Goal: Task Accomplishment & Management: Use online tool/utility

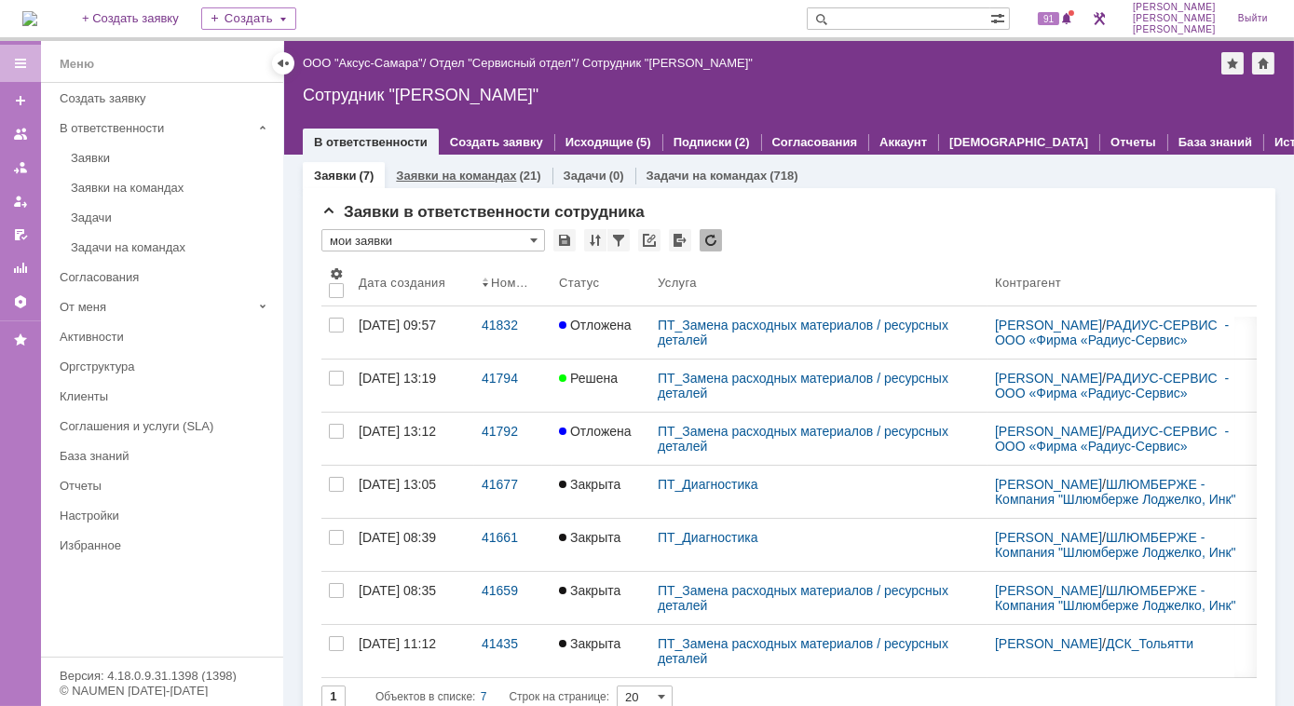
click at [514, 174] on div "Заявки на командах (21)" at bounding box center [468, 176] width 144 height 12
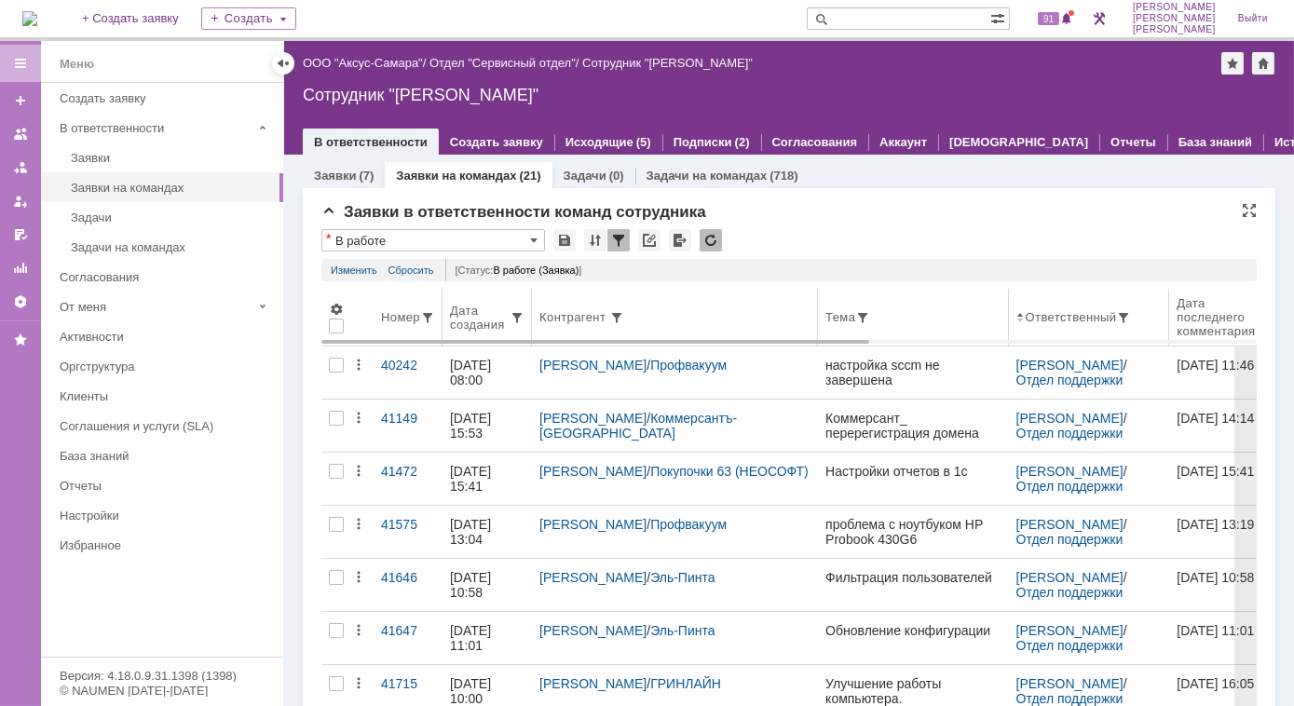
click at [492, 324] on div "Дата создания" at bounding box center [480, 318] width 60 height 28
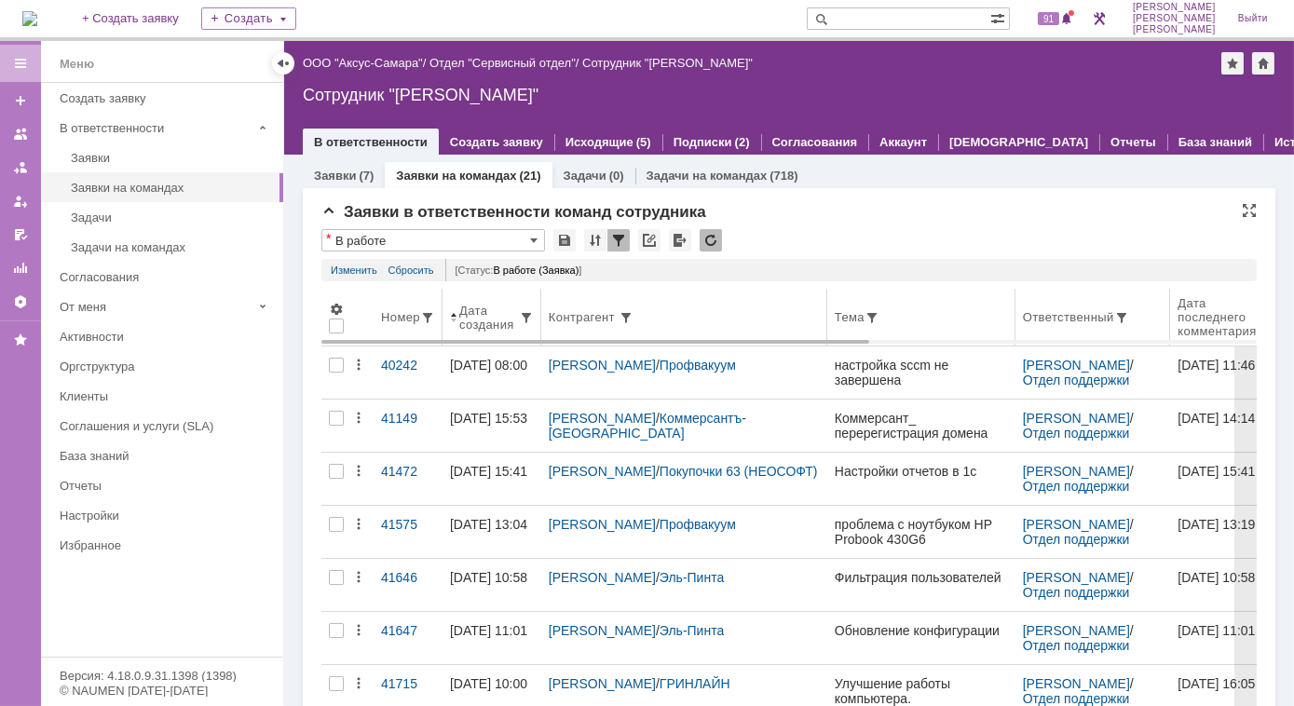
click at [455, 322] on span at bounding box center [453, 317] width 7 height 15
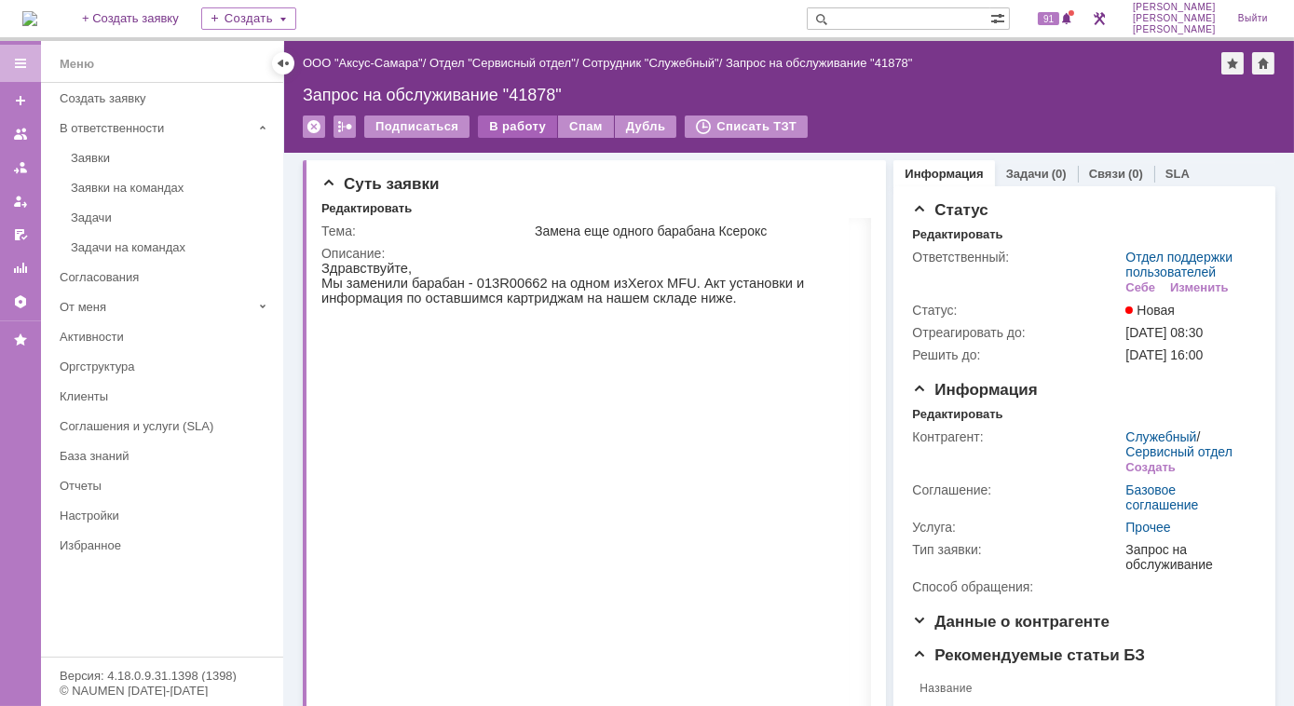
click at [510, 130] on div "В работу" at bounding box center [517, 127] width 79 height 22
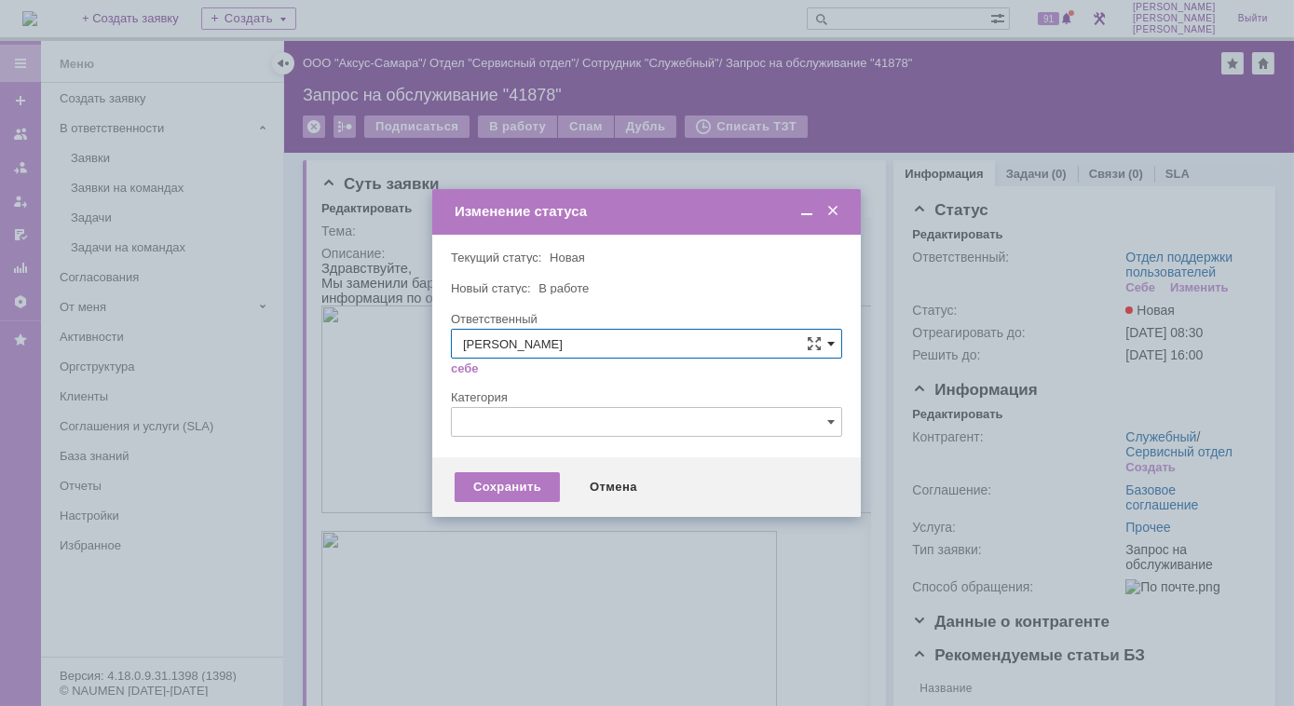
click at [830, 346] on span at bounding box center [830, 343] width 7 height 15
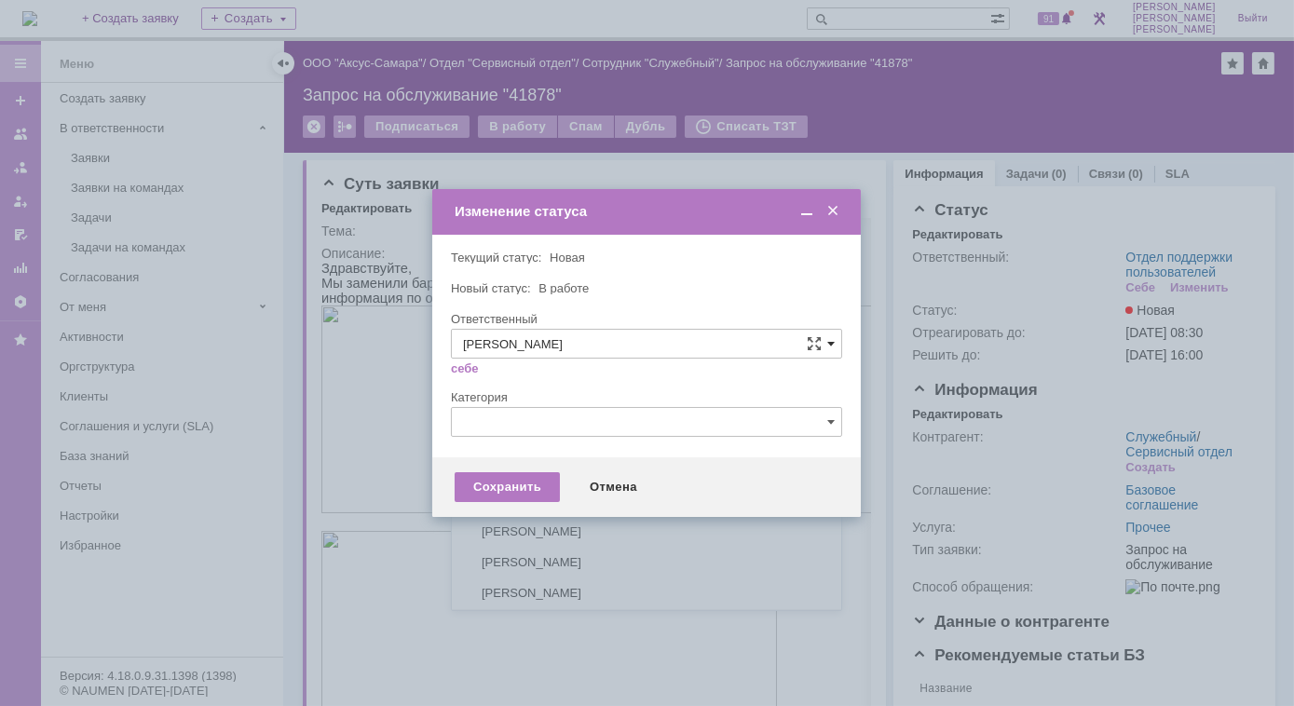
scroll to position [248, 0]
click at [623, 498] on span "[PERSON_NAME]" at bounding box center [646, 499] width 367 height 15
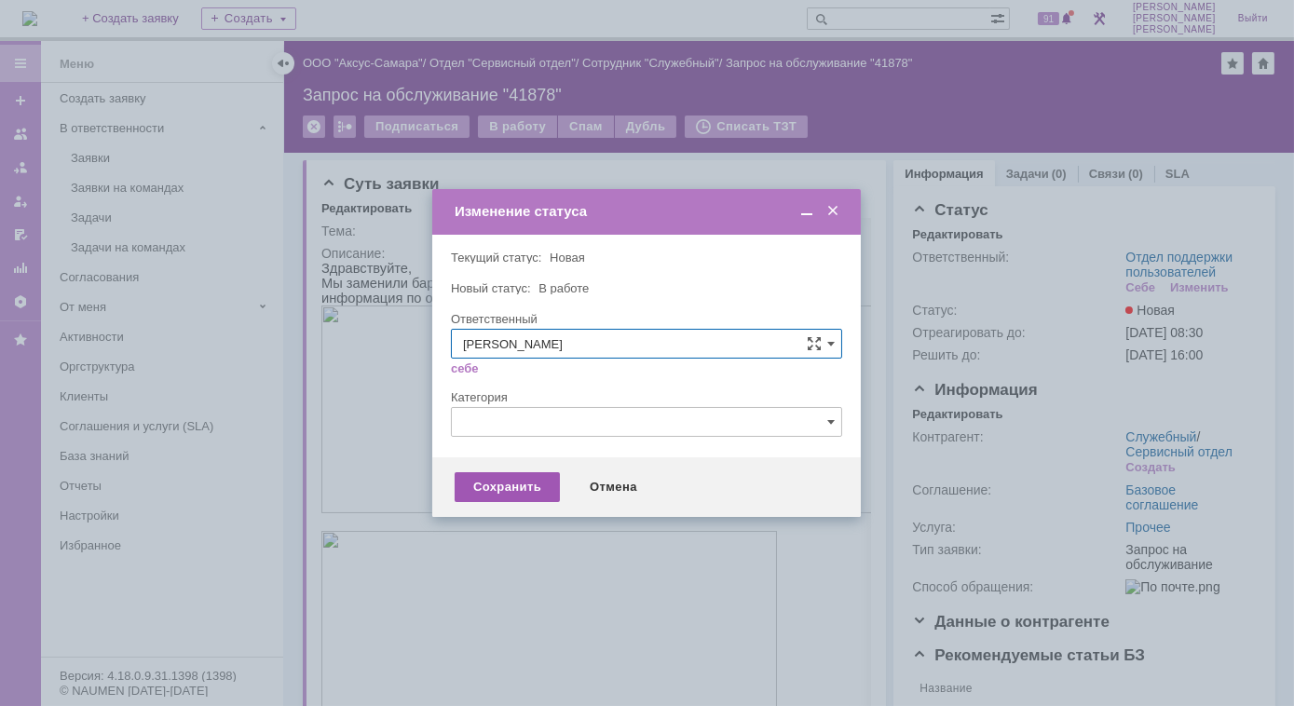
type input "[PERSON_NAME]"
click at [521, 484] on div "Сохранить" at bounding box center [507, 487] width 105 height 30
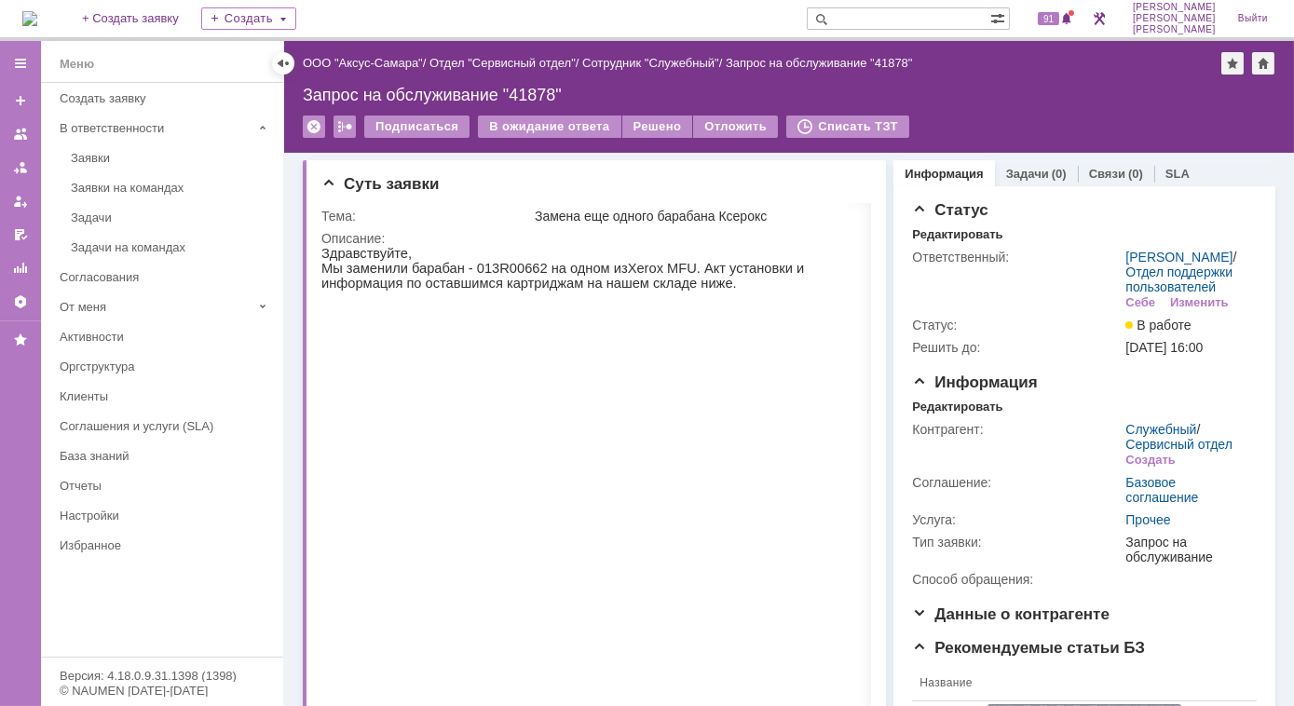
scroll to position [0, 0]
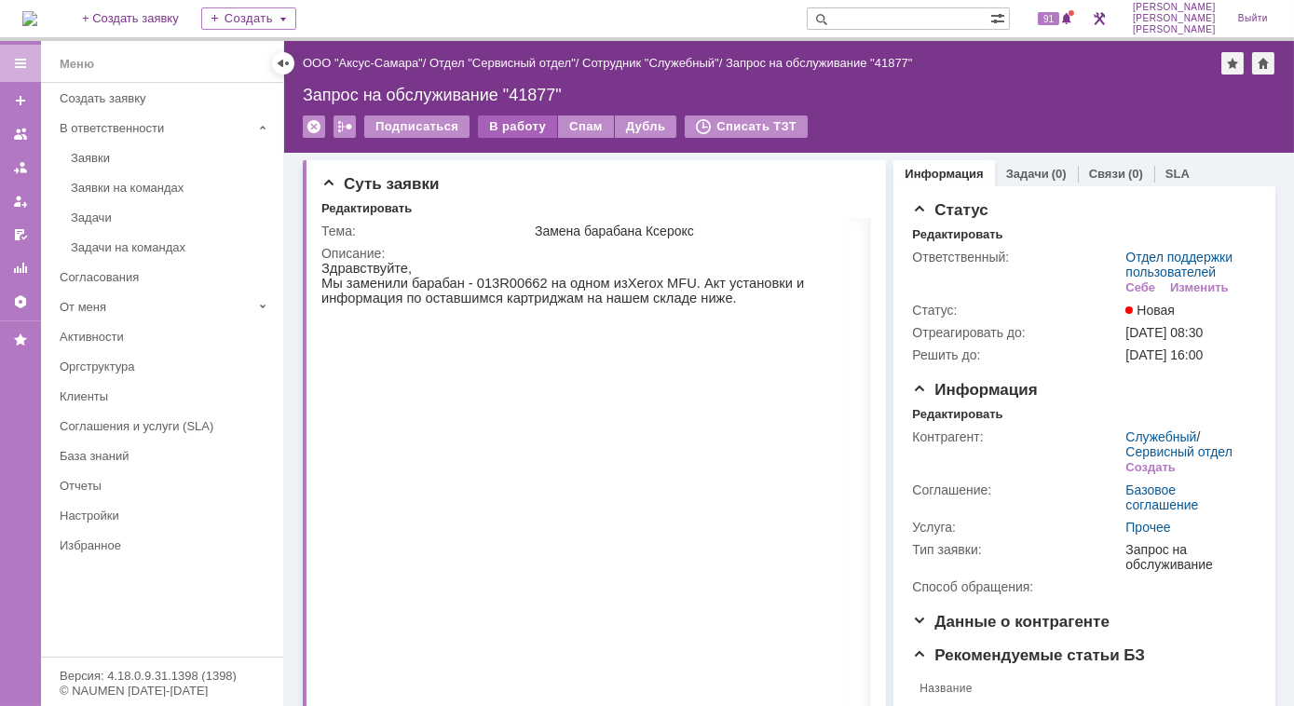
click at [519, 126] on div "В работу" at bounding box center [517, 127] width 79 height 22
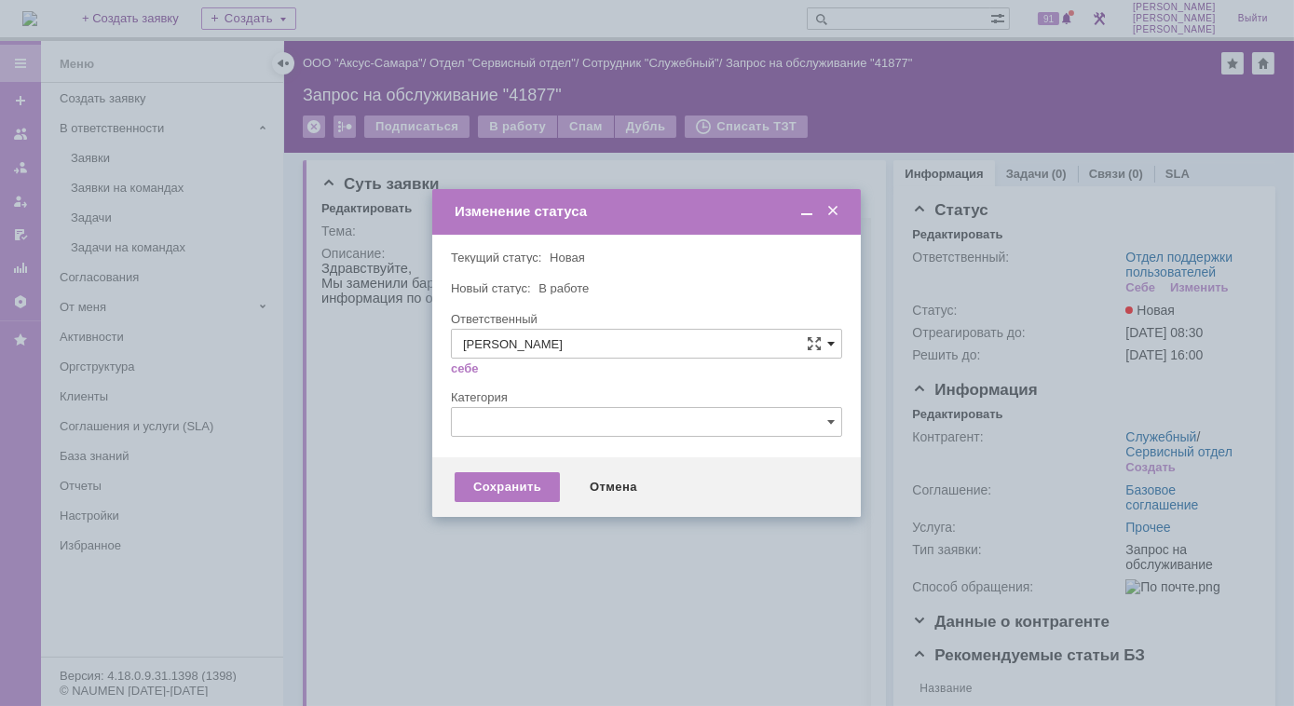
click at [833, 342] on span at bounding box center [830, 343] width 7 height 15
click at [637, 492] on span "[PERSON_NAME]" at bounding box center [646, 499] width 367 height 15
type input "[PERSON_NAME]"
click at [831, 431] on input "text" at bounding box center [646, 422] width 391 height 30
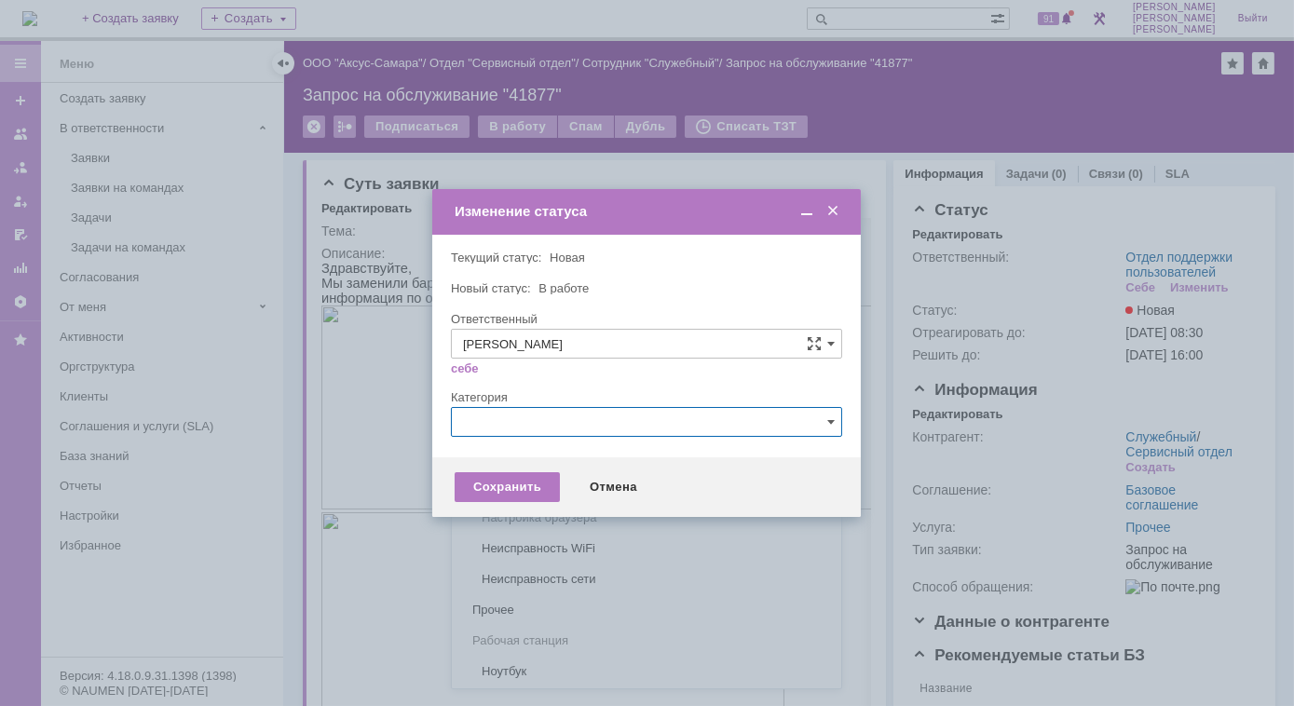
click at [831, 431] on input "text" at bounding box center [646, 422] width 391 height 30
click at [831, 423] on span at bounding box center [830, 422] width 7 height 15
click at [792, 392] on div "Категория" at bounding box center [645, 397] width 388 height 12
click at [526, 492] on div "Сохранить" at bounding box center [507, 487] width 105 height 30
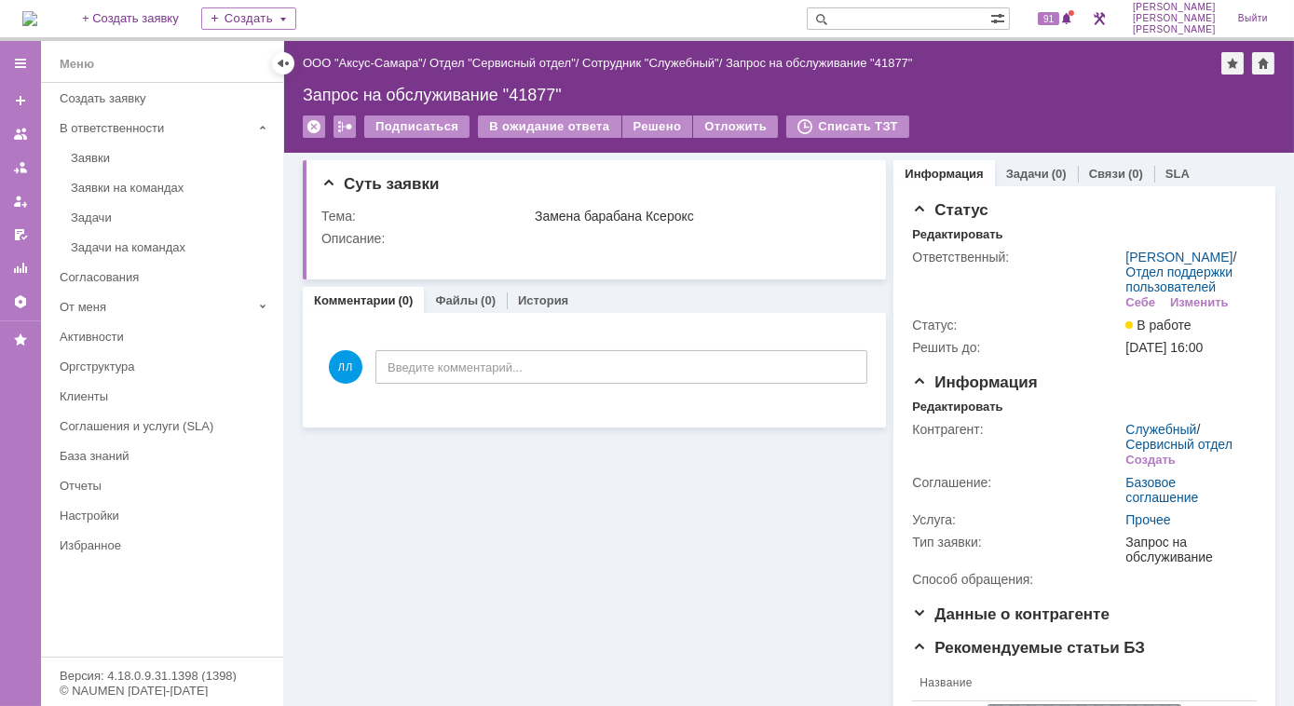
scroll to position [0, 0]
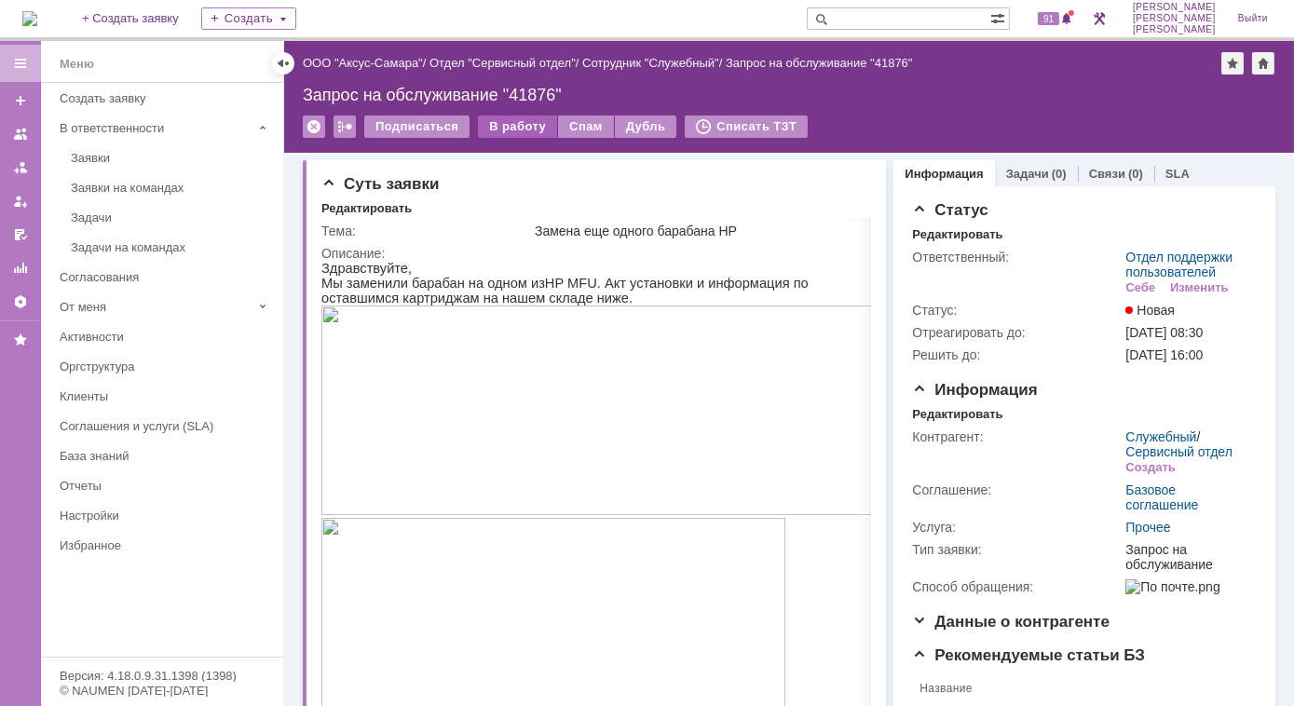
click at [511, 129] on div "В работу" at bounding box center [517, 127] width 79 height 22
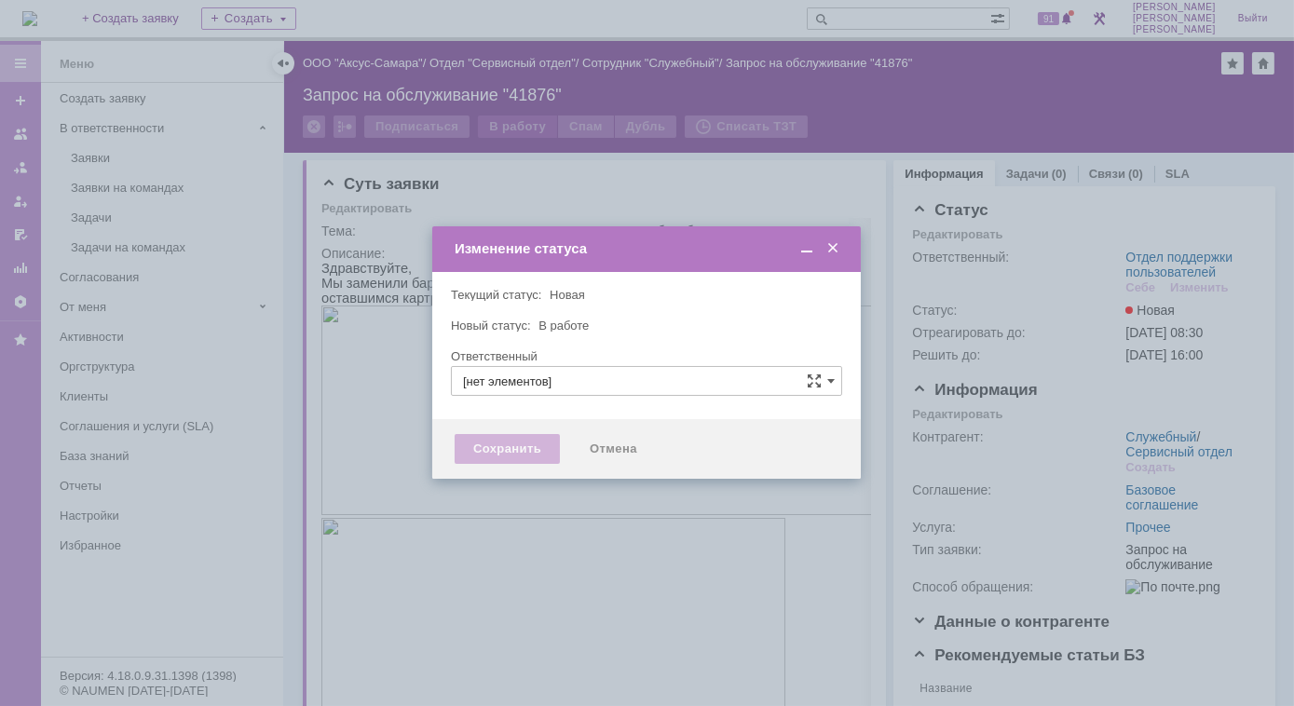
type input "Отдел поддержки пользователей"
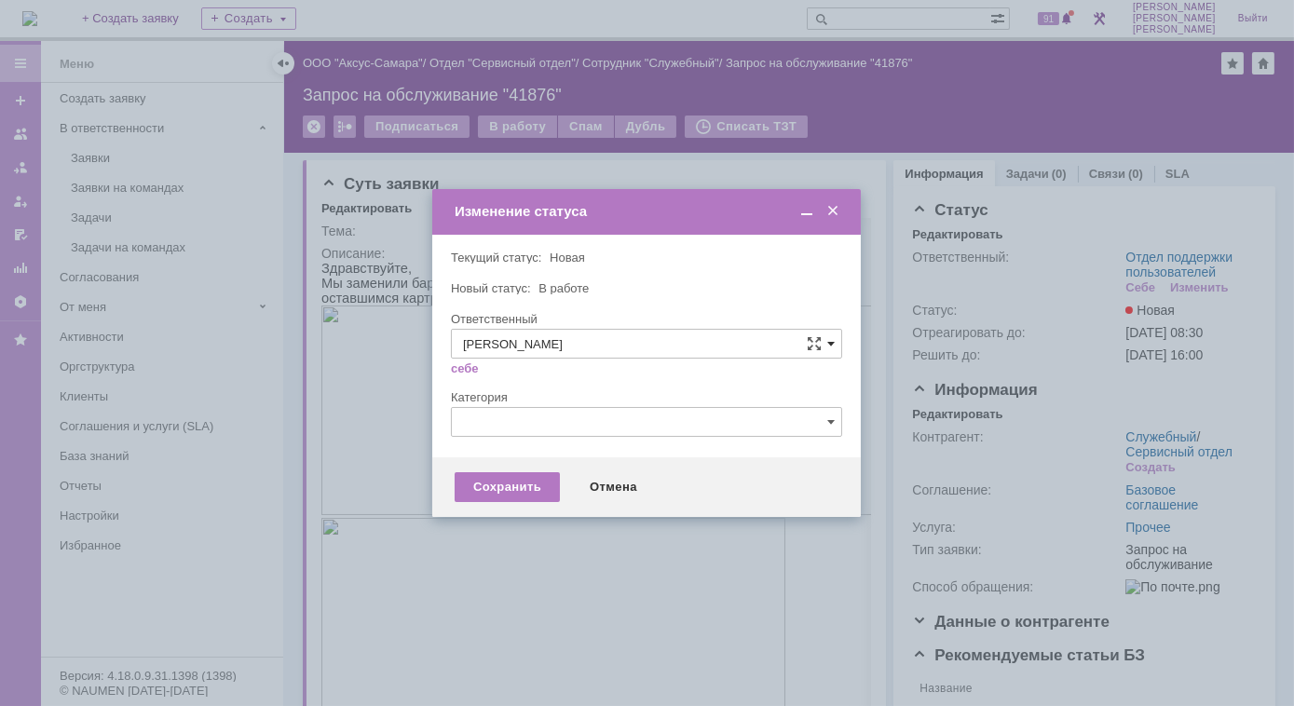
click at [833, 341] on span at bounding box center [830, 343] width 7 height 15
click at [601, 496] on span "Носенкова Елена Игорьевна" at bounding box center [646, 499] width 367 height 15
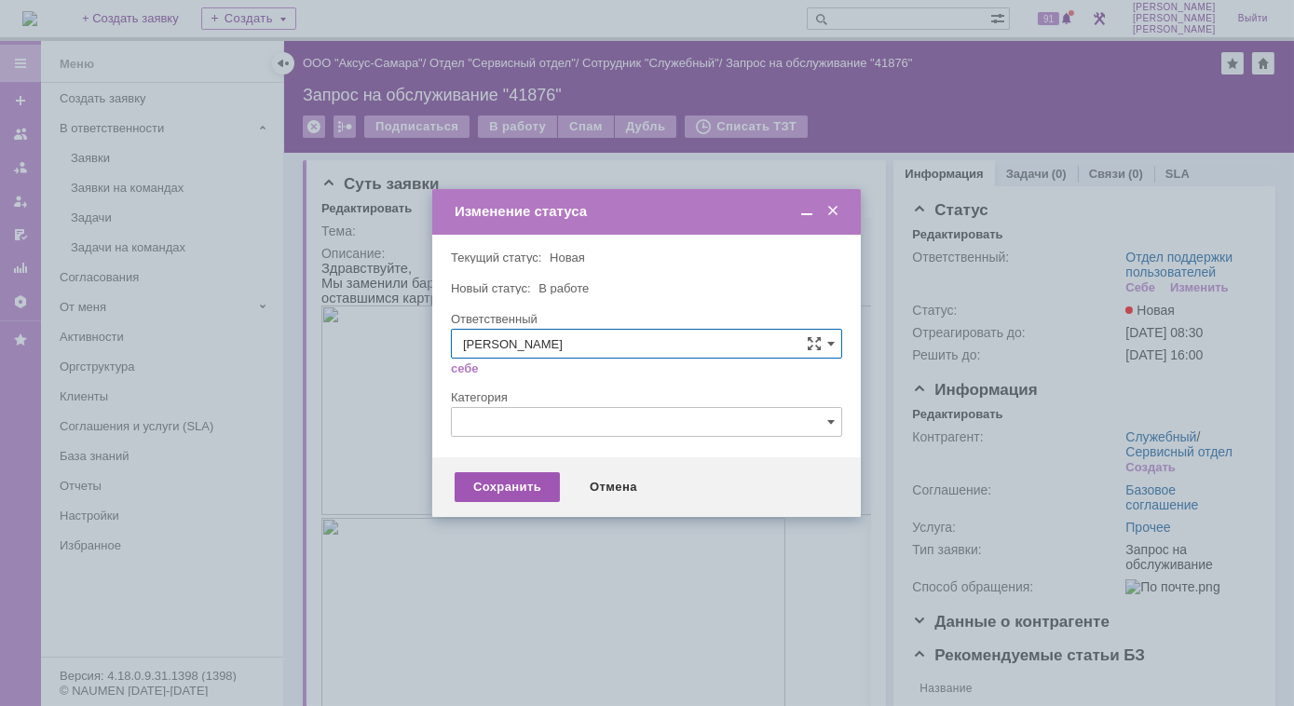
type input "[PERSON_NAME]"
click at [541, 485] on div "Сохранить" at bounding box center [507, 487] width 105 height 30
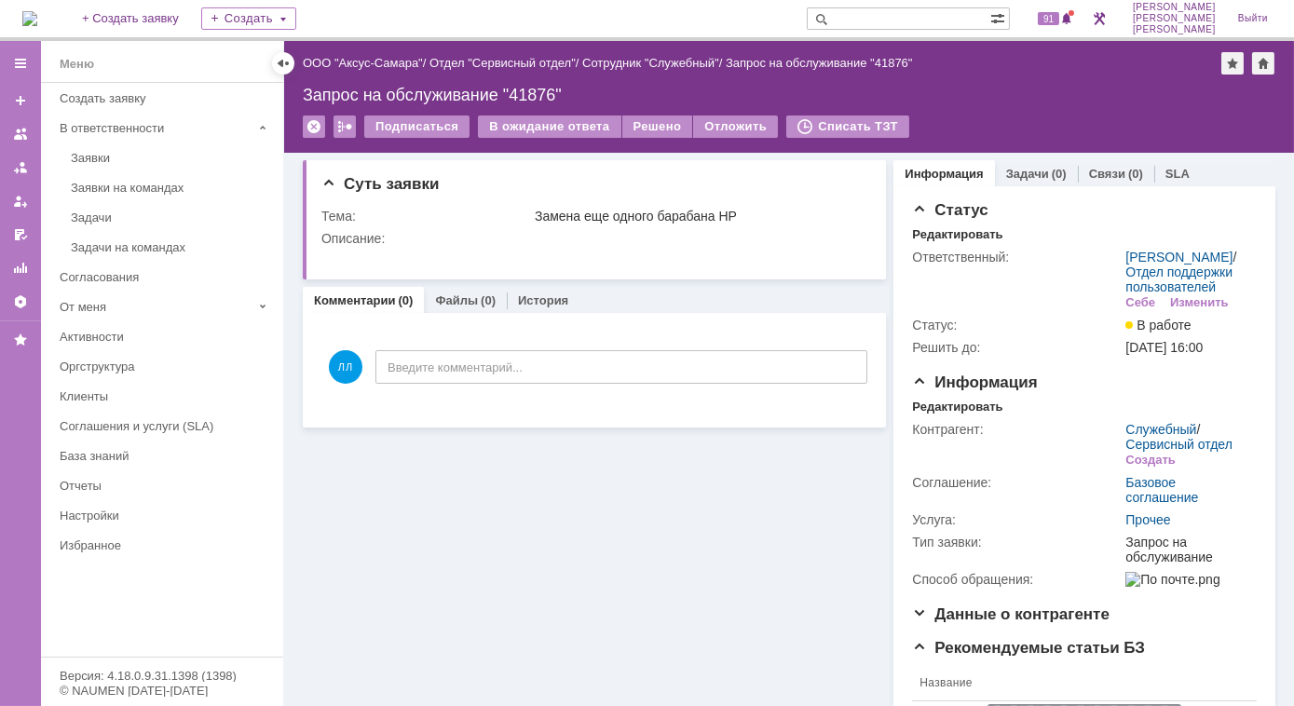
scroll to position [0, 0]
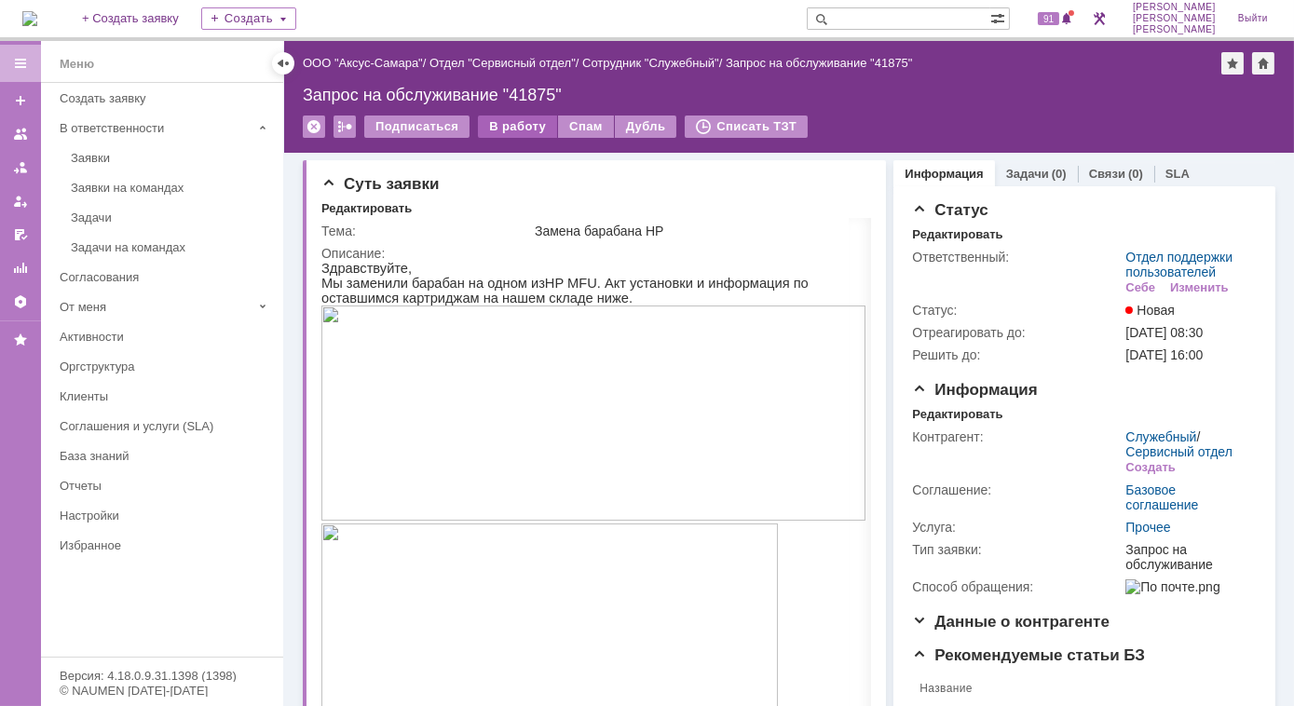
click at [529, 125] on div "В работу" at bounding box center [517, 127] width 79 height 22
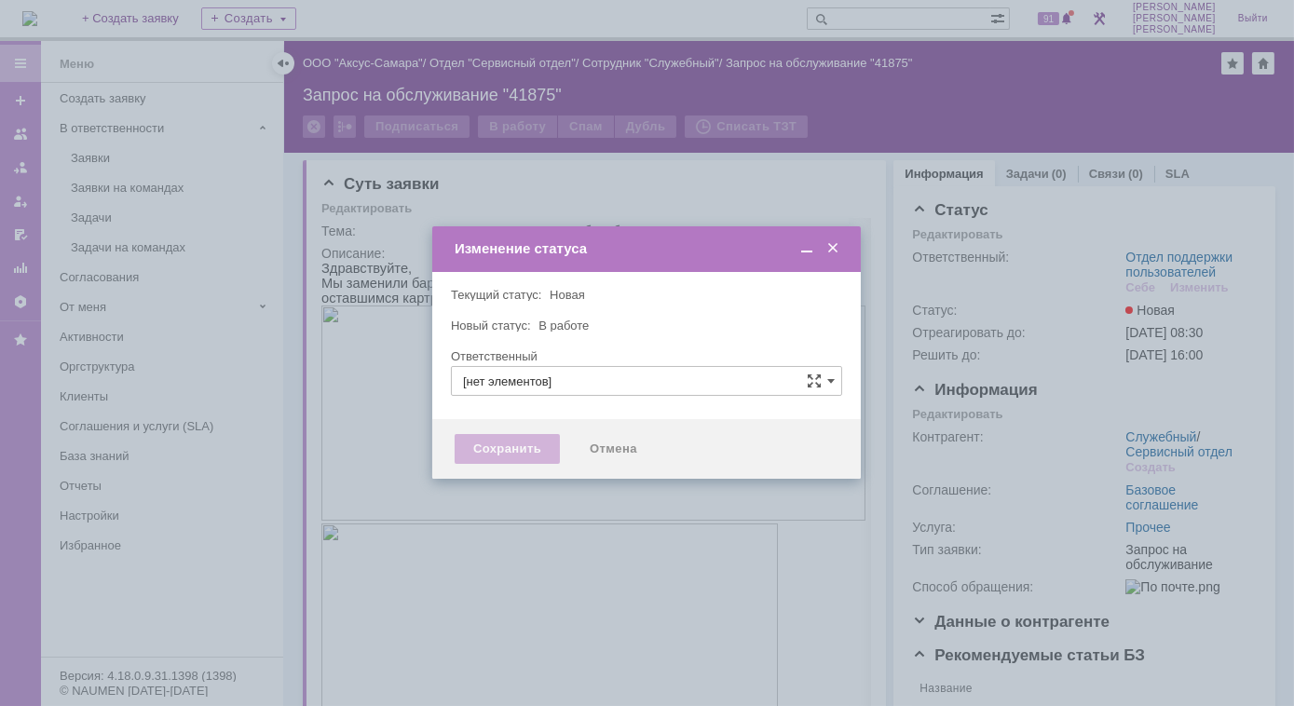
type input "Отдел поддержки пользователей"
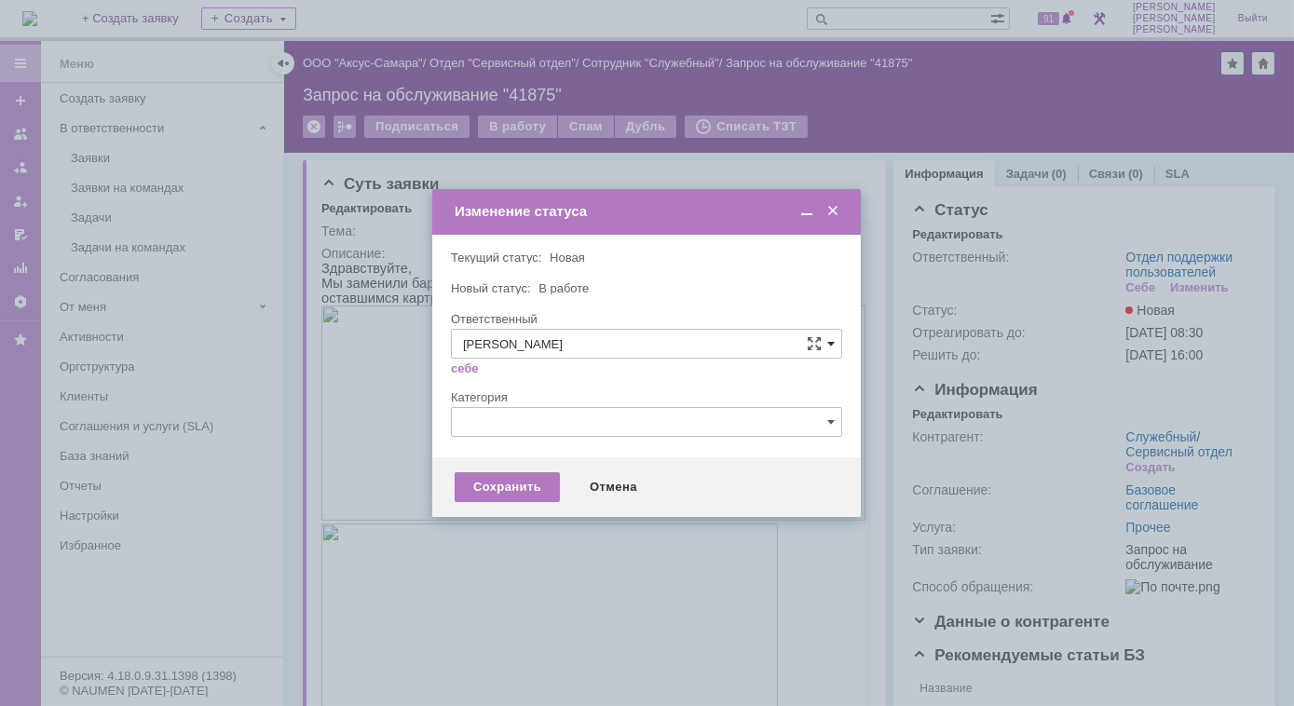
click at [829, 351] on span at bounding box center [830, 343] width 7 height 15
click at [565, 497] on span "[PERSON_NAME]" at bounding box center [646, 499] width 367 height 15
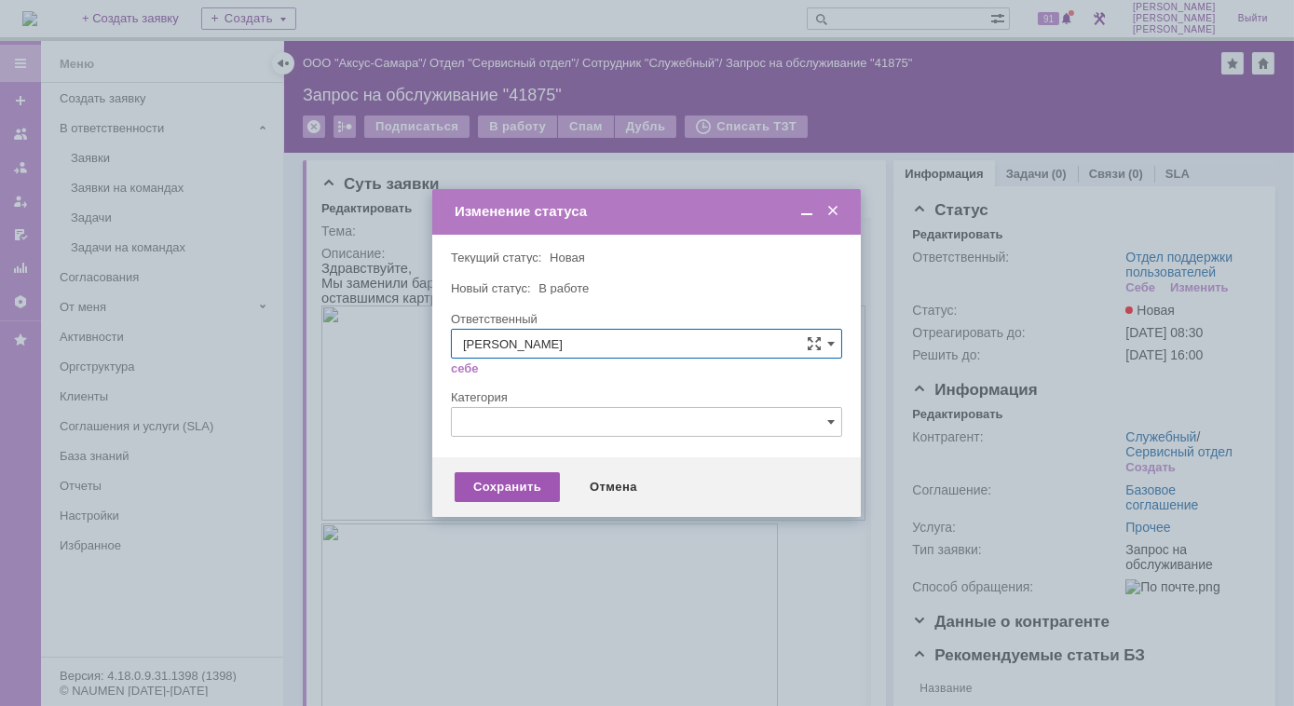
type input "[PERSON_NAME]"
click at [521, 483] on div "Сохранить" at bounding box center [507, 487] width 105 height 30
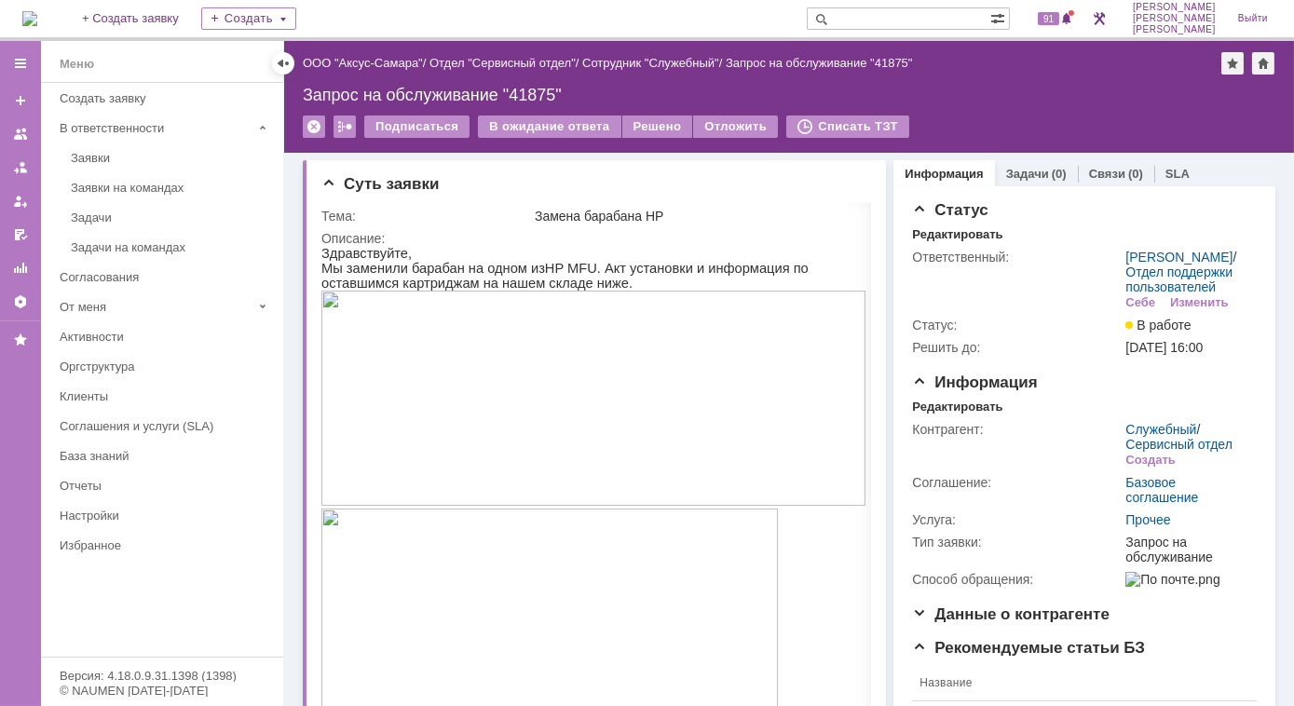
scroll to position [0, 0]
click at [34, 11] on img at bounding box center [29, 18] width 15 height 15
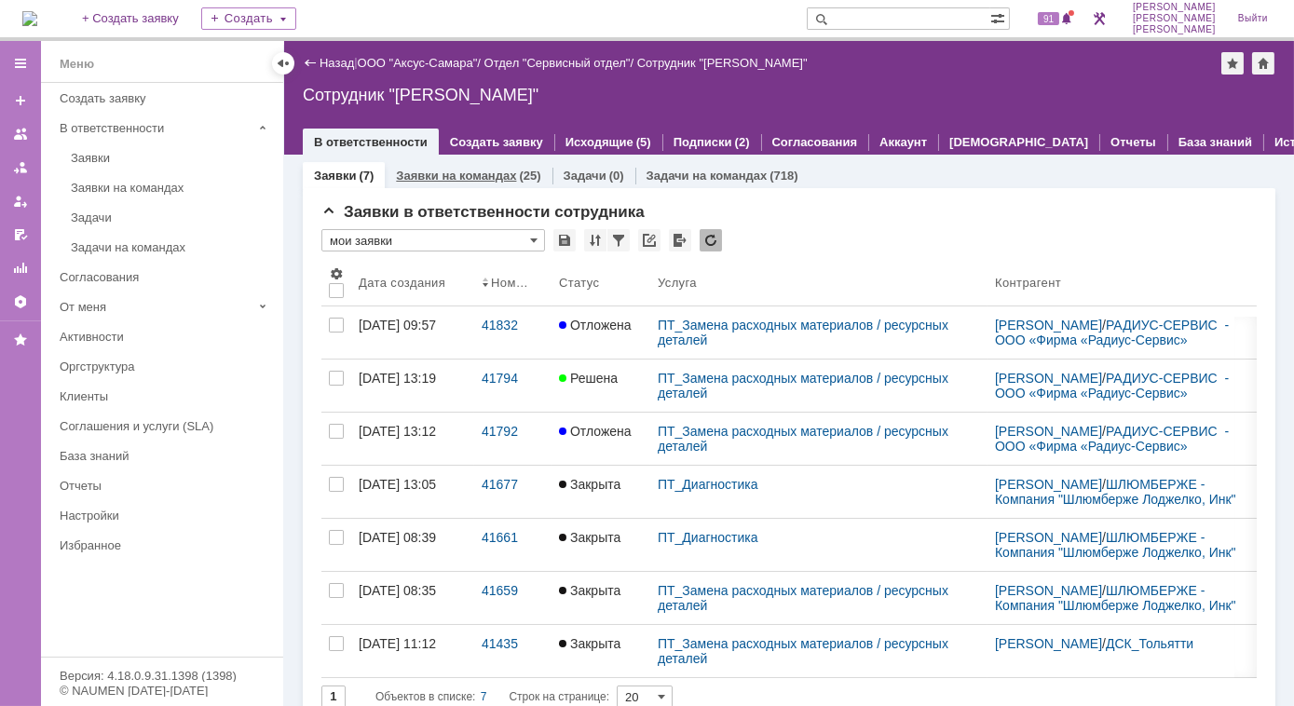
click at [484, 177] on link "Заявки на командах" at bounding box center [456, 176] width 120 height 14
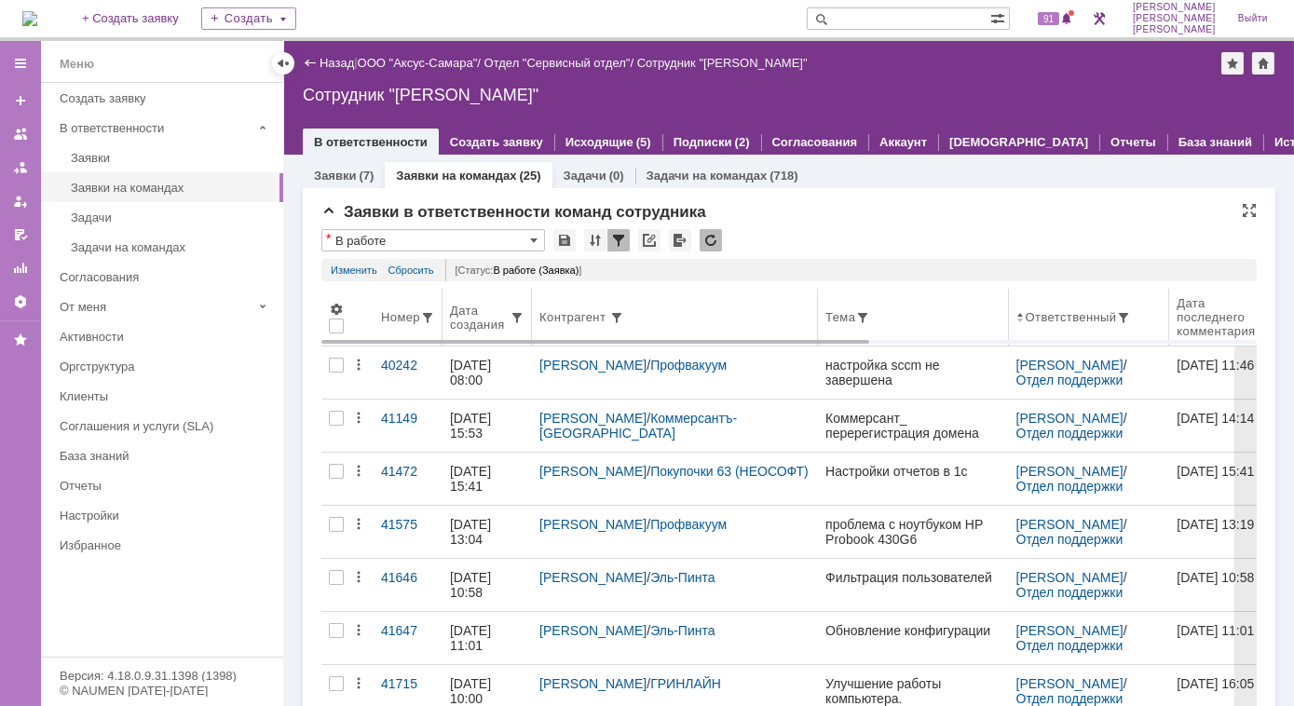
click at [499, 331] on th "Дата создания" at bounding box center [486, 318] width 89 height 58
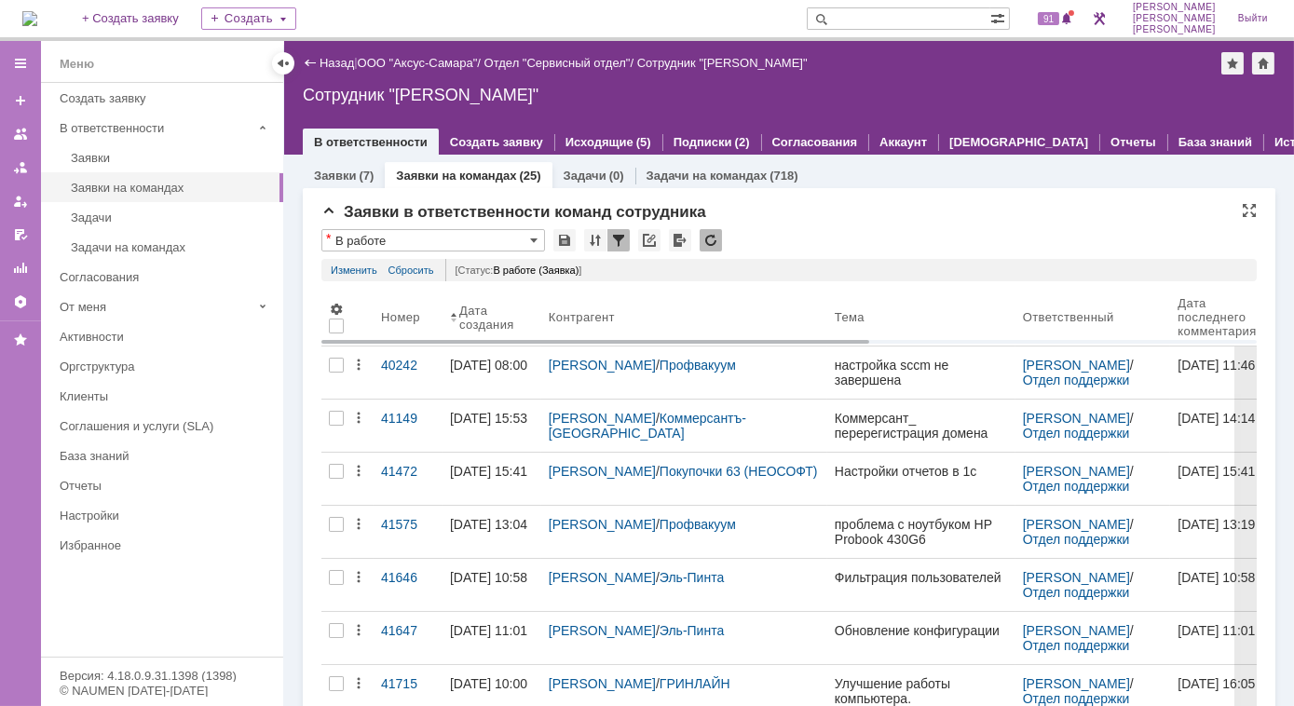
click at [454, 319] on span at bounding box center [453, 317] width 7 height 15
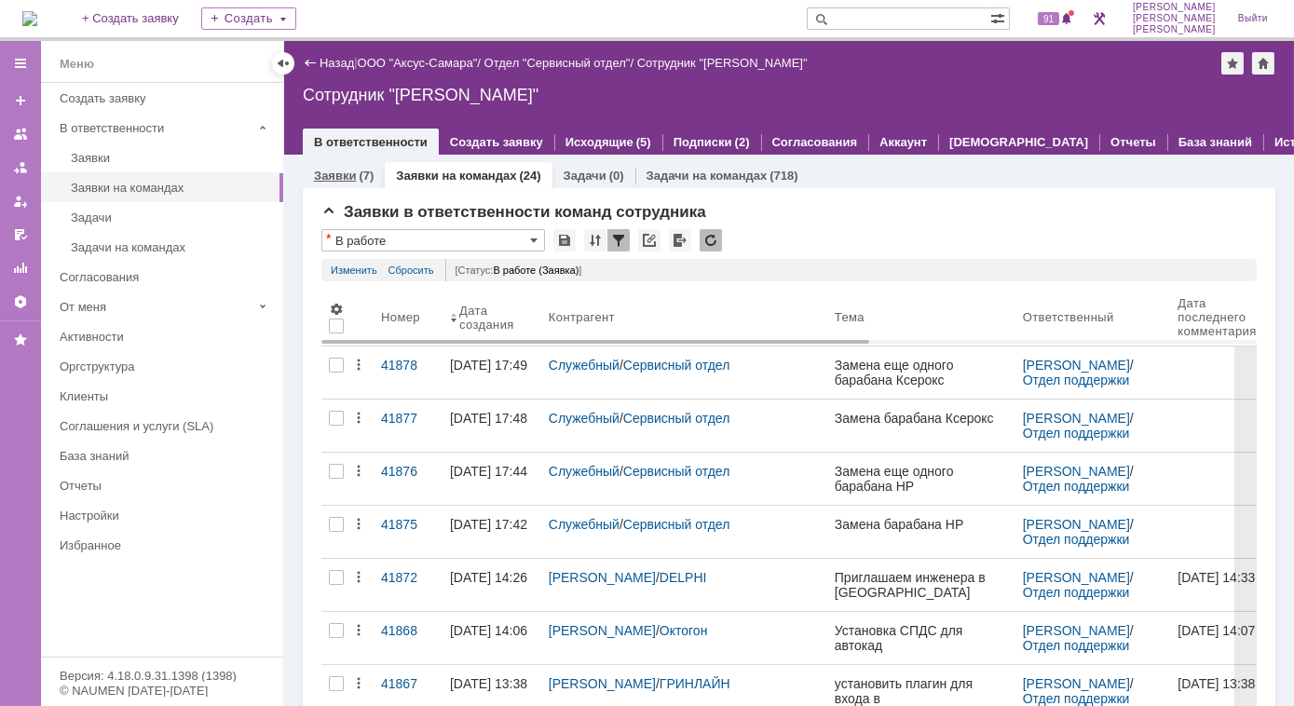
click at [367, 171] on div "(7)" at bounding box center [366, 176] width 15 height 14
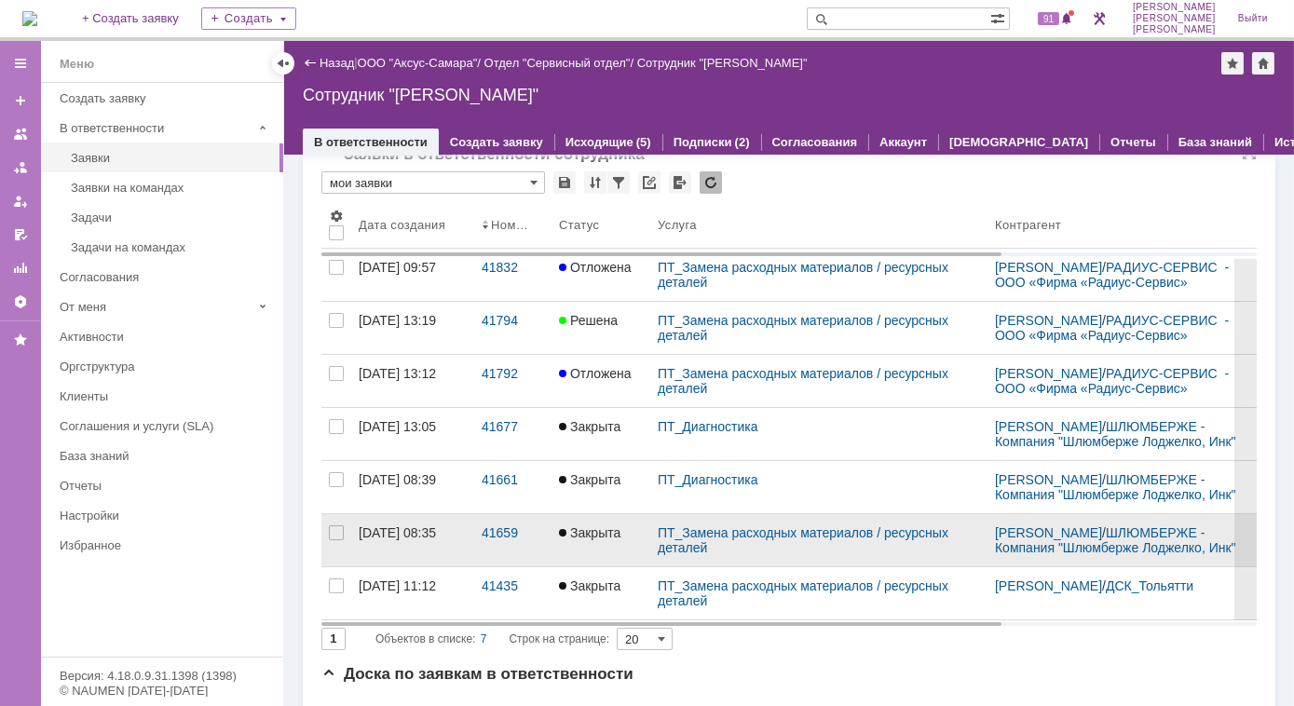
scroll to position [84, 0]
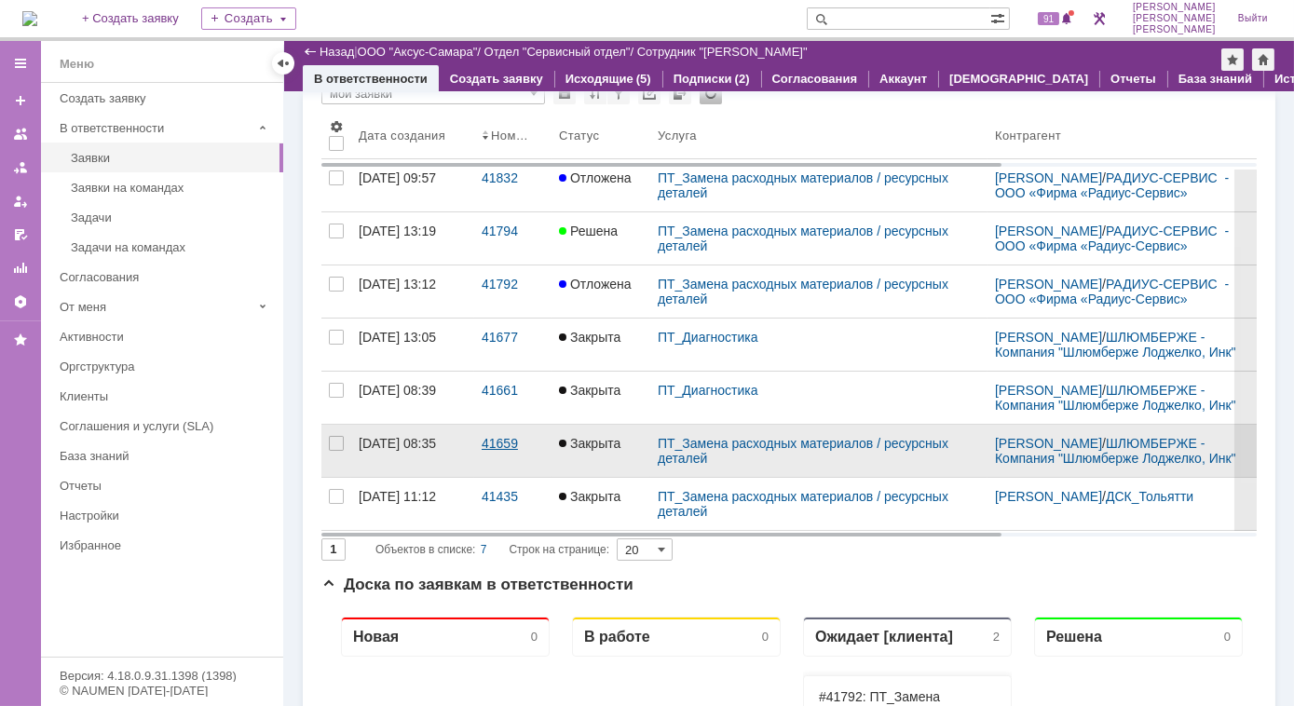
click at [488, 451] on div "41659" at bounding box center [513, 443] width 62 height 15
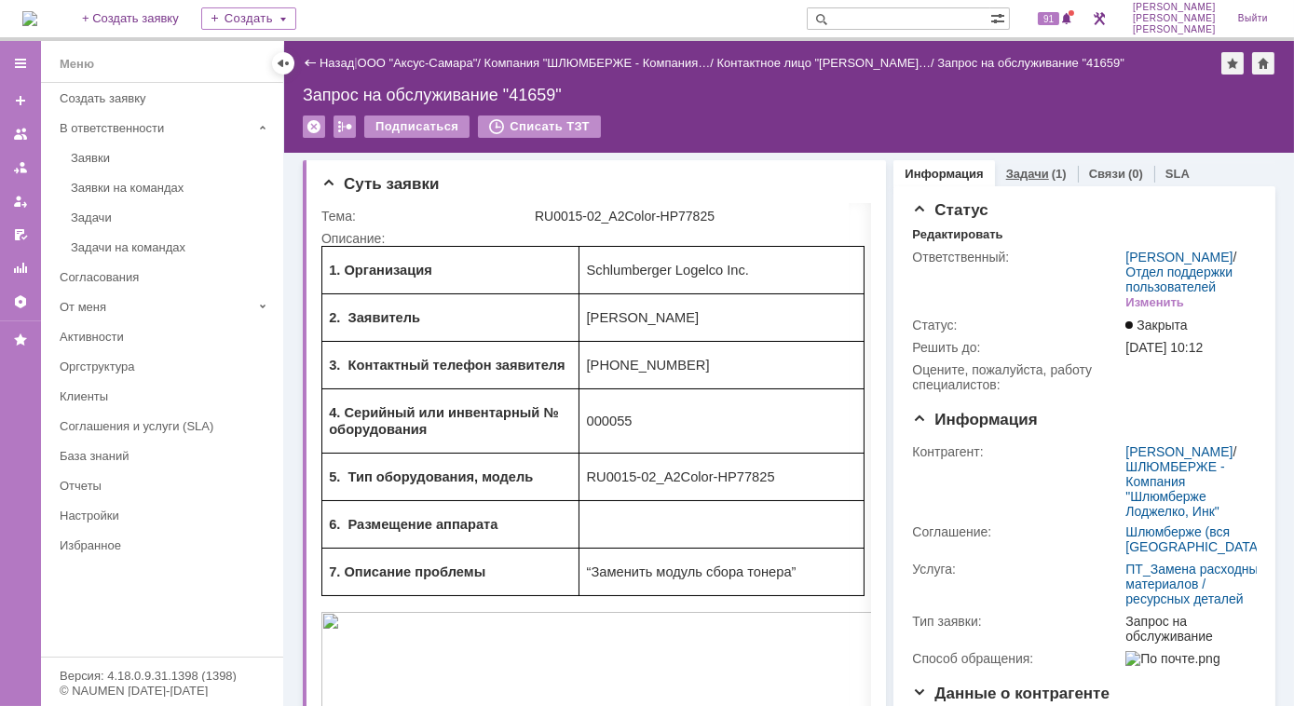
click at [1018, 171] on link "Задачи" at bounding box center [1027, 174] width 43 height 14
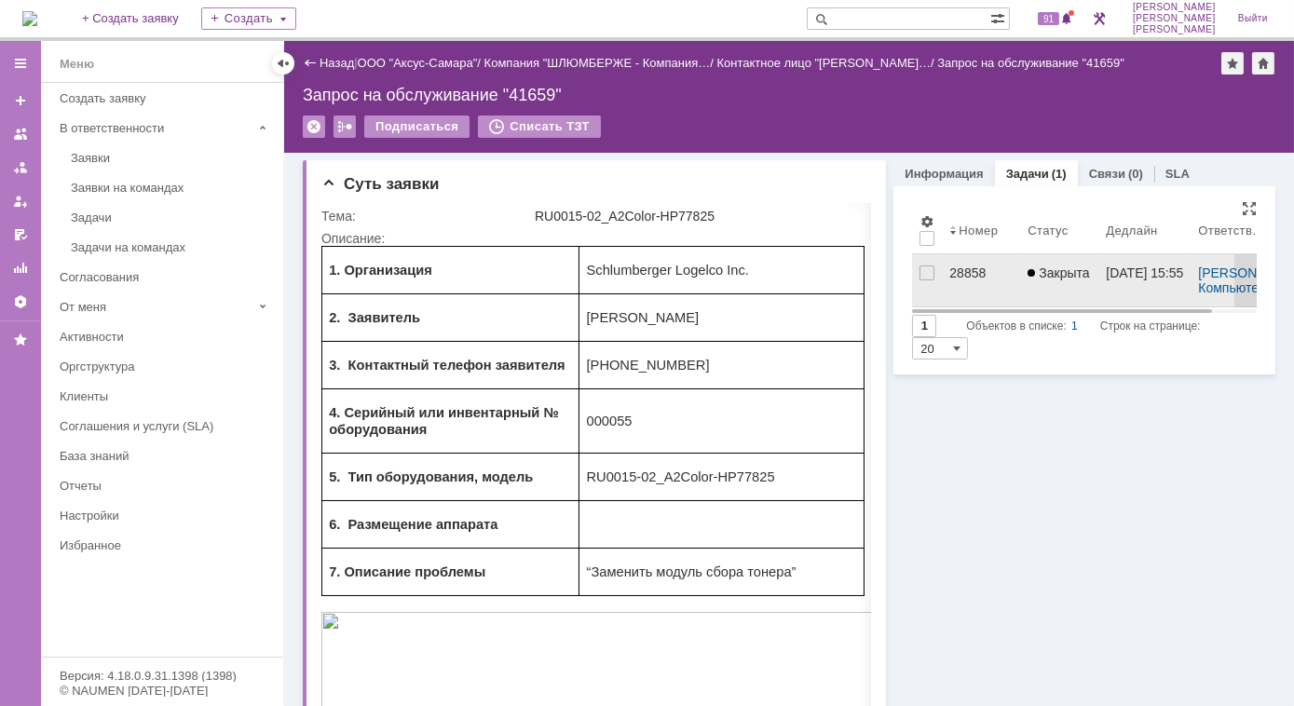
click at [949, 270] on div "28858" at bounding box center [980, 272] width 63 height 15
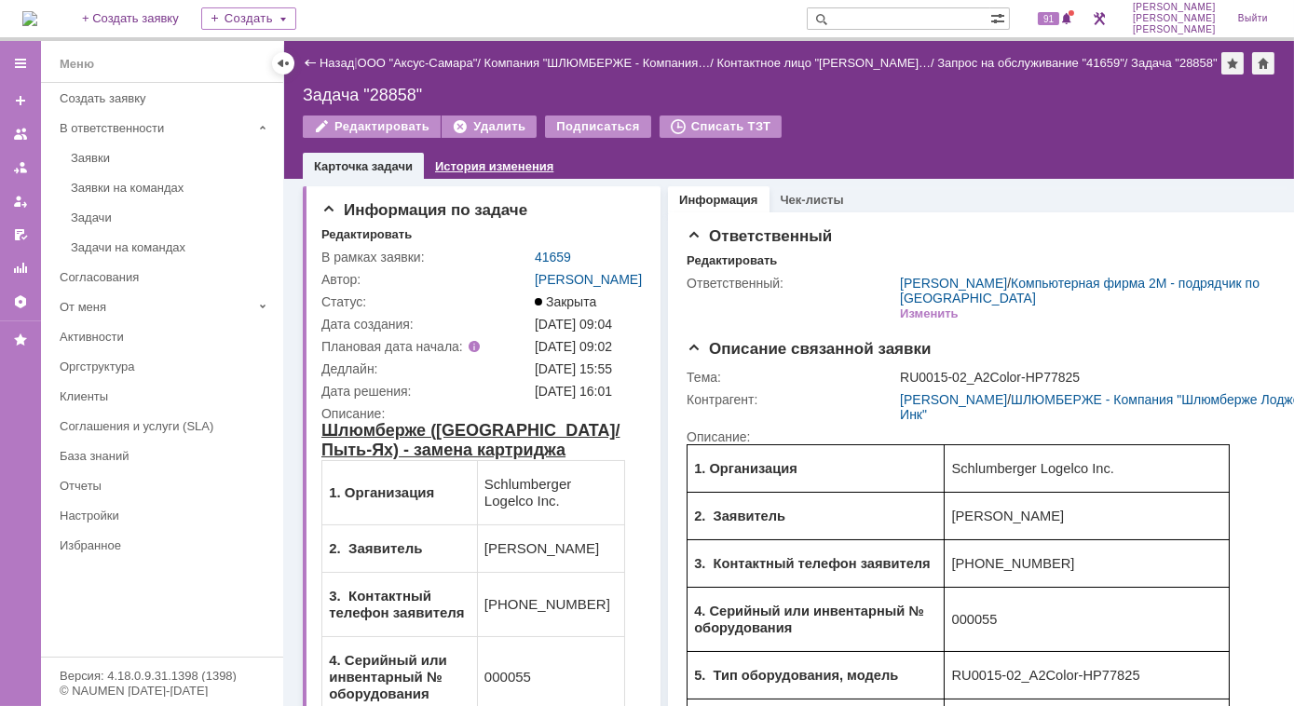
click at [478, 173] on link "История изменения" at bounding box center [494, 166] width 118 height 14
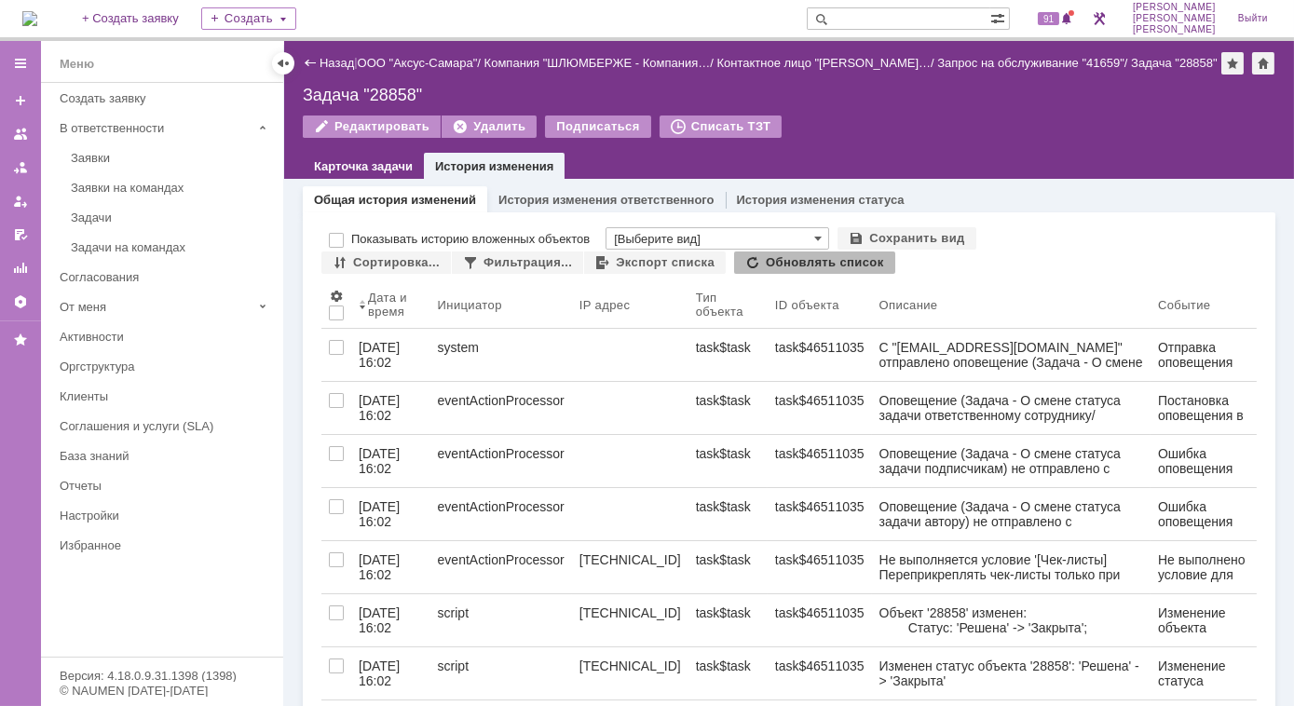
click at [37, 23] on img at bounding box center [29, 18] width 15 height 15
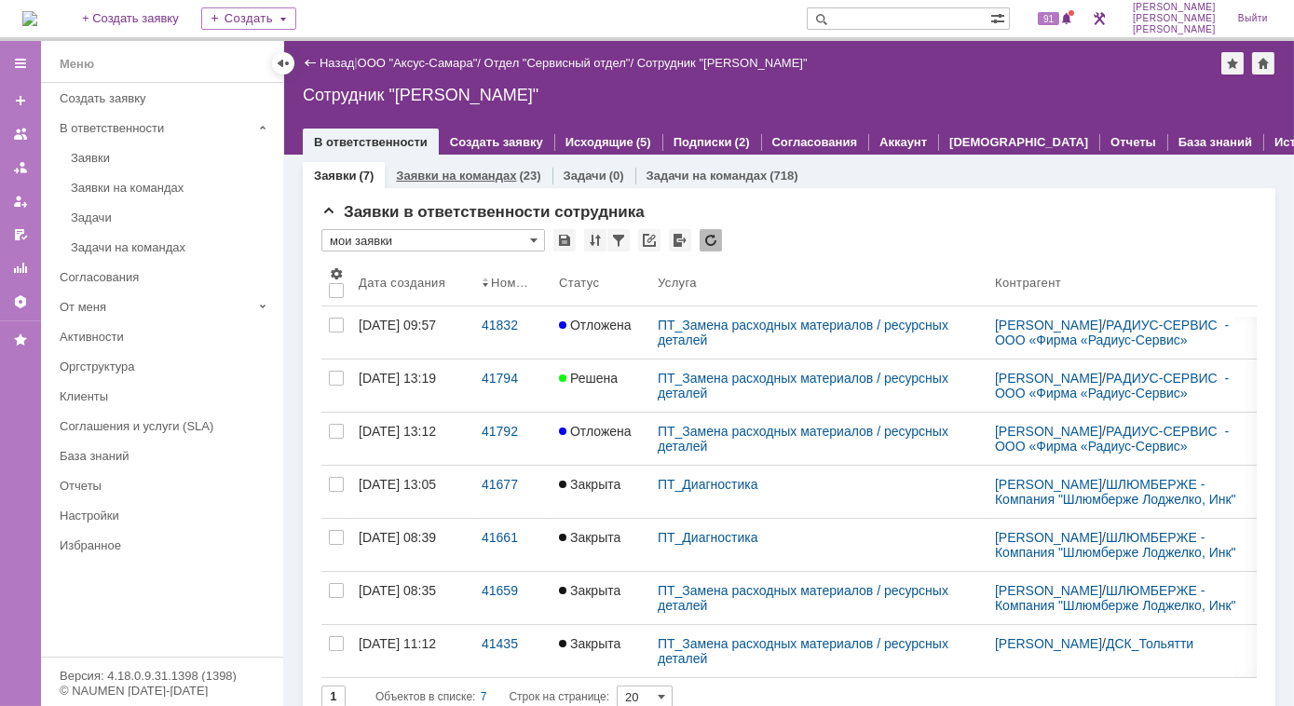
click at [436, 181] on link "Заявки на командах" at bounding box center [456, 176] width 120 height 14
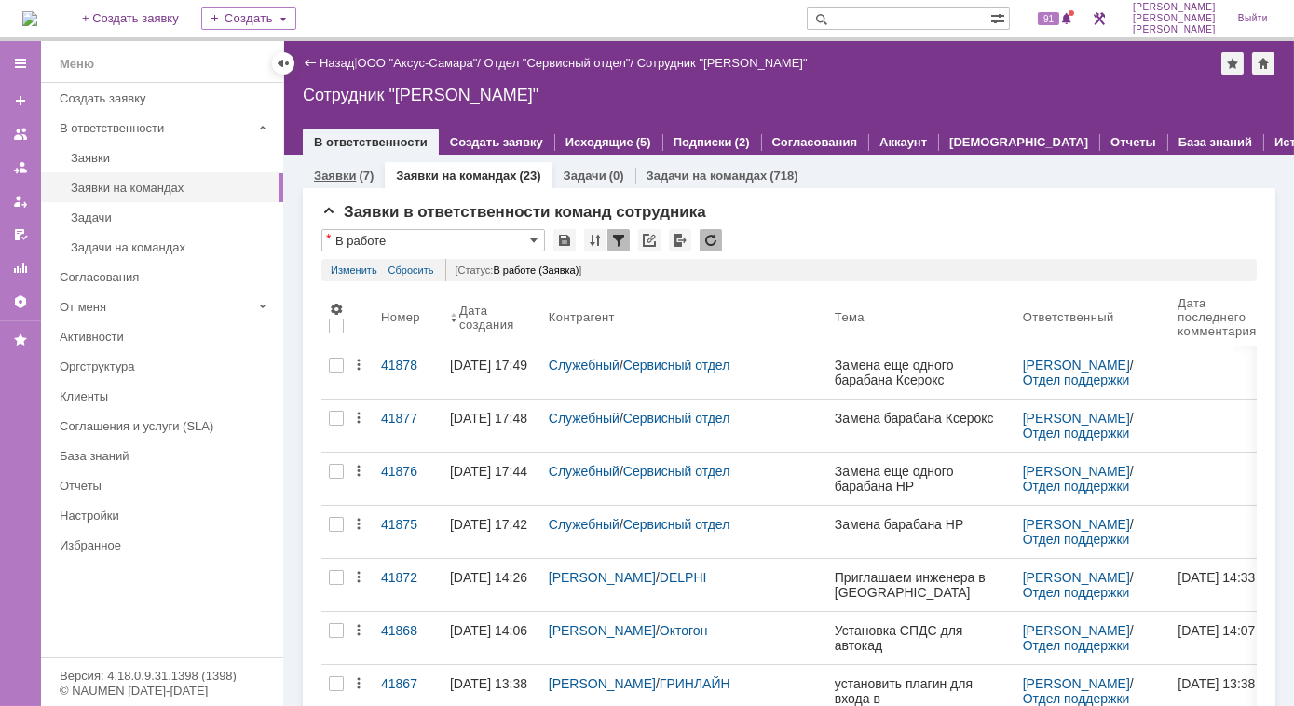
click at [350, 174] on link "Заявки" at bounding box center [335, 176] width 42 height 14
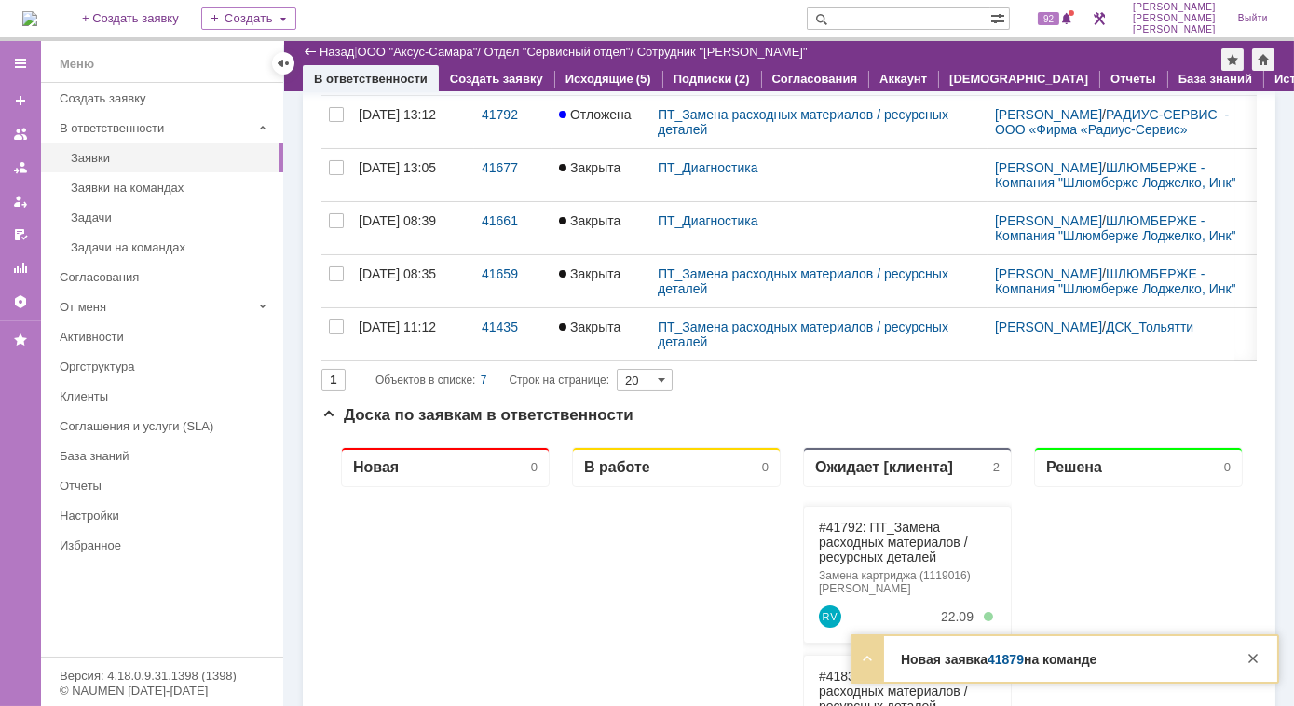
click at [961, 657] on strong "Новая заявка 41879 на команде" at bounding box center [999, 659] width 196 height 15
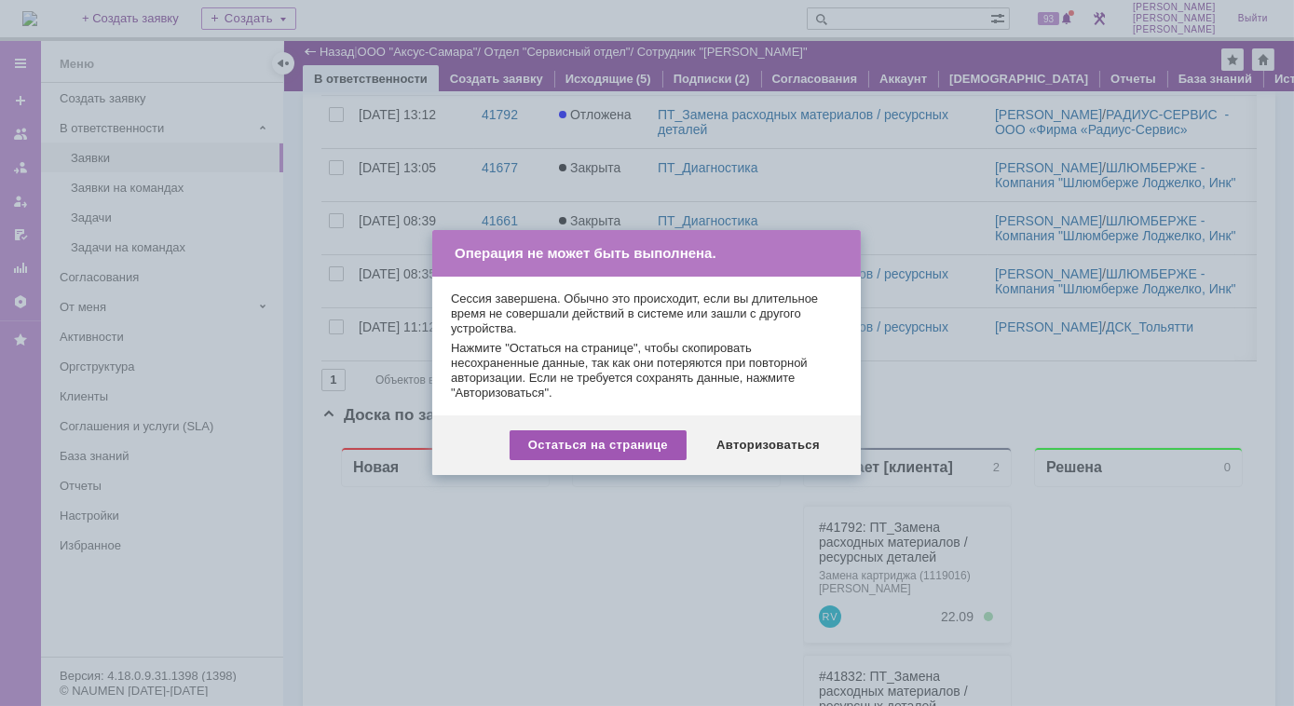
drag, startPoint x: 608, startPoint y: 452, endPoint x: 294, endPoint y: 10, distance: 541.8
click at [608, 453] on div "Остаться на странице" at bounding box center [598, 445] width 177 height 30
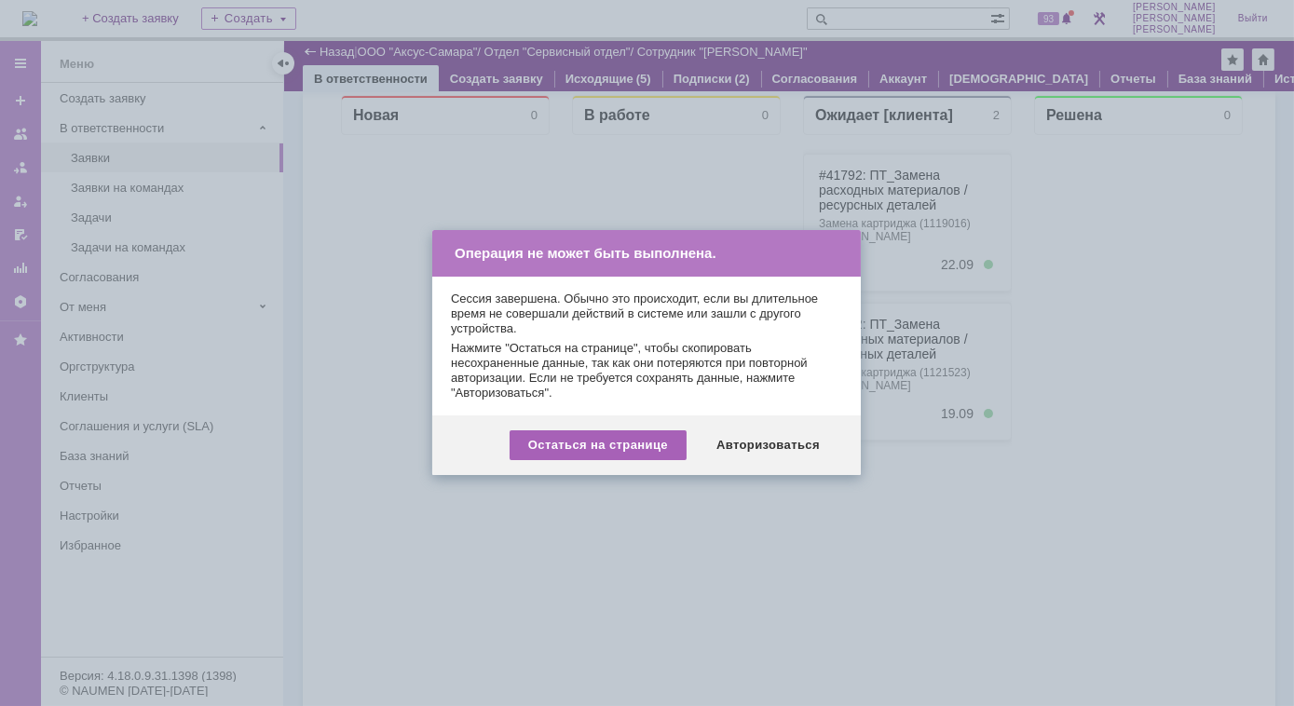
click at [606, 439] on div "Остаться на странице" at bounding box center [598, 445] width 177 height 30
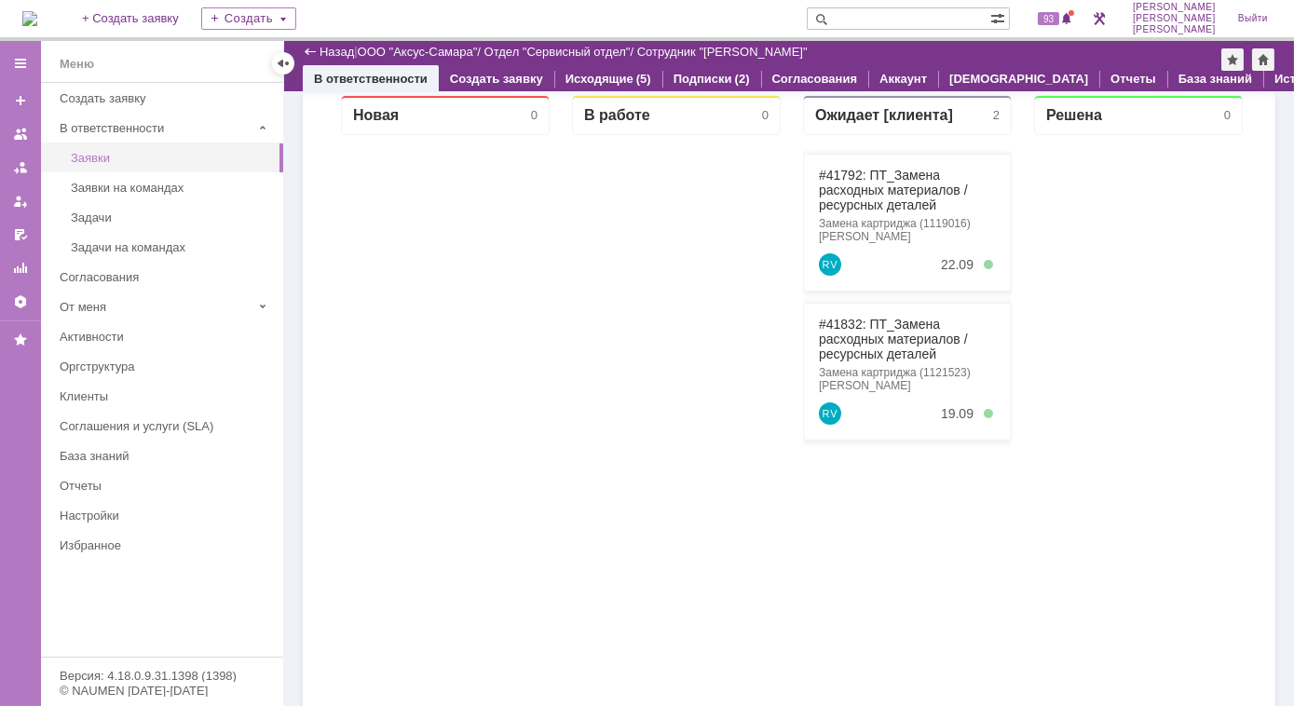
click at [106, 153] on div "Заявки" at bounding box center [171, 158] width 201 height 14
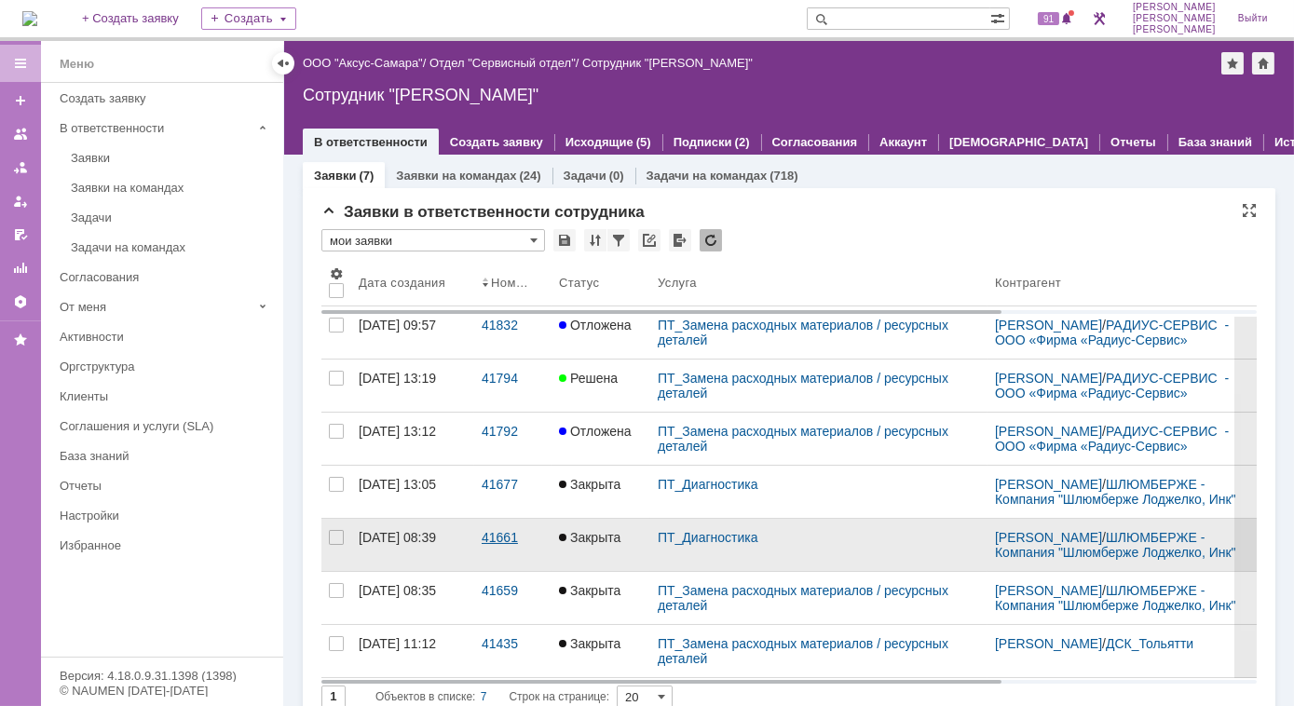
click at [503, 556] on link "41661" at bounding box center [512, 545] width 77 height 52
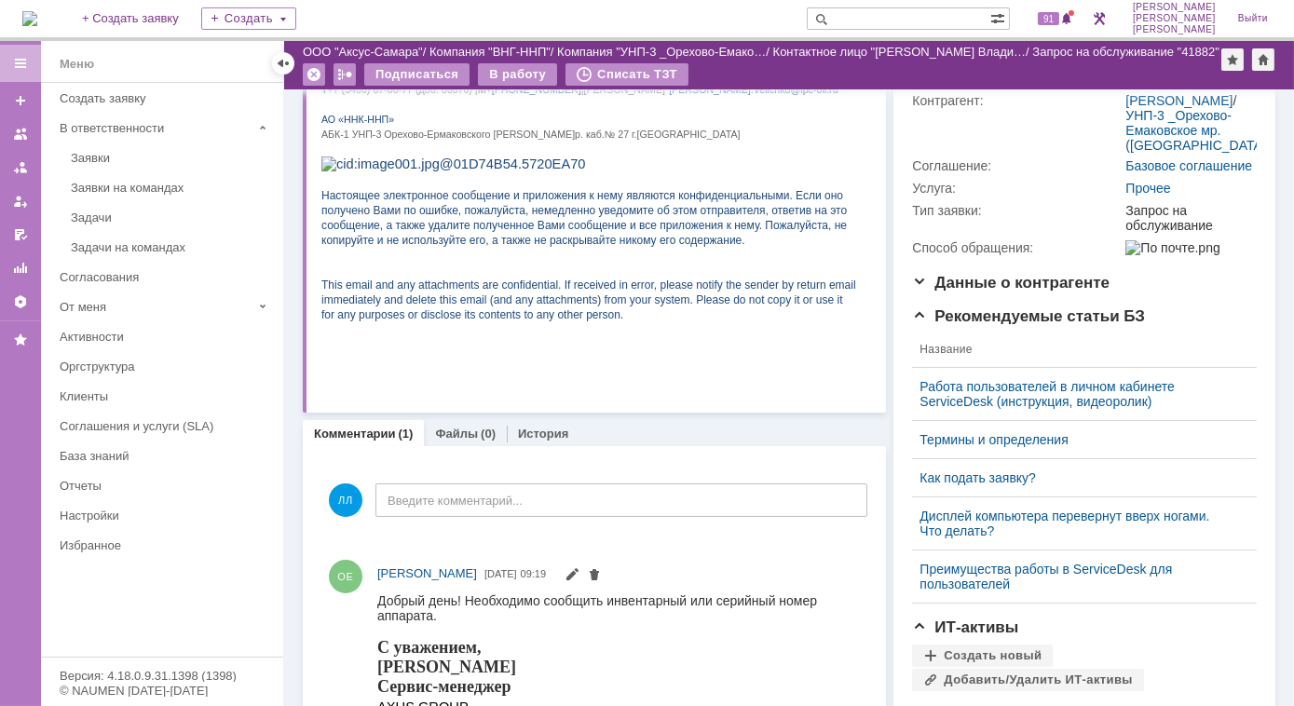
scroll to position [253, 0]
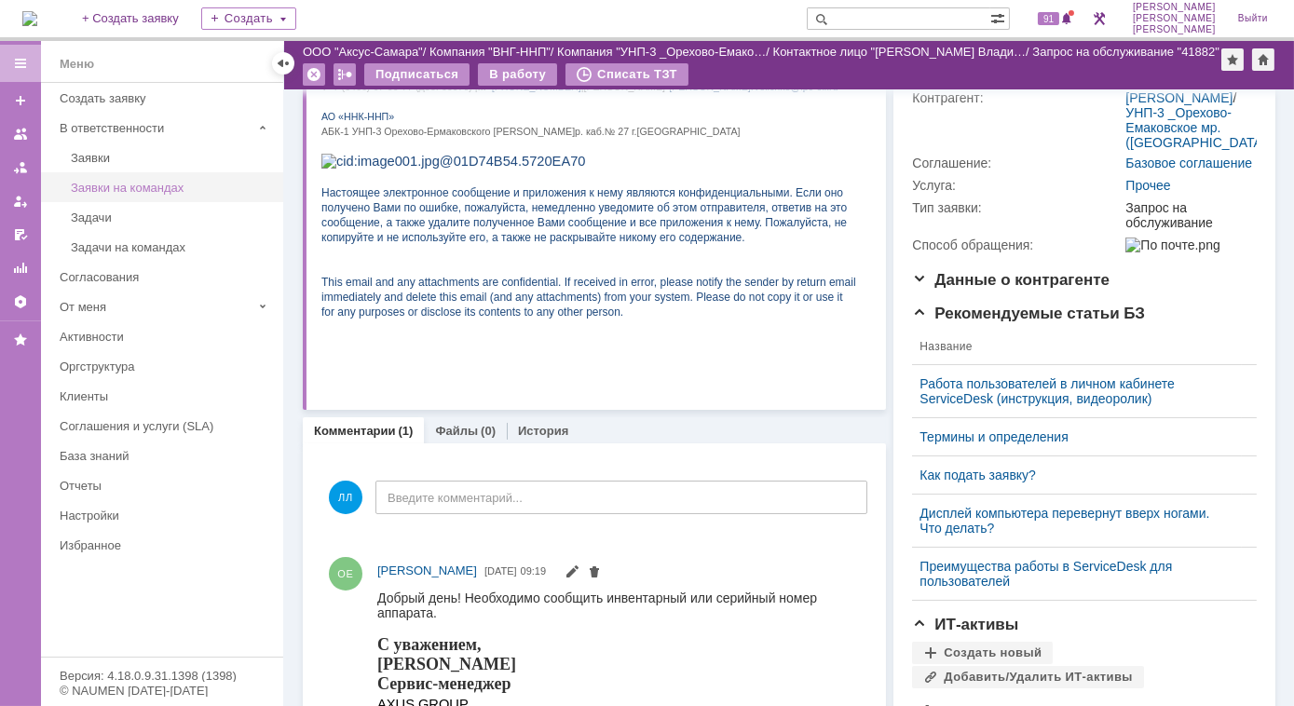
click at [161, 195] on link "Заявки на командах" at bounding box center [171, 187] width 216 height 29
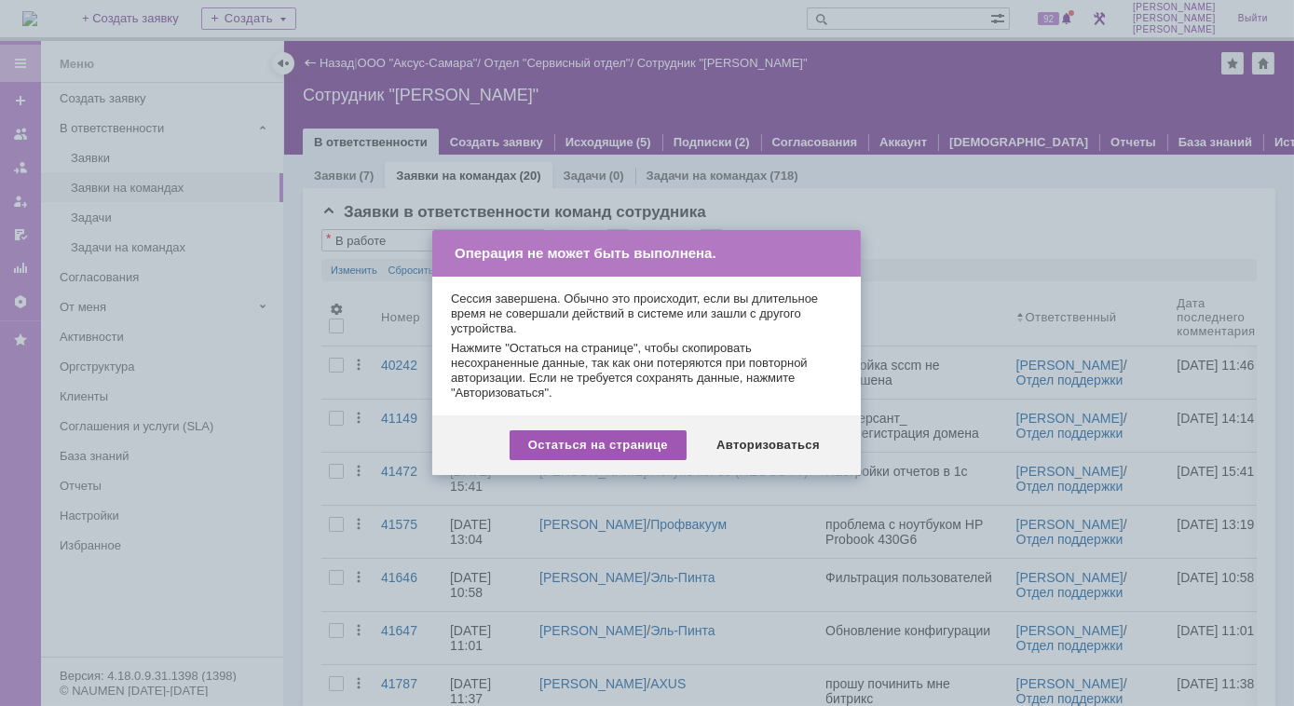
click at [616, 448] on div "Остаться на странице" at bounding box center [598, 445] width 177 height 30
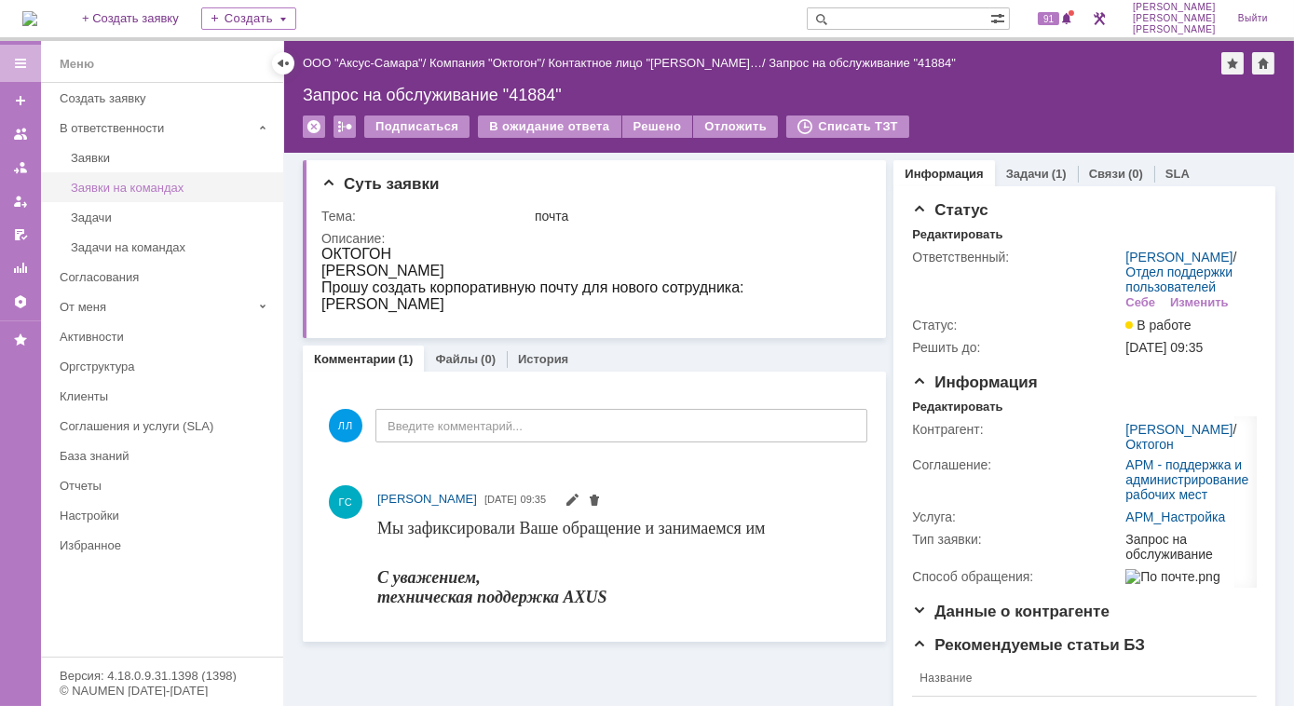
click at [145, 184] on div "Заявки на командах" at bounding box center [171, 188] width 201 height 14
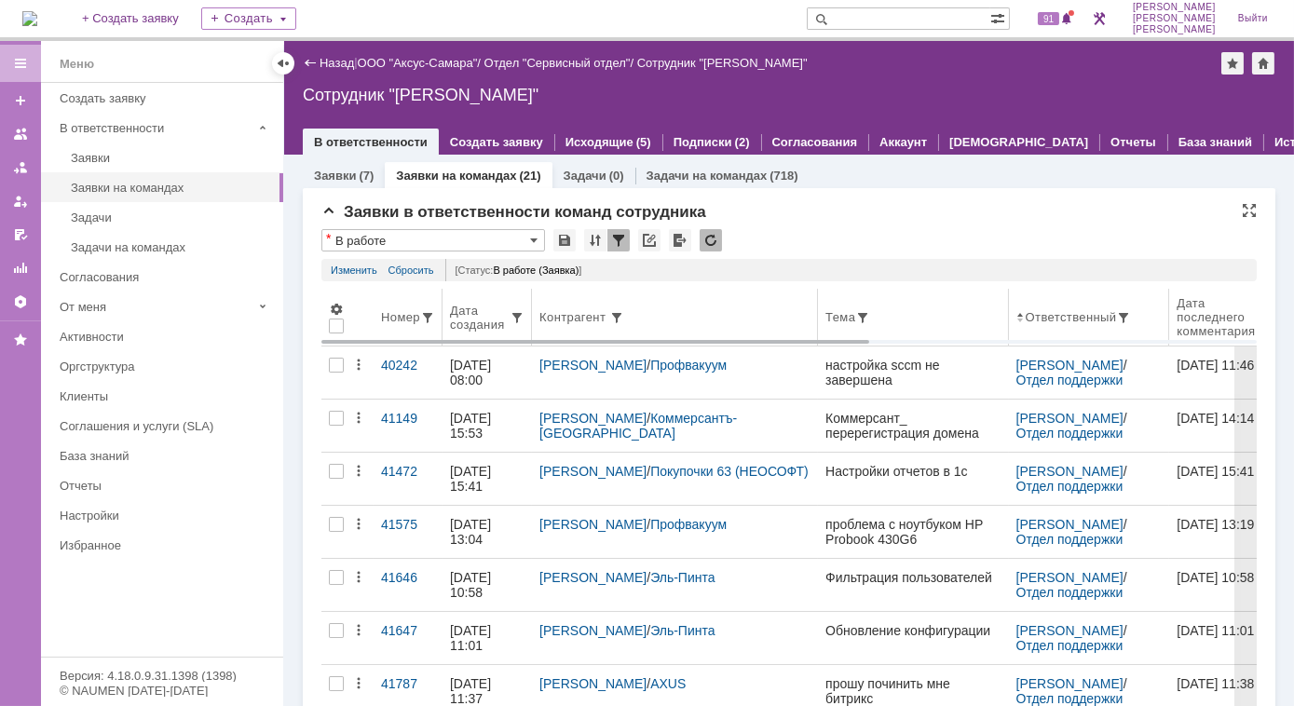
click at [481, 326] on div "Дата создания" at bounding box center [480, 318] width 60 height 28
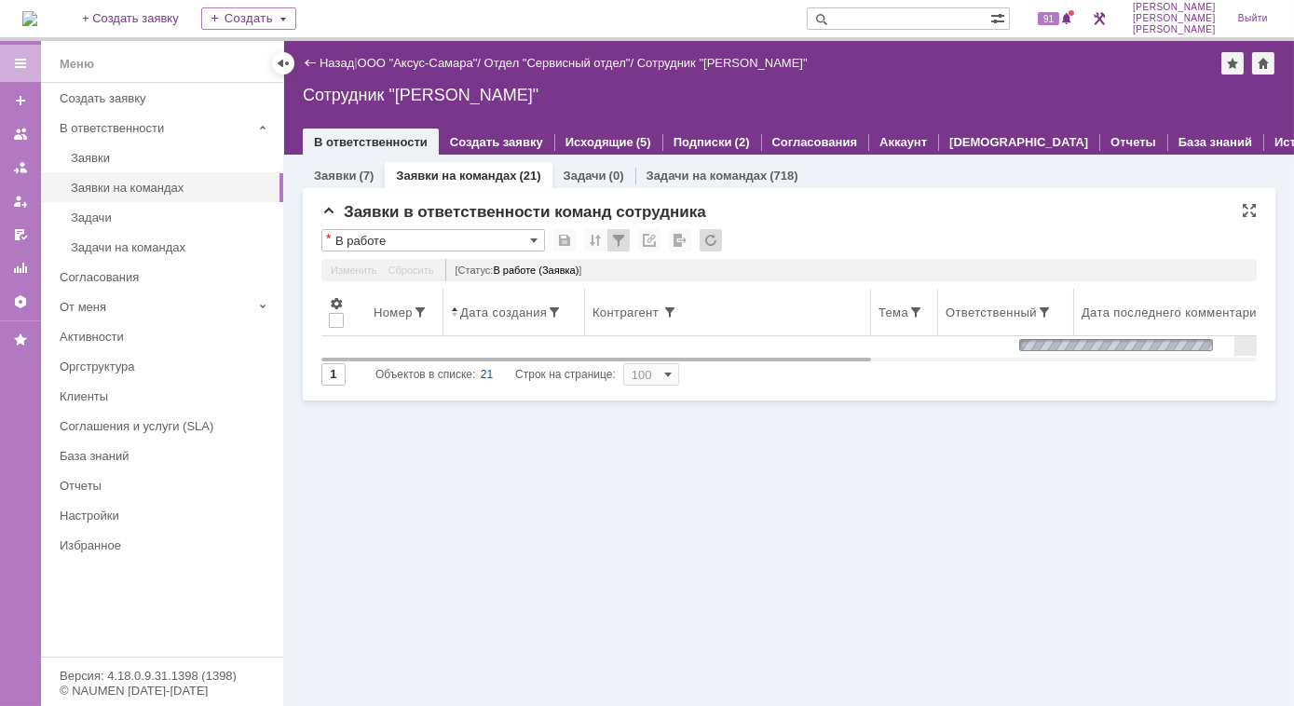
click at [453, 318] on span at bounding box center [454, 312] width 7 height 15
click at [453, 317] on span at bounding box center [454, 312] width 7 height 15
click at [455, 314] on span at bounding box center [454, 312] width 7 height 15
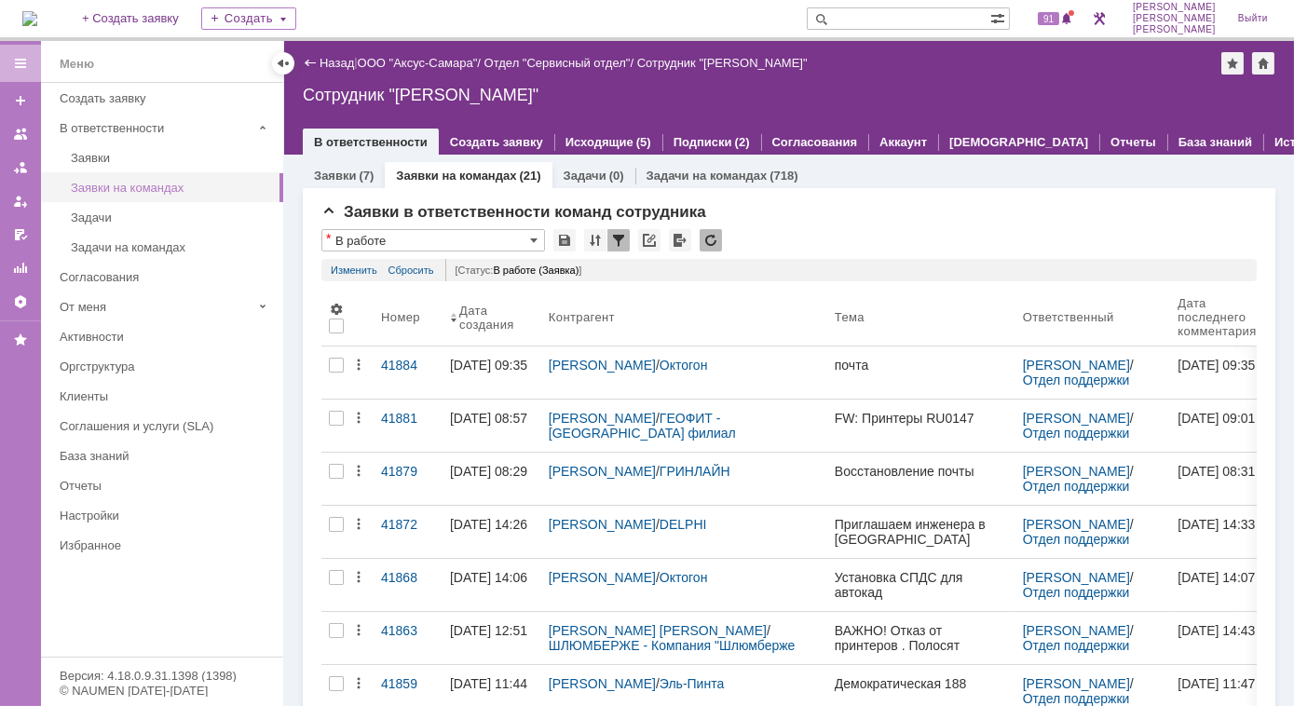
click at [123, 190] on div "Заявки на командах" at bounding box center [171, 188] width 201 height 14
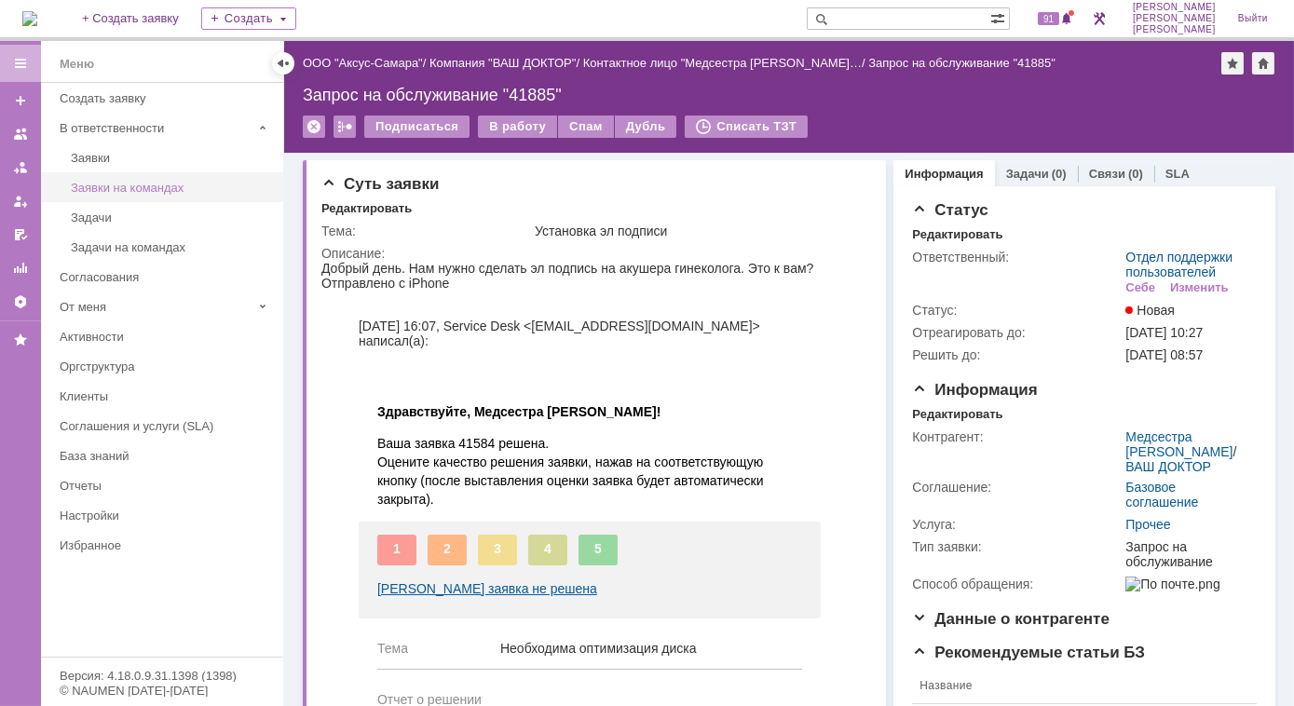
click at [101, 186] on div "Заявки на командах" at bounding box center [171, 188] width 201 height 14
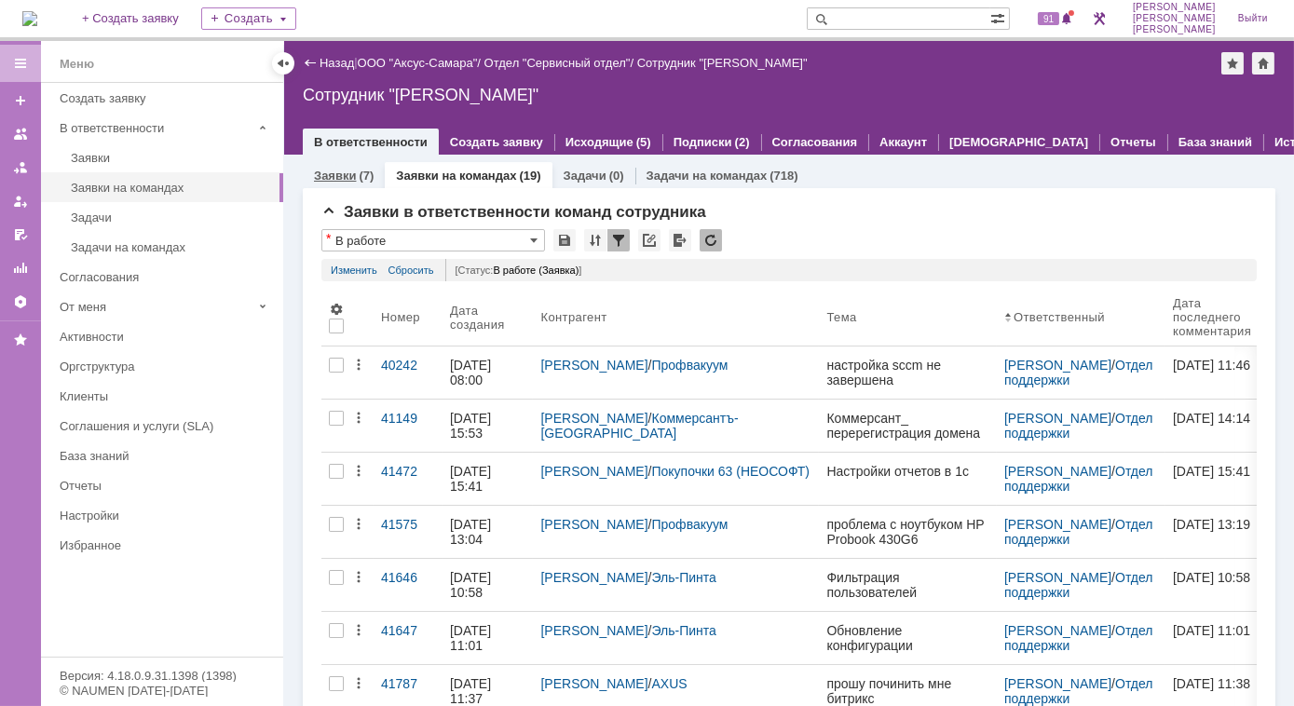
click at [354, 173] on link "Заявки" at bounding box center [335, 176] width 42 height 14
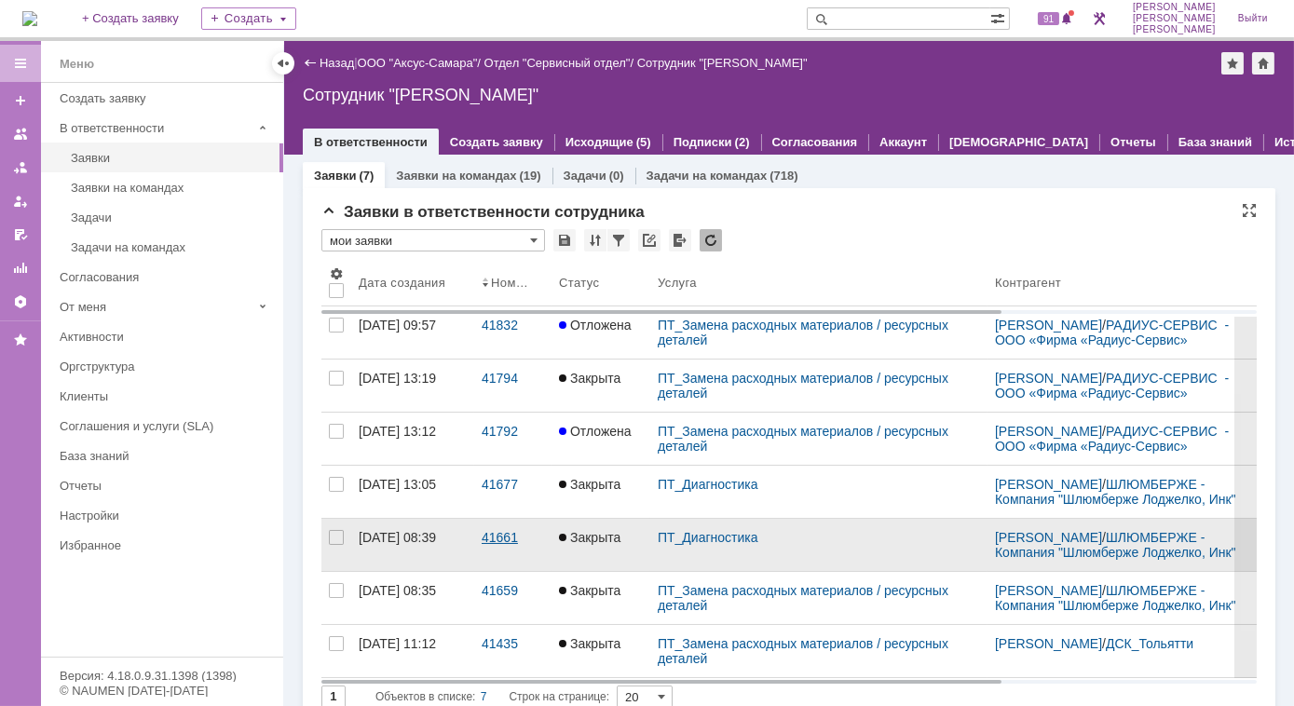
click at [501, 545] on div "41661" at bounding box center [513, 537] width 62 height 15
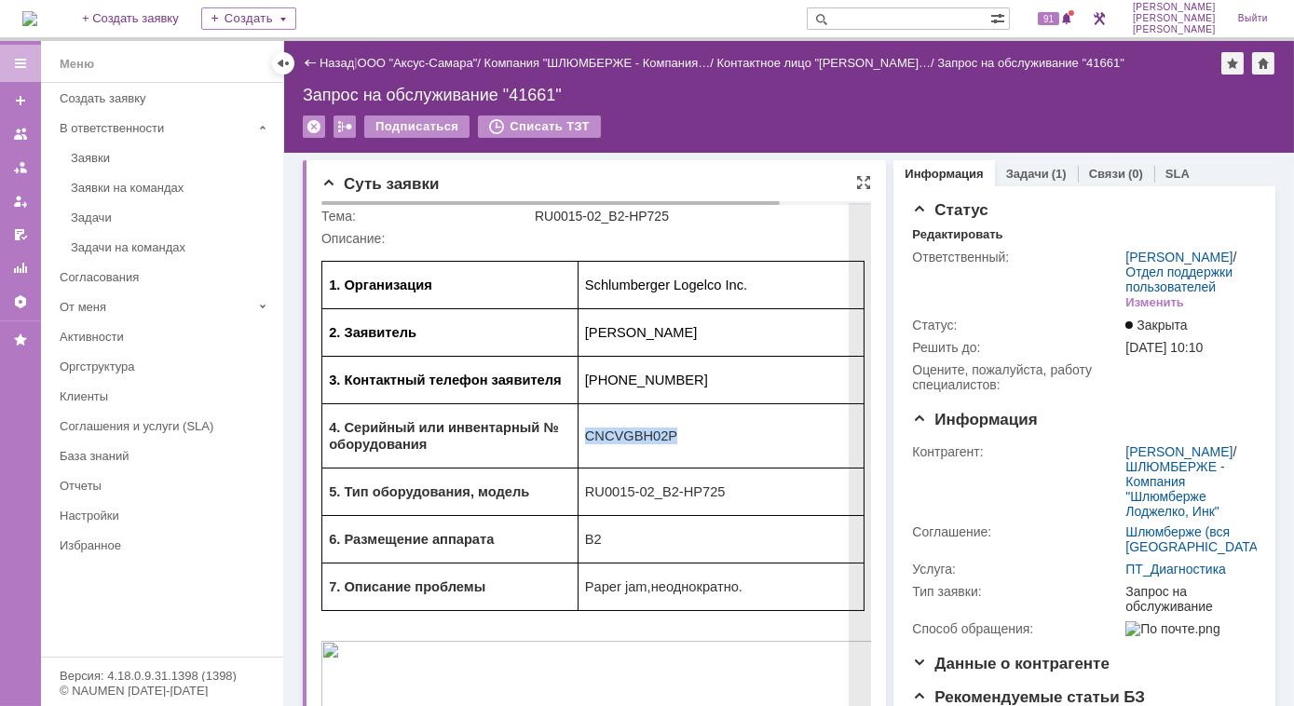
drag, startPoint x: 661, startPoint y: 438, endPoint x: 587, endPoint y: 461, distance: 78.1
click at [587, 461] on td "CNCVGBH02P" at bounding box center [720, 435] width 286 height 64
copy span "CNCVGBH02P"
click at [693, 443] on p "CNCVGBH02P" at bounding box center [720, 435] width 272 height 17
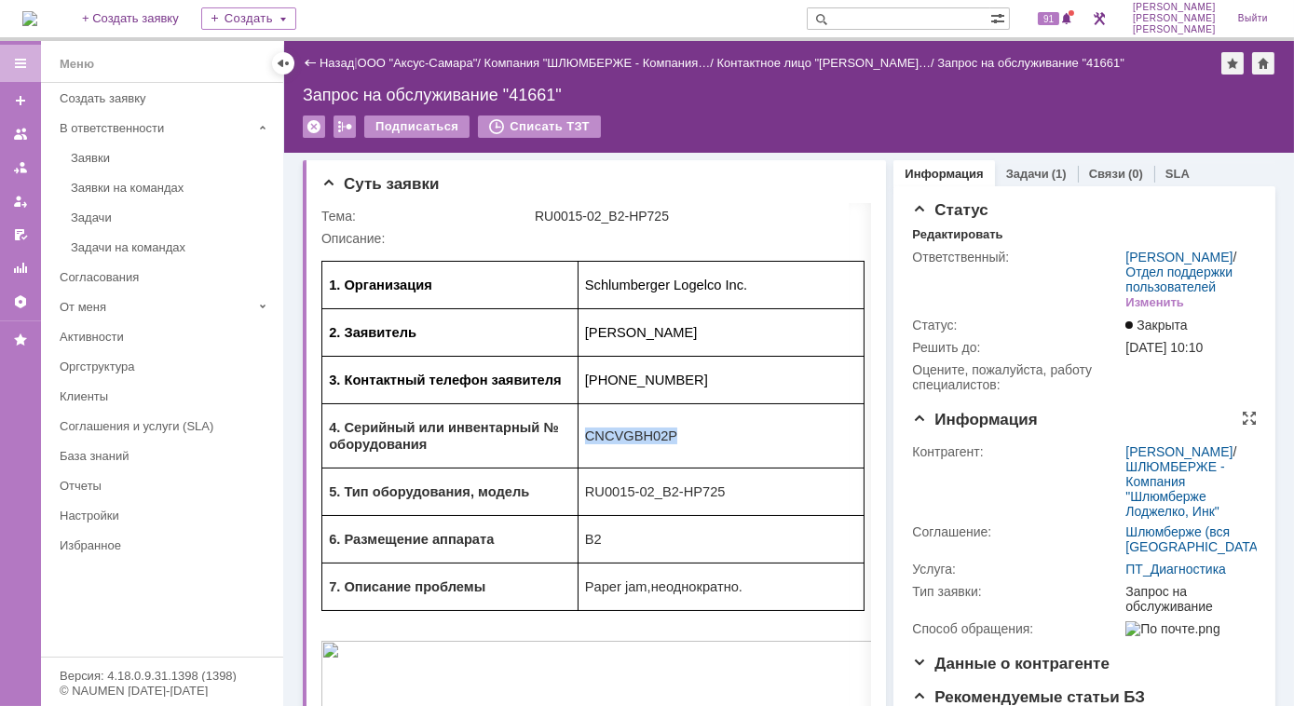
copy span "CNCVGBH02P"
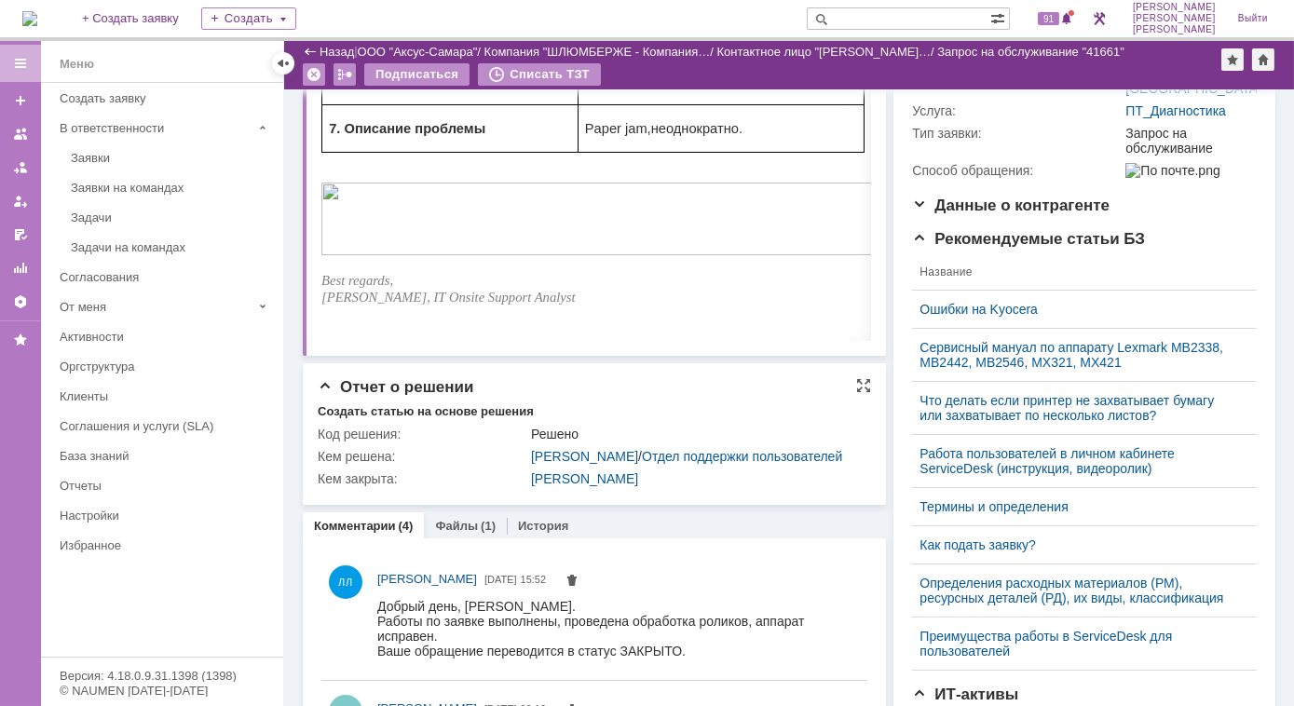
scroll to position [423, 0]
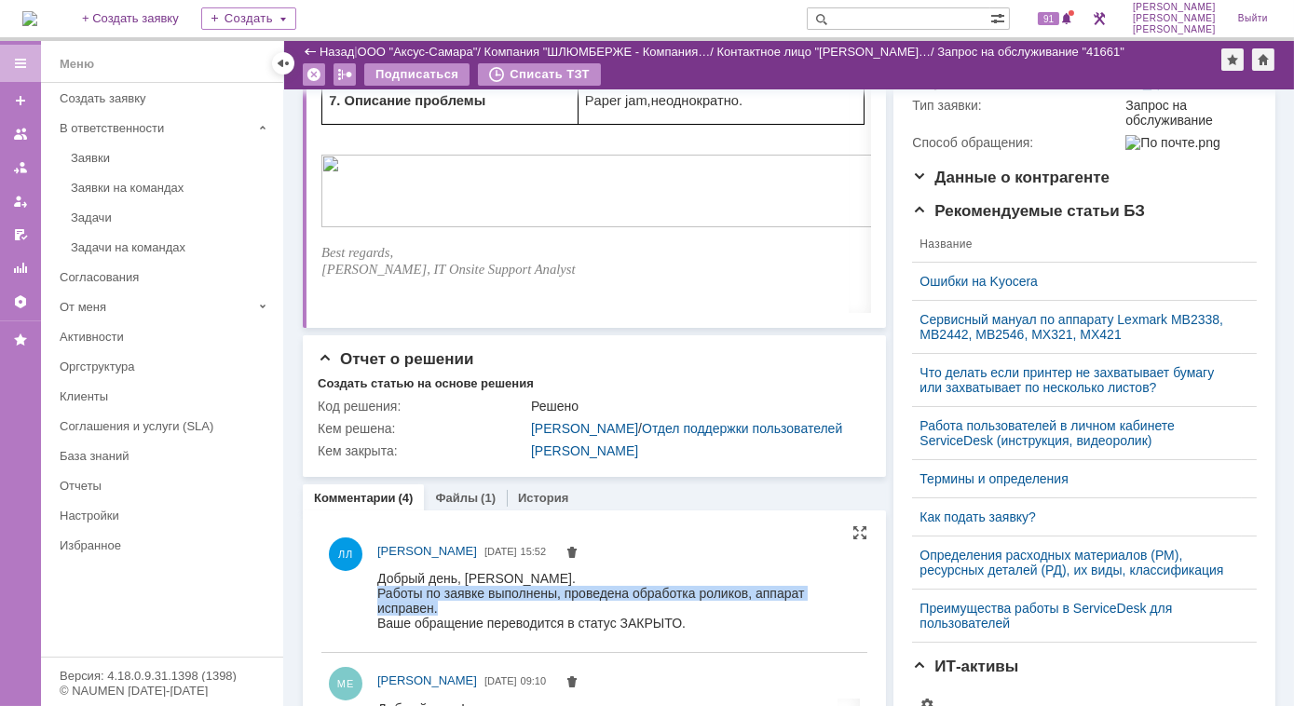
drag, startPoint x: 379, startPoint y: 595, endPoint x: 524, endPoint y: 604, distance: 144.6
click at [524, 604] on div "Работы по заявке выполнены, проведена обработка роликов, аппарат исправен." at bounding box center [613, 600] width 474 height 30
copy div "Работы по заявке выполнены, проведена обработка роликов, аппарат исправен."
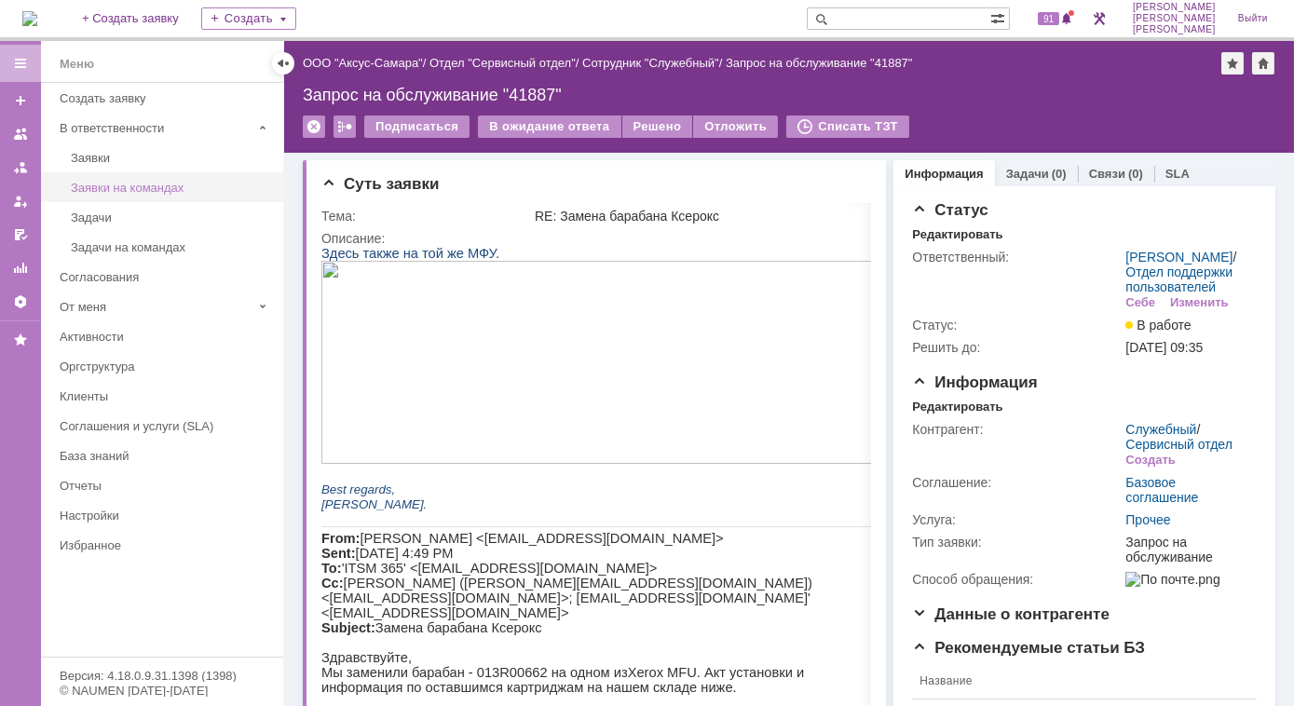
click at [99, 183] on div "Заявки на командах" at bounding box center [171, 188] width 201 height 14
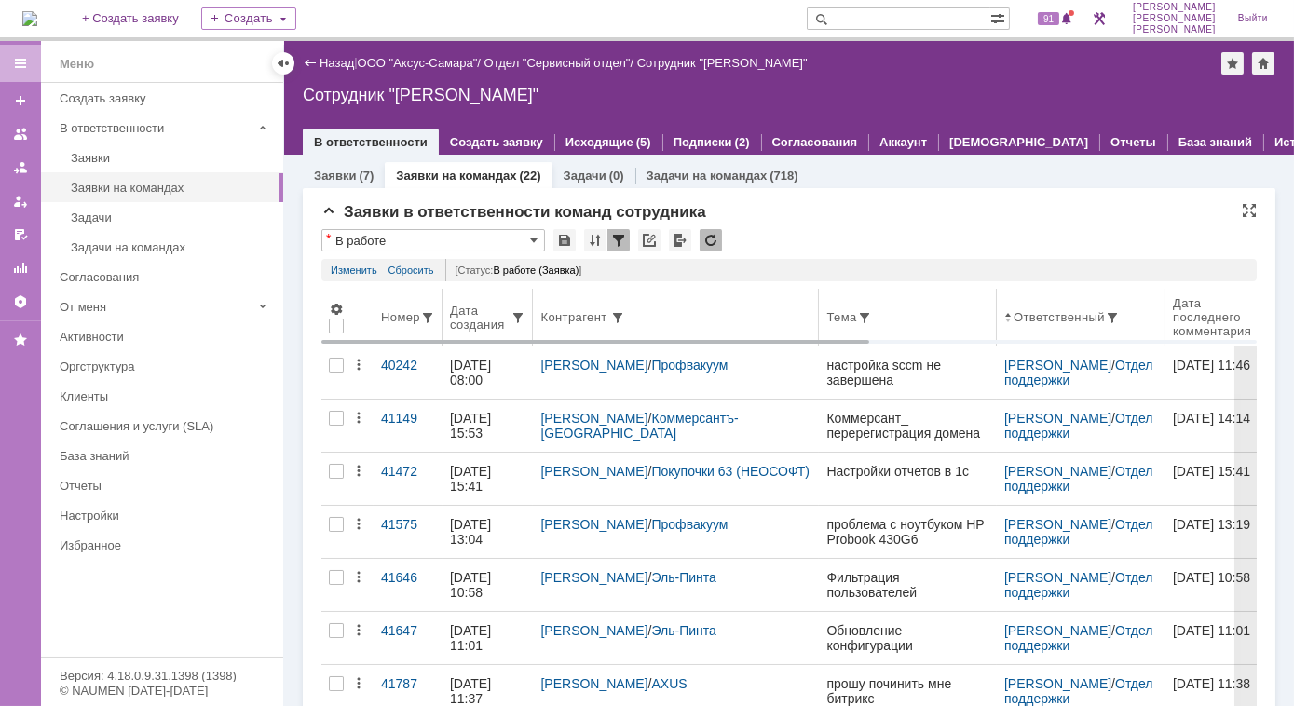
click at [477, 320] on div "Дата создания" at bounding box center [480, 318] width 61 height 28
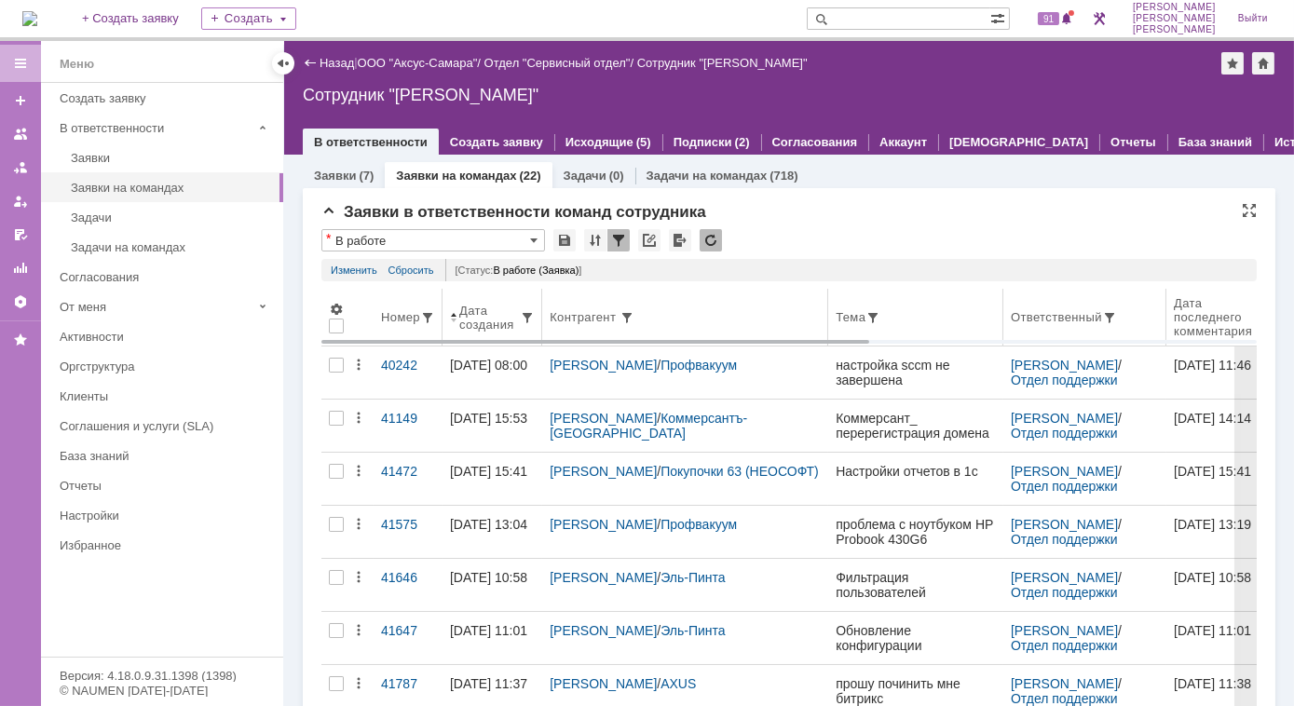
click at [455, 317] on span at bounding box center [453, 317] width 7 height 15
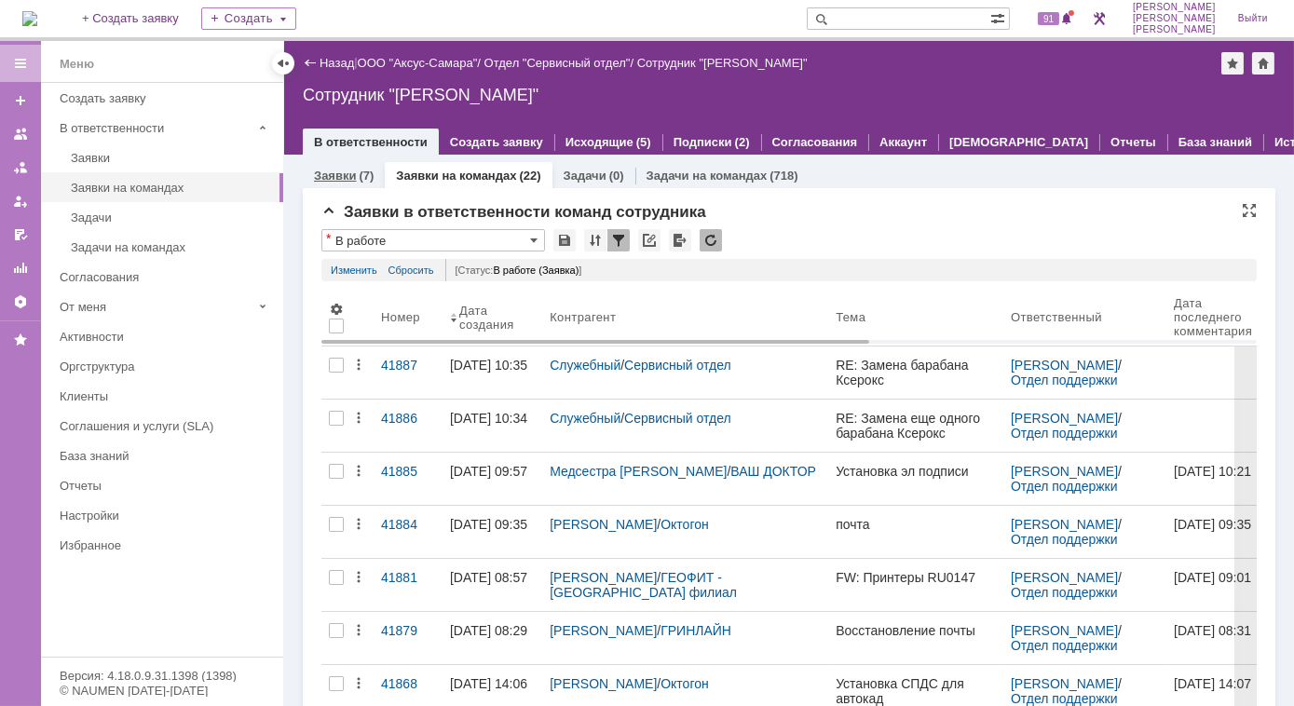
click at [345, 182] on link "Заявки" at bounding box center [335, 176] width 42 height 14
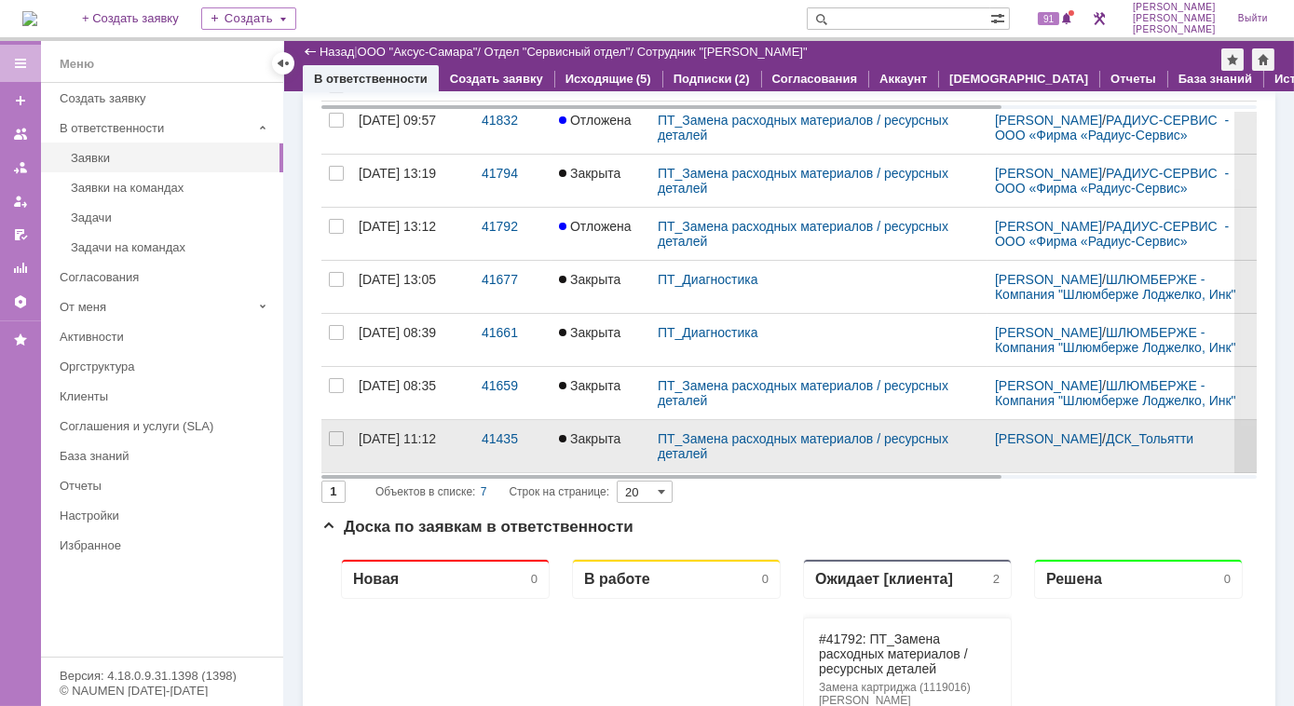
scroll to position [169, 0]
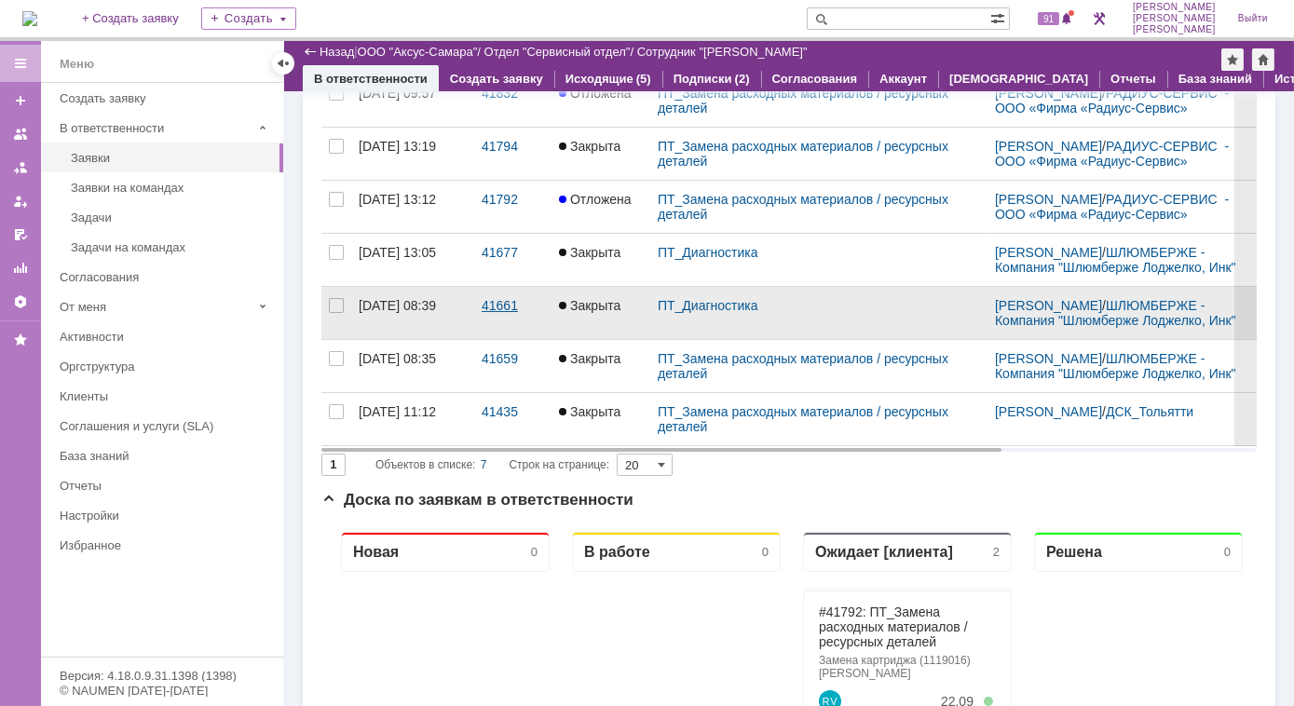
click at [503, 313] on div "41661" at bounding box center [513, 305] width 62 height 15
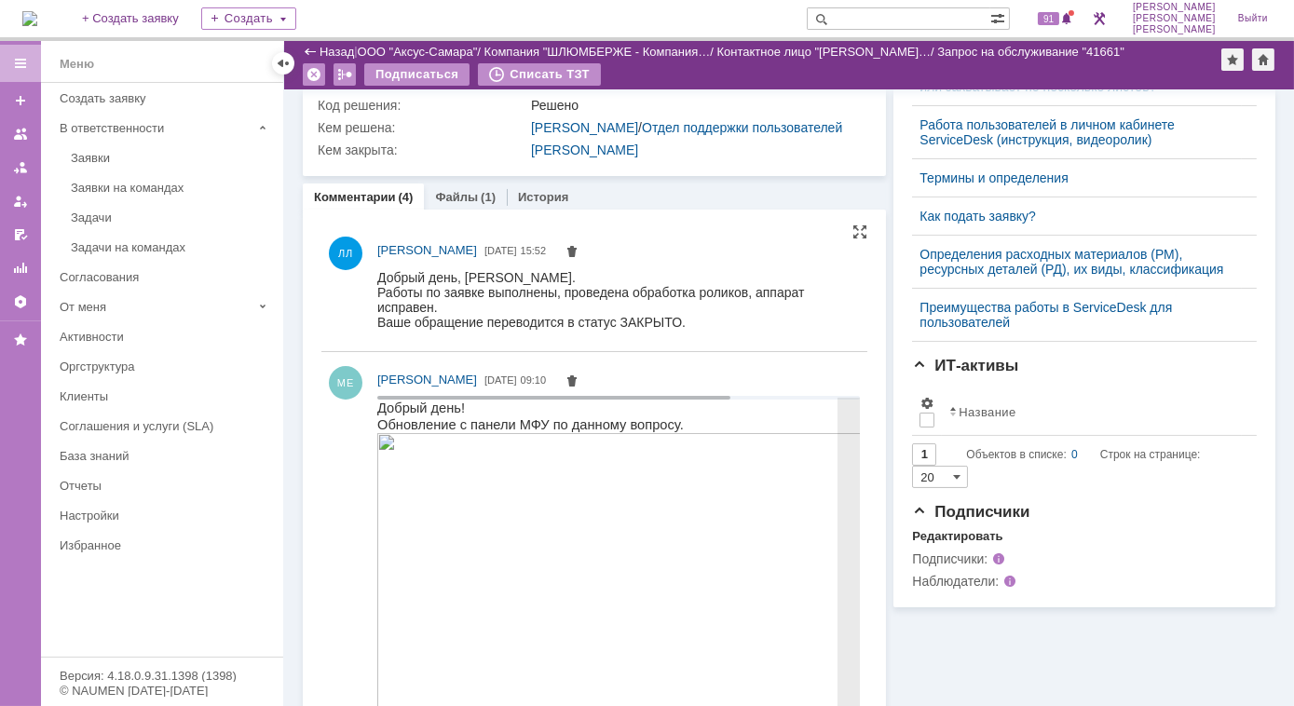
scroll to position [687, 0]
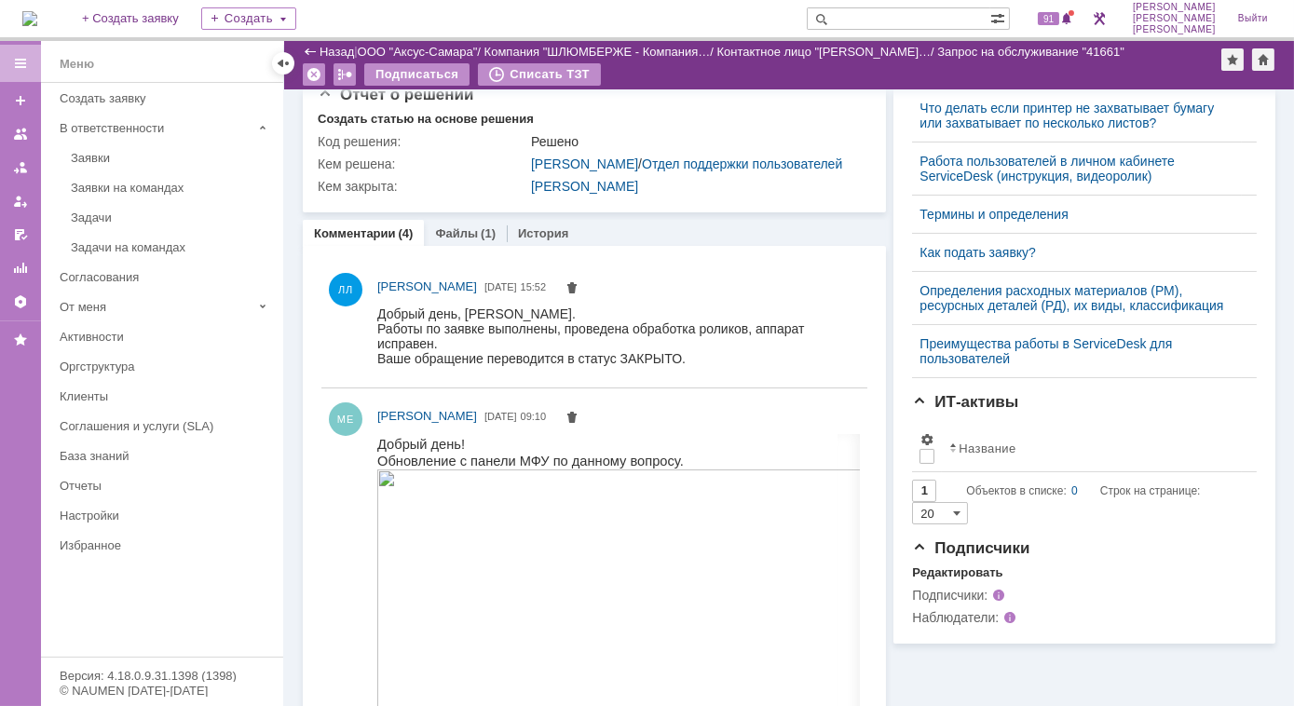
click at [442, 240] on link "Файлы" at bounding box center [456, 233] width 43 height 14
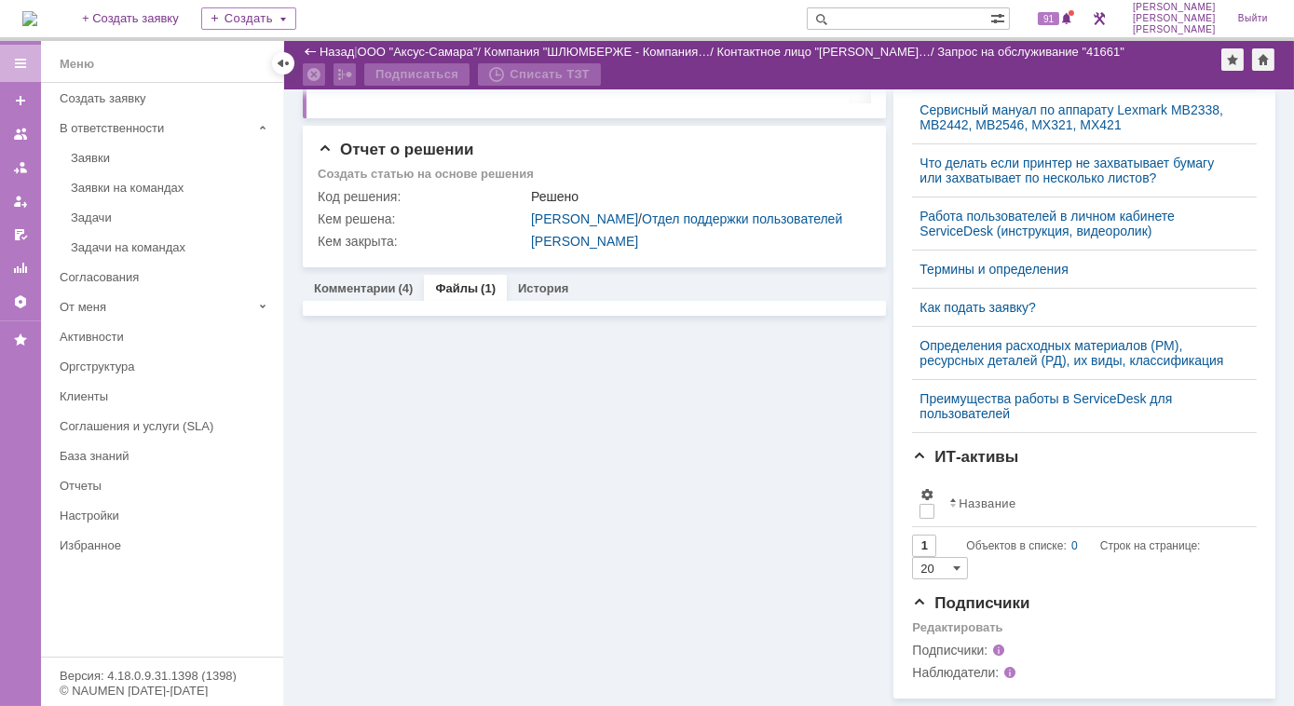
scroll to position [671, 0]
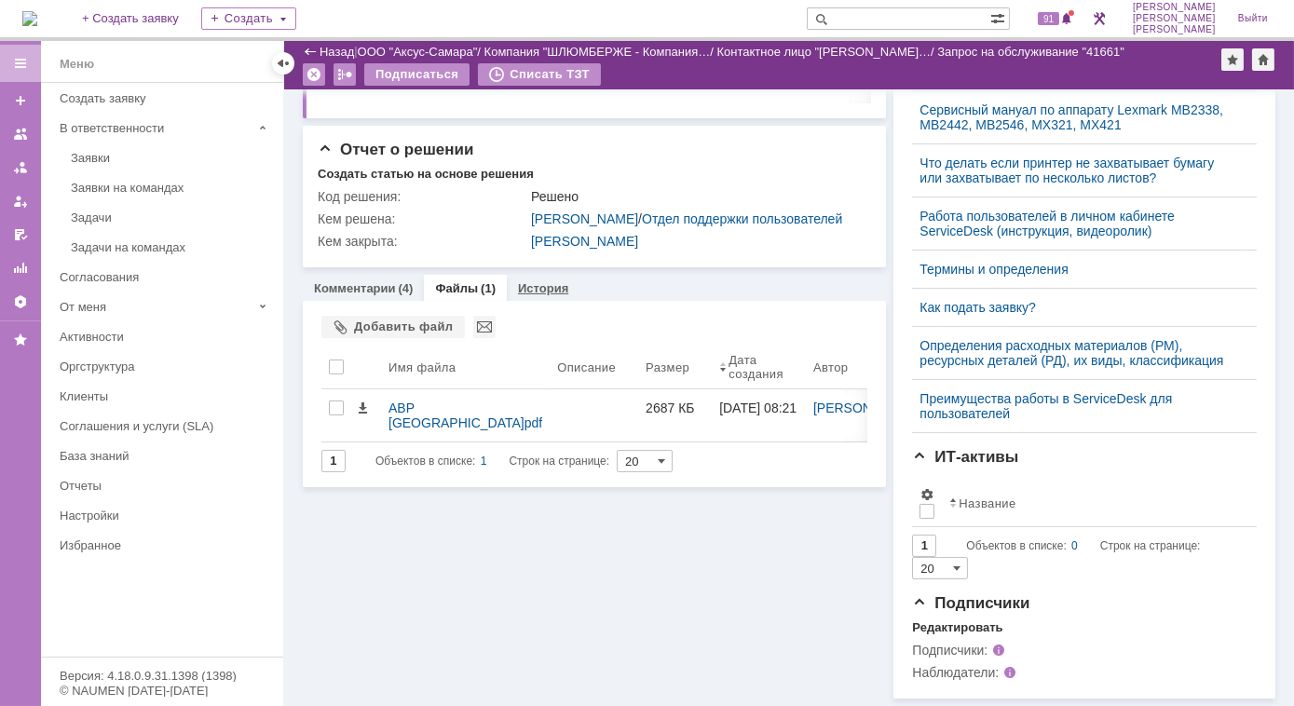
click at [536, 281] on link "История" at bounding box center [543, 288] width 50 height 14
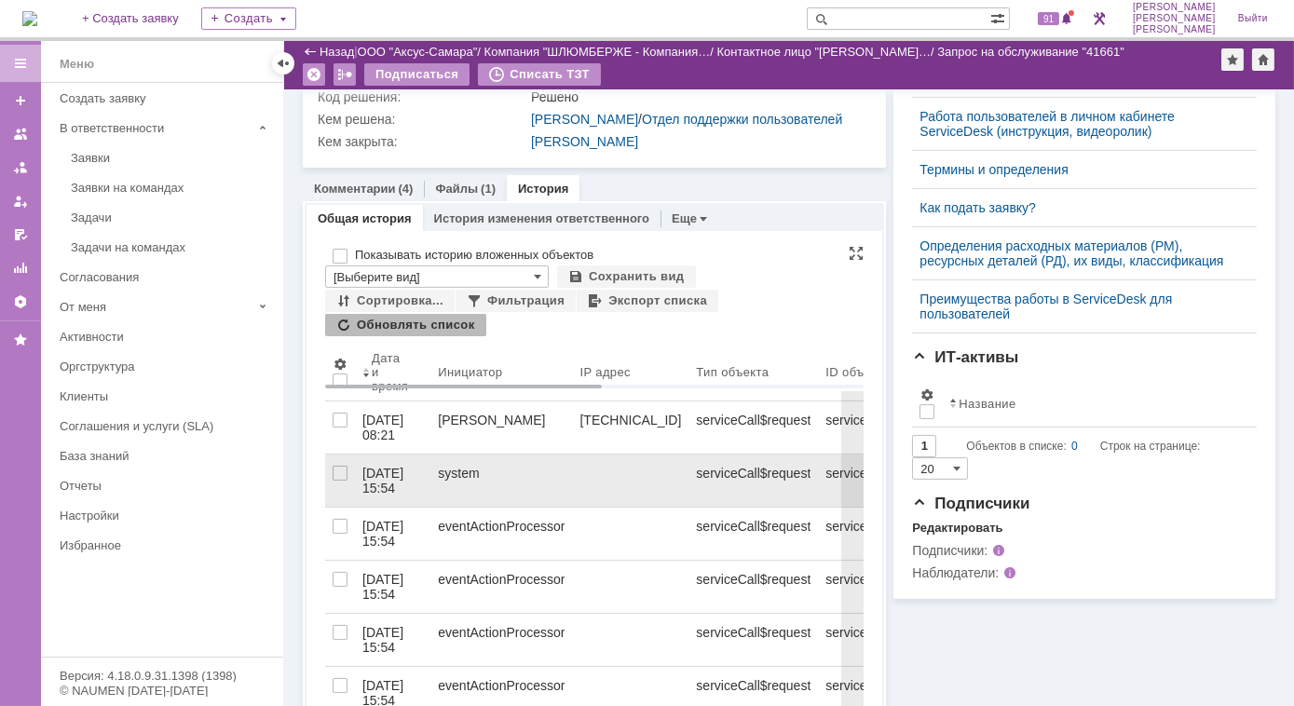
scroll to position [755, 0]
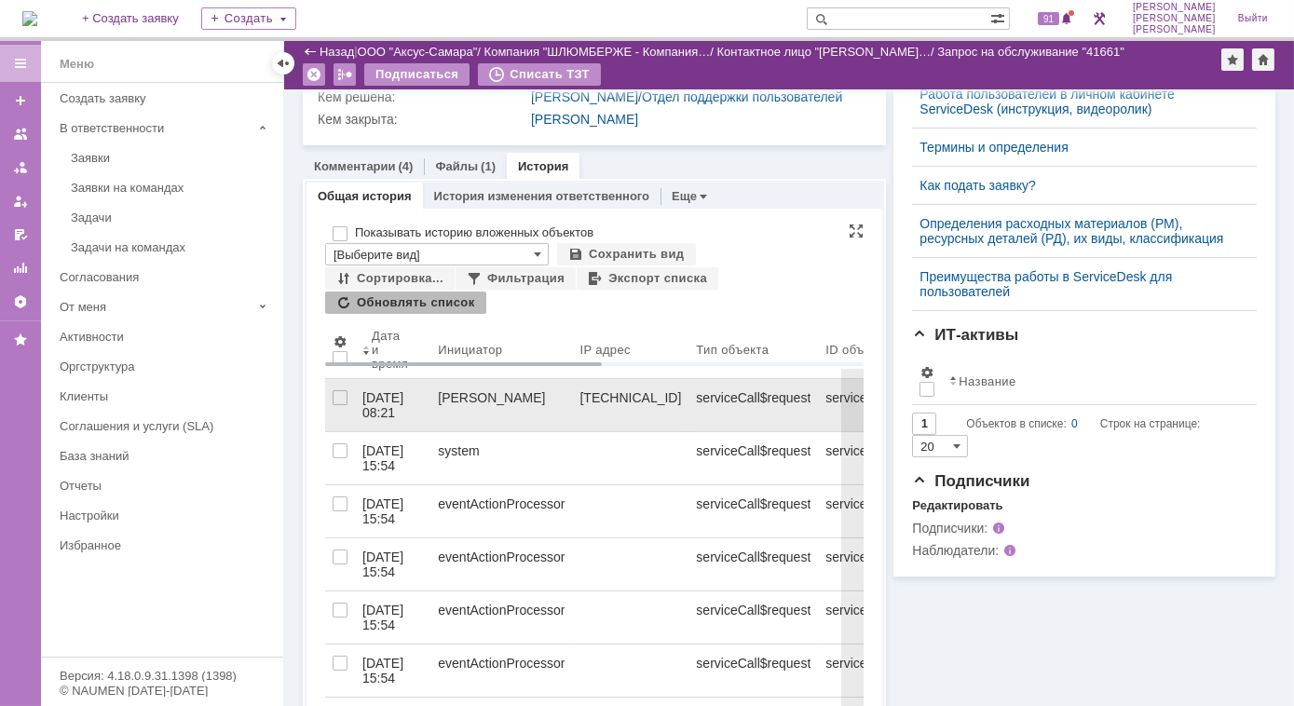
click at [818, 422] on div "serviceCall$46510247" at bounding box center [890, 405] width 144 height 52
click at [818, 403] on div "serviceCall$46510247" at bounding box center [890, 405] width 144 height 52
drag, startPoint x: 801, startPoint y: 403, endPoint x: 772, endPoint y: 410, distance: 29.6
click at [772, 410] on div "serviceCall$request" at bounding box center [752, 405] width 129 height 52
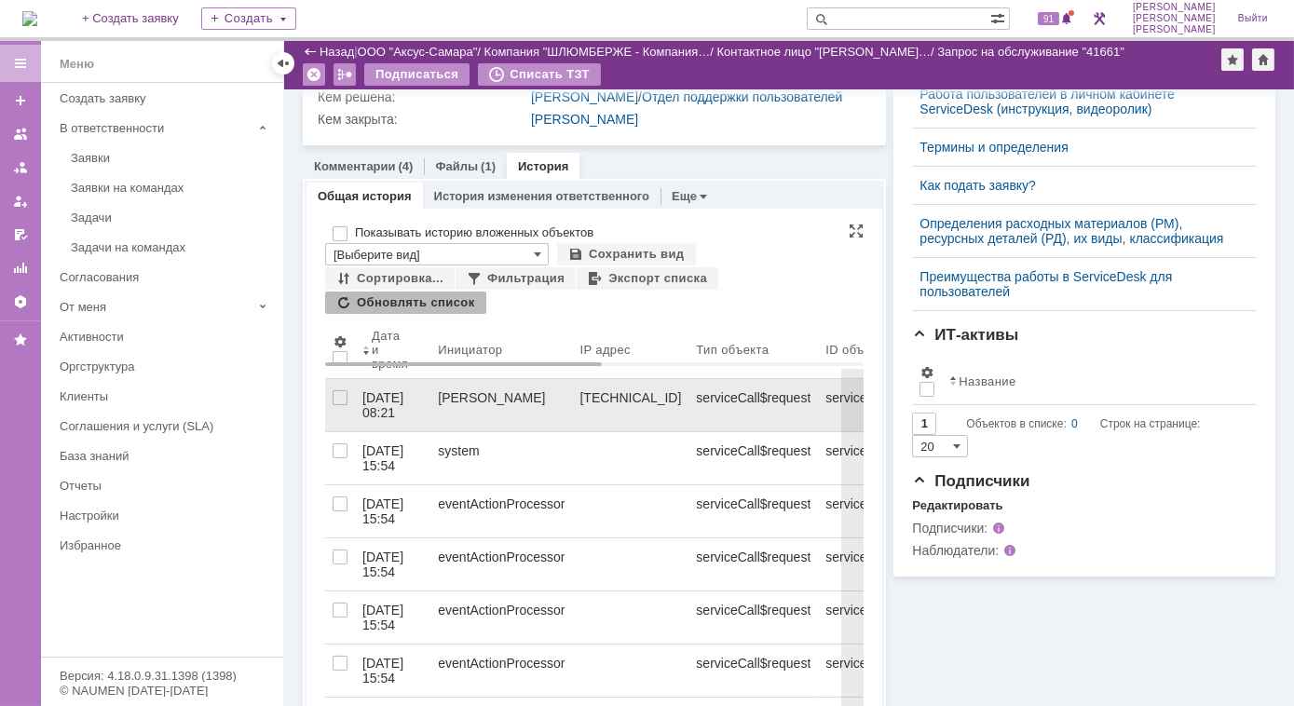
click at [702, 405] on div "serviceCall$request" at bounding box center [753, 397] width 115 height 15
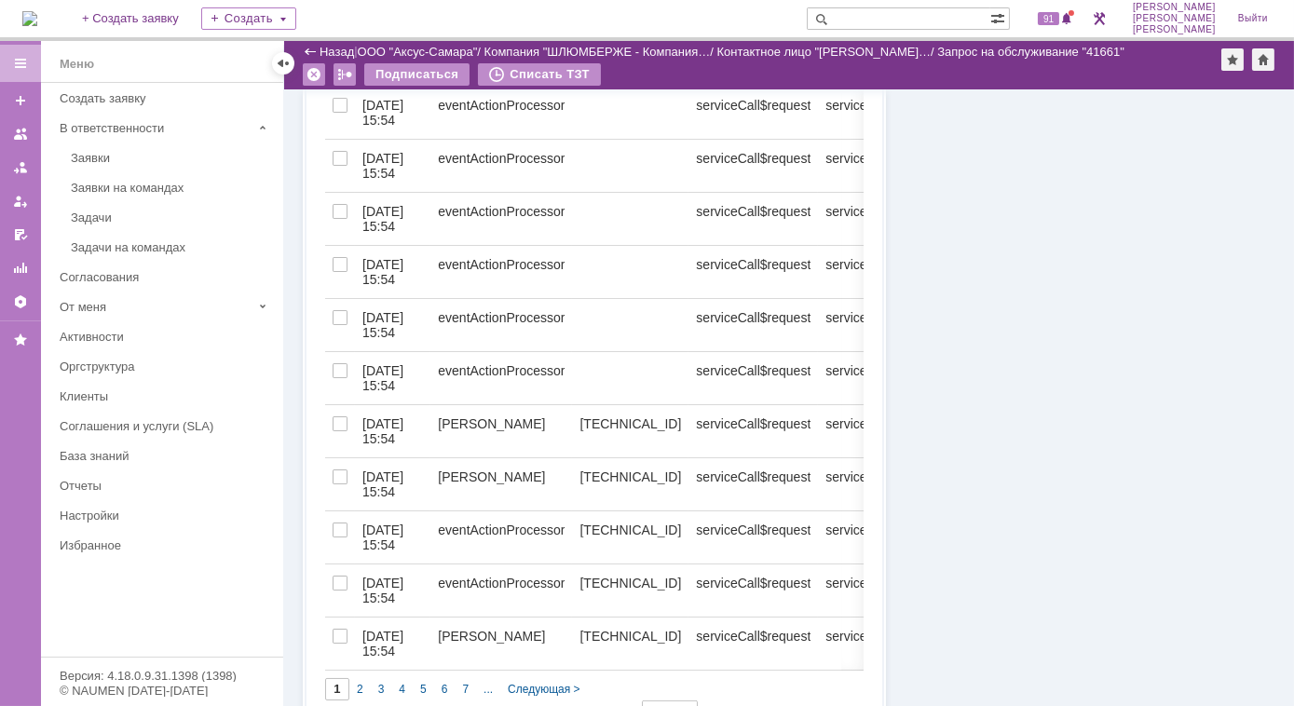
scroll to position [1565, 0]
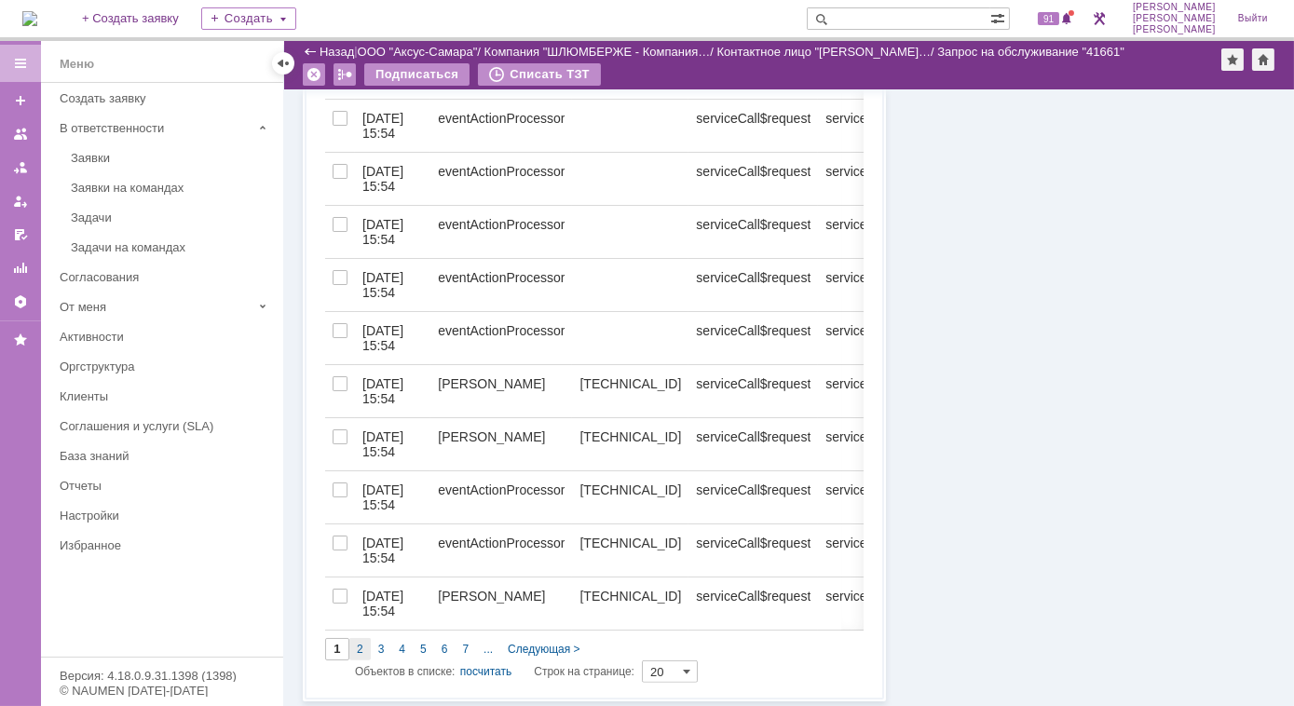
click at [358, 651] on span "2" at bounding box center [360, 649] width 7 height 13
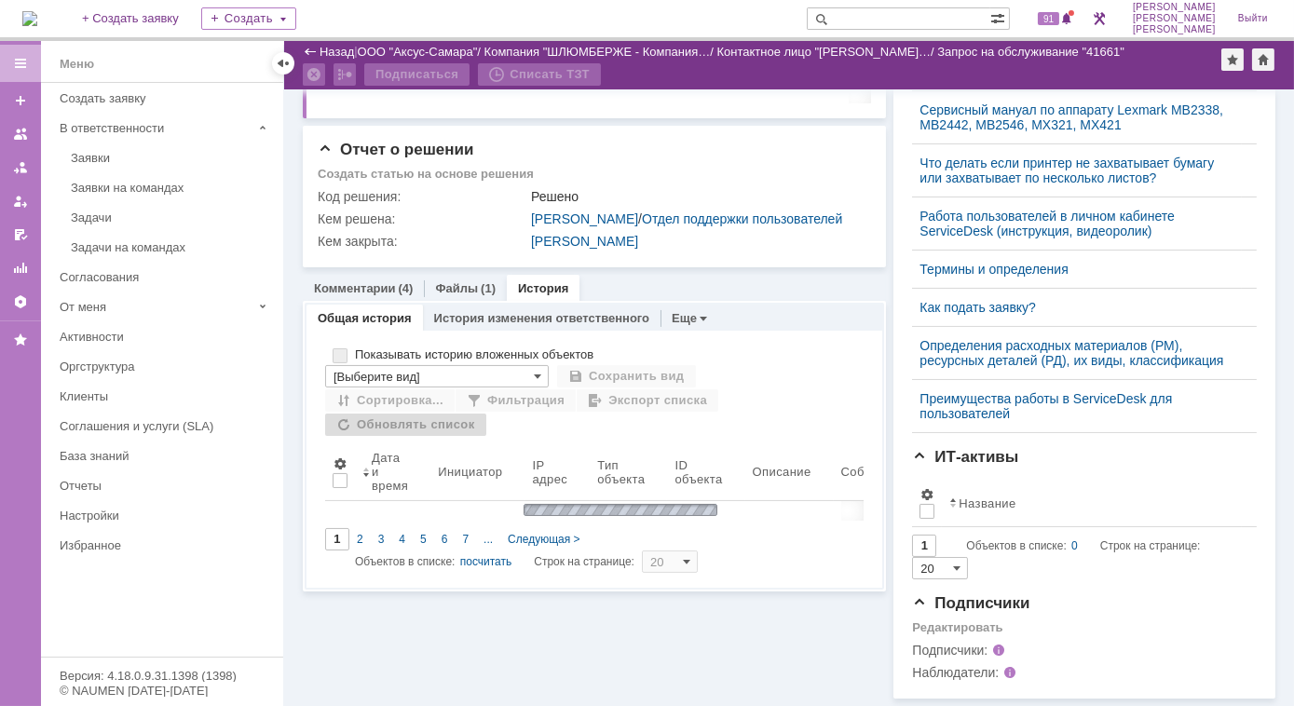
type input "2"
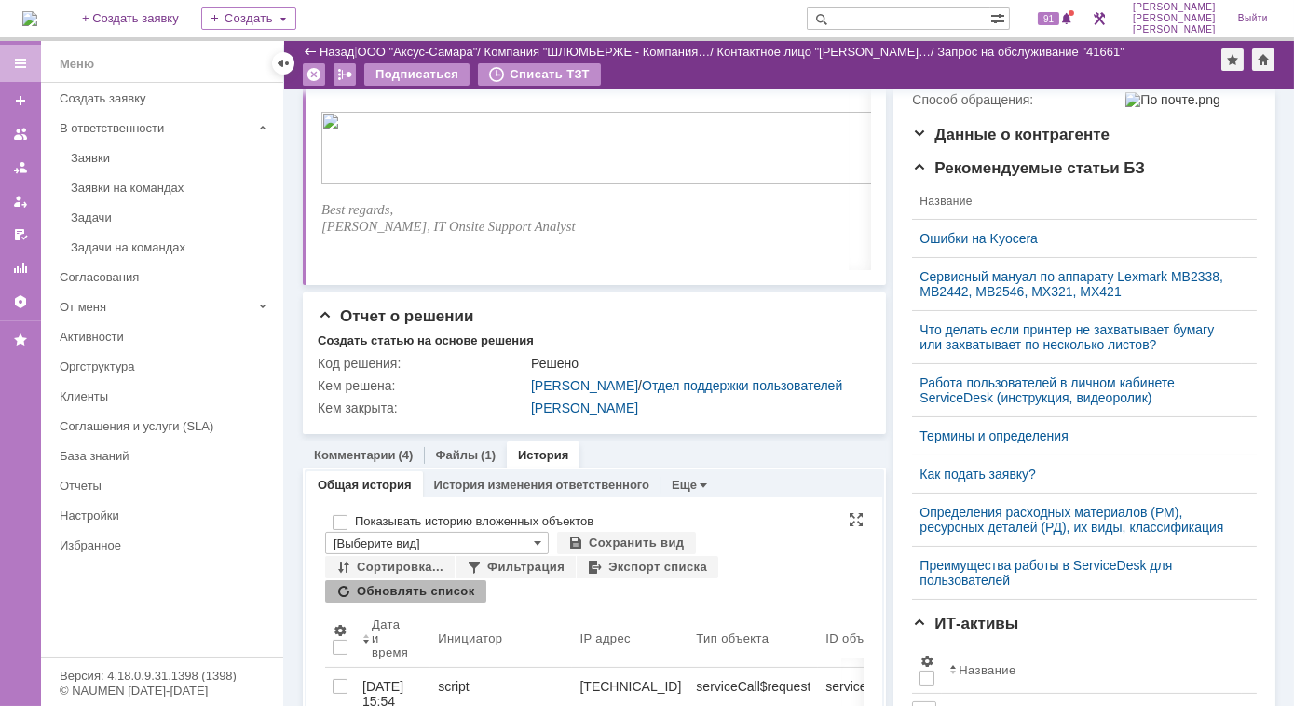
scroll to position [464, 0]
click at [464, 464] on link "Файлы" at bounding box center [456, 457] width 43 height 14
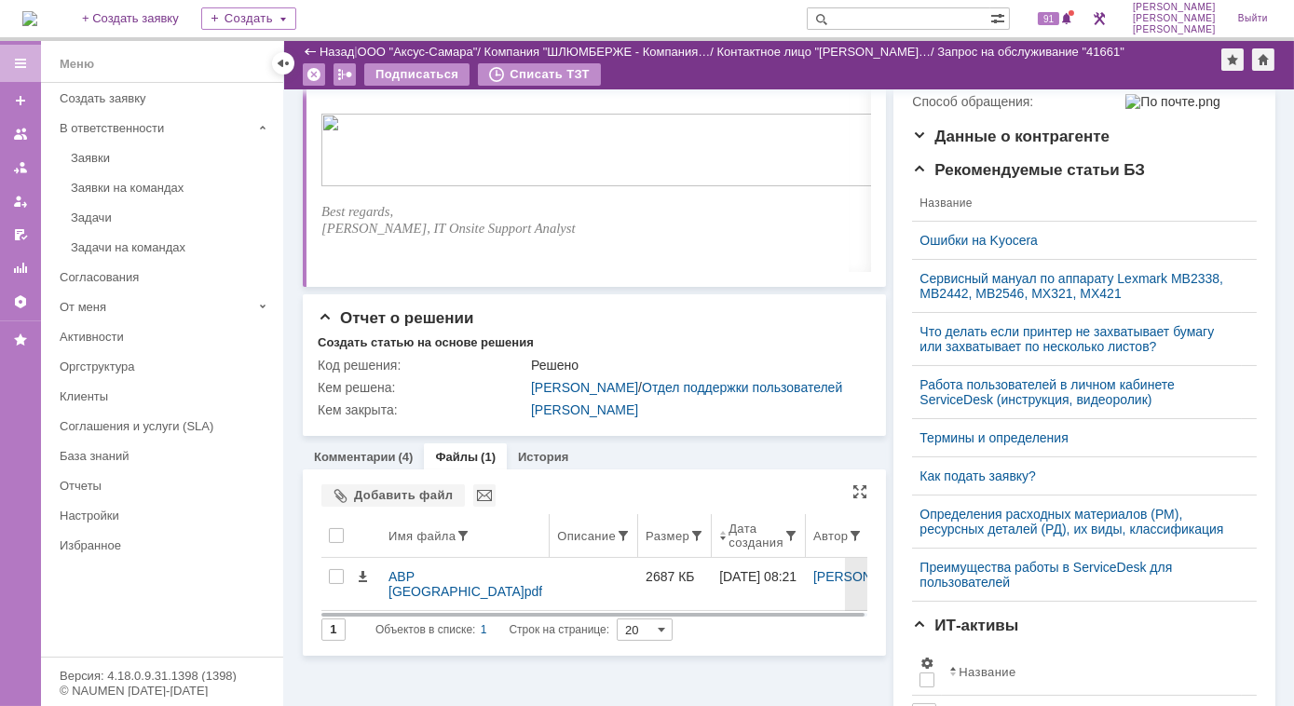
scroll to position [671, 0]
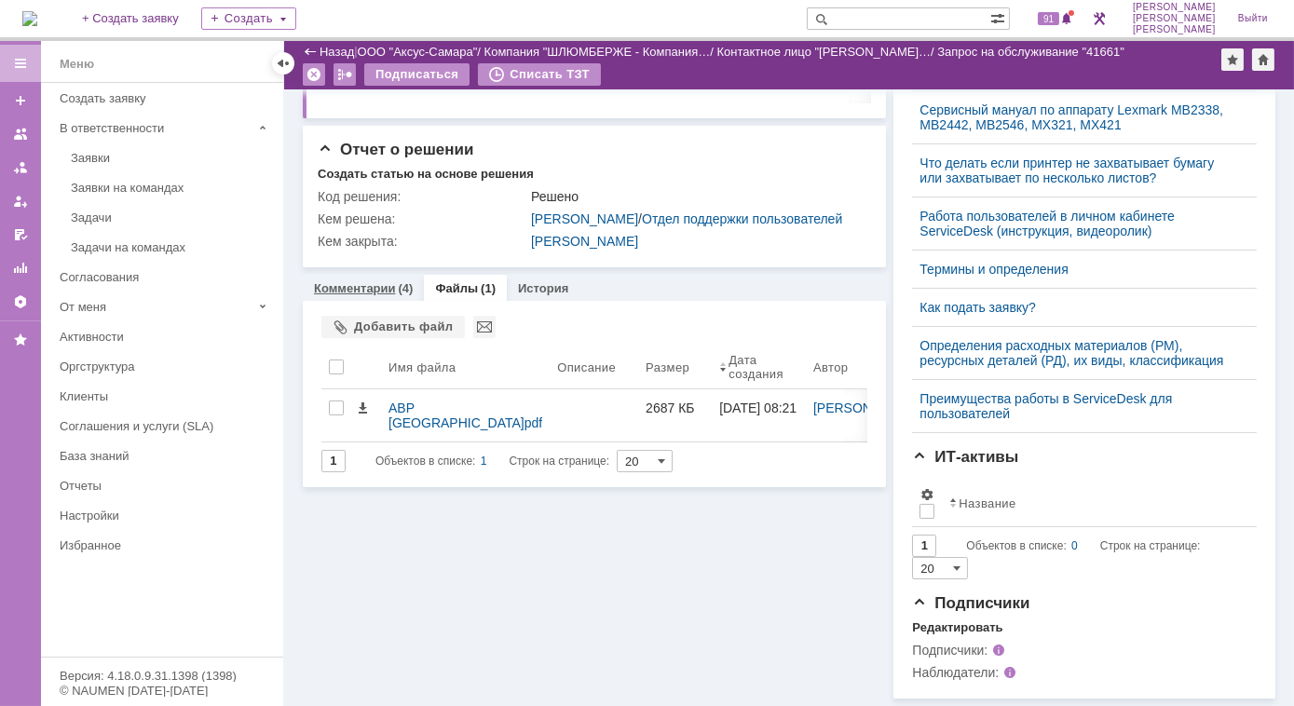
click at [378, 281] on link "Комментарии" at bounding box center [355, 288] width 82 height 14
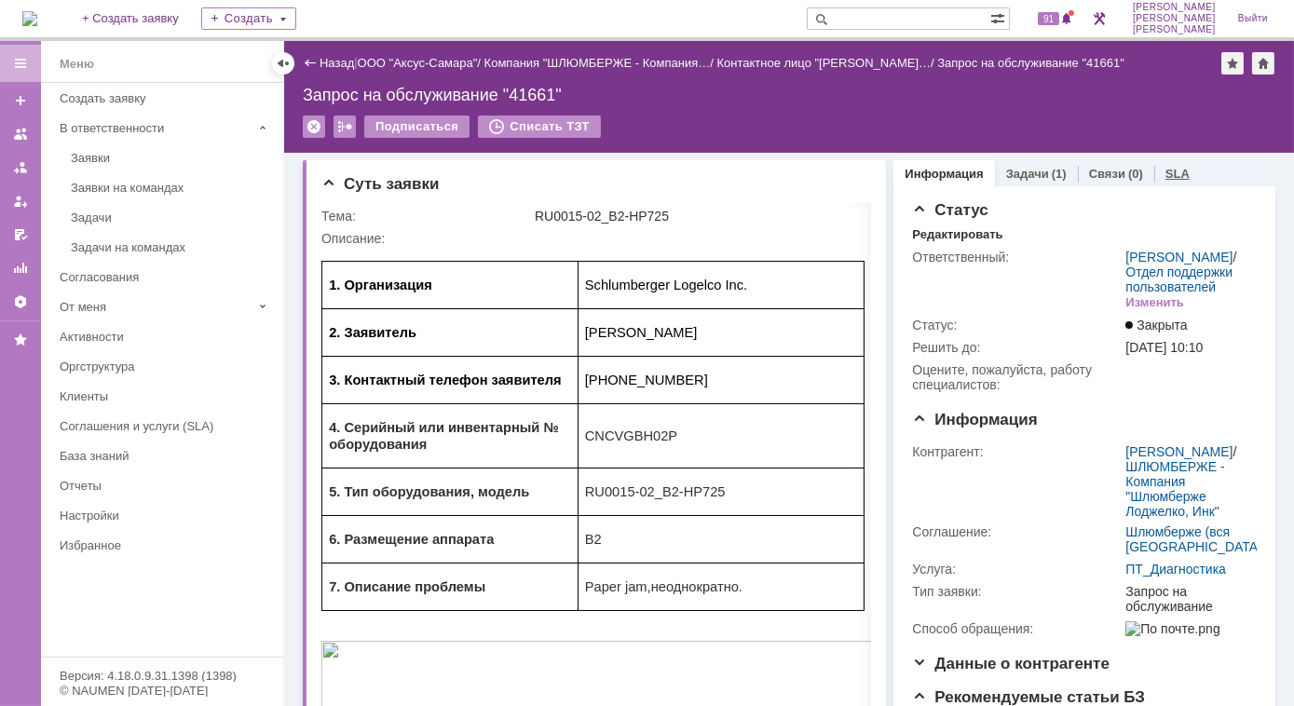
click at [1165, 172] on link "SLA" at bounding box center [1177, 174] width 24 height 14
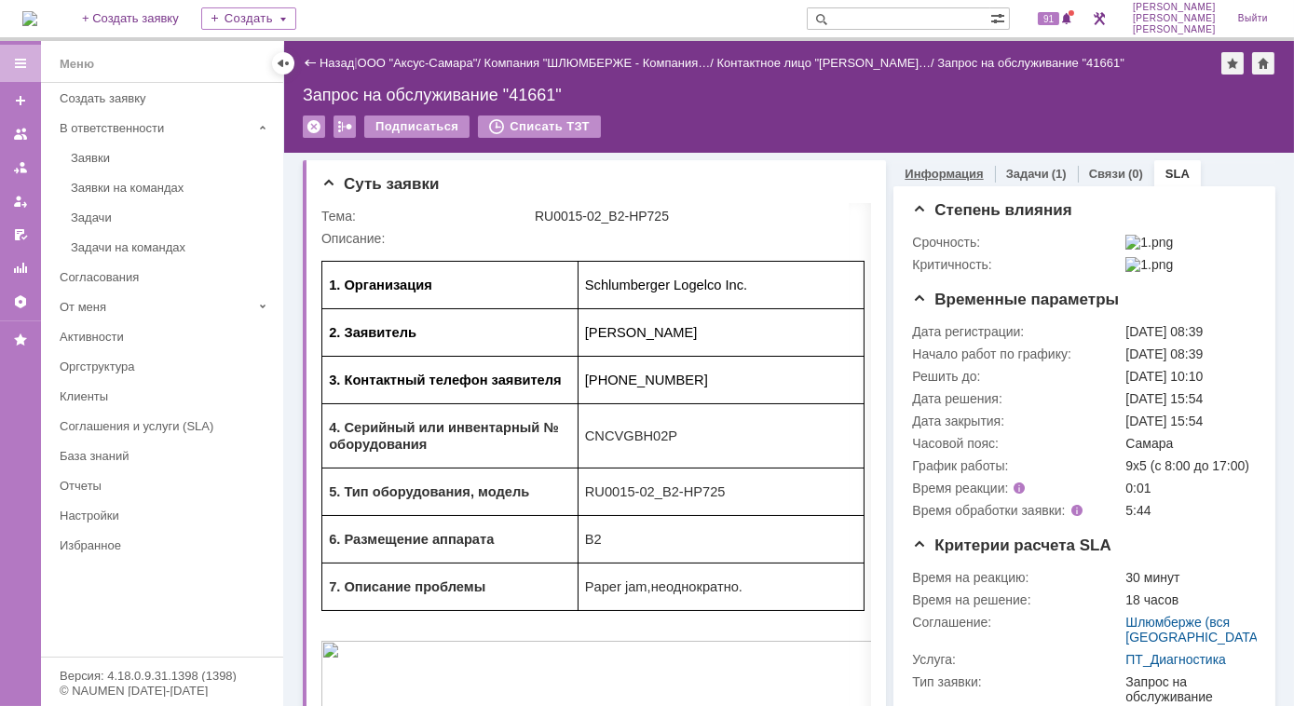
click at [920, 172] on link "Информация" at bounding box center [944, 174] width 78 height 14
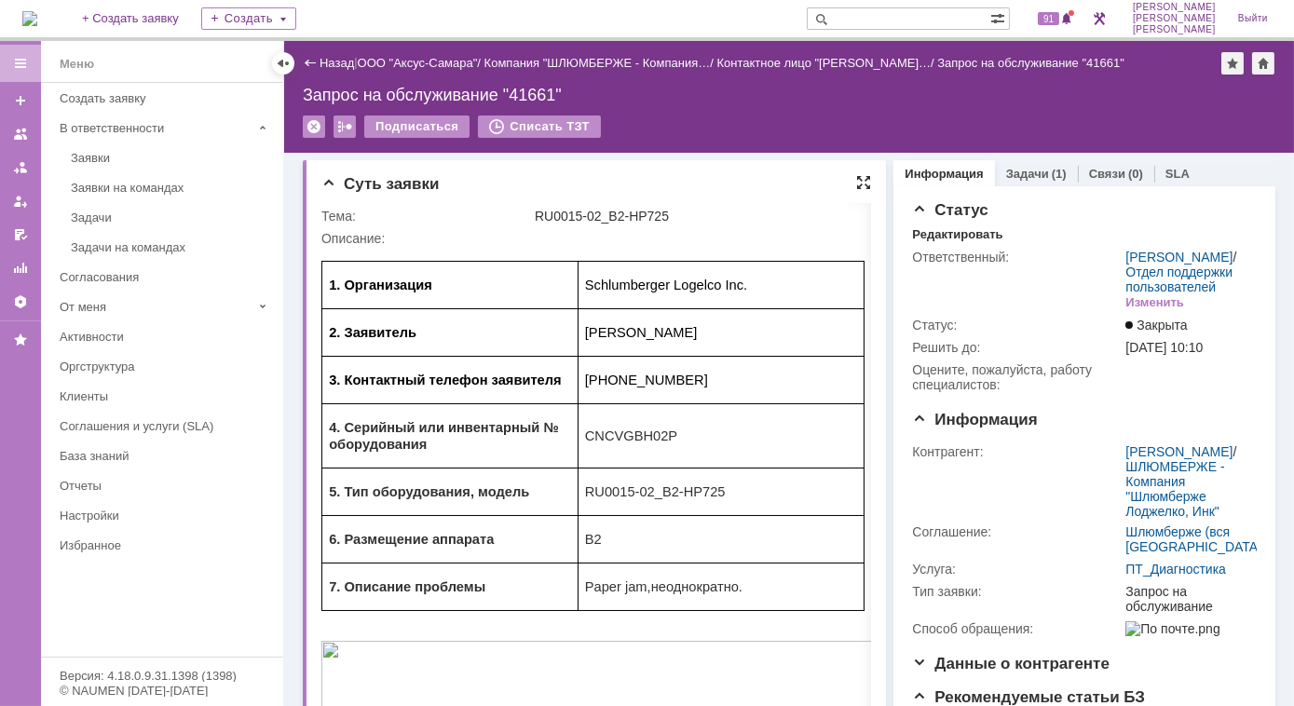
click at [856, 184] on div at bounding box center [863, 182] width 15 height 15
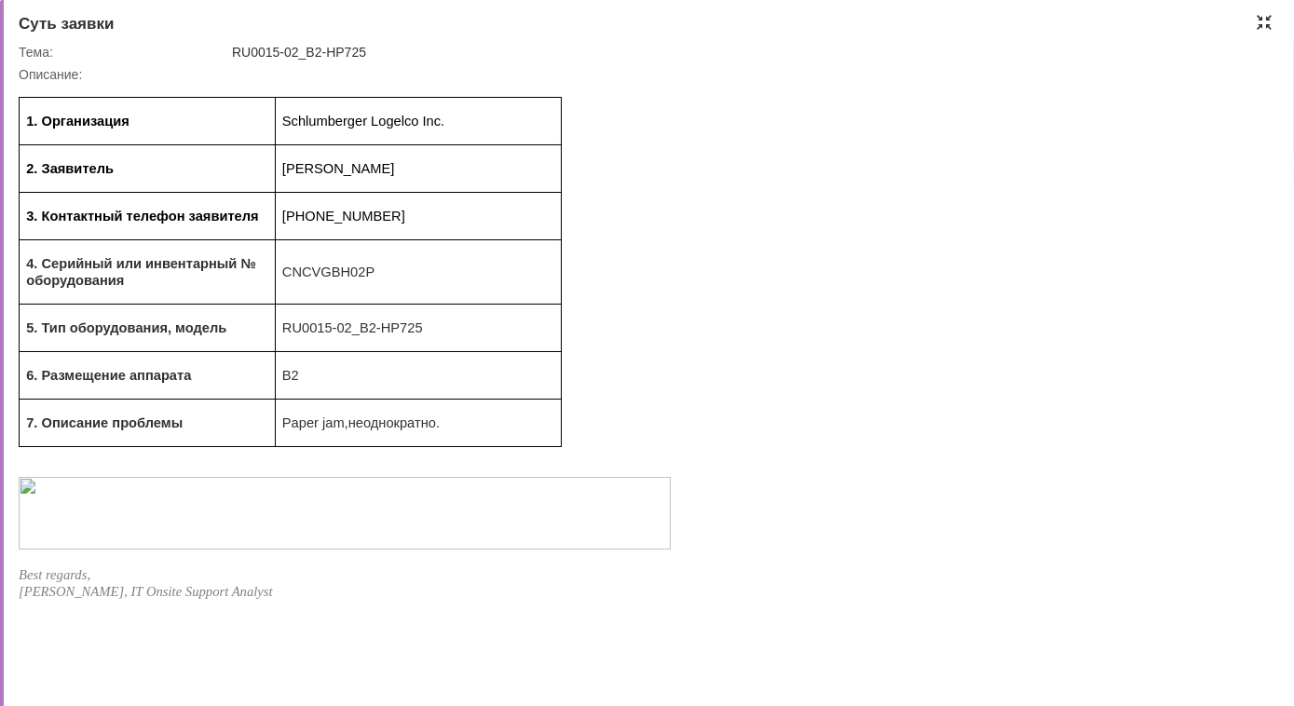
click at [1261, 20] on div at bounding box center [1264, 22] width 15 height 15
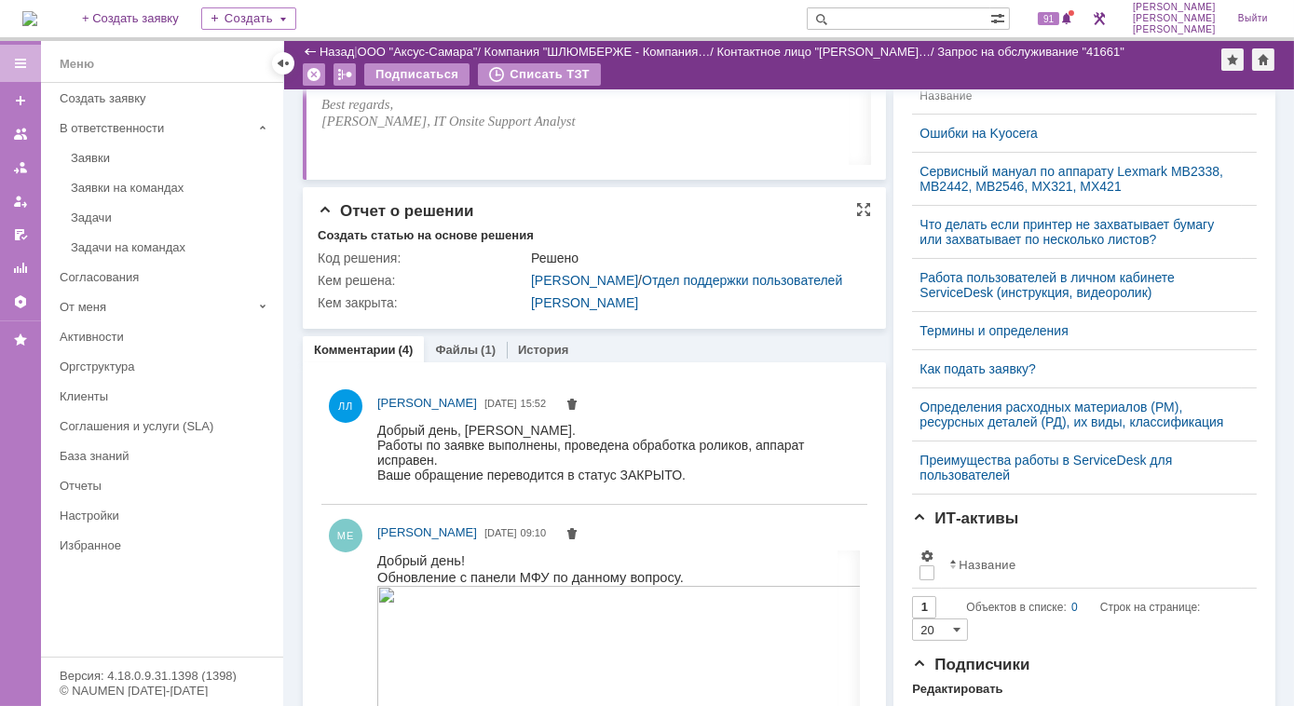
scroll to position [600, 0]
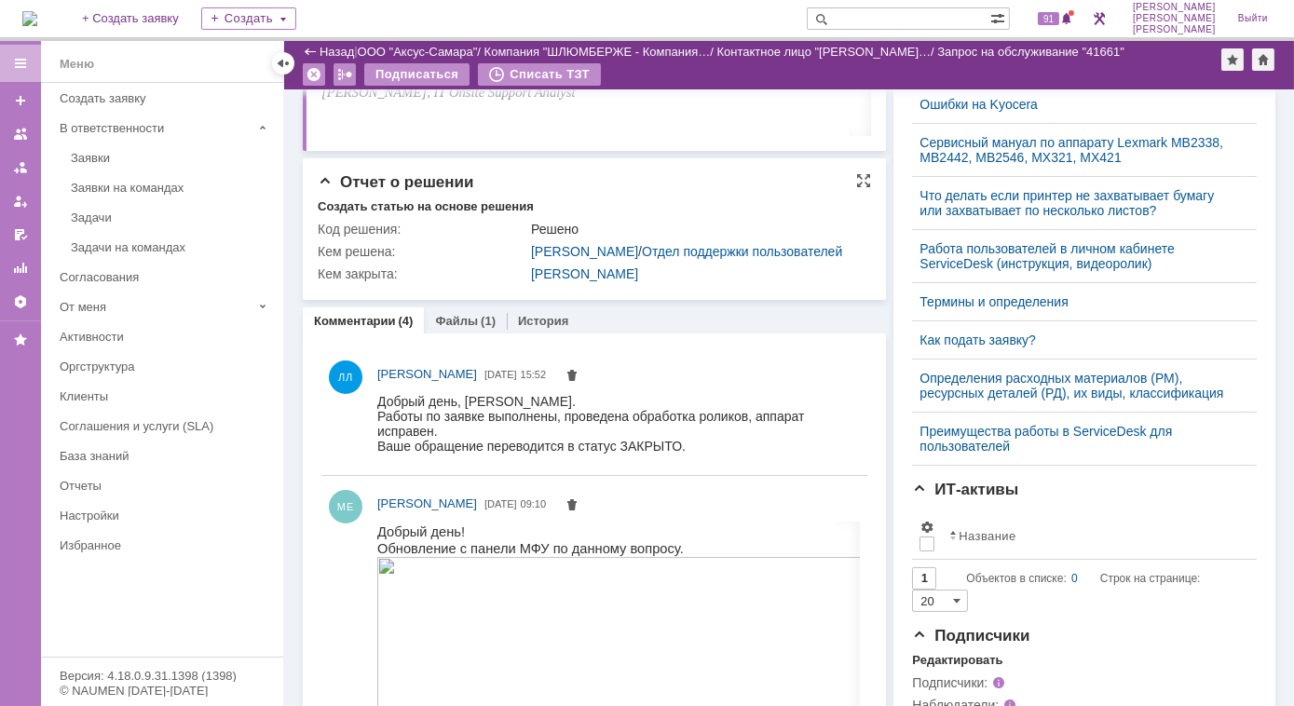
click at [325, 183] on span "Отчет о решении" at bounding box center [396, 182] width 156 height 18
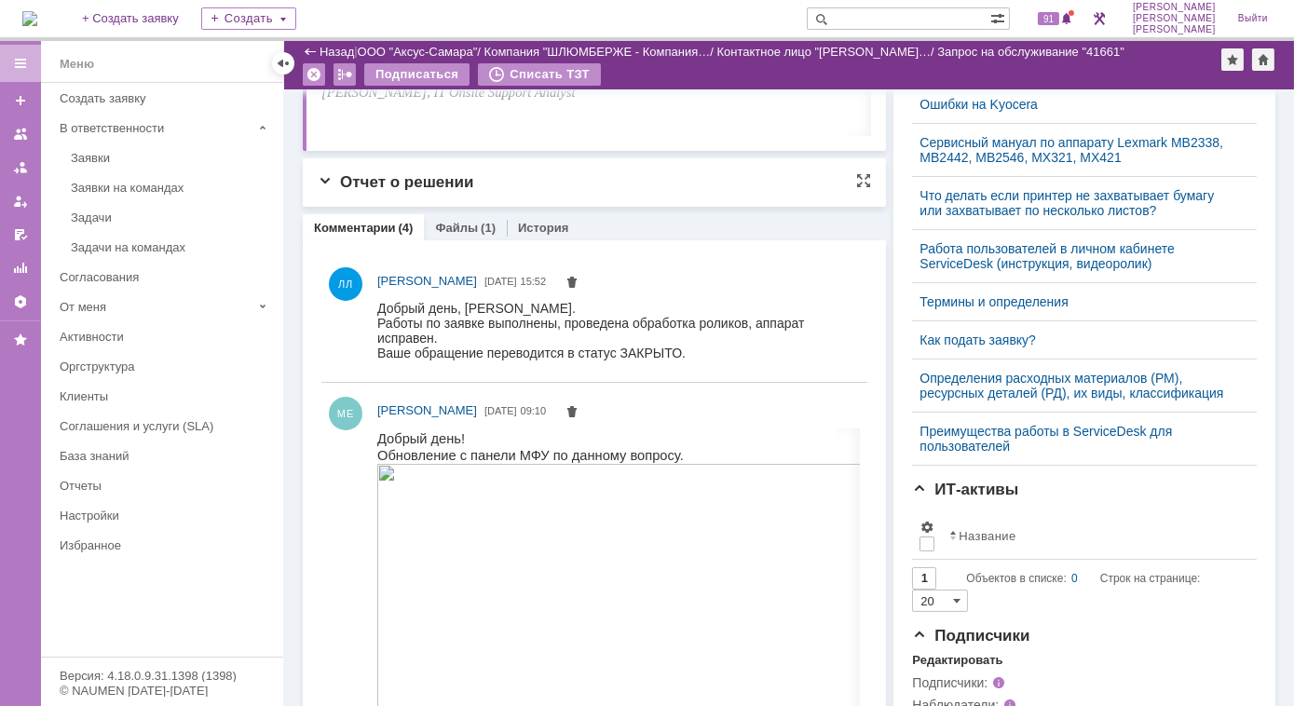
click at [325, 183] on span "Отчет о решении" at bounding box center [396, 182] width 156 height 18
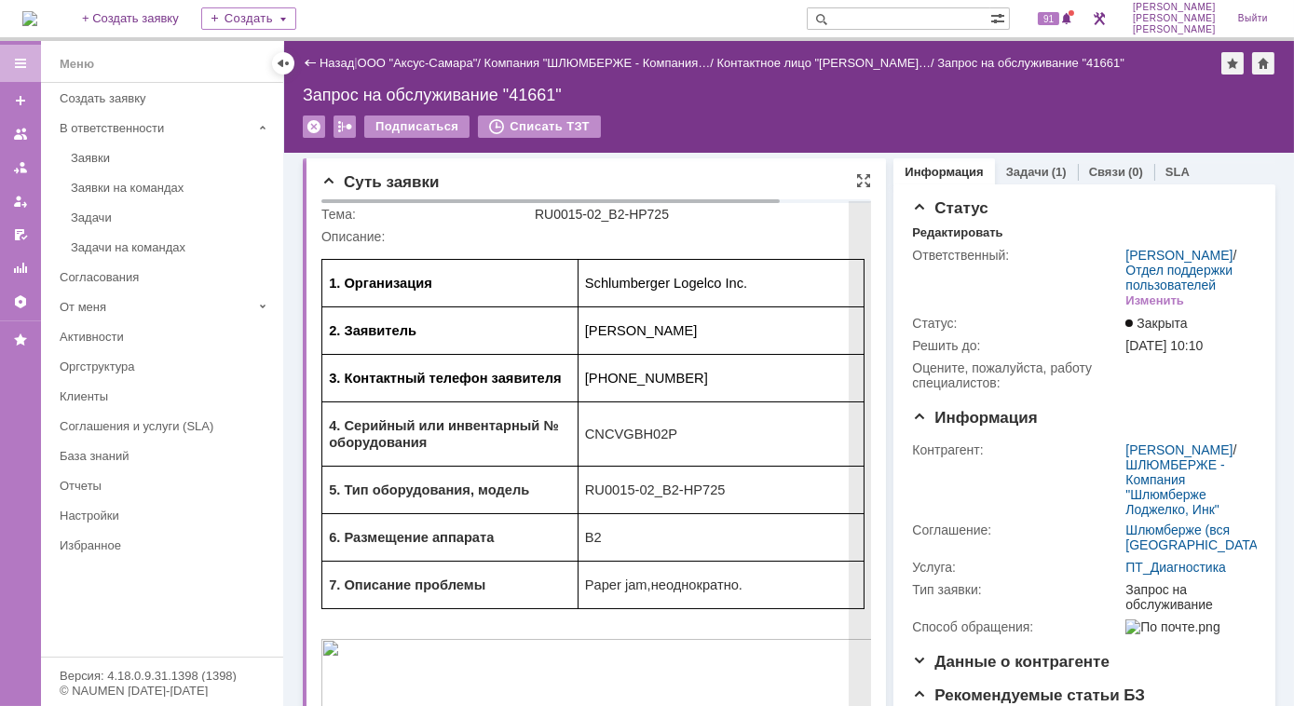
scroll to position [0, 0]
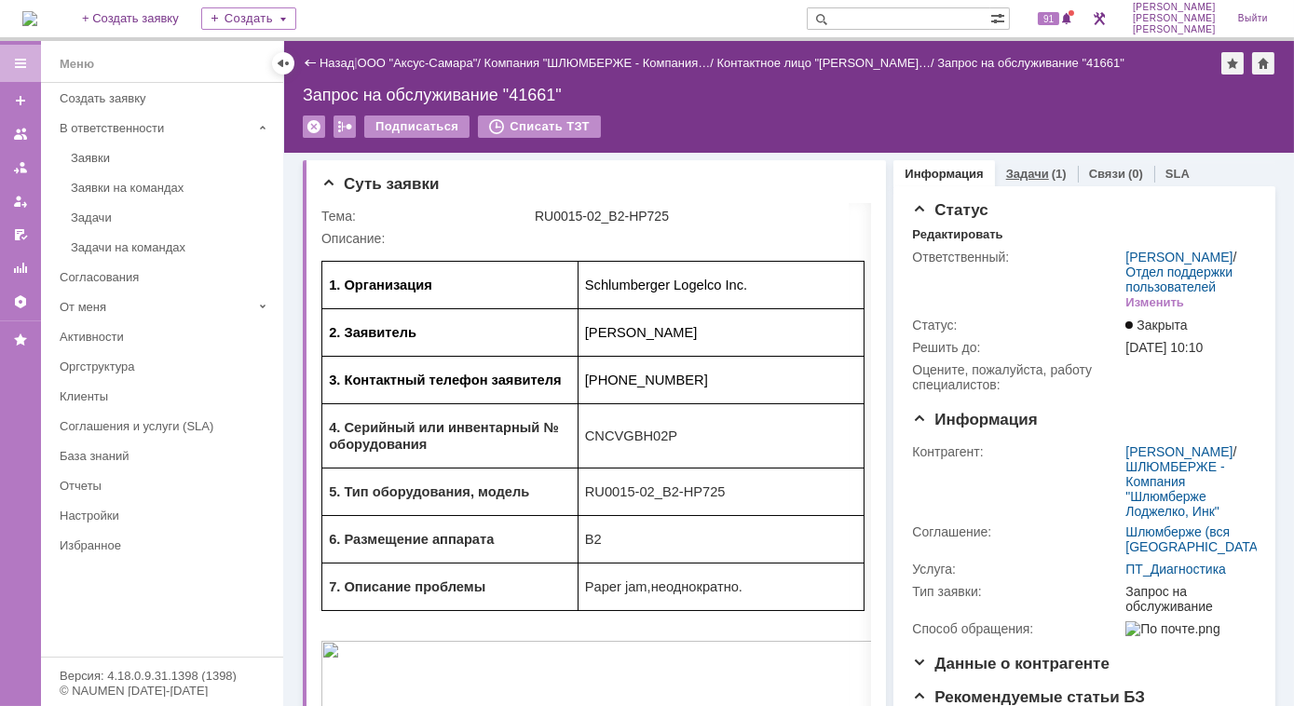
click at [1013, 180] on link "Задачи" at bounding box center [1027, 174] width 43 height 14
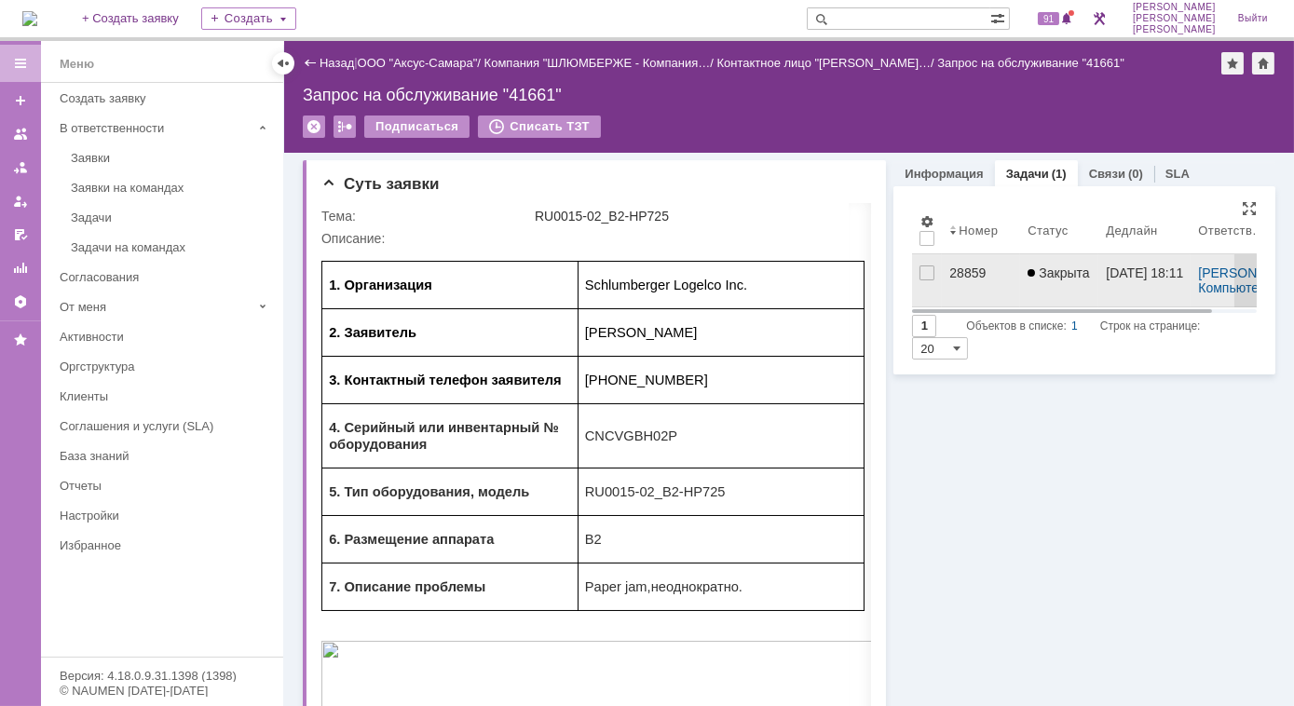
click at [958, 271] on div "28859" at bounding box center [980, 272] width 63 height 15
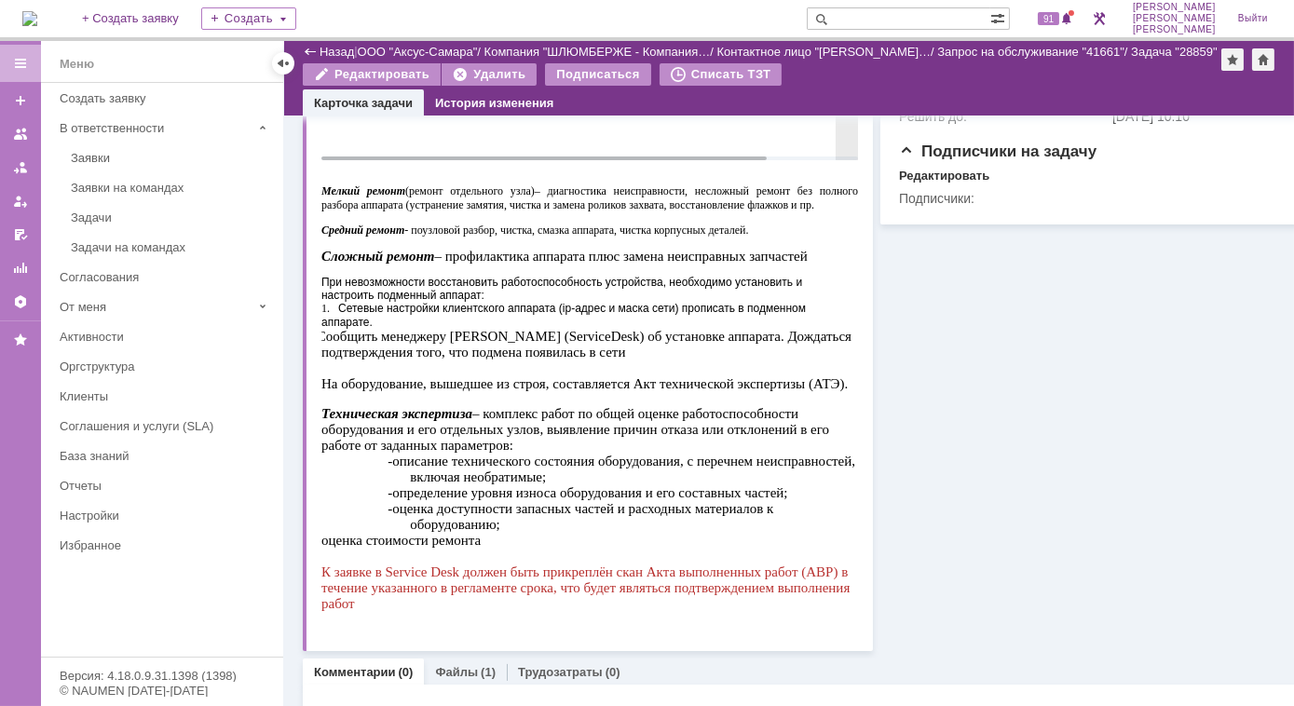
scroll to position [1001, 0]
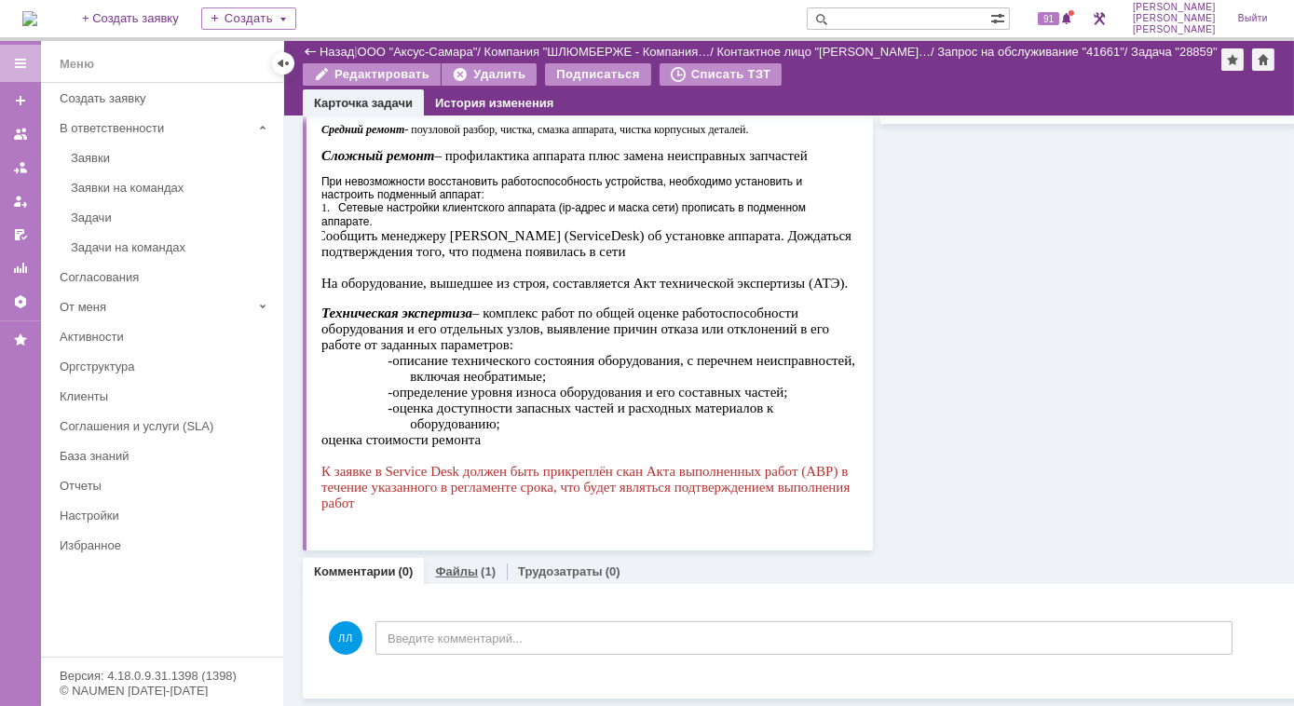
click at [474, 565] on div "Файлы (1)" at bounding box center [465, 571] width 61 height 12
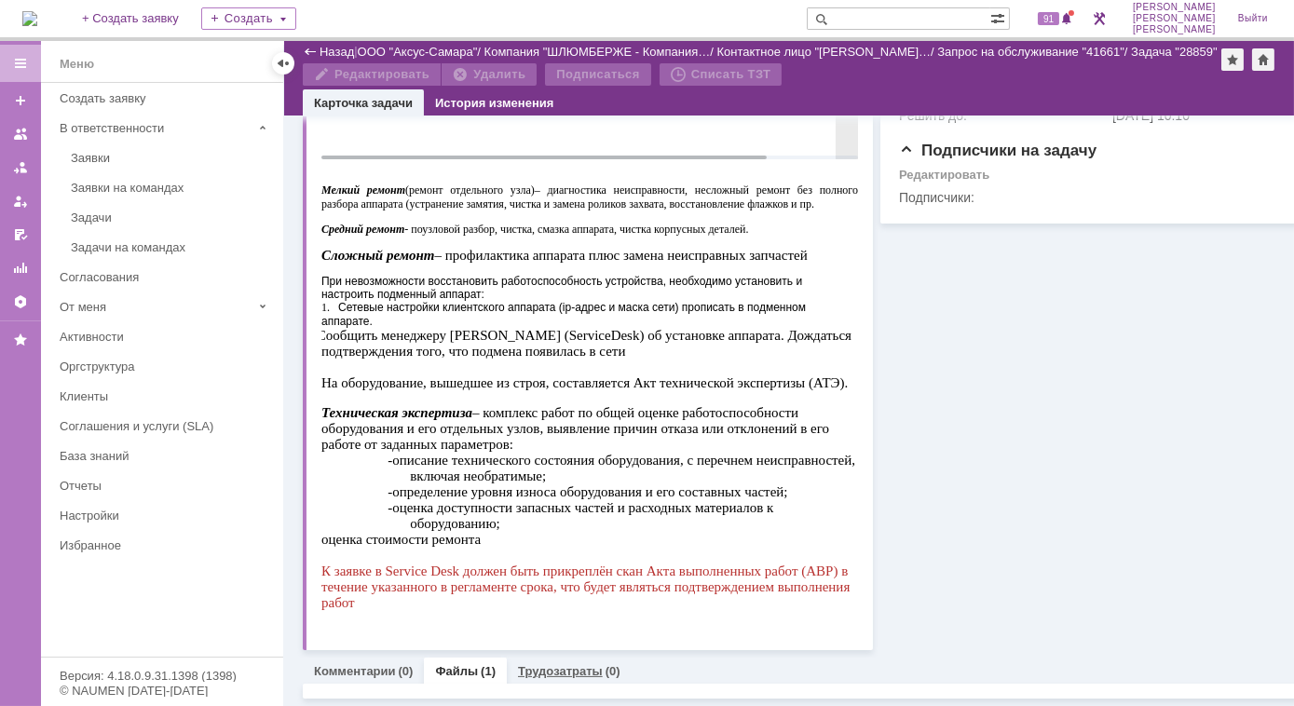
scroll to position [1001, 0]
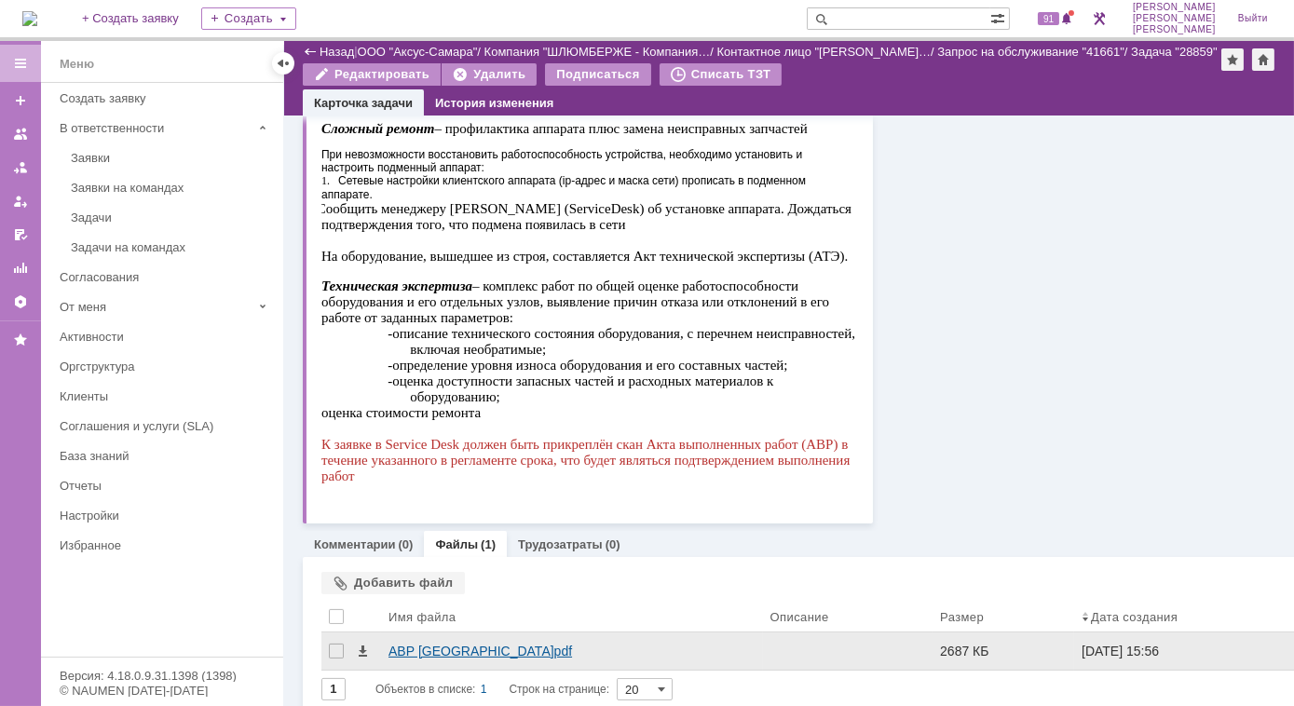
click at [432, 659] on div "АВР НЕфтеюганск.pdf" at bounding box center [571, 651] width 367 height 15
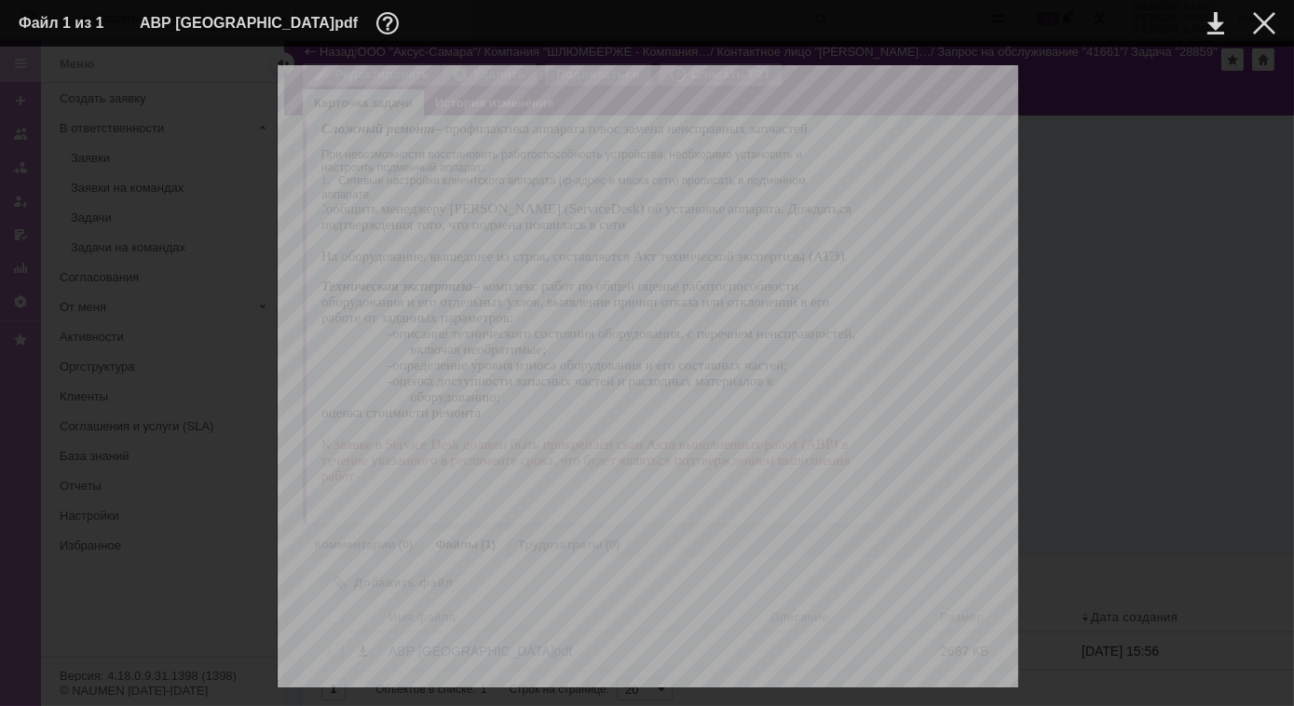
scroll to position [0, 0]
click at [1268, 23] on div at bounding box center [1264, 23] width 22 height 22
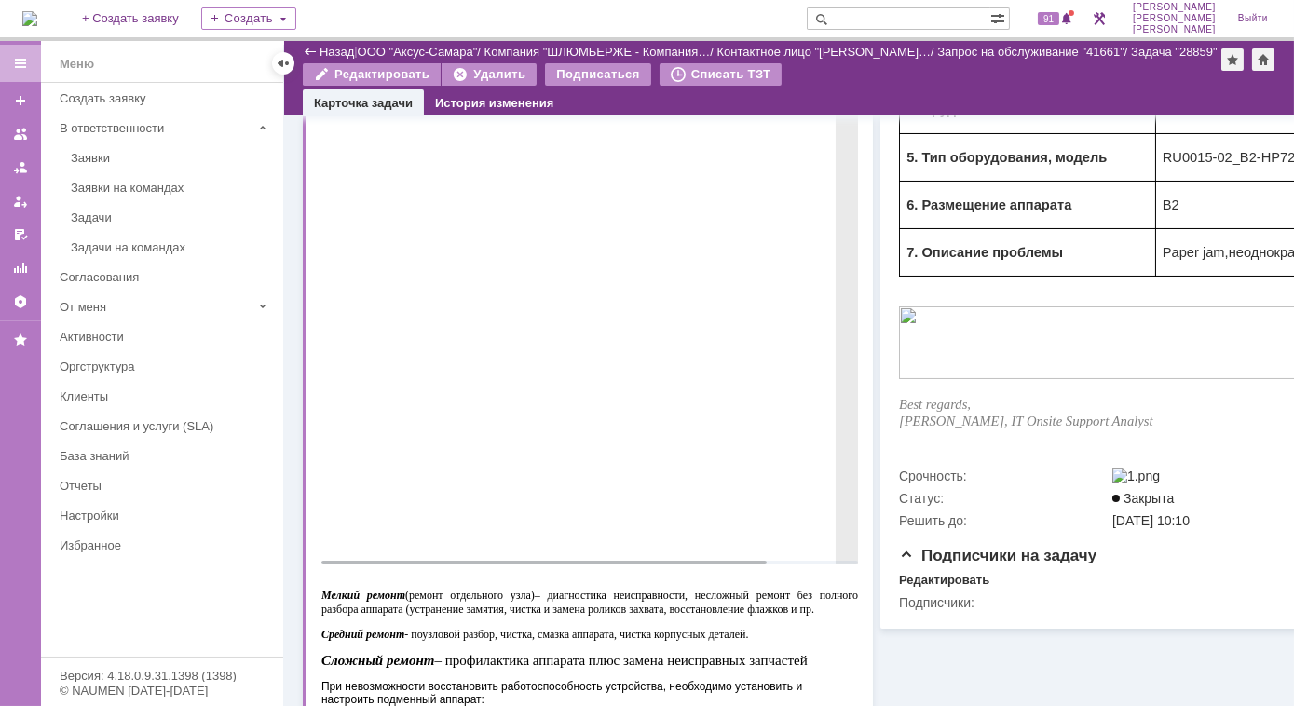
scroll to position [324, 0]
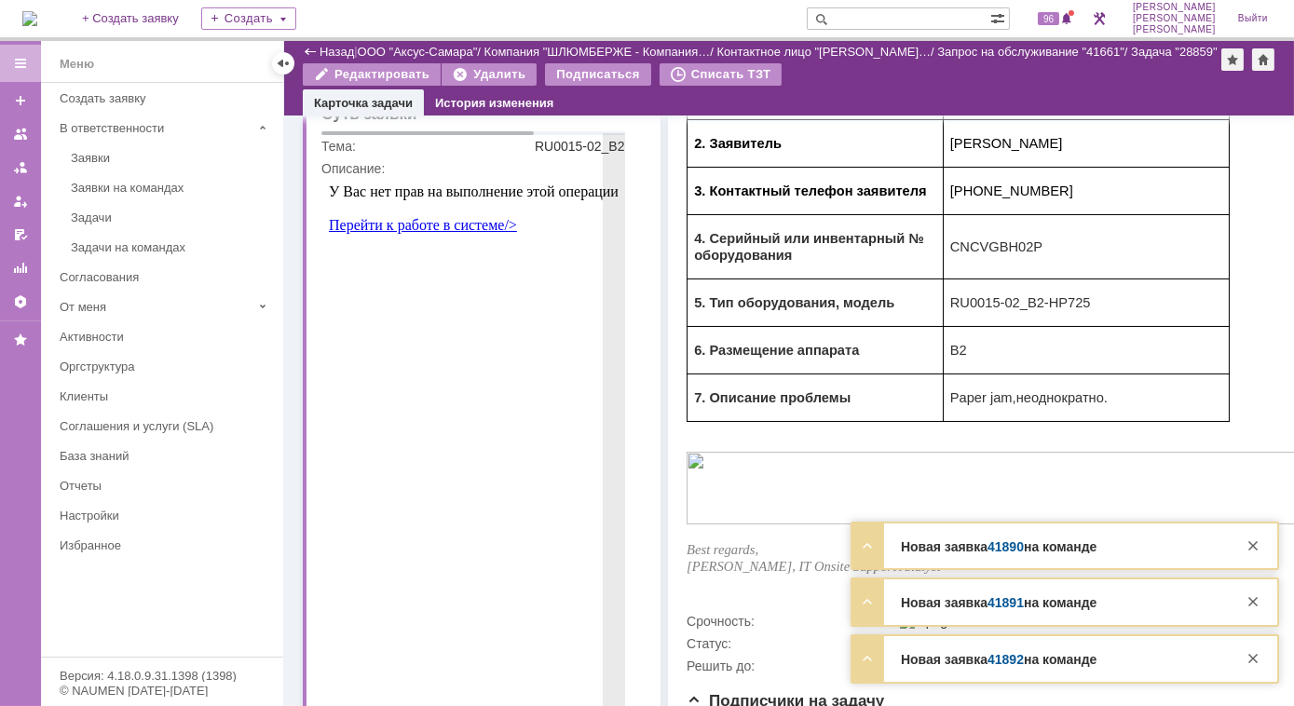
click at [917, 567] on div "Новая заявка 41890 на команде Тема Re: В заявке №41783 новый комментарий Контра…" at bounding box center [1064, 547] width 425 height 46
click at [936, 557] on div "Новая заявка 41890 на команде Тема Re: В заявке №41783 новый комментарий Контра…" at bounding box center [1064, 547] width 425 height 46
click at [901, 545] on strong "Новая заявка 41890 на команде" at bounding box center [999, 546] width 196 height 15
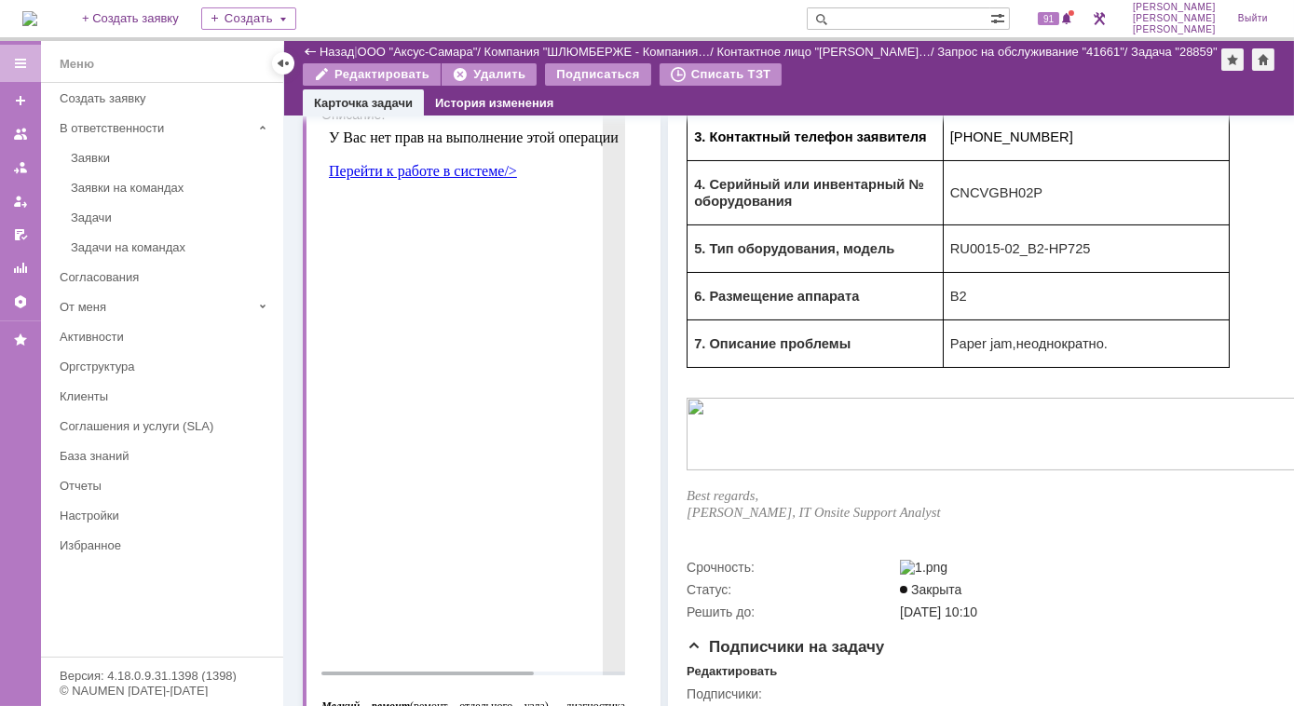
scroll to position [338, 0]
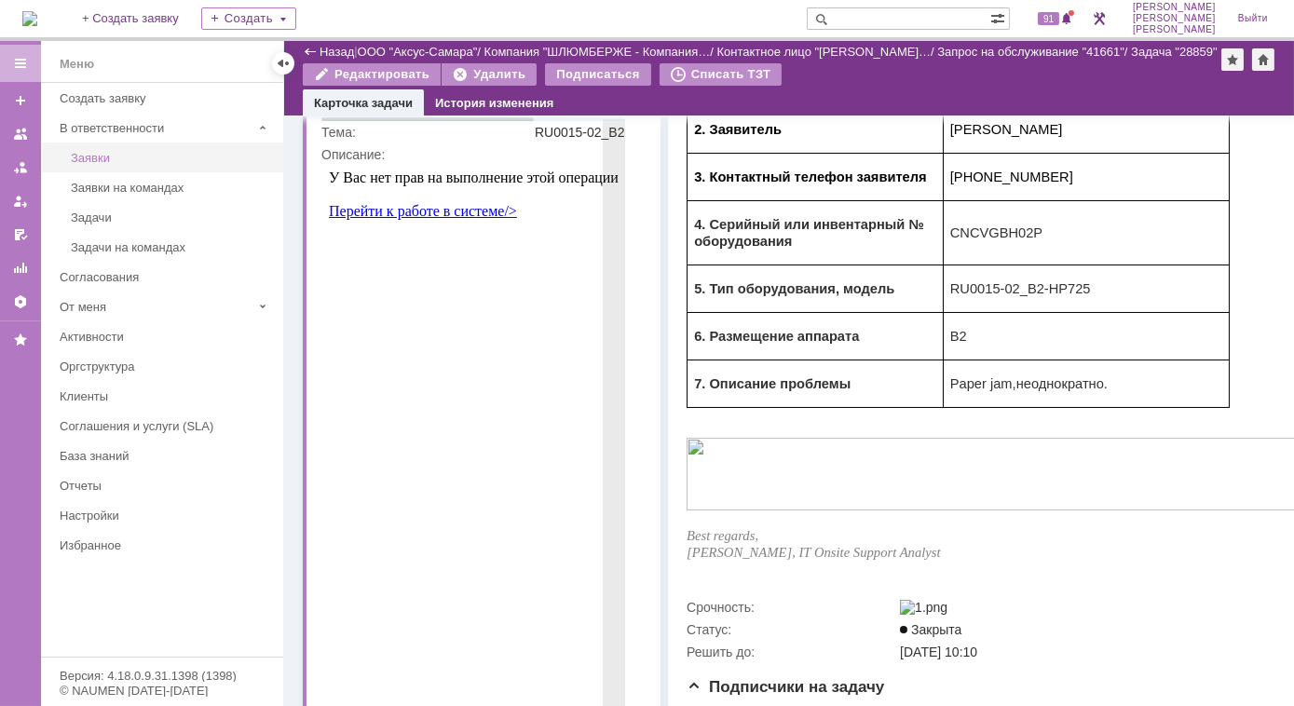
click at [102, 160] on div "Заявки" at bounding box center [171, 158] width 201 height 14
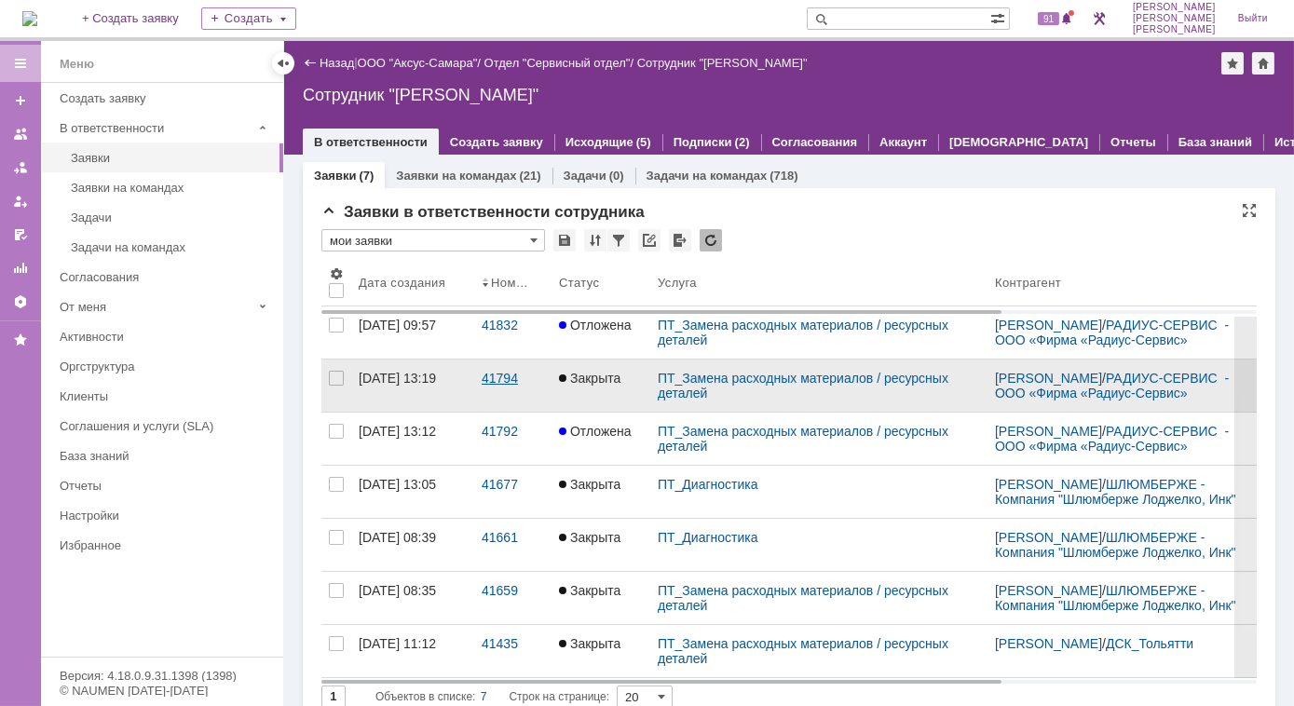
click at [498, 386] on div "41794" at bounding box center [513, 378] width 62 height 15
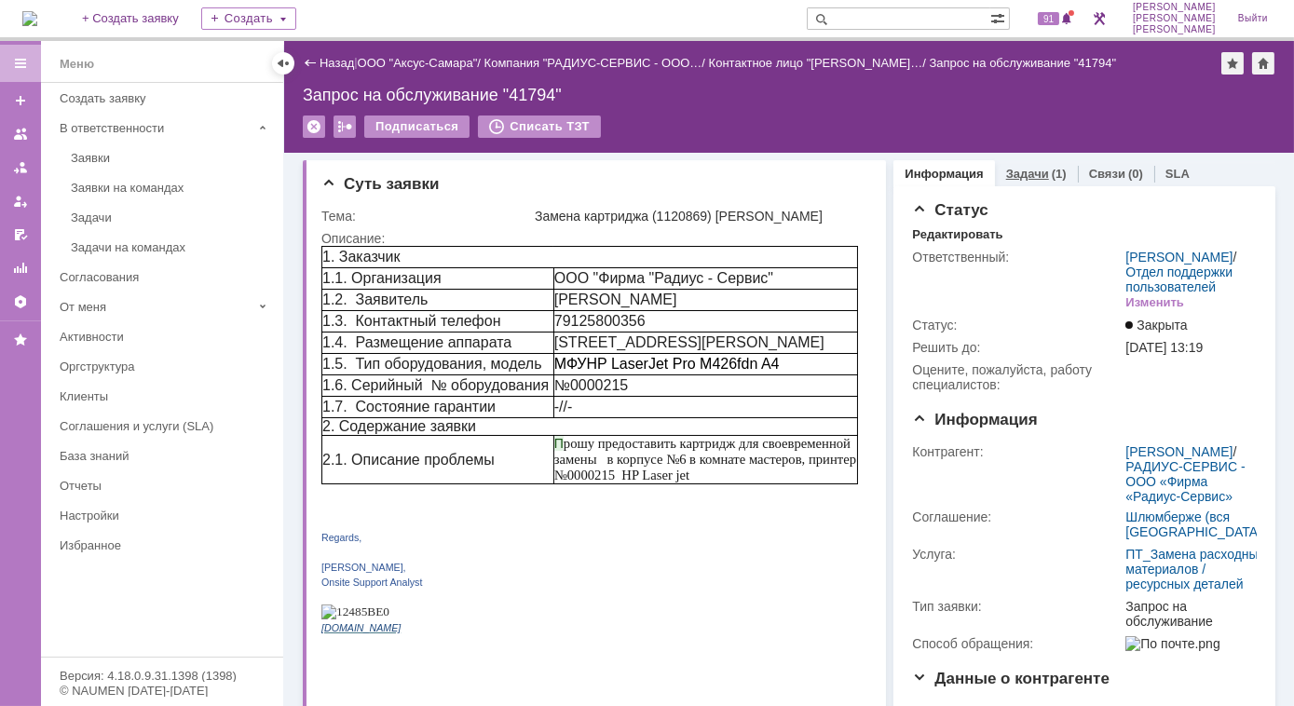
click at [1014, 171] on link "Задачи" at bounding box center [1027, 174] width 43 height 14
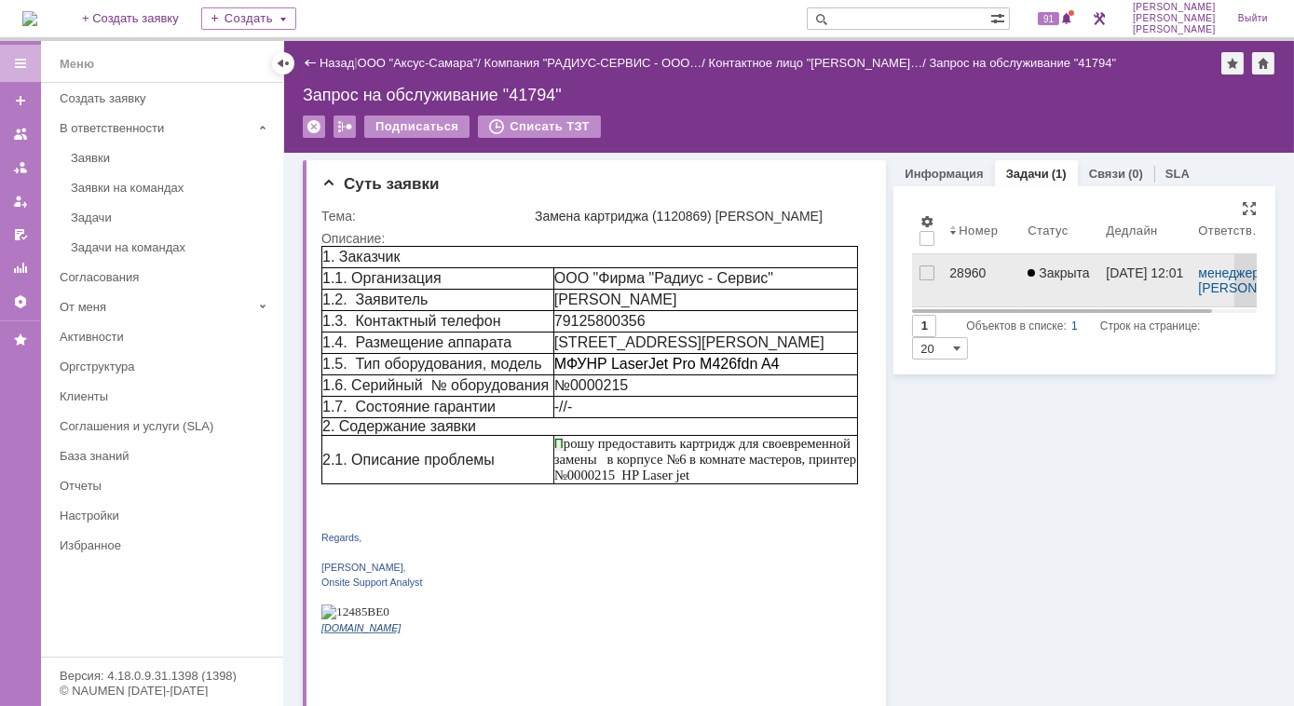
click at [952, 271] on div "28960" at bounding box center [980, 272] width 63 height 15
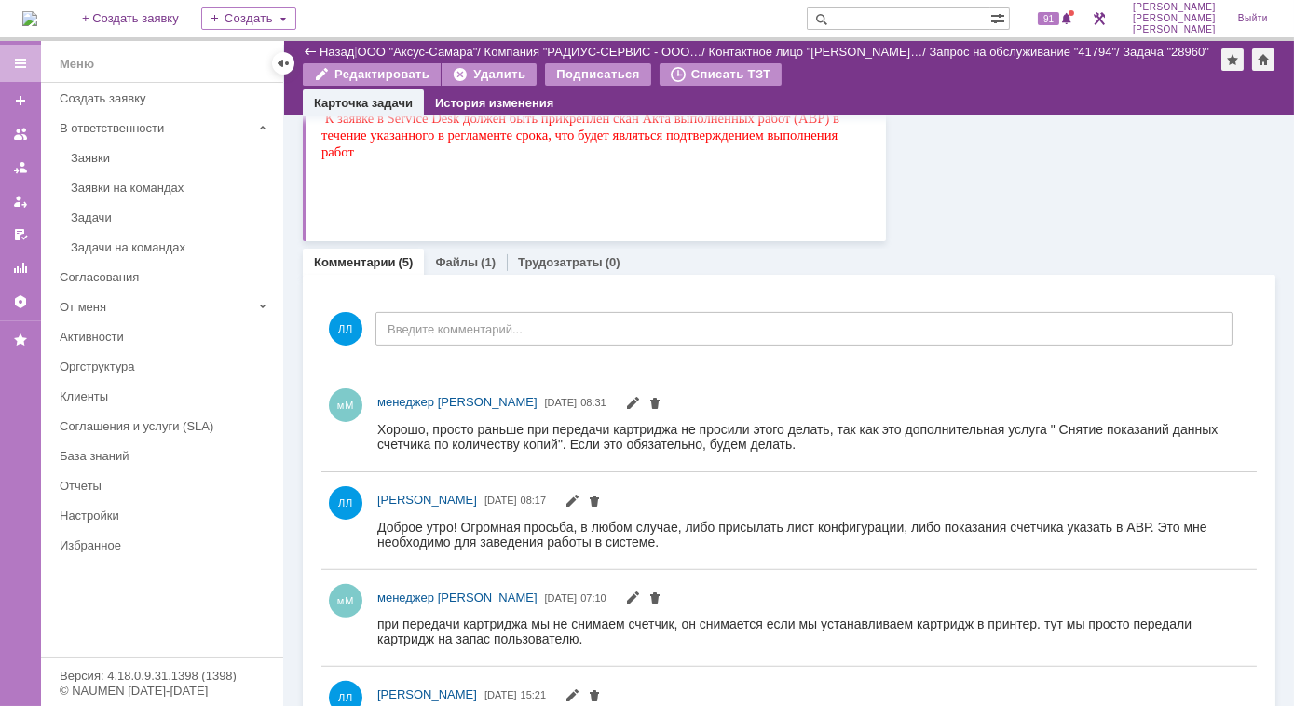
scroll to position [1355, 0]
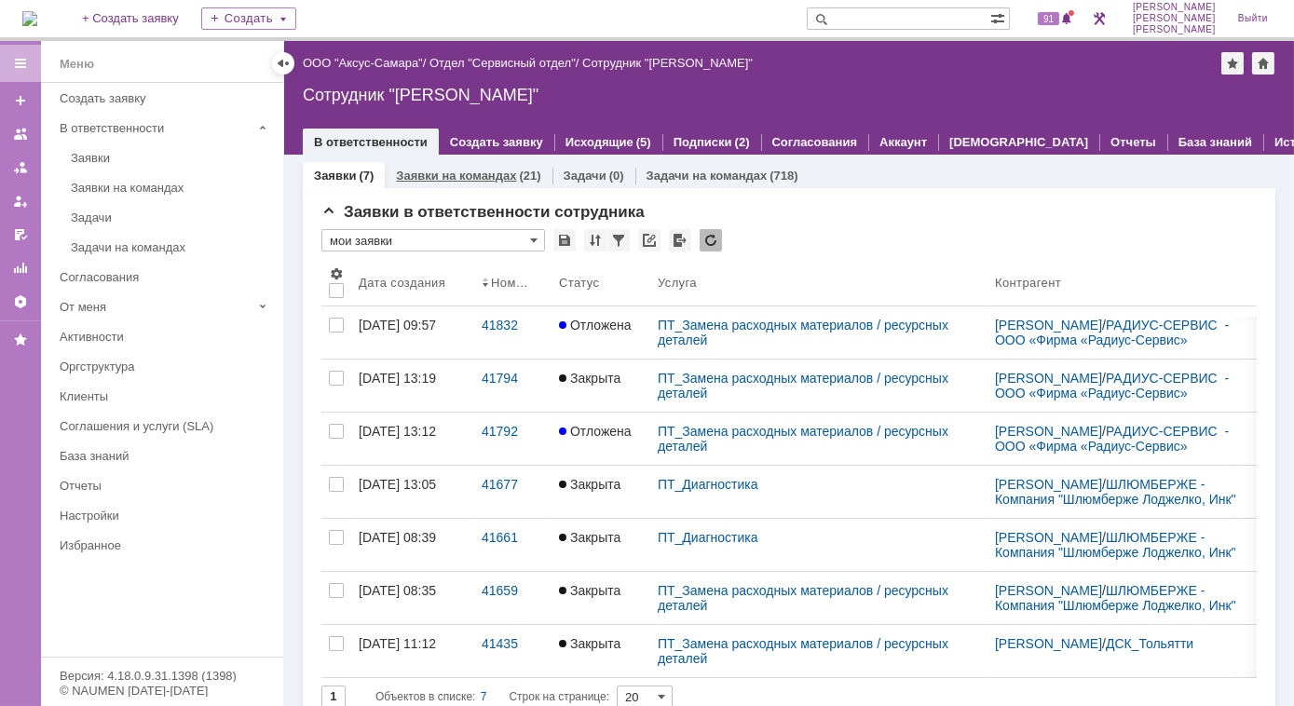
click at [474, 180] on link "Заявки на командах" at bounding box center [456, 176] width 120 height 14
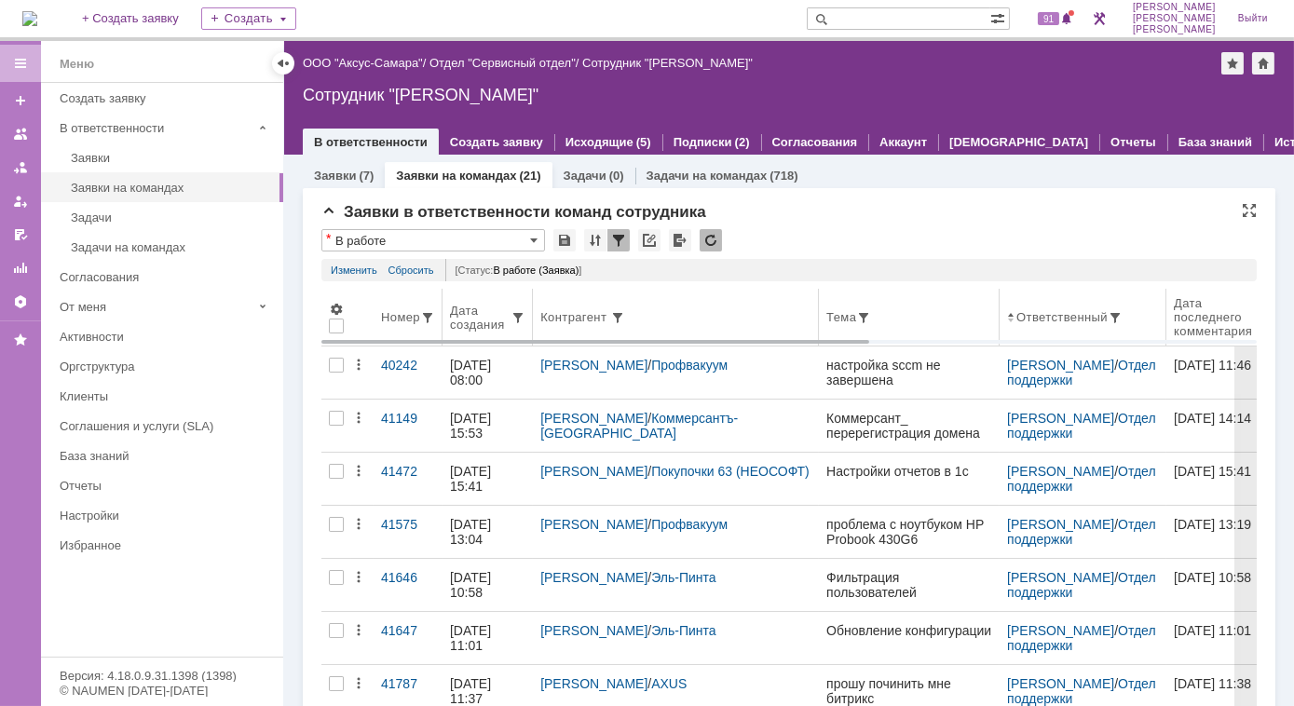
click at [451, 334] on th "Дата создания" at bounding box center [487, 318] width 90 height 58
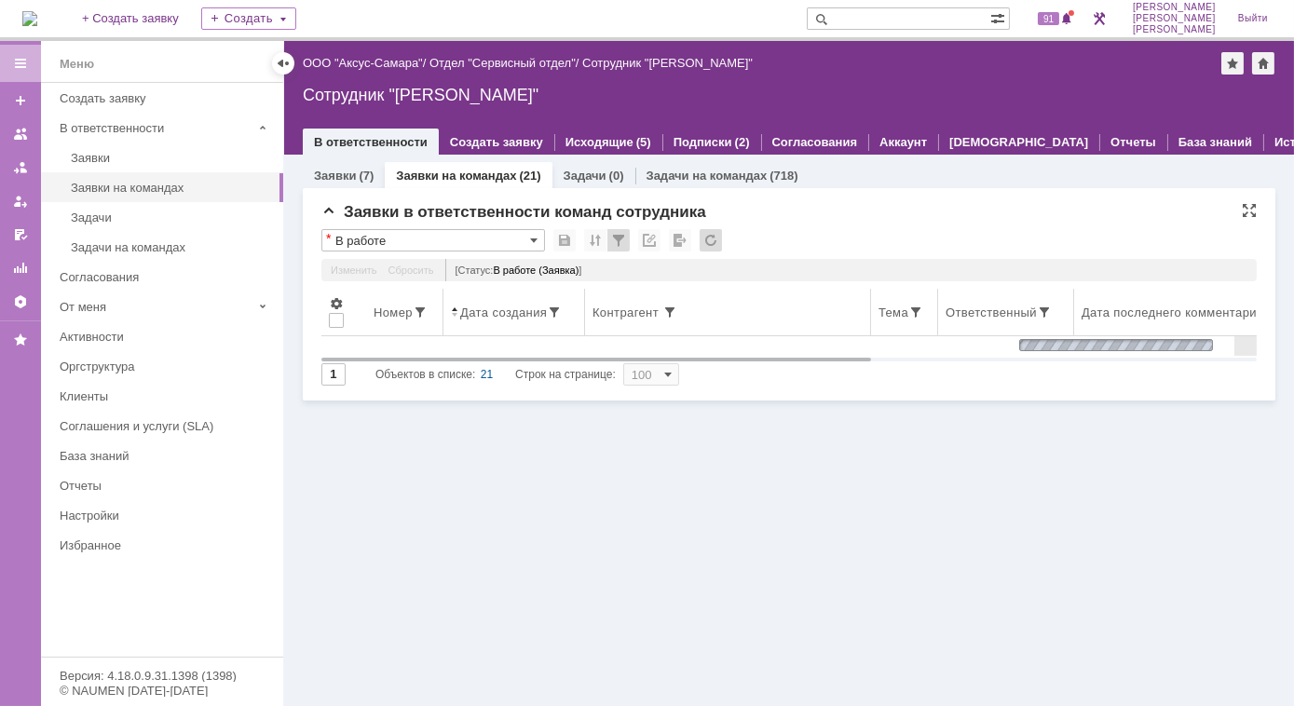
click at [452, 316] on span at bounding box center [454, 312] width 7 height 15
click at [452, 315] on span at bounding box center [454, 312] width 7 height 15
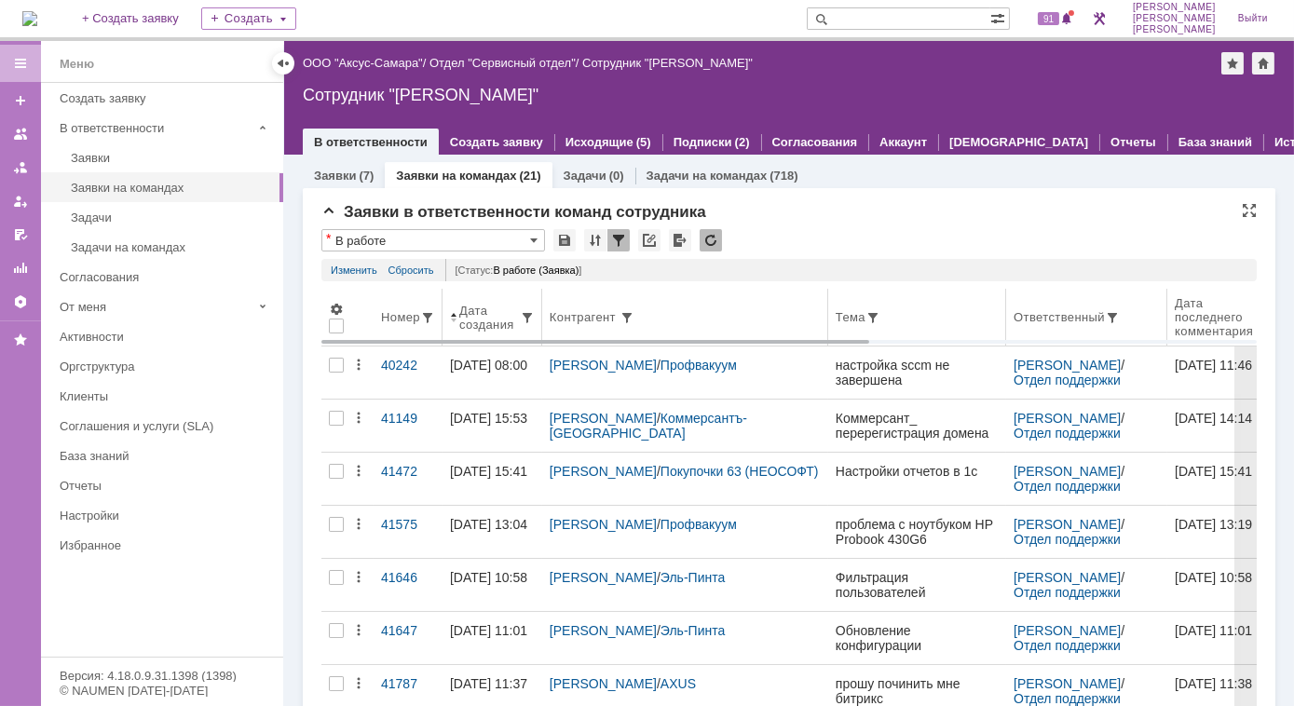
click at [452, 322] on span at bounding box center [453, 317] width 7 height 15
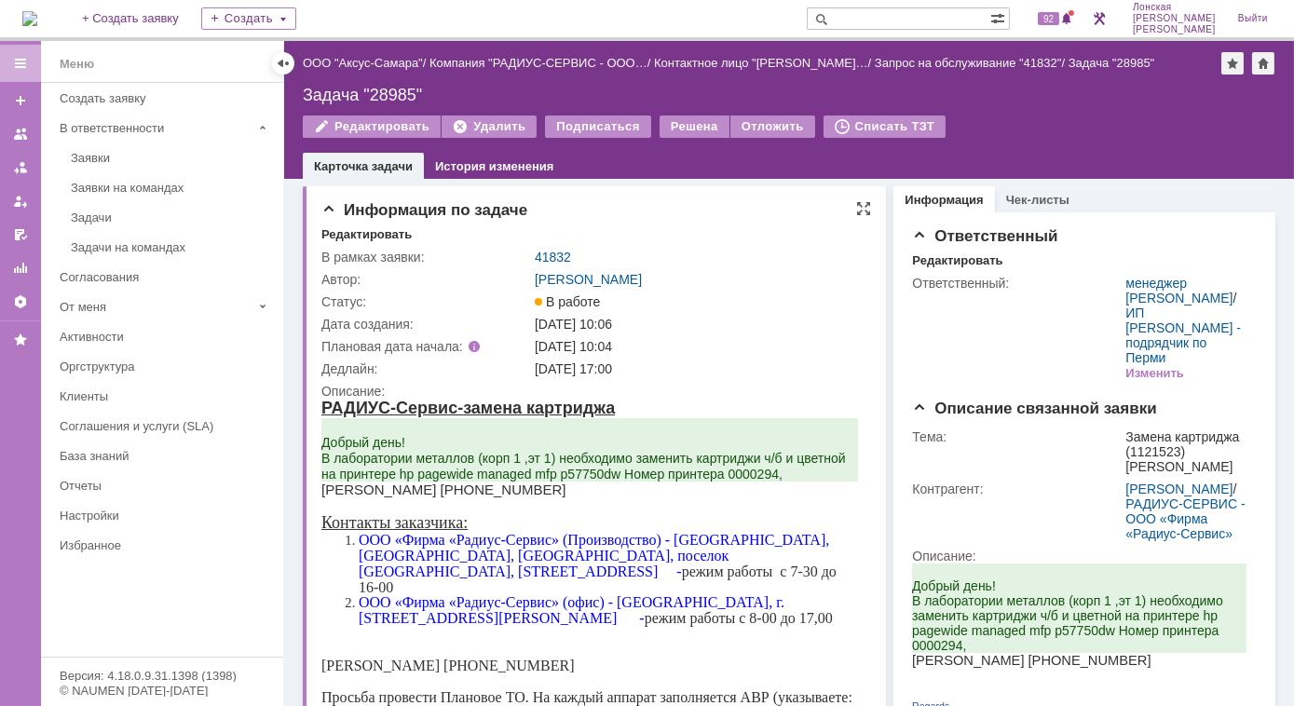
click at [675, 349] on div "[DATE] 10:04" at bounding box center [698, 346] width 327 height 15
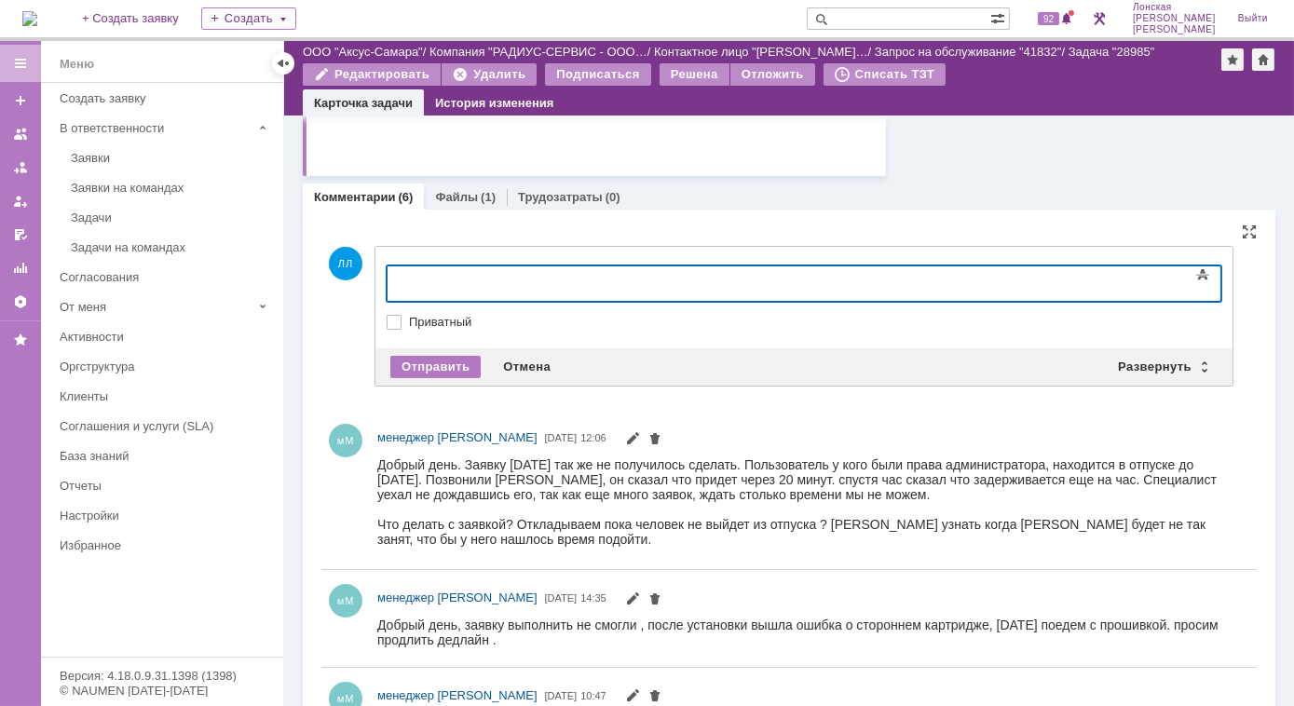
scroll to position [1160, 0]
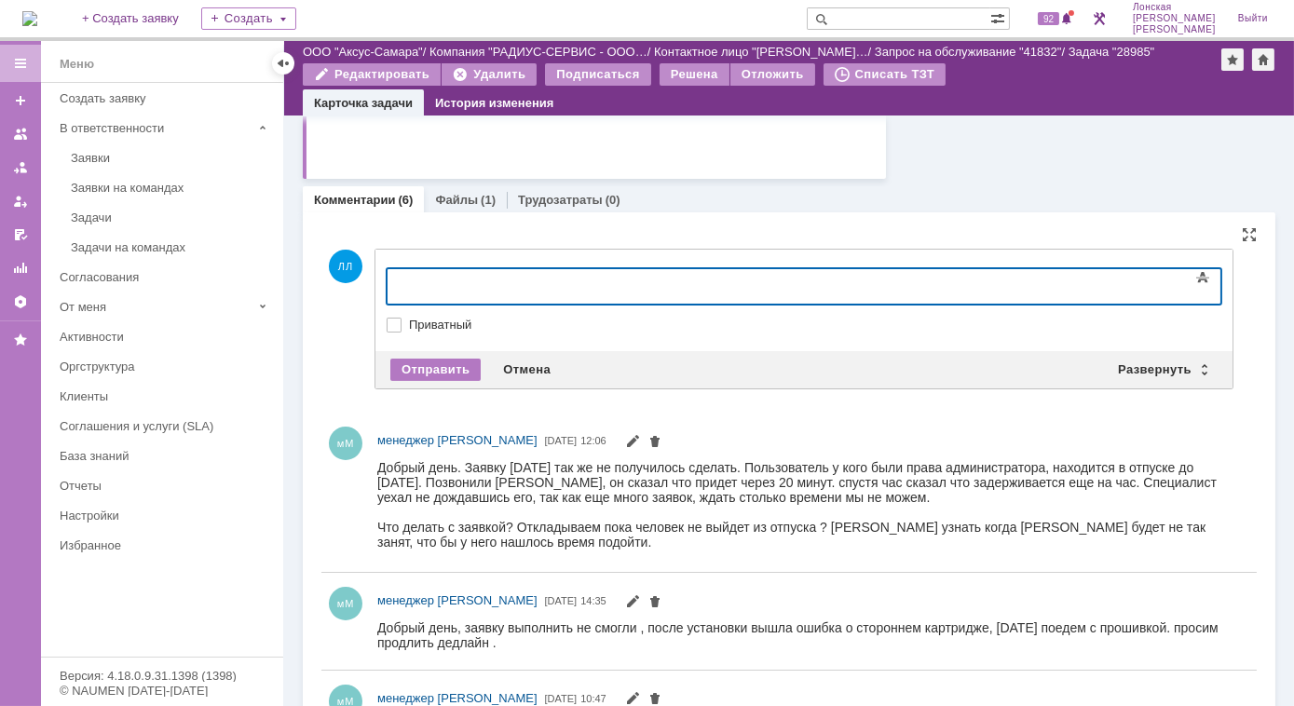
click at [443, 283] on div at bounding box center [537, 283] width 265 height 15
click at [447, 284] on div at bounding box center [537, 283] width 265 height 15
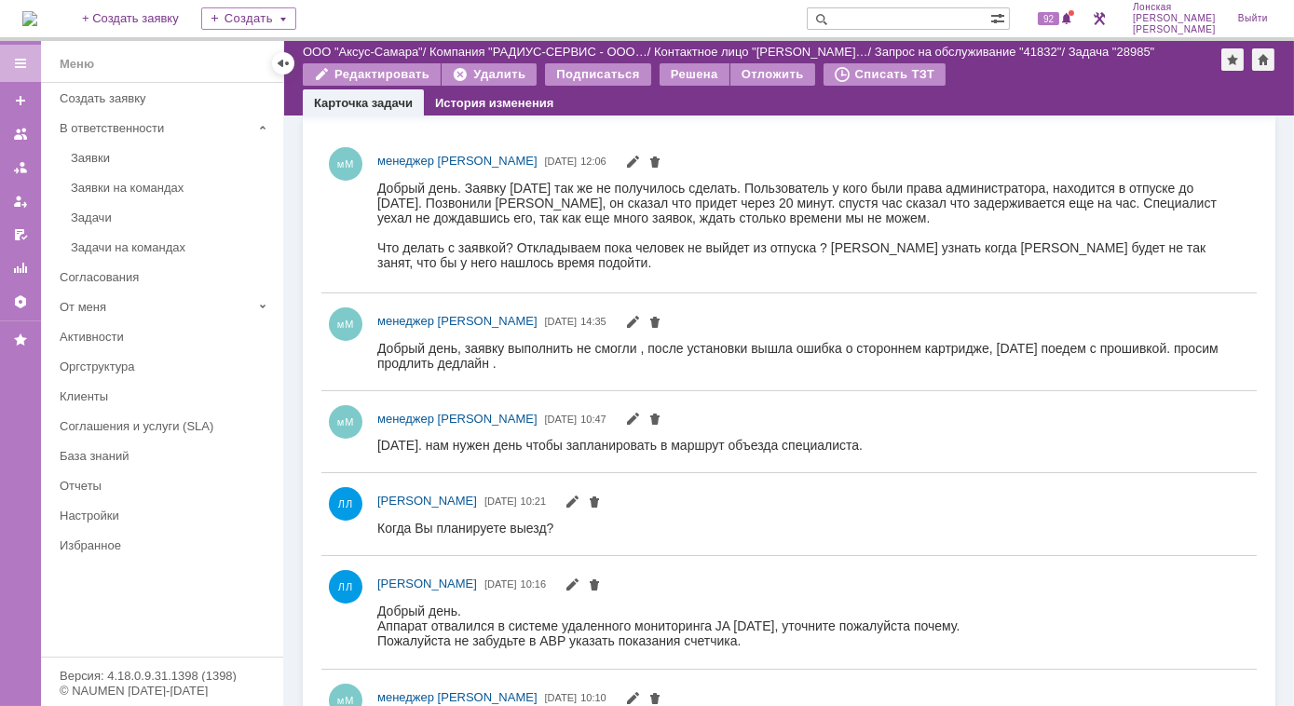
scroll to position [1498, 0]
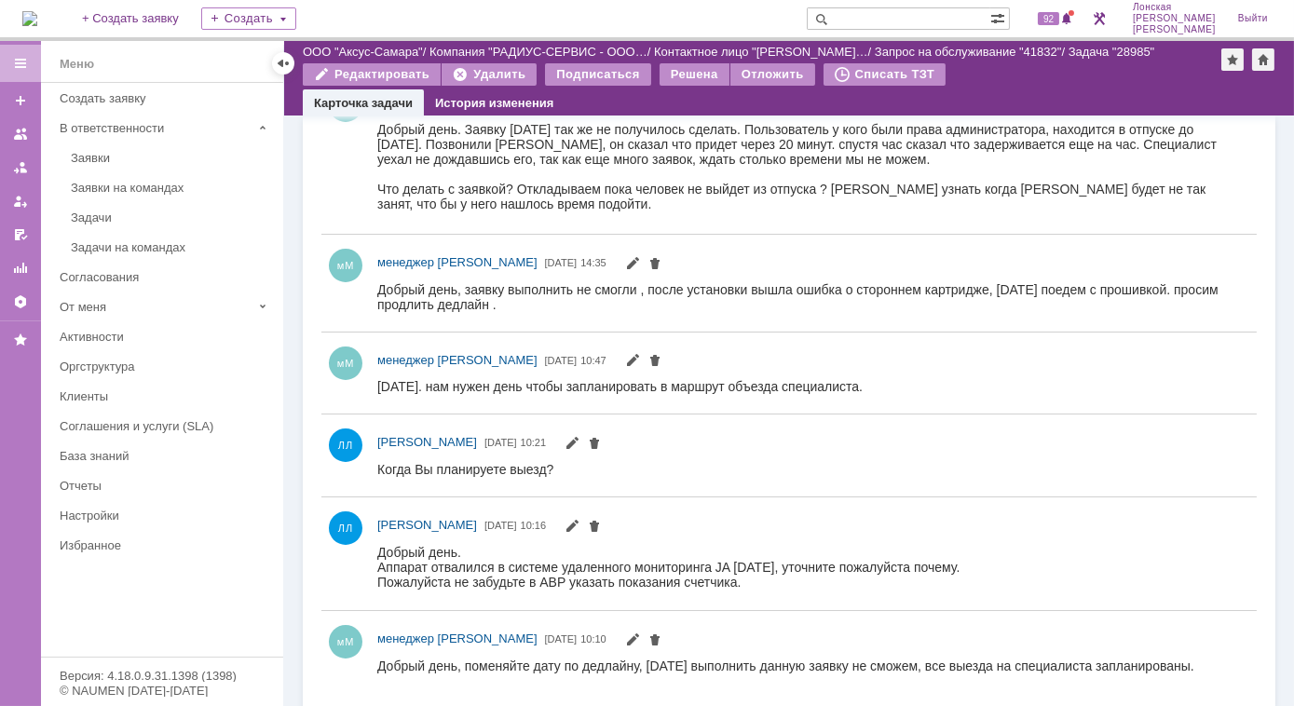
click at [979, 541] on div at bounding box center [813, 568] width 872 height 54
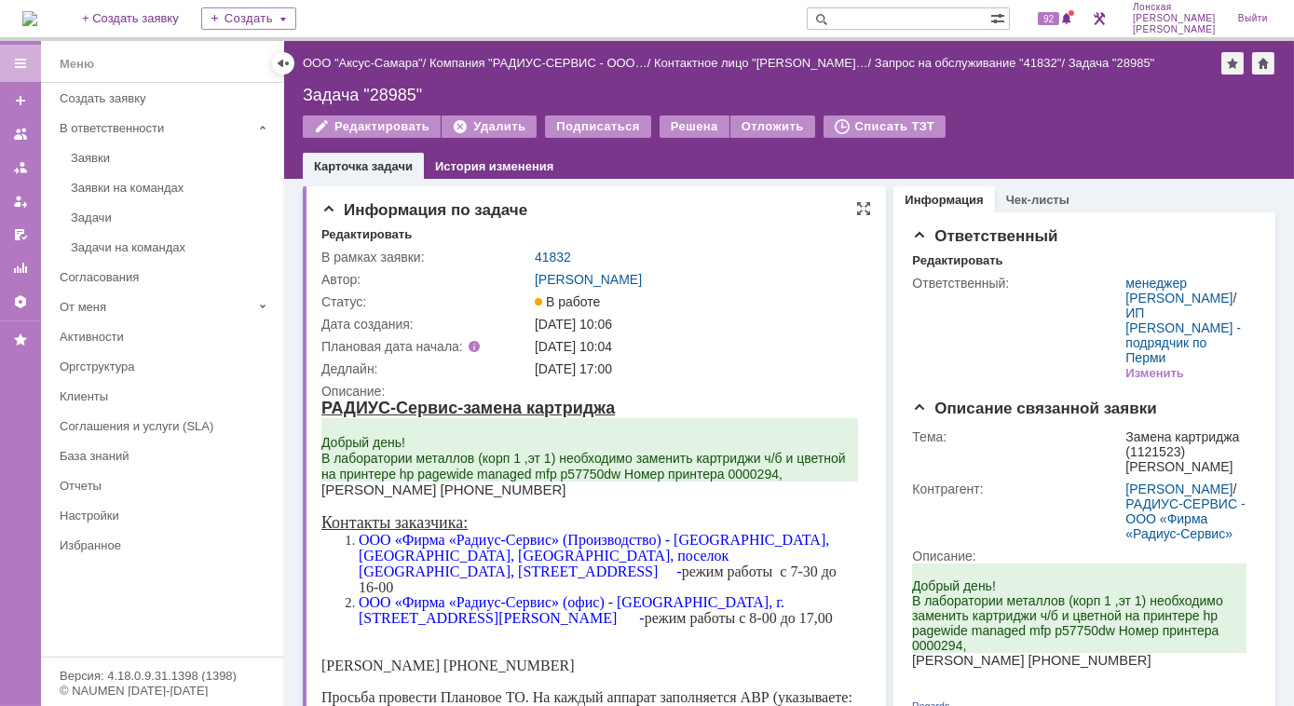
scroll to position [0, 0]
click at [565, 254] on link "41832" at bounding box center [553, 257] width 36 height 15
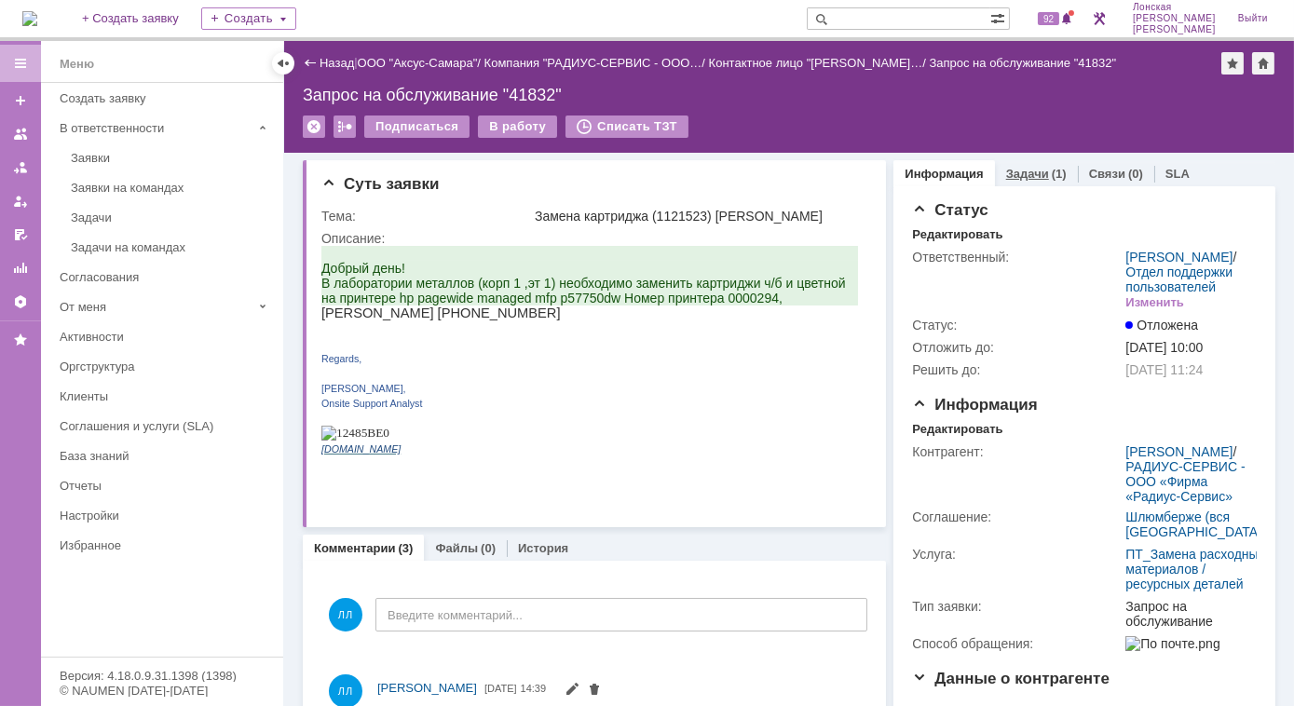
click at [1026, 169] on link "Задачи" at bounding box center [1027, 174] width 43 height 14
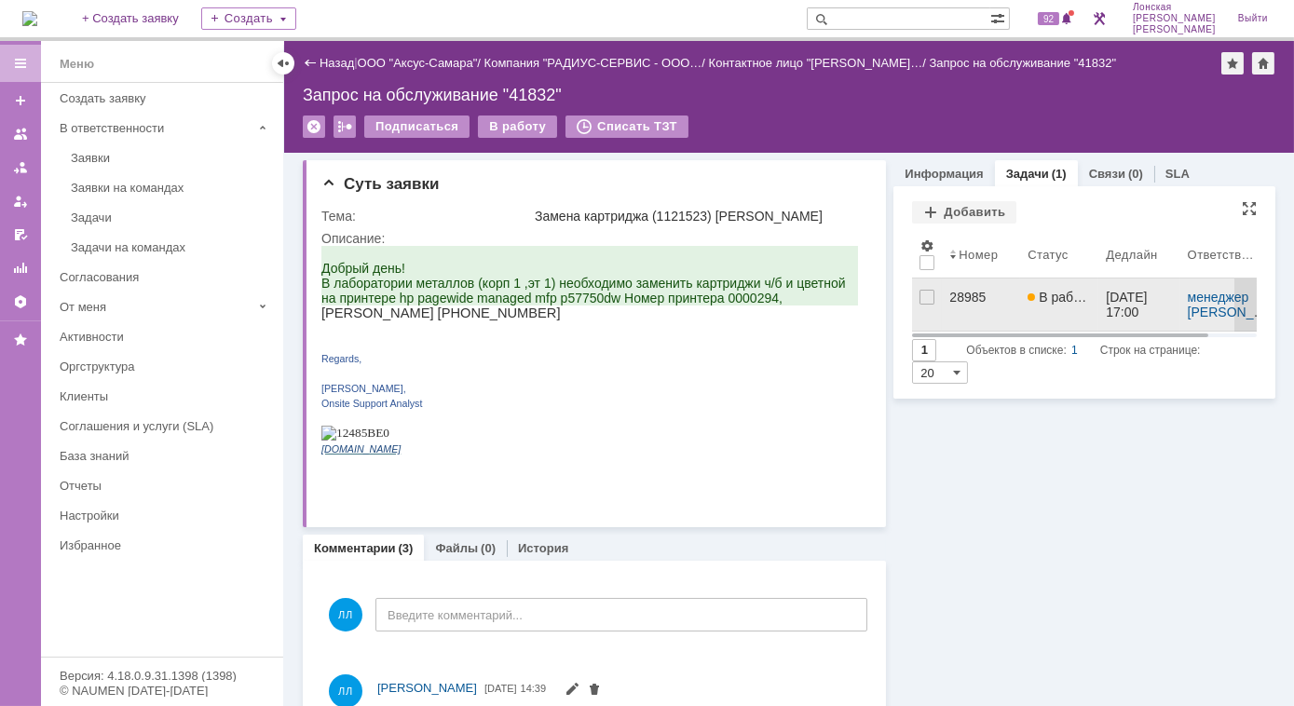
click at [954, 294] on div "28985" at bounding box center [980, 297] width 63 height 15
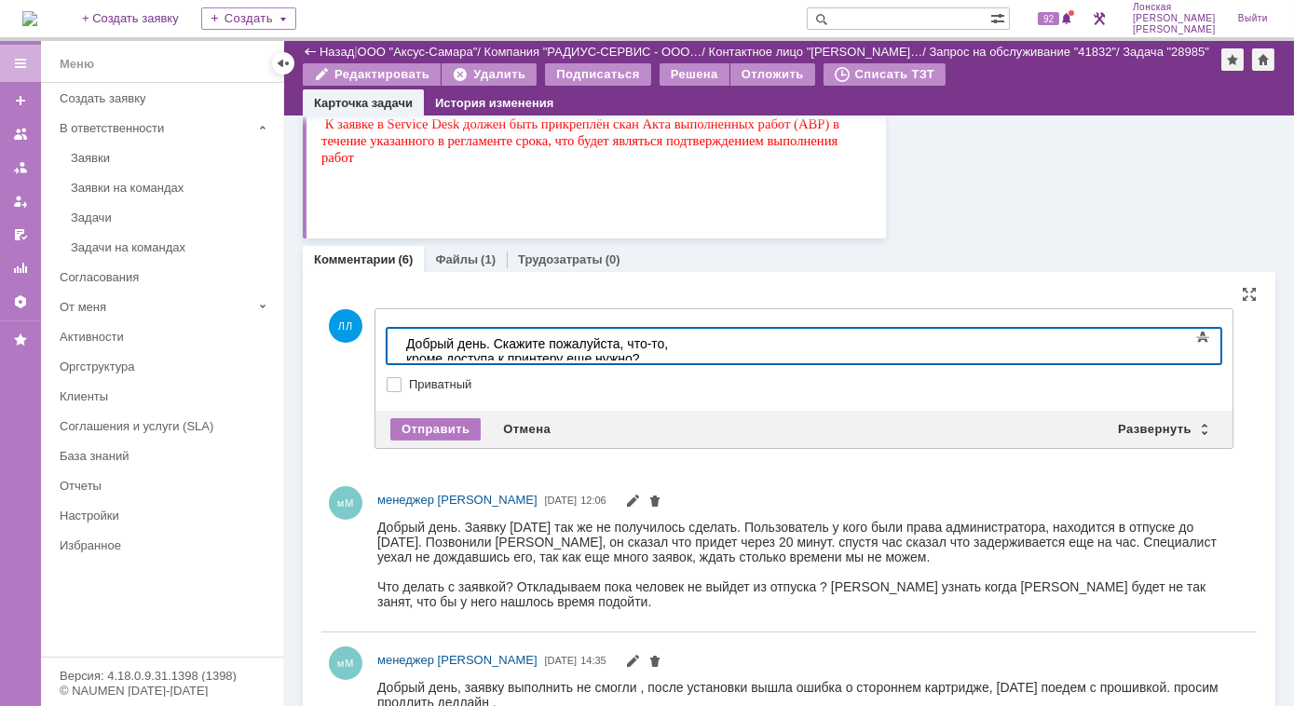
click at [648, 345] on div "Добрый день. Скажите пожалуйста, что-то, кроме доступа к принтеру еще нужно?" at bounding box center [537, 350] width 265 height 30
click at [670, 346] on div "Добрый день. Скажите пожалуйста, чтобы выполнить поставленную задачу , кроме до…" at bounding box center [537, 357] width 265 height 45
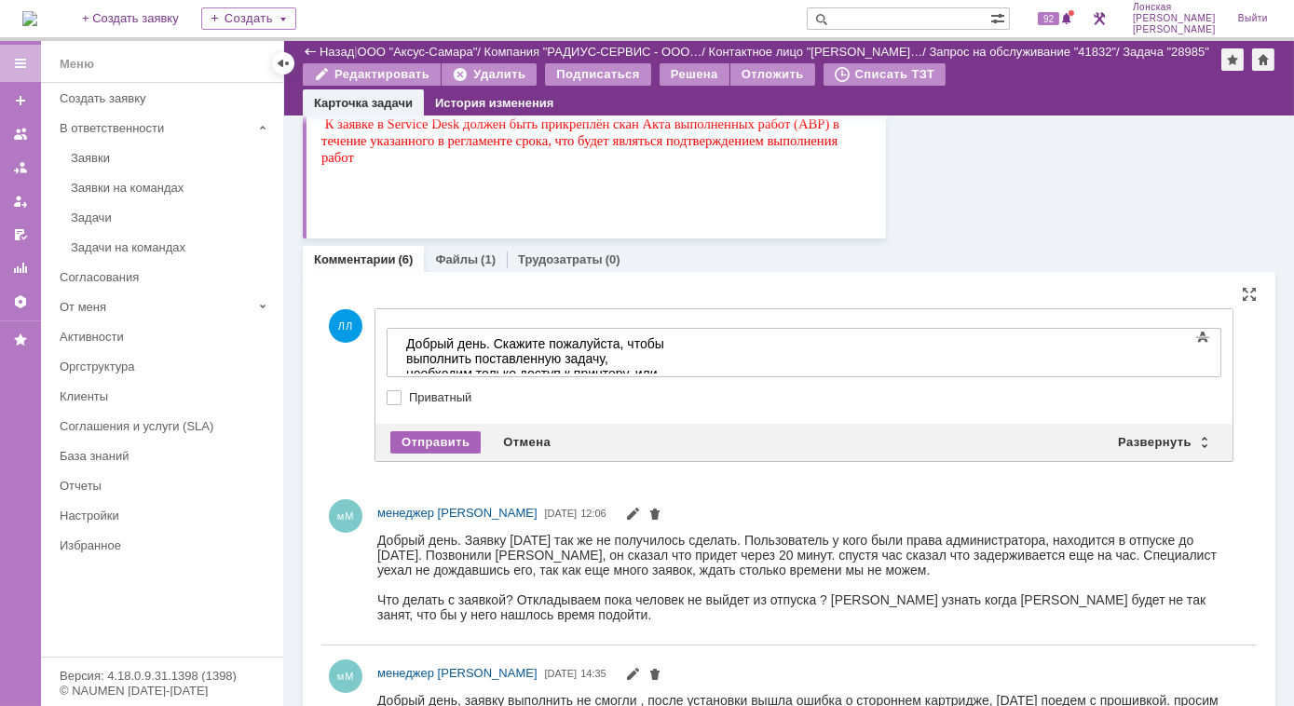
click at [447, 442] on div "Отправить" at bounding box center [435, 442] width 90 height 22
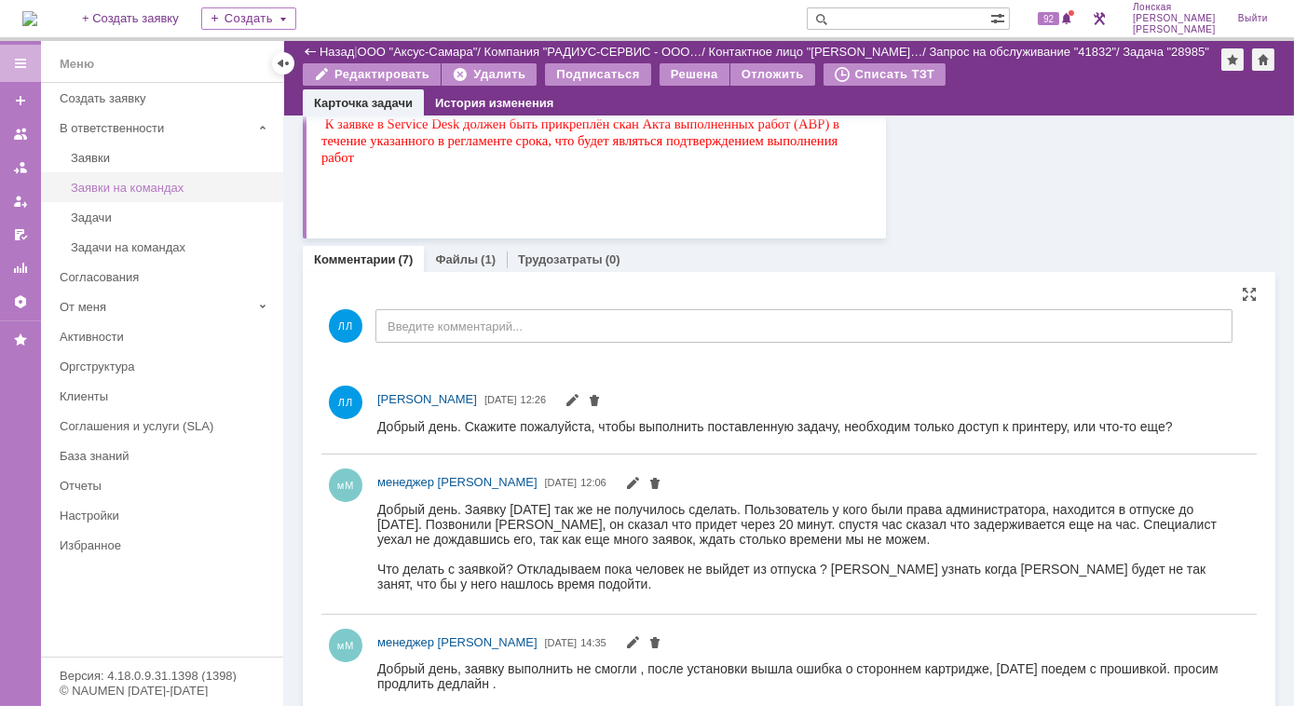
click at [112, 184] on div "Заявки на командах" at bounding box center [171, 188] width 201 height 14
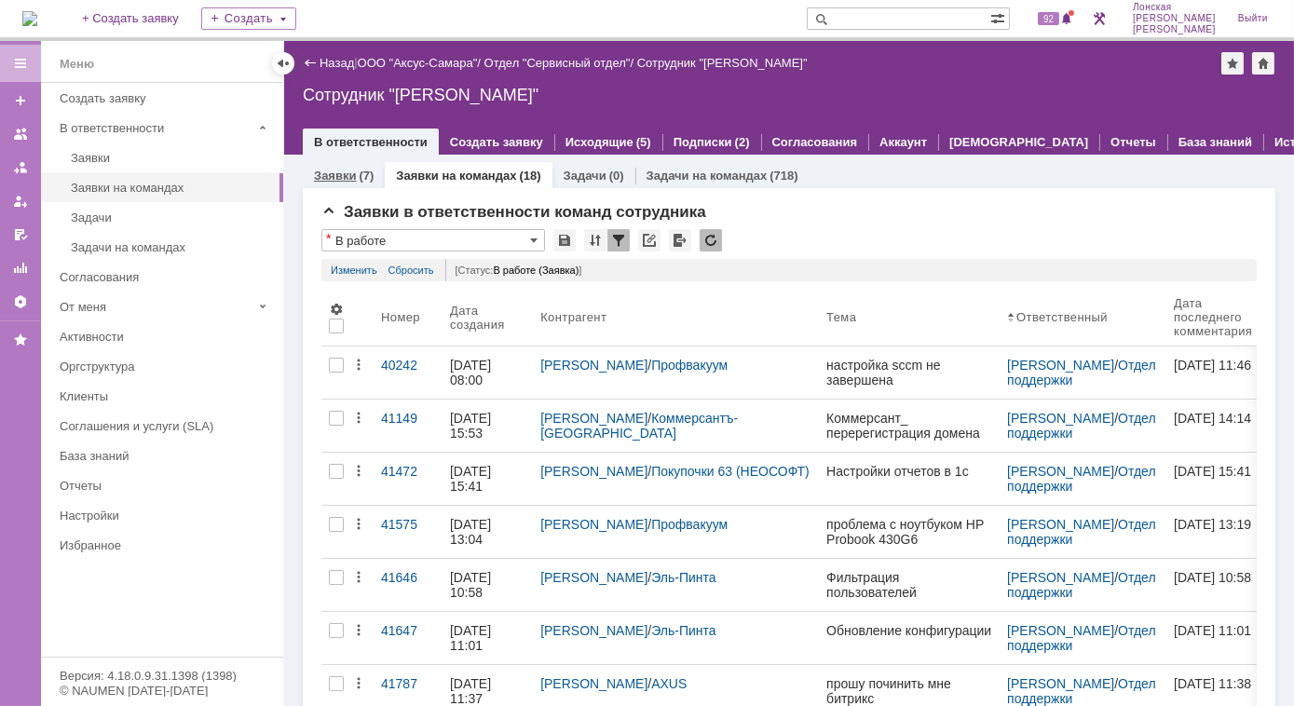
click at [365, 182] on div "Заявки (7)" at bounding box center [344, 175] width 82 height 27
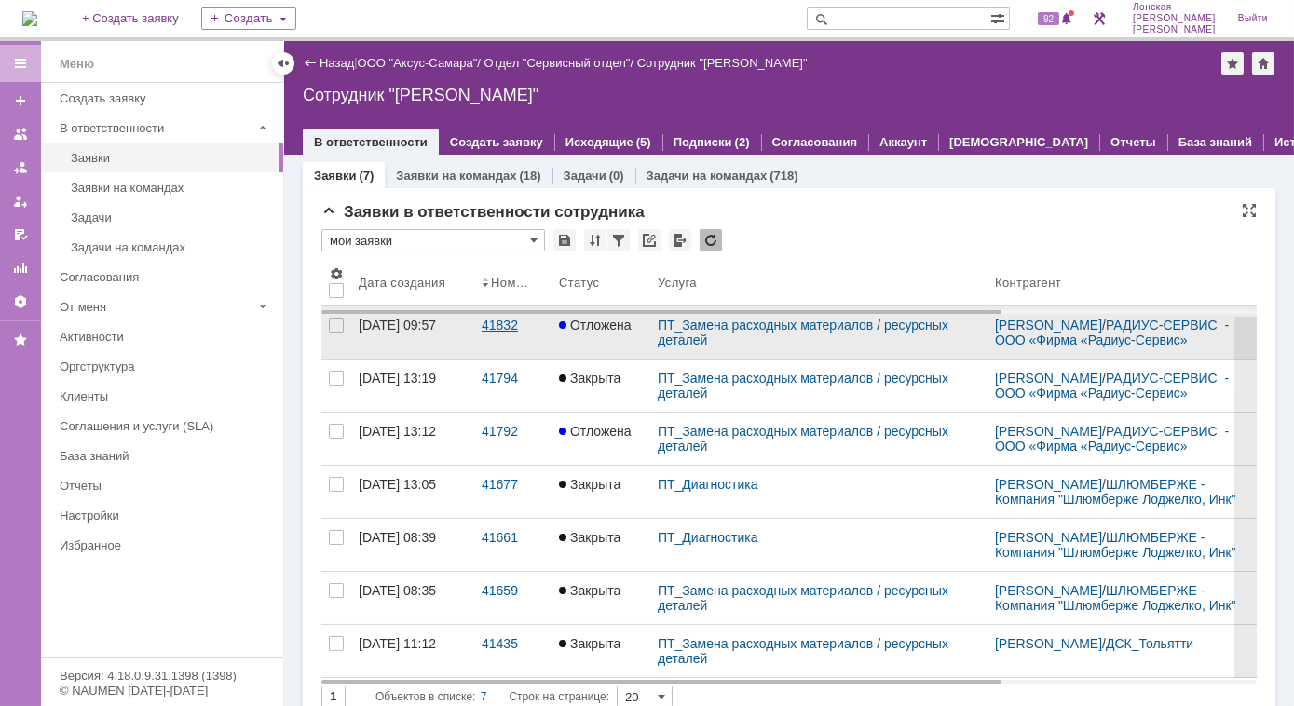
click at [511, 333] on div "41832" at bounding box center [513, 325] width 62 height 15
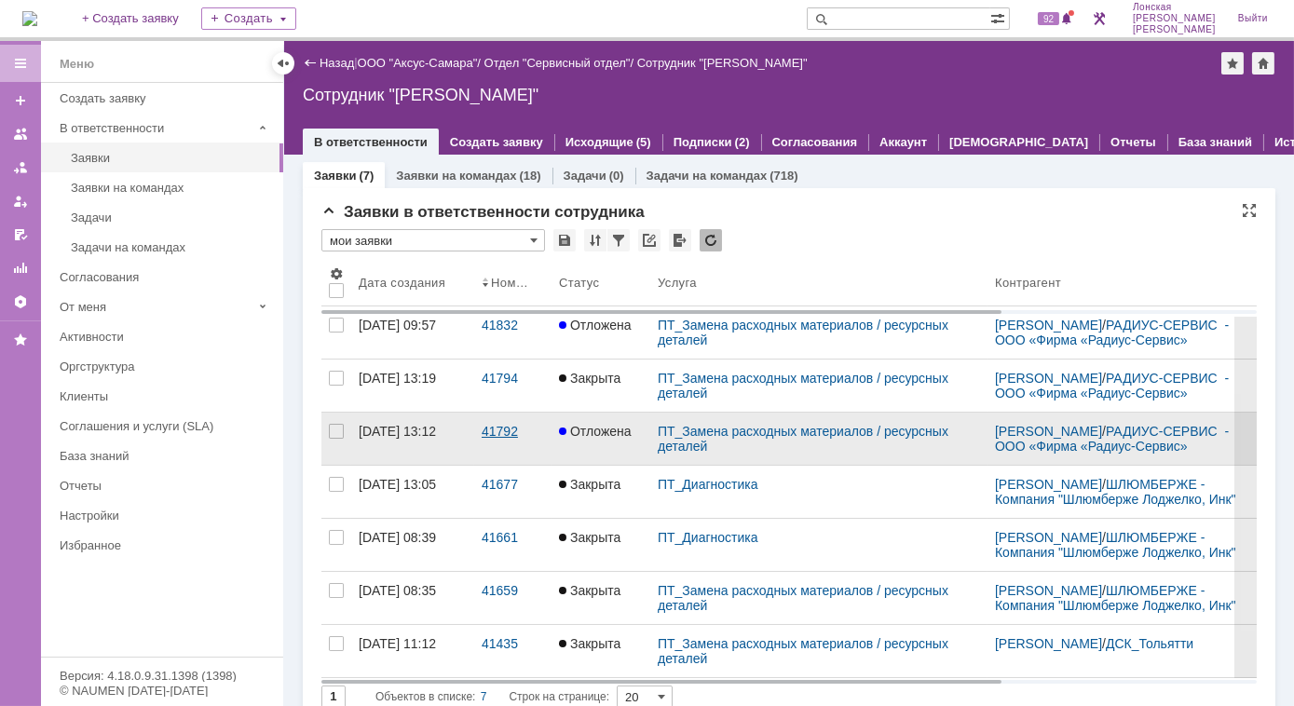
click at [506, 439] on div "41792" at bounding box center [513, 431] width 62 height 15
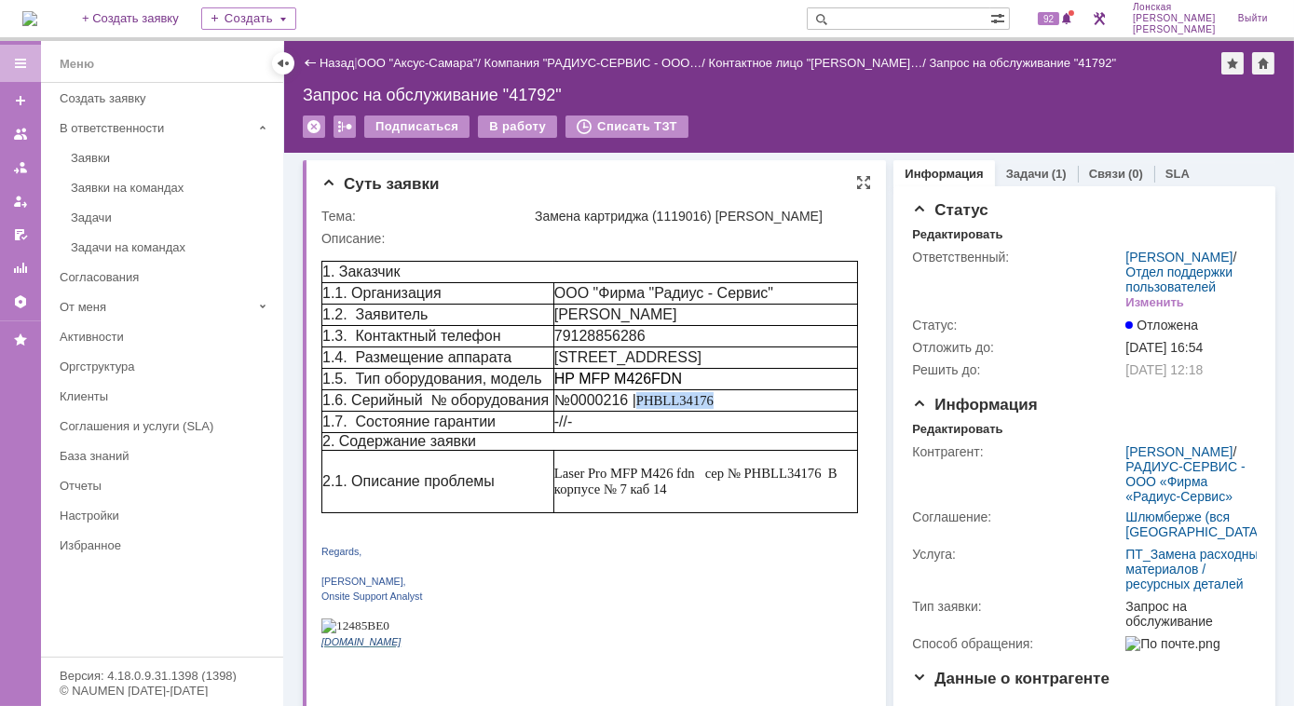
drag, startPoint x: 726, startPoint y: 415, endPoint x: 647, endPoint y: 416, distance: 79.2
click at [647, 408] on p "№0000216 | PHBLL34176" at bounding box center [704, 399] width 303 height 17
copy span "PHBLL34176"
click at [1012, 178] on link "Задачи" at bounding box center [1027, 174] width 43 height 14
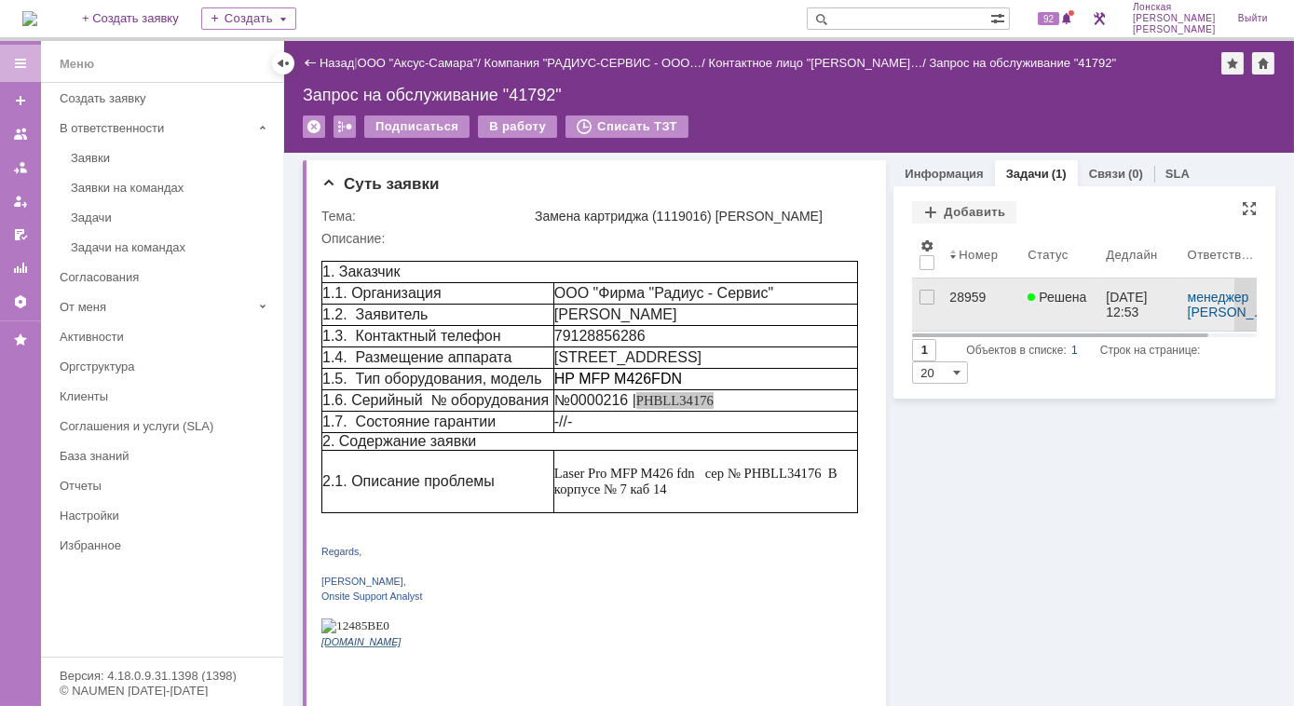
click at [954, 301] on div "28959" at bounding box center [980, 297] width 63 height 15
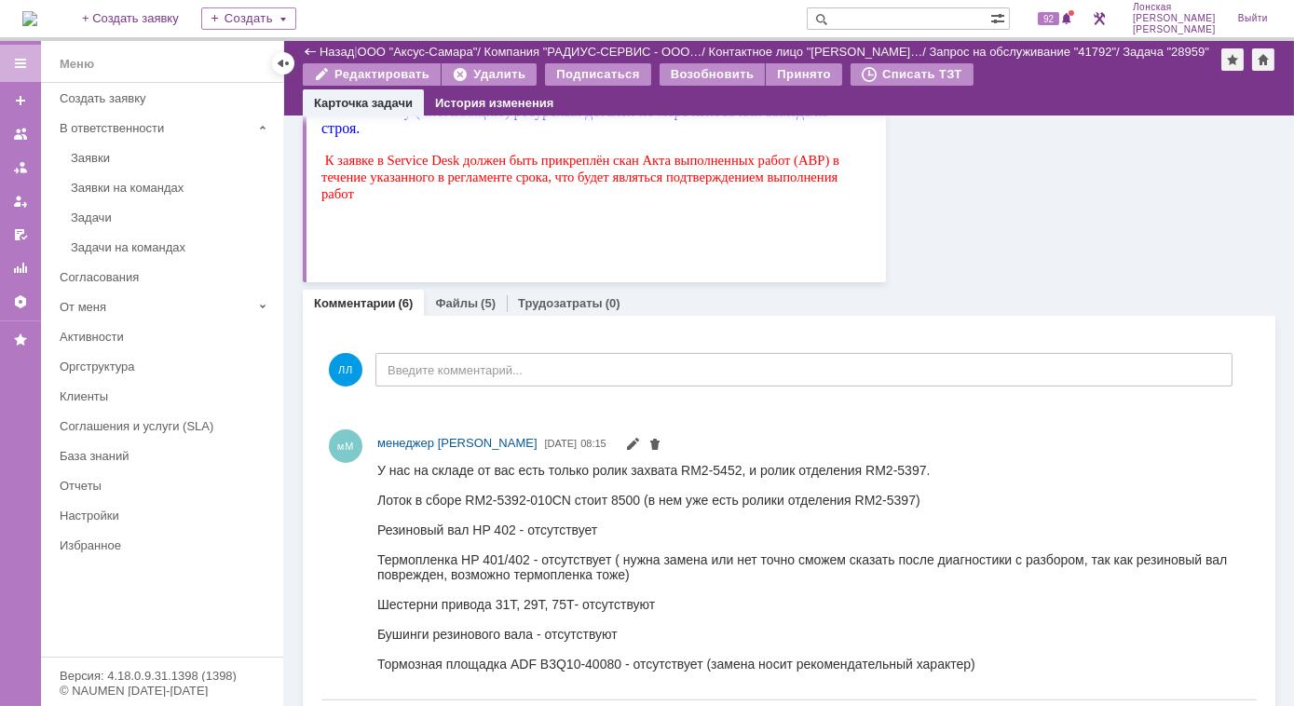
scroll to position [986, 0]
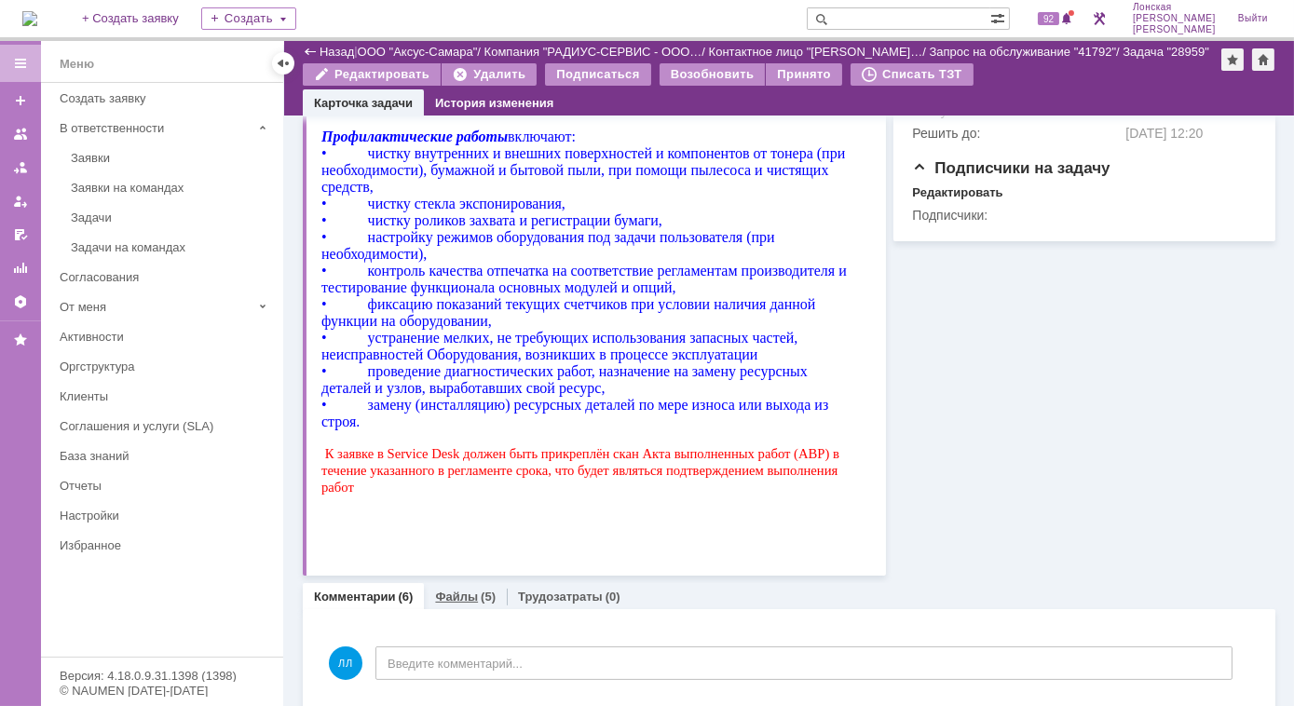
click at [471, 597] on link "Файлы" at bounding box center [456, 597] width 43 height 14
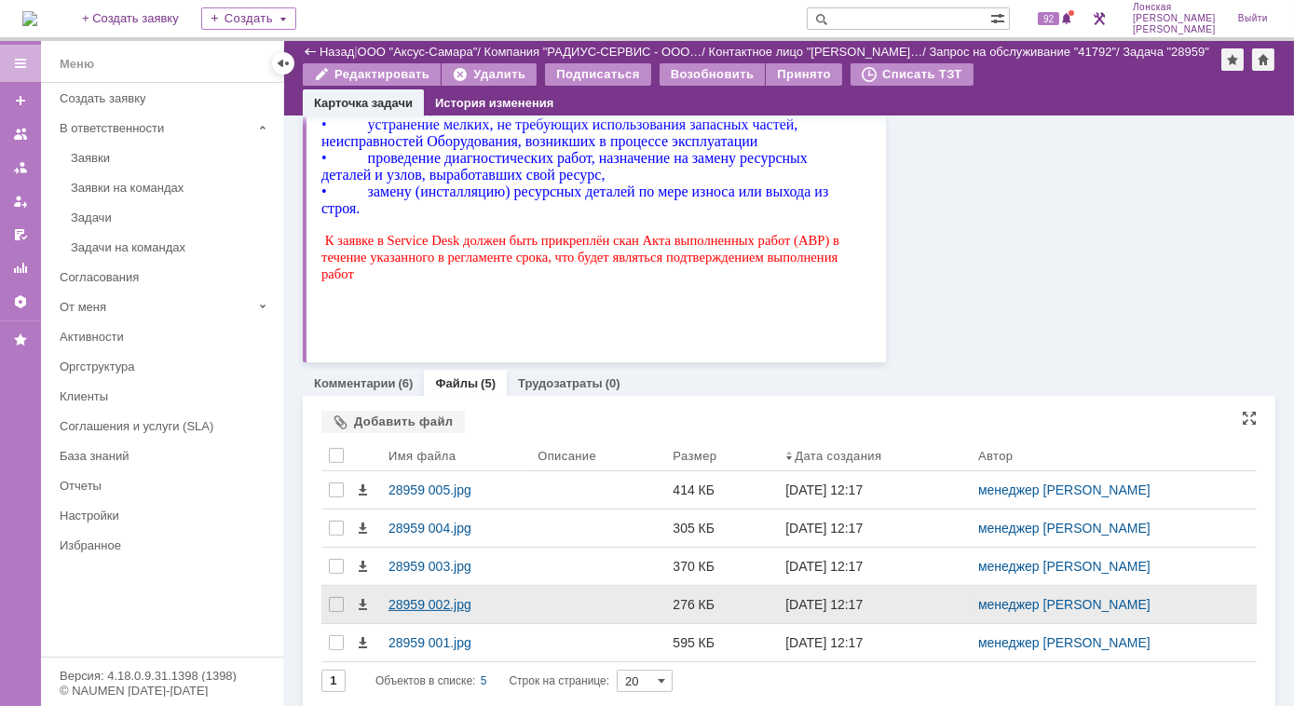
scroll to position [1205, 0]
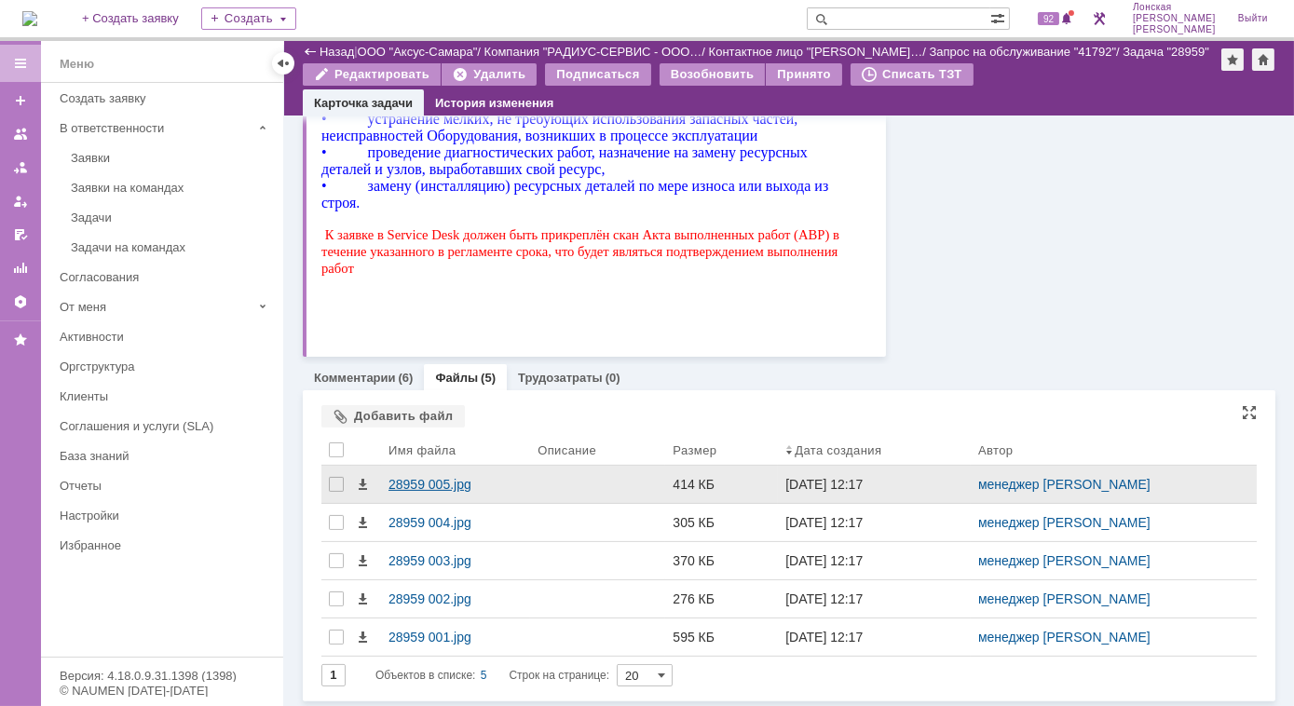
click at [389, 480] on div "28959 005.jpg" at bounding box center [455, 484] width 134 height 15
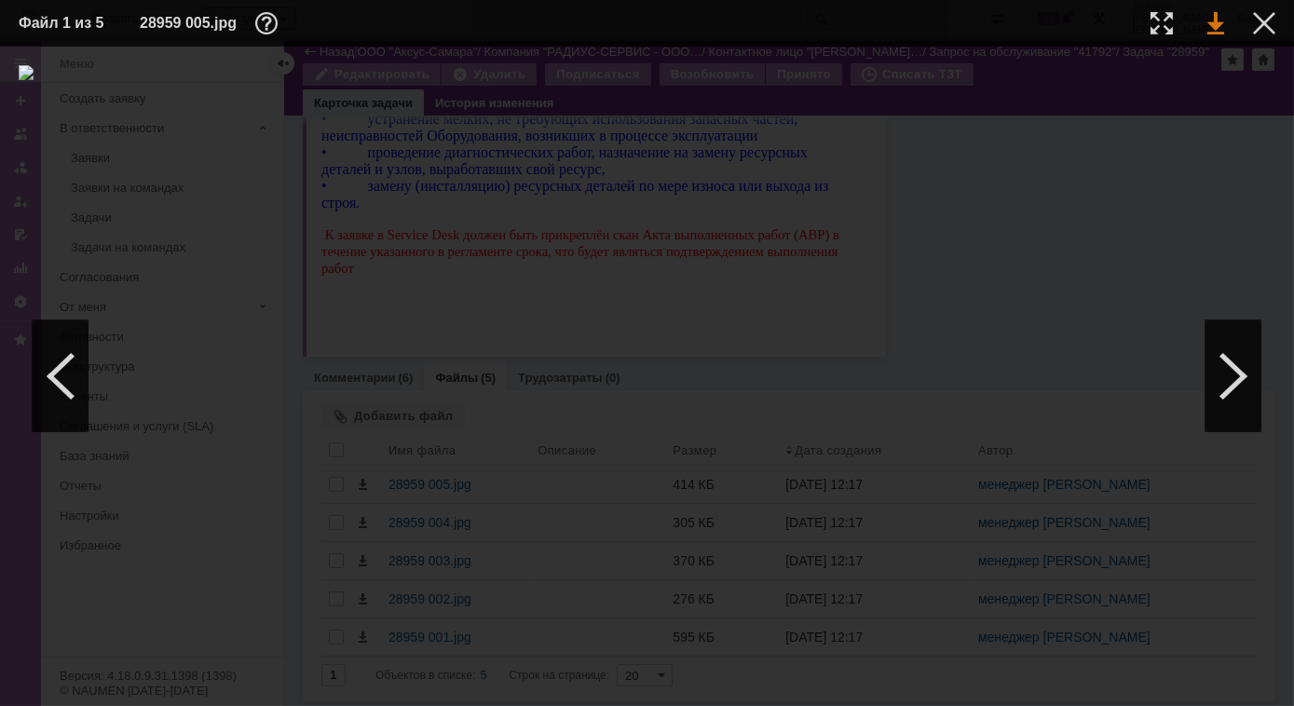
click at [1210, 28] on link at bounding box center [1215, 23] width 17 height 22
click at [1247, 360] on div at bounding box center [1233, 376] width 56 height 112
click at [1167, 17] on div at bounding box center [1161, 23] width 22 height 22
drag, startPoint x: 785, startPoint y: 699, endPoint x: 665, endPoint y: 694, distance: 120.3
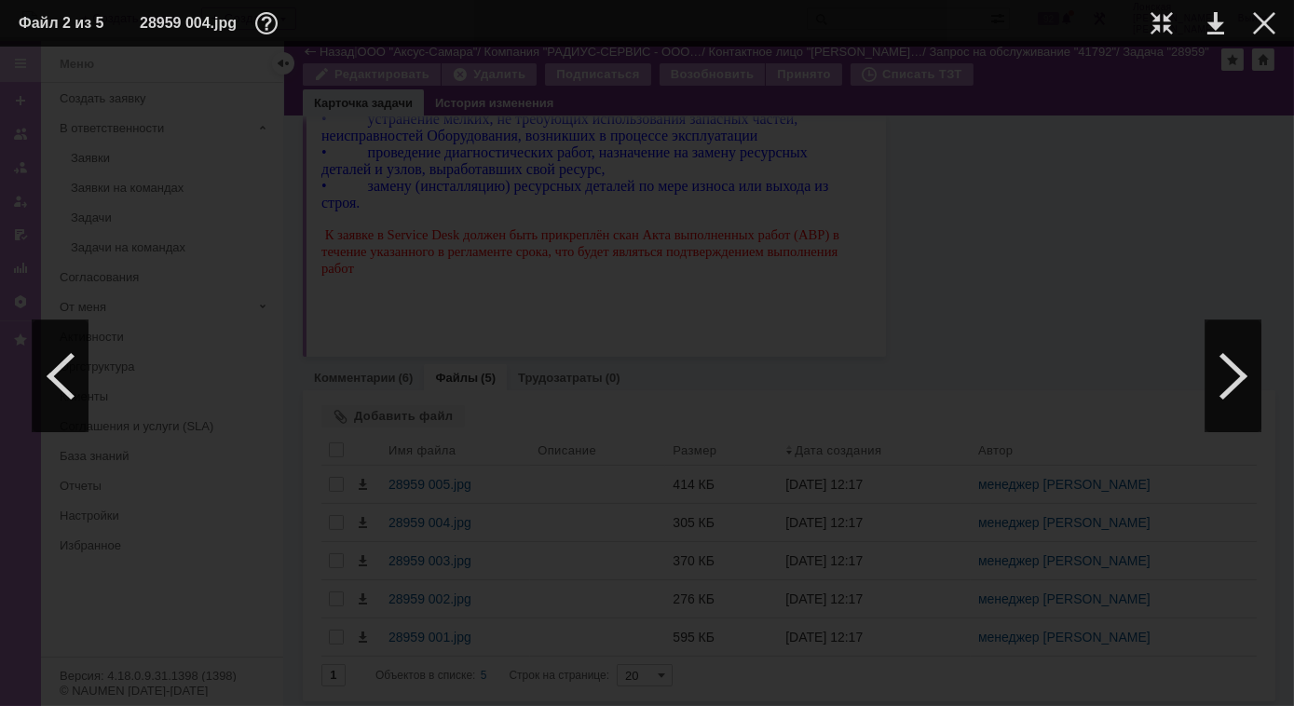
click at [665, 694] on div at bounding box center [647, 377] width 1294 height 660
click at [1211, 372] on div at bounding box center [1233, 376] width 56 height 112
click at [1163, 22] on div at bounding box center [1161, 23] width 22 height 22
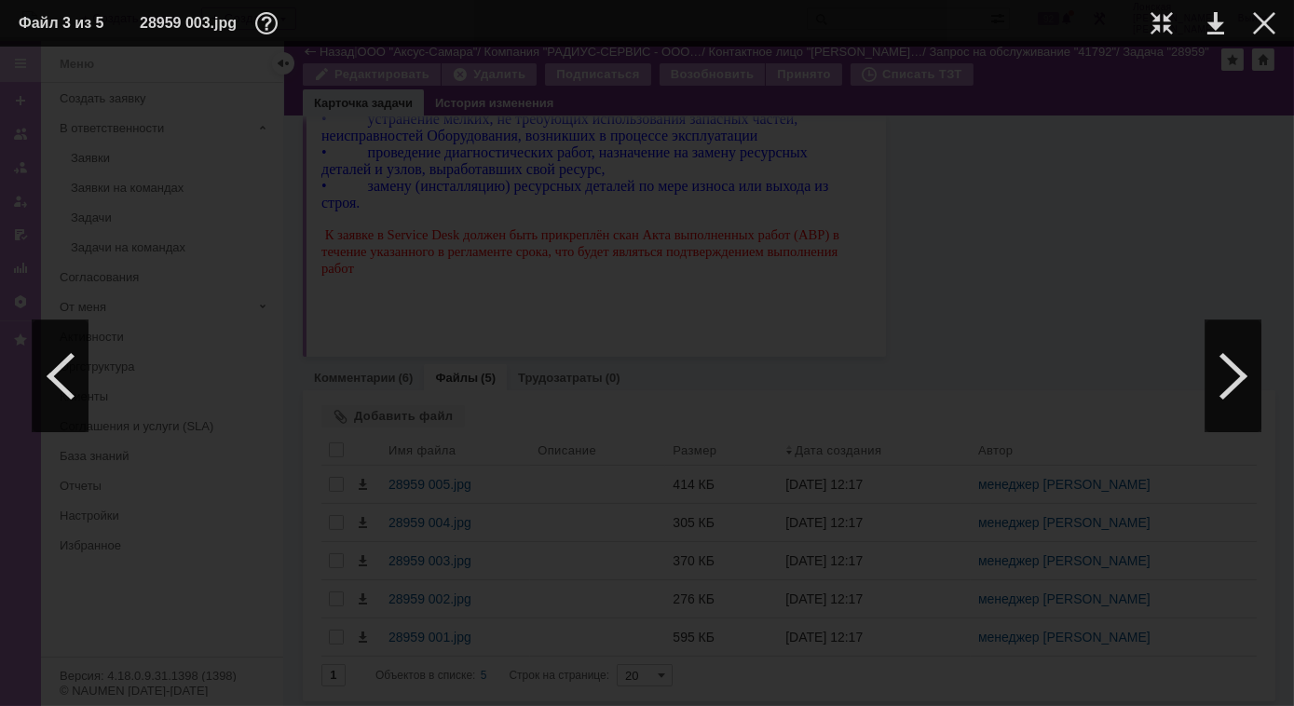
scroll to position [1518, 131]
click at [1219, 394] on div at bounding box center [1233, 376] width 56 height 112
click at [1224, 381] on div at bounding box center [1233, 376] width 56 height 112
click at [1149, 26] on td at bounding box center [1147, 23] width 51 height 28
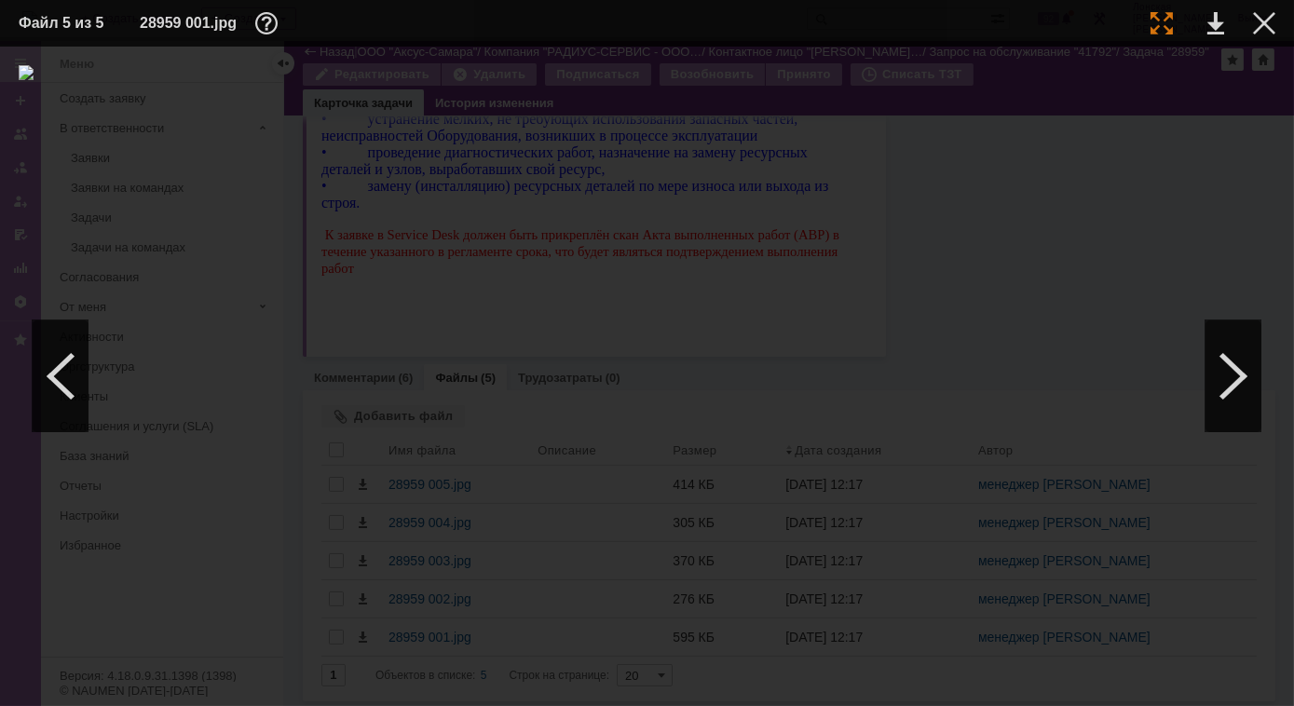
click at [1161, 25] on div at bounding box center [1161, 23] width 22 height 22
click at [1274, 26] on div at bounding box center [1264, 23] width 22 height 22
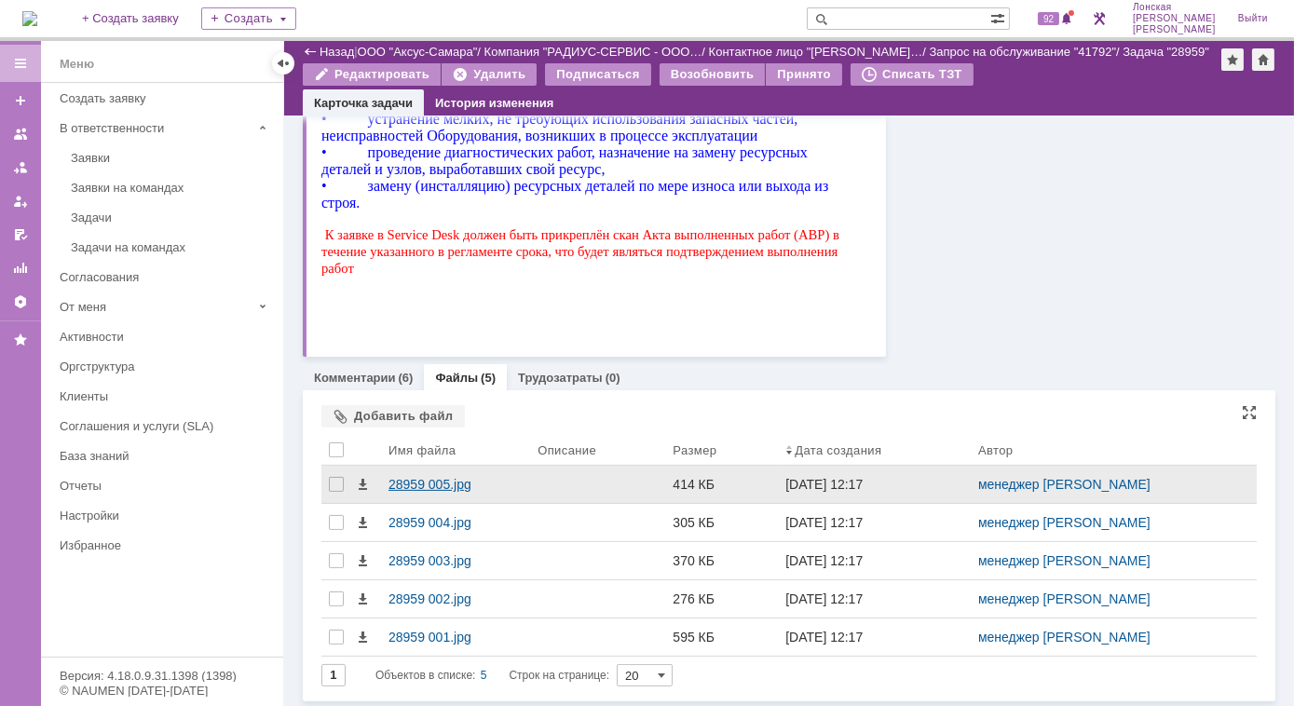
click at [407, 483] on div "28959 005.jpg" at bounding box center [455, 484] width 134 height 15
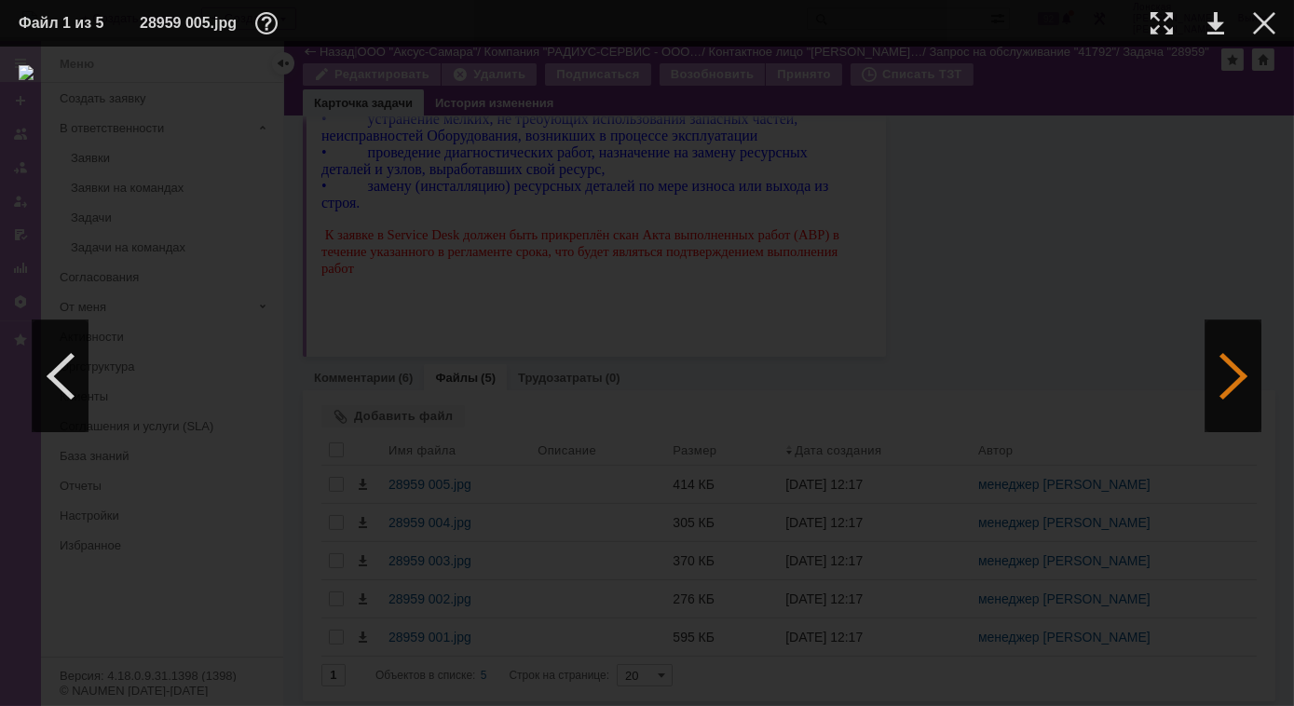
click at [1234, 375] on div at bounding box center [1233, 376] width 56 height 112
click at [1234, 376] on div at bounding box center [1233, 376] width 56 height 112
click at [1165, 22] on div at bounding box center [1161, 23] width 22 height 22
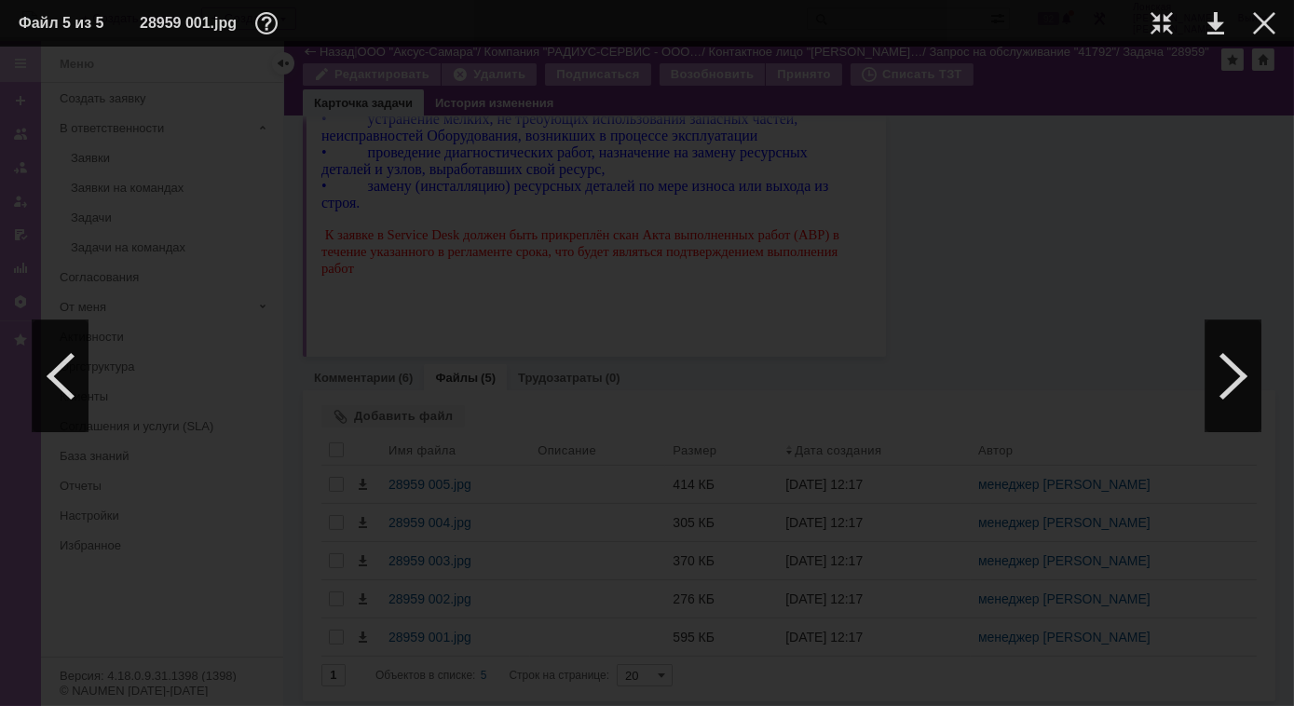
scroll to position [1096, 20]
drag, startPoint x: 875, startPoint y: 700, endPoint x: 782, endPoint y: 692, distance: 93.5
click at [782, 692] on div at bounding box center [647, 377] width 1294 height 660
click at [1273, 25] on div at bounding box center [1264, 23] width 22 height 22
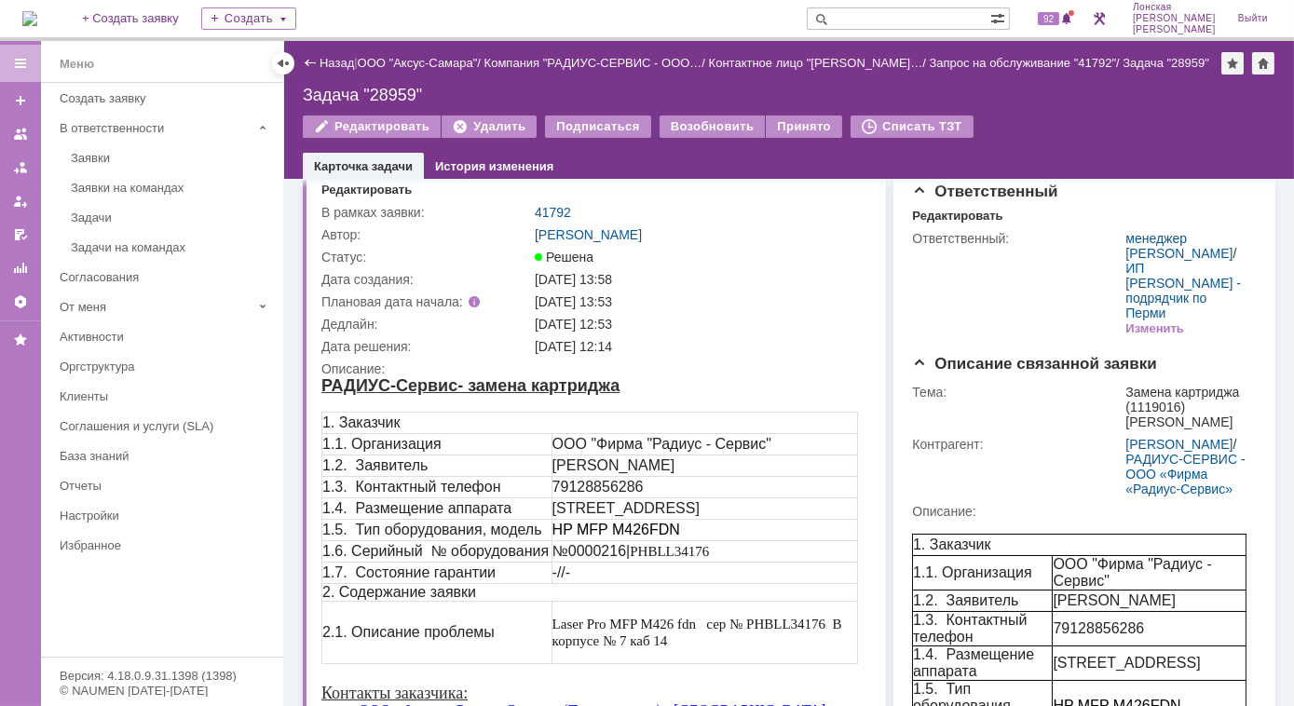
scroll to position [0, 0]
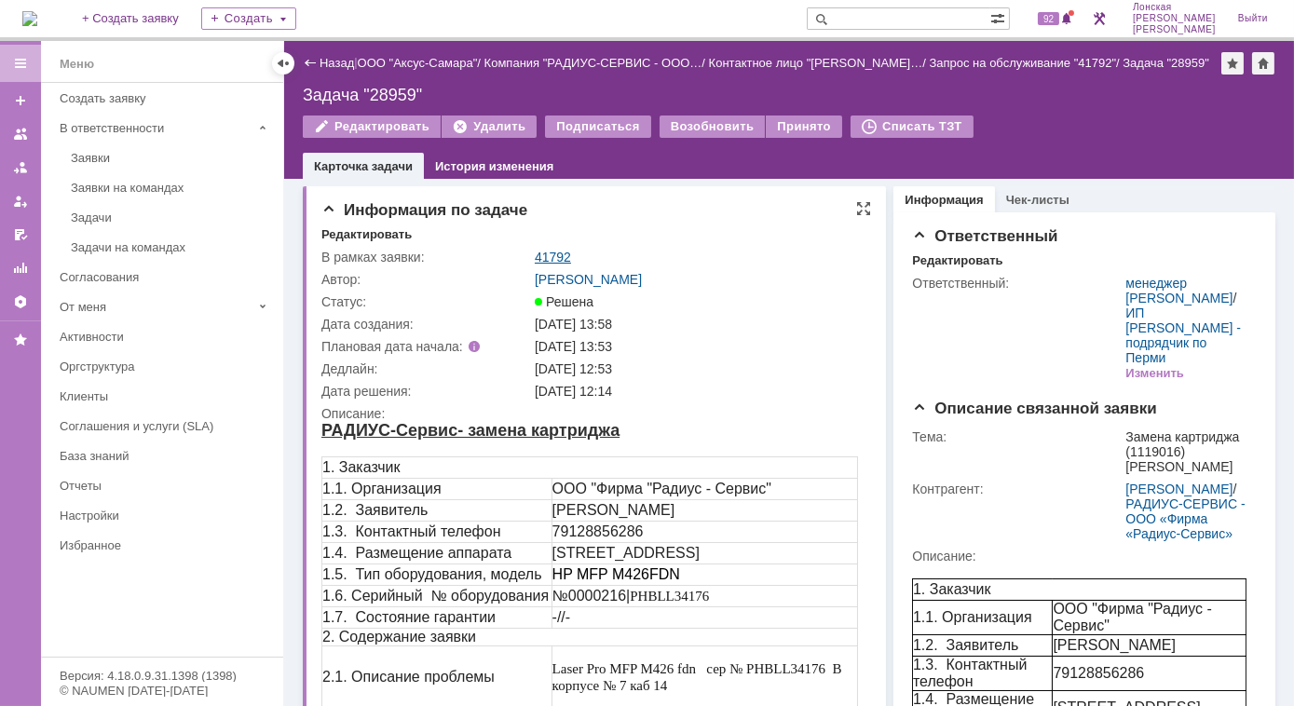
click at [556, 257] on link "41792" at bounding box center [553, 257] width 36 height 15
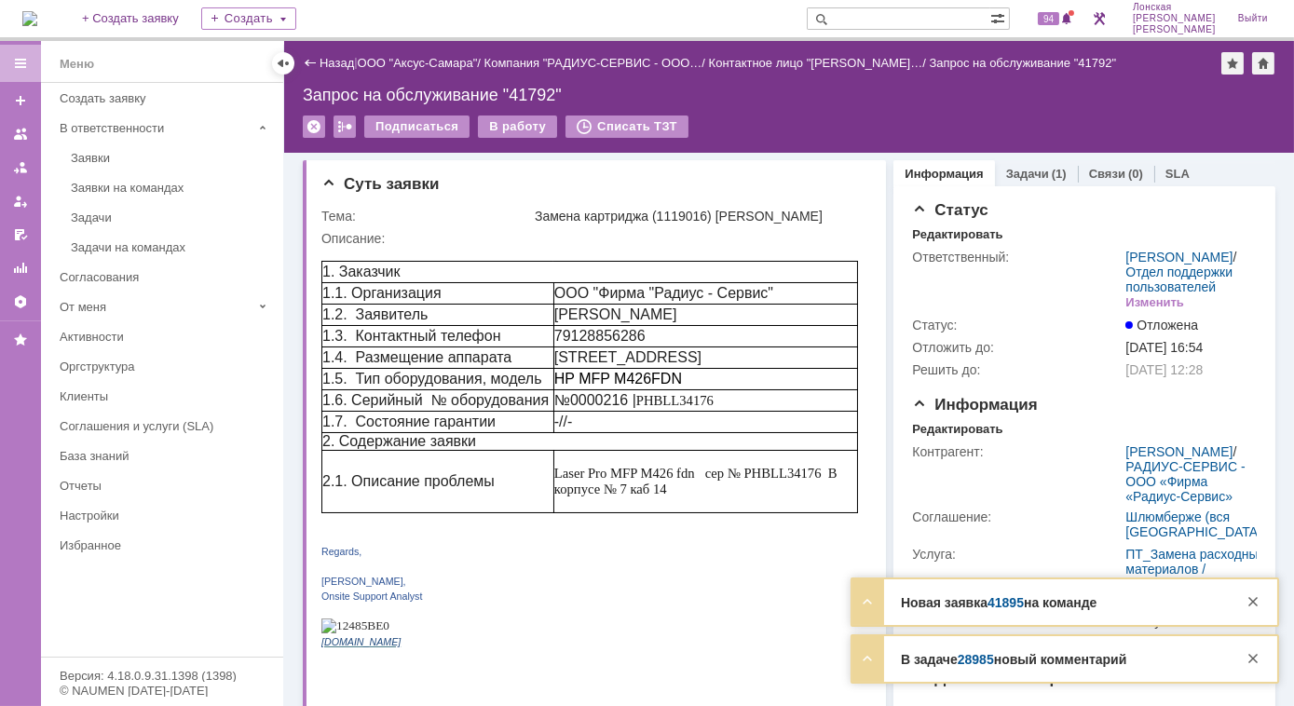
click at [963, 601] on strong "Новая заявка 41895 на команде" at bounding box center [999, 602] width 196 height 15
click at [1011, 606] on link "41895" at bounding box center [1005, 602] width 36 height 15
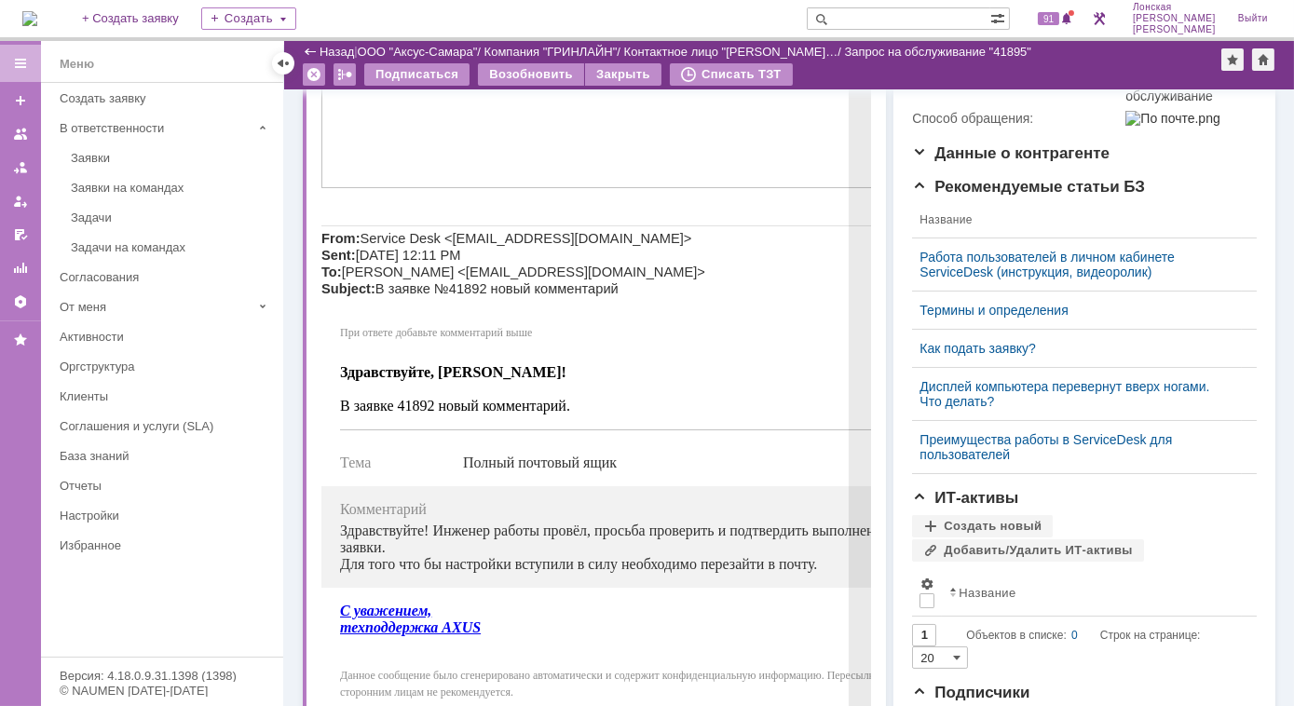
scroll to position [210, 0]
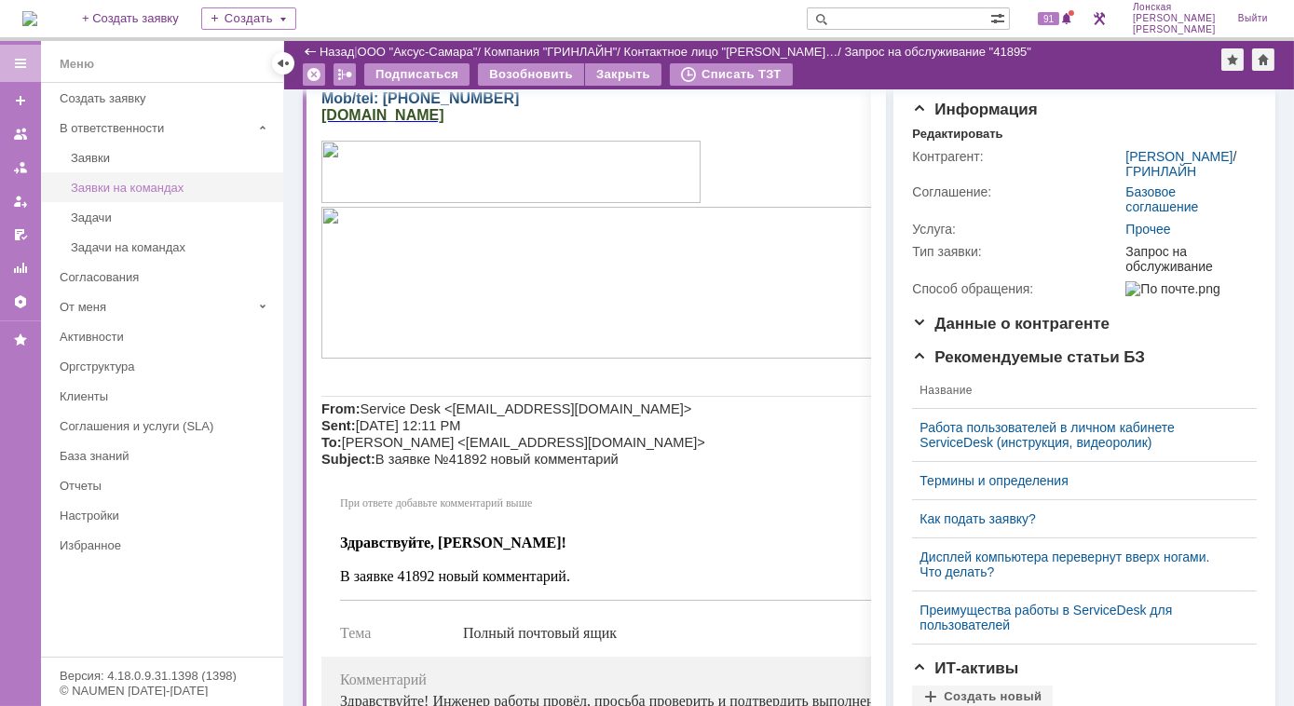
click at [189, 186] on div "Заявки на командах" at bounding box center [171, 188] width 201 height 14
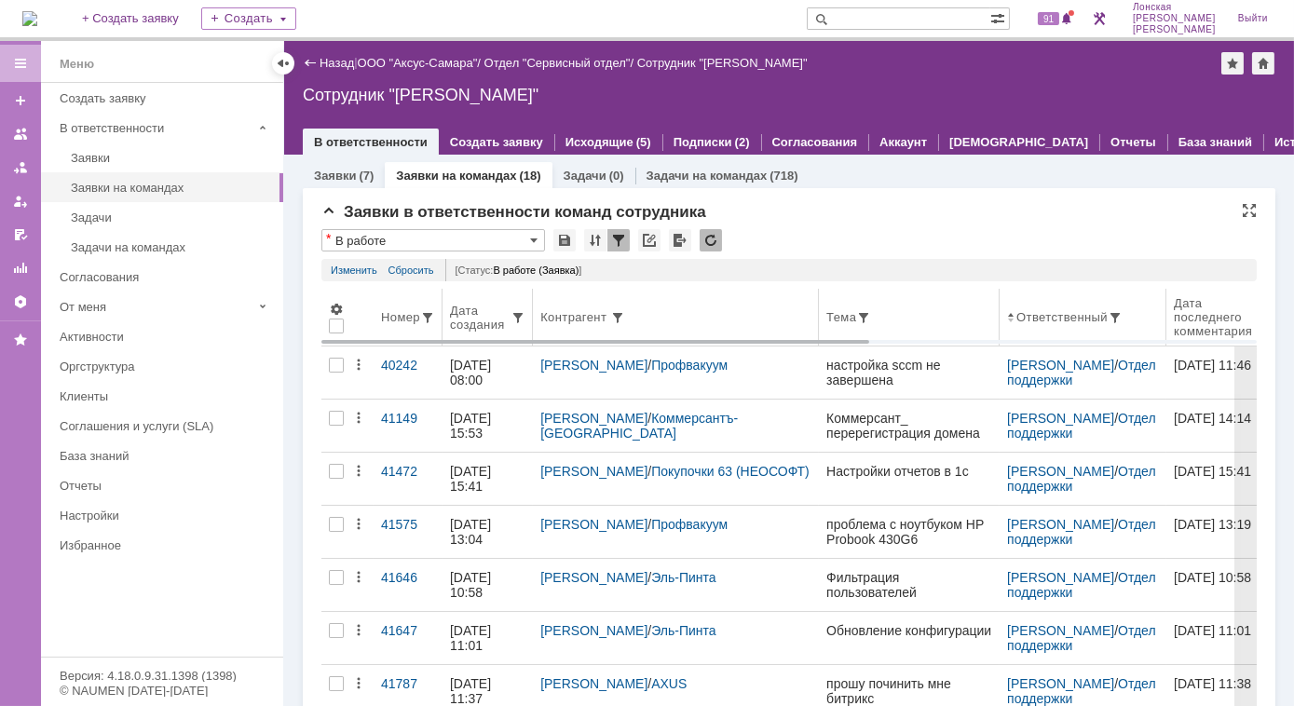
click at [482, 321] on div "Дата создания" at bounding box center [480, 318] width 61 height 28
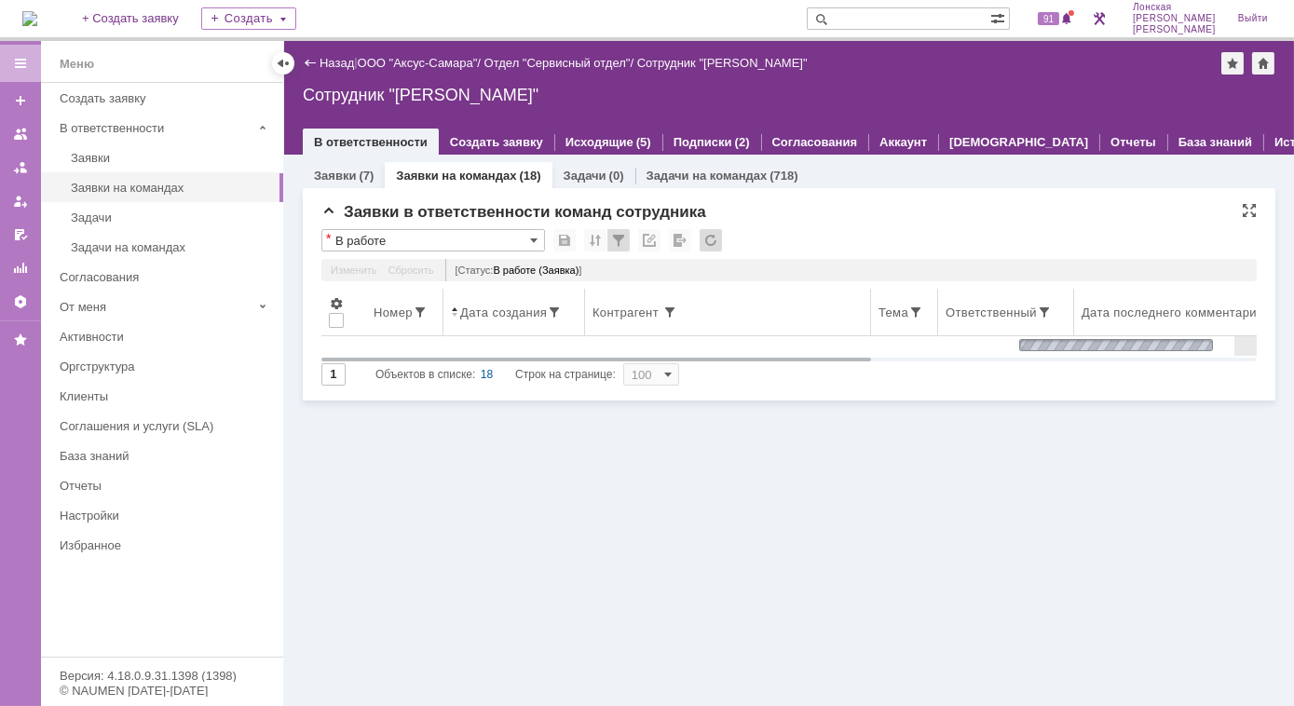
click at [452, 318] on span at bounding box center [454, 312] width 7 height 15
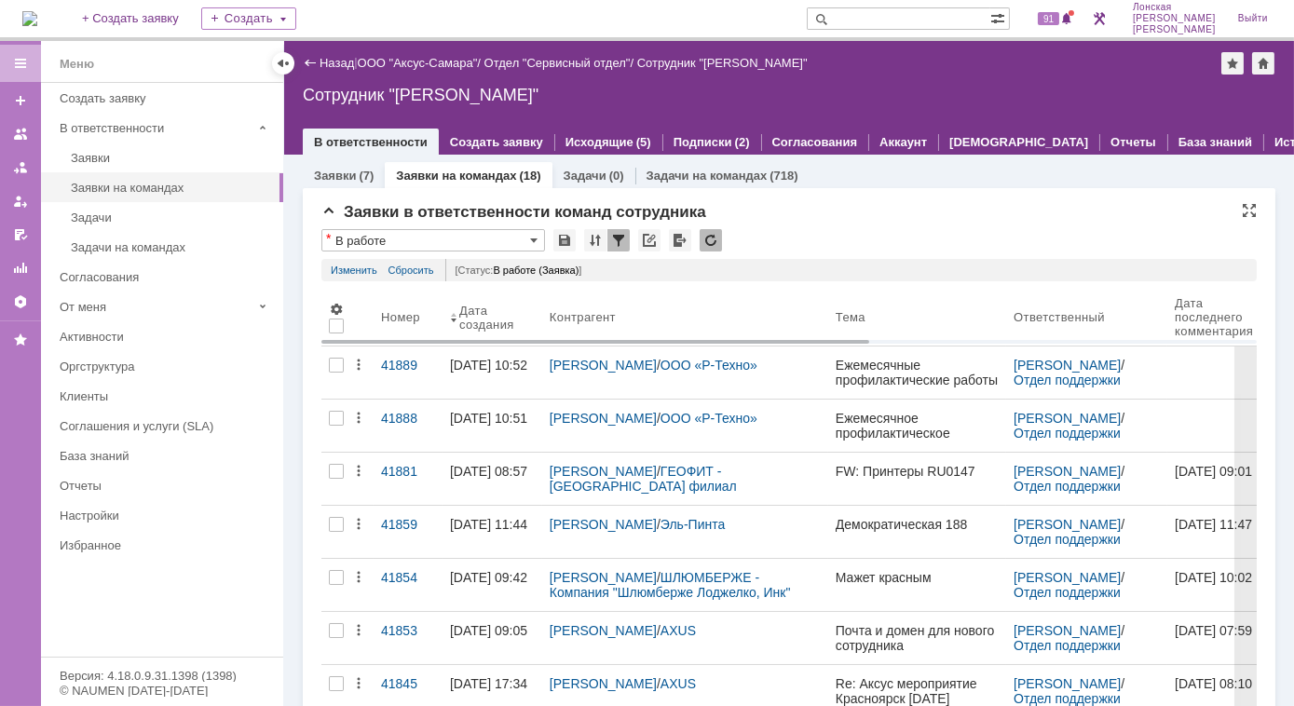
click at [483, 310] on div "Дата создания" at bounding box center [489, 318] width 61 height 28
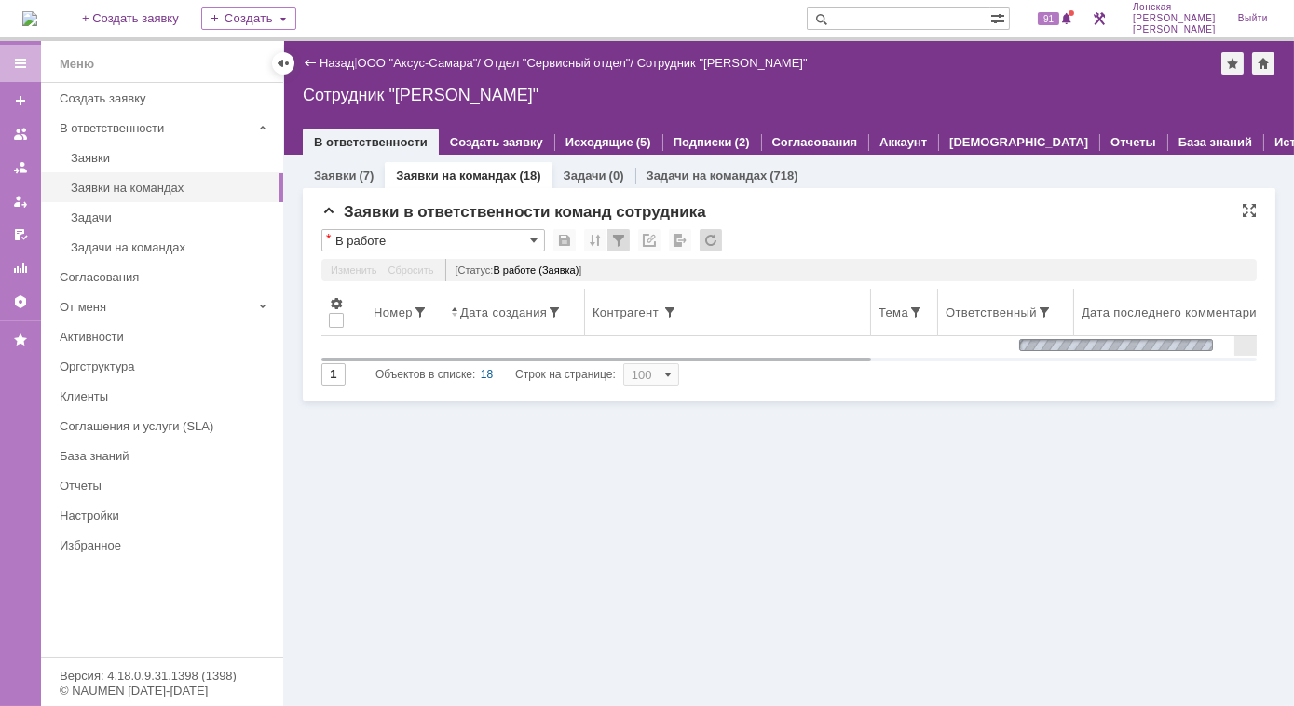
click at [477, 318] on div "Дата создания" at bounding box center [503, 313] width 87 height 14
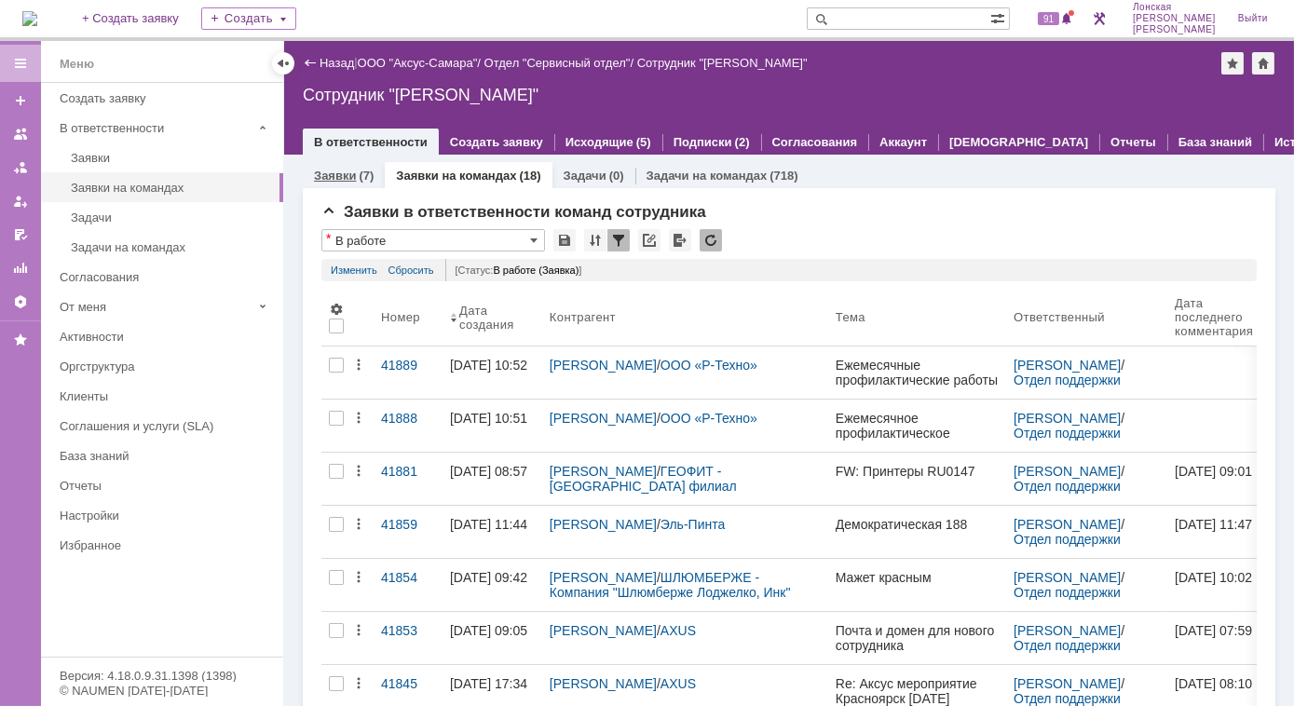
click at [361, 179] on div "(7)" at bounding box center [366, 176] width 15 height 14
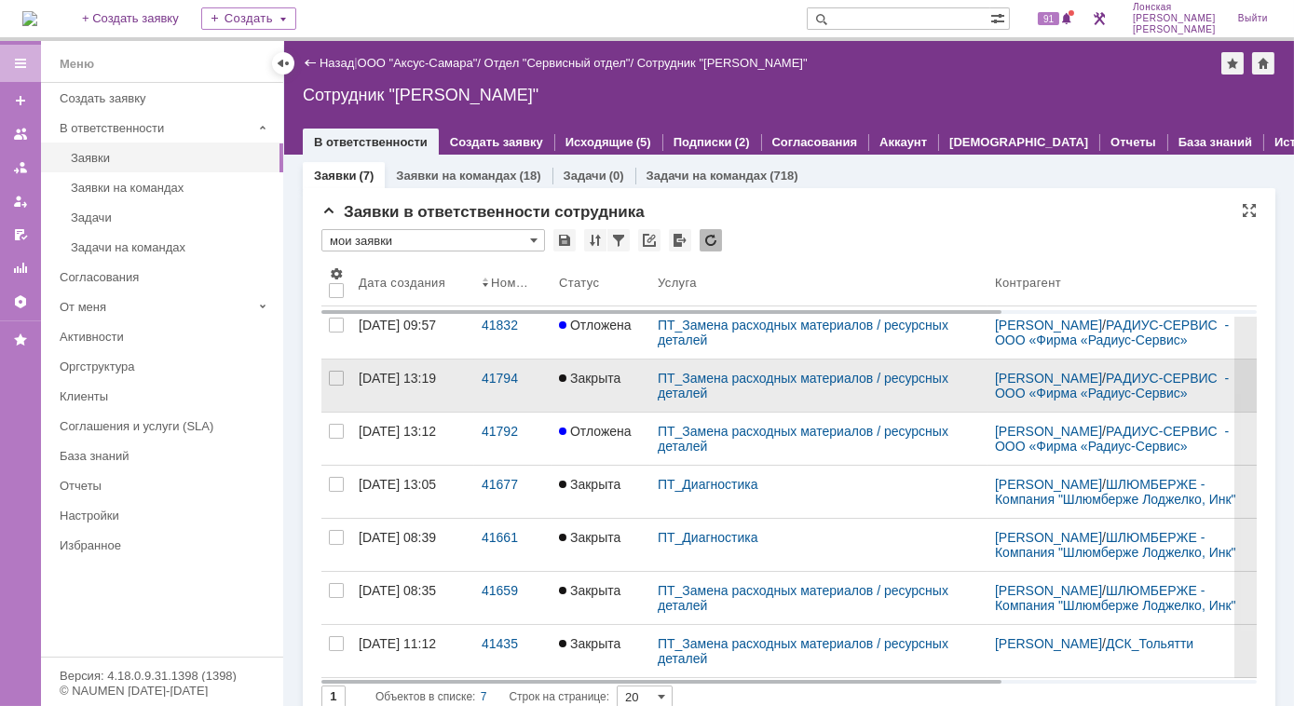
click at [581, 386] on span "Закрыта" at bounding box center [589, 378] width 61 height 15
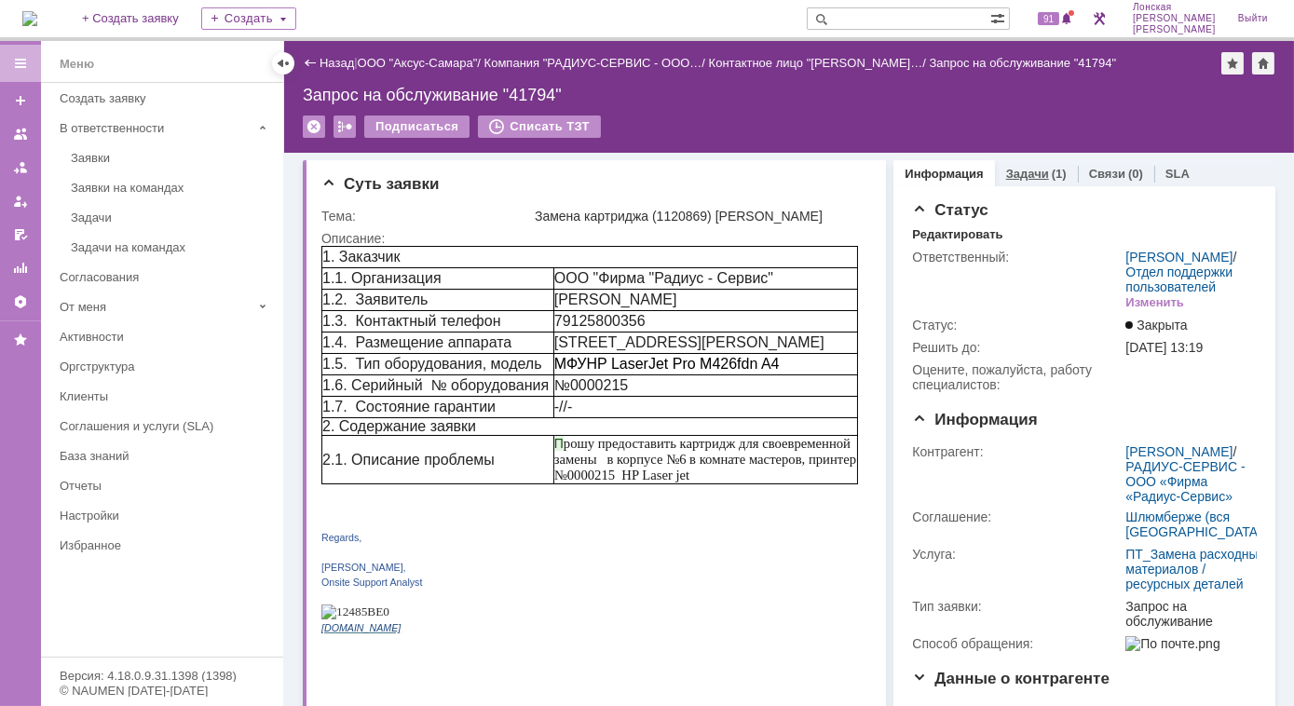
click at [1021, 175] on link "Задачи" at bounding box center [1027, 174] width 43 height 14
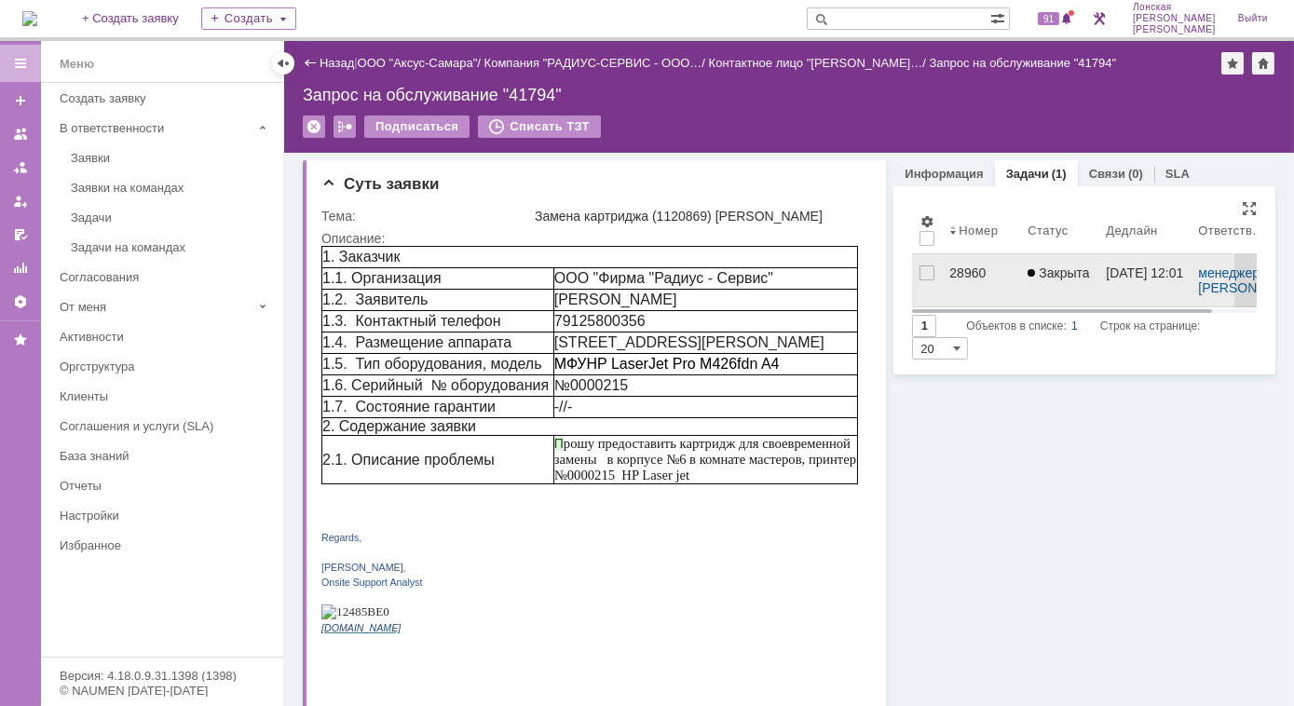
click at [949, 274] on div "28960" at bounding box center [980, 272] width 63 height 15
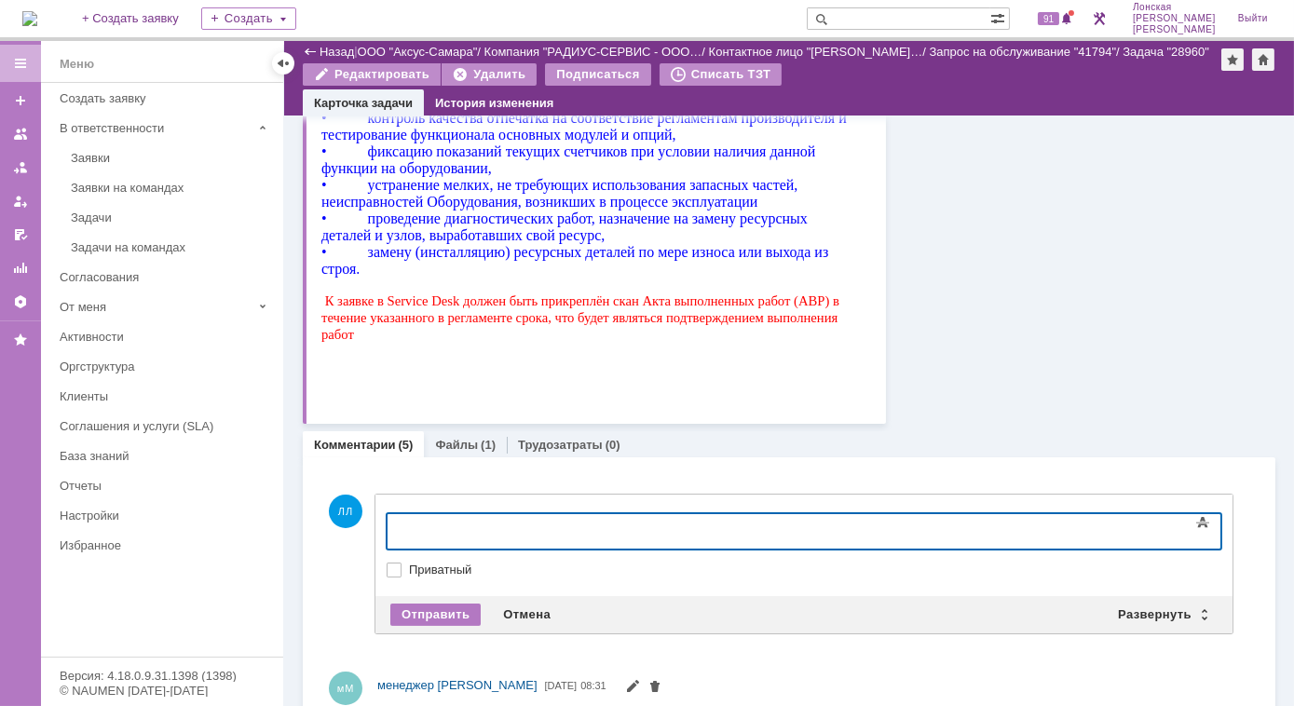
scroll to position [974, 0]
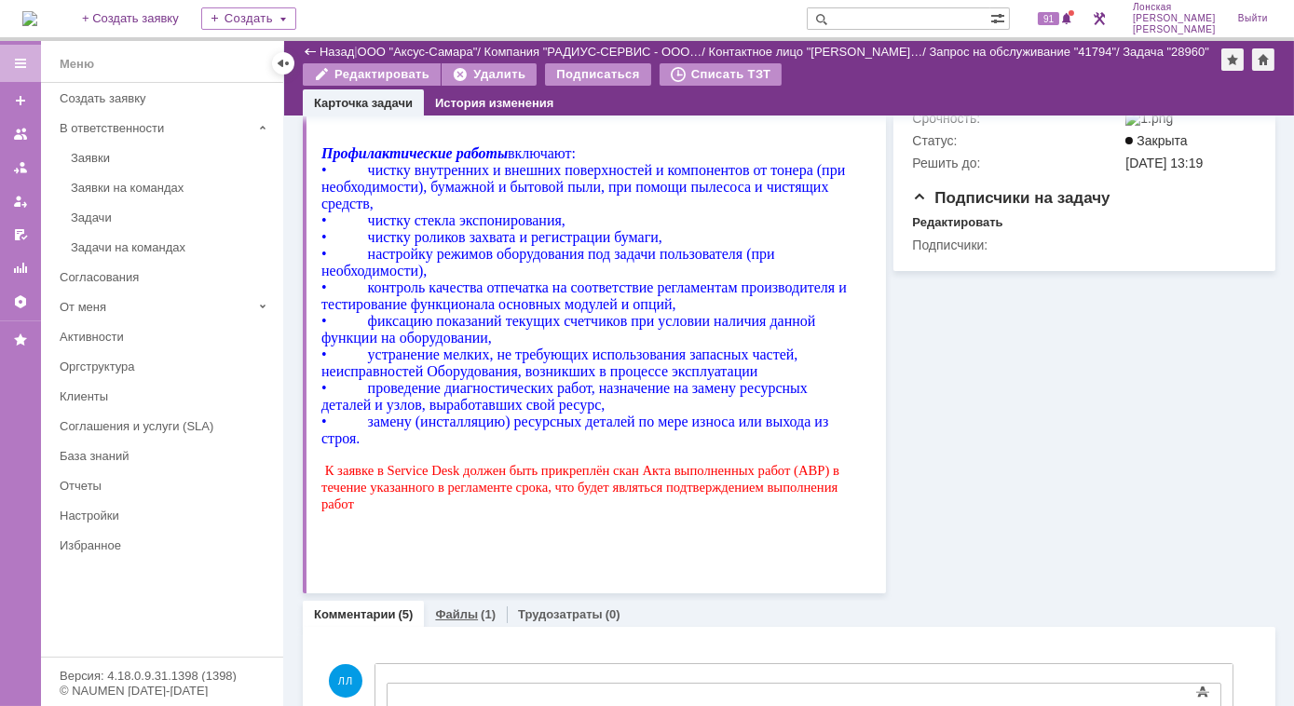
click at [467, 609] on link "Файлы" at bounding box center [456, 614] width 43 height 14
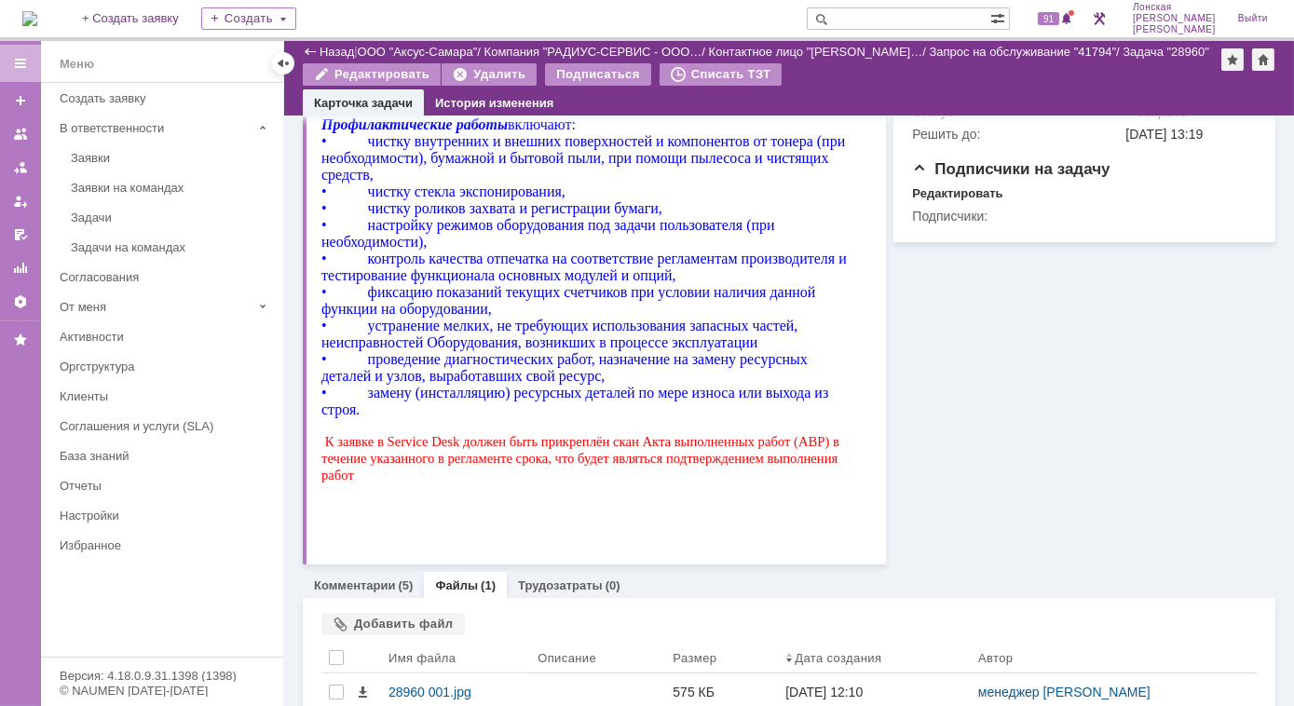
scroll to position [1060, 0]
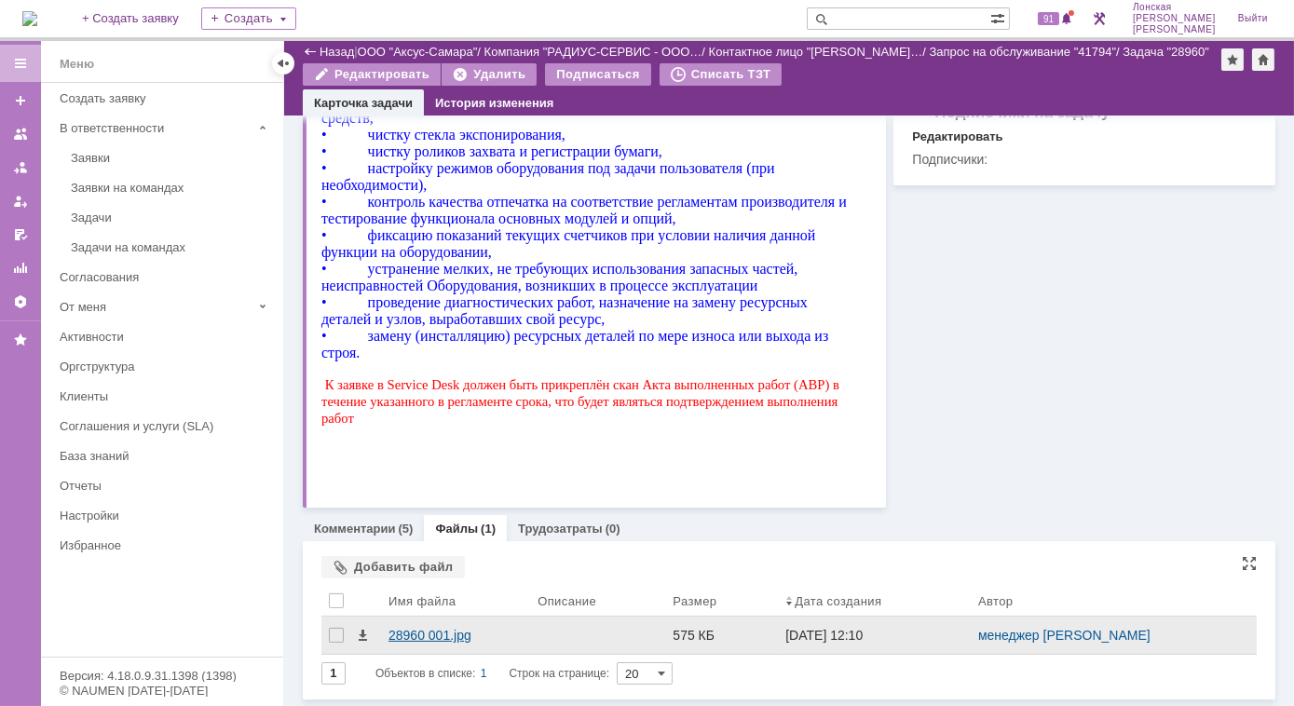
click at [417, 633] on div "28960 001.jpg" at bounding box center [455, 635] width 134 height 15
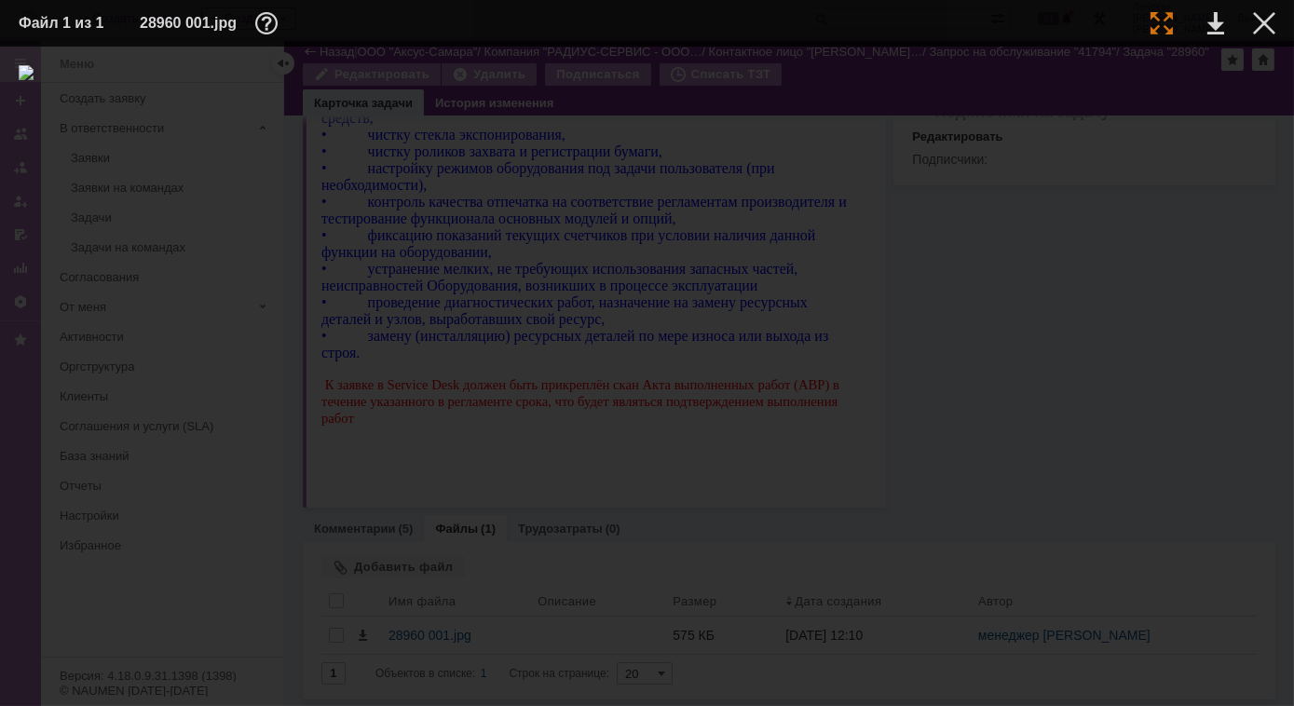
click at [1160, 23] on div at bounding box center [1161, 23] width 22 height 22
click at [1258, 29] on div at bounding box center [1264, 23] width 22 height 22
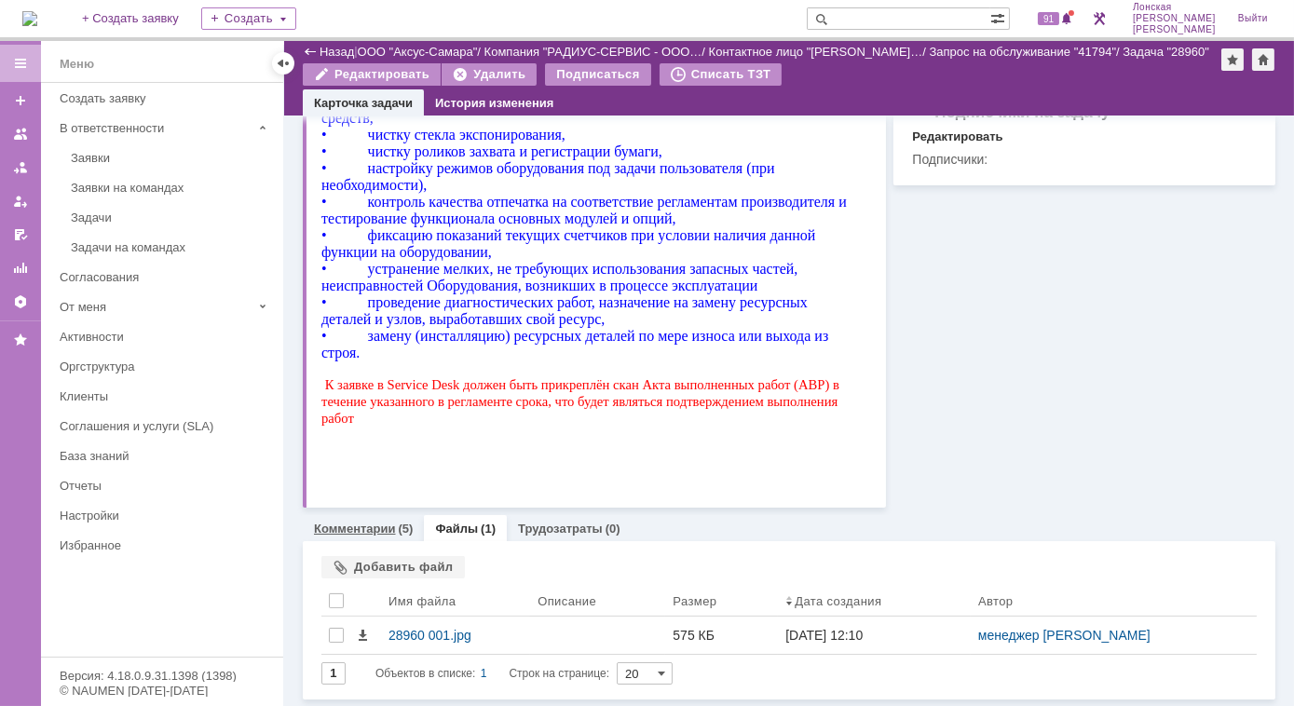
click at [395, 525] on div "Комментарии (5)" at bounding box center [363, 529] width 99 height 12
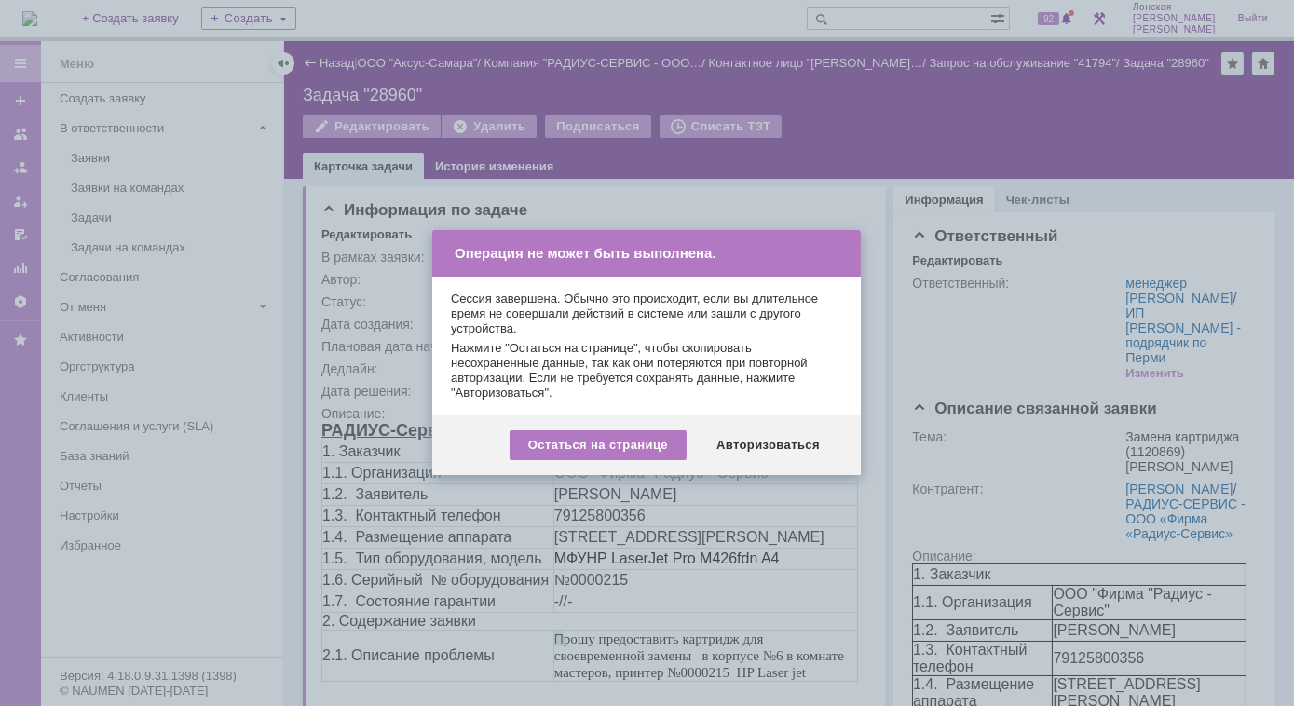
click at [725, 460] on div "Остаться на странице Авторизоваться" at bounding box center [646, 445] width 429 height 60
click at [728, 445] on div "Авторизоваться" at bounding box center [768, 445] width 141 height 30
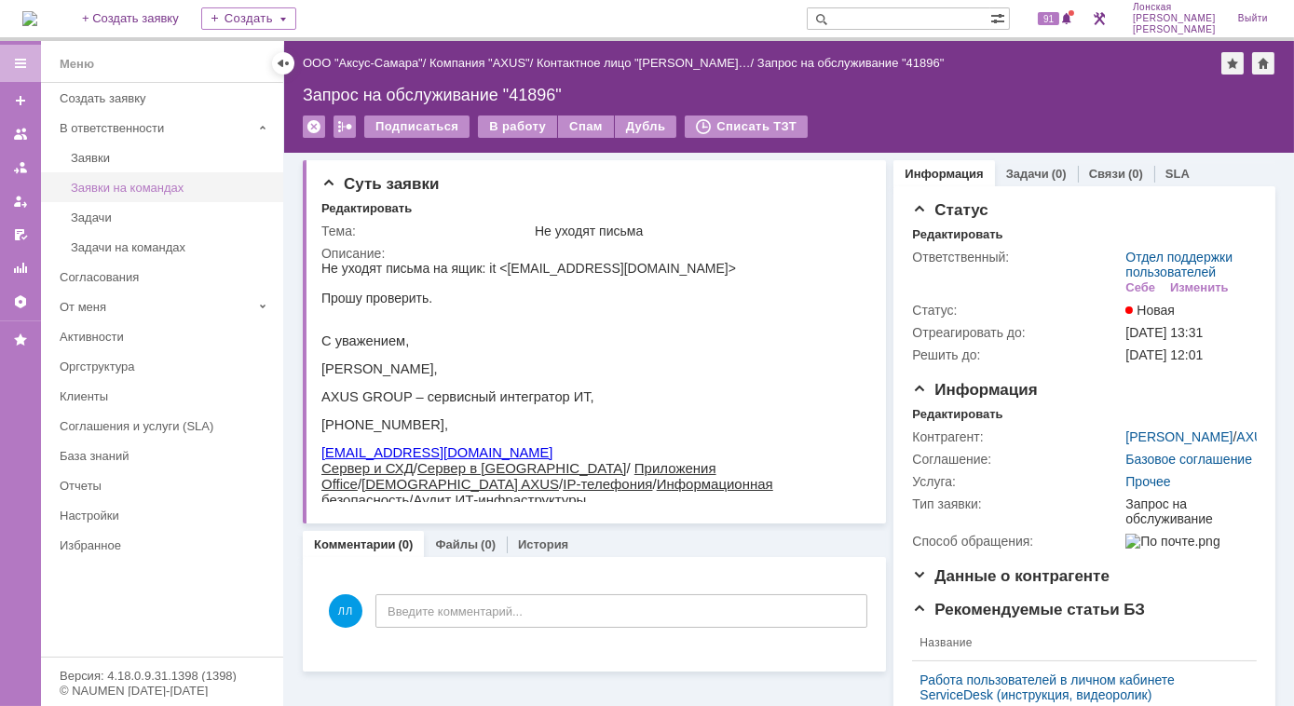
click at [151, 175] on link "Заявки на командах" at bounding box center [171, 187] width 216 height 29
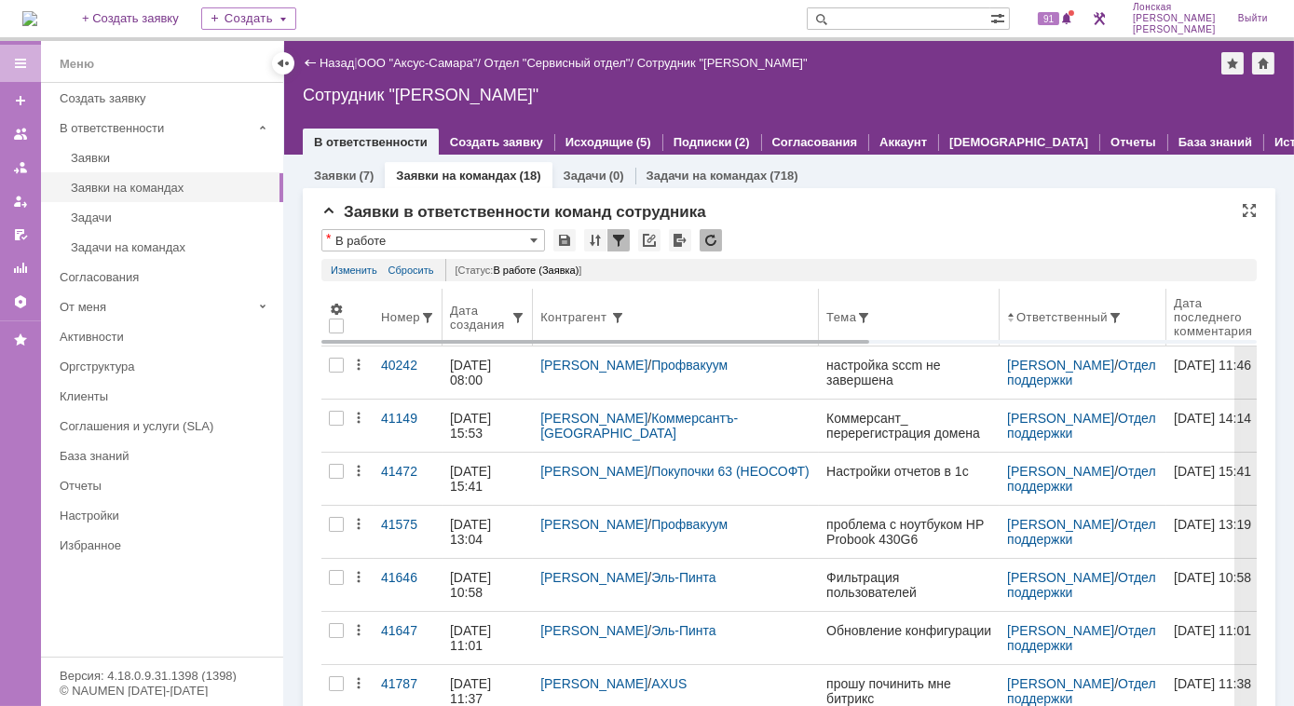
click at [485, 326] on div "Дата создания" at bounding box center [480, 318] width 61 height 28
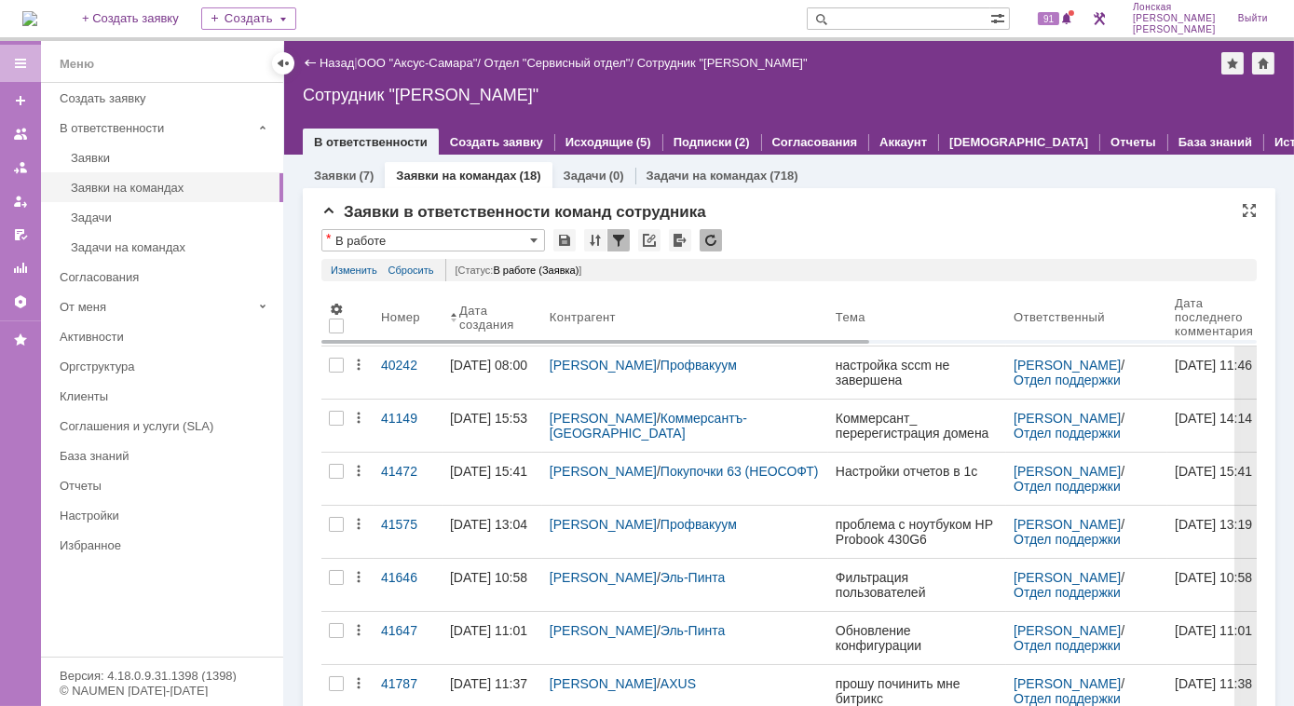
click at [485, 326] on div "Дата создания" at bounding box center [489, 318] width 61 height 28
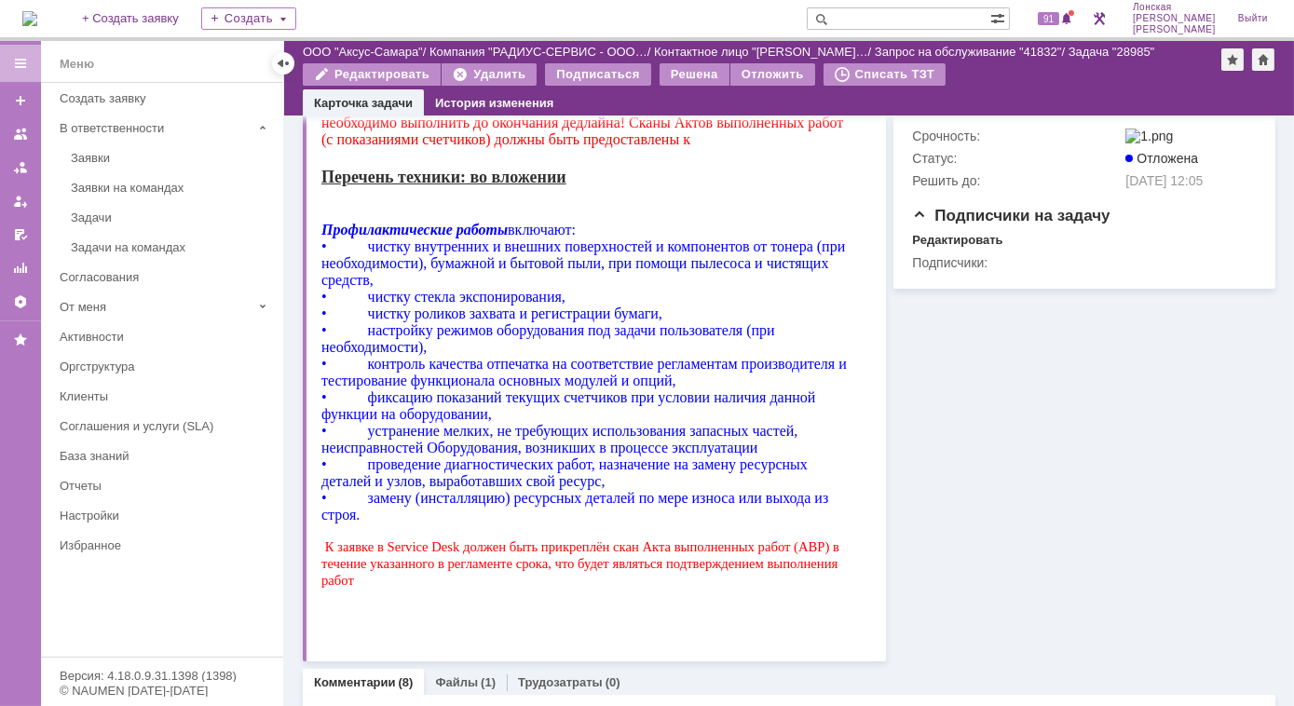
scroll to position [1015, 0]
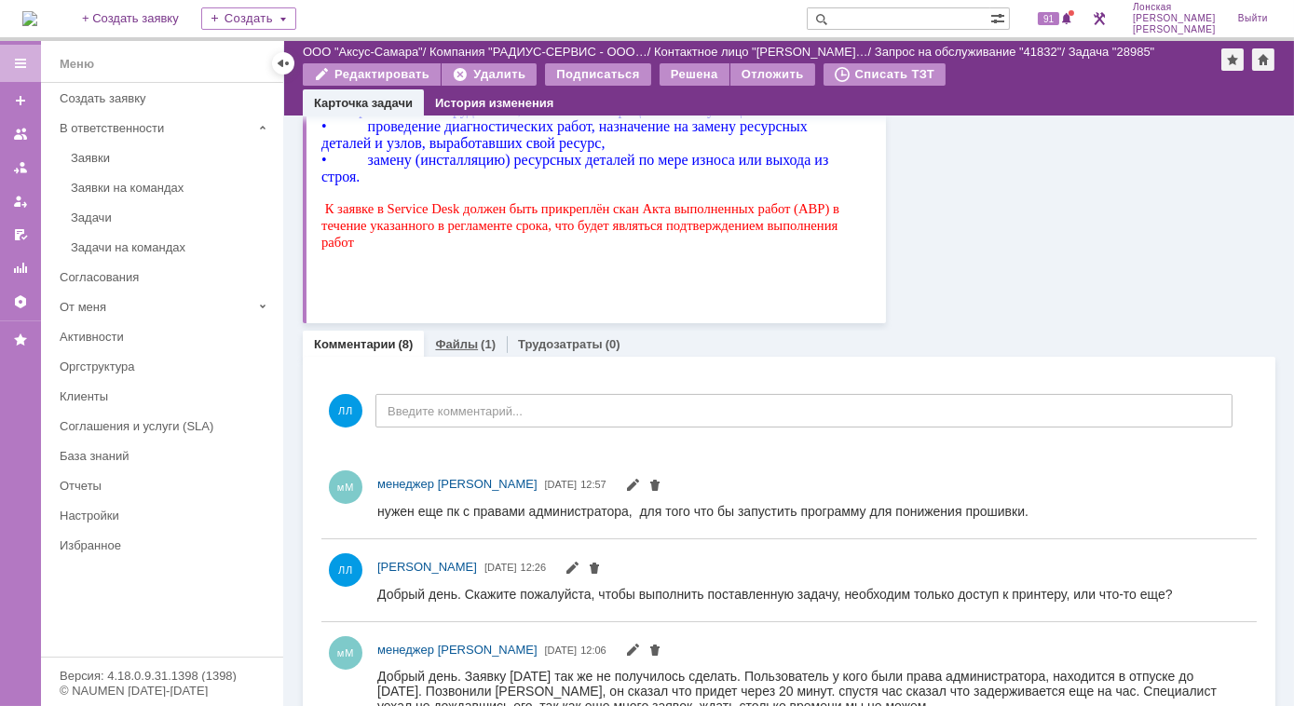
drag, startPoint x: 464, startPoint y: 344, endPoint x: 154, endPoint y: 715, distance: 484.1
click at [464, 344] on link "Файлы" at bounding box center [456, 344] width 43 height 14
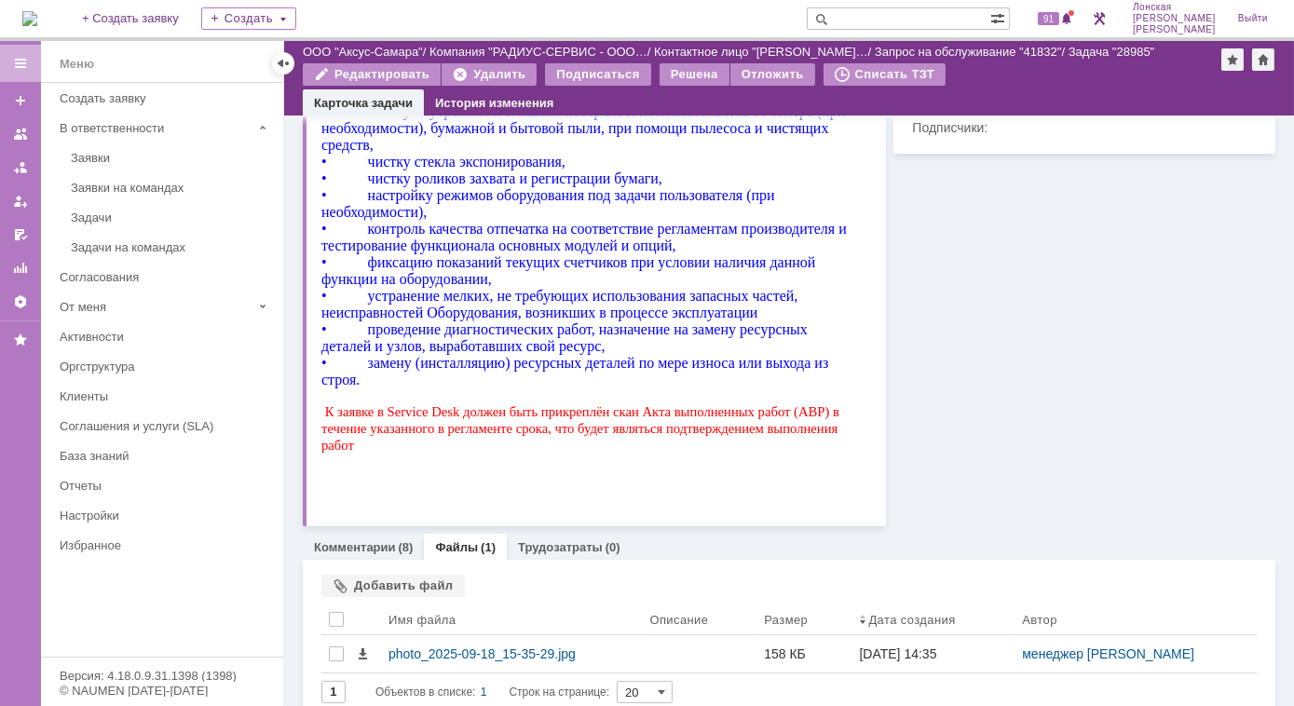
scroll to position [831, 0]
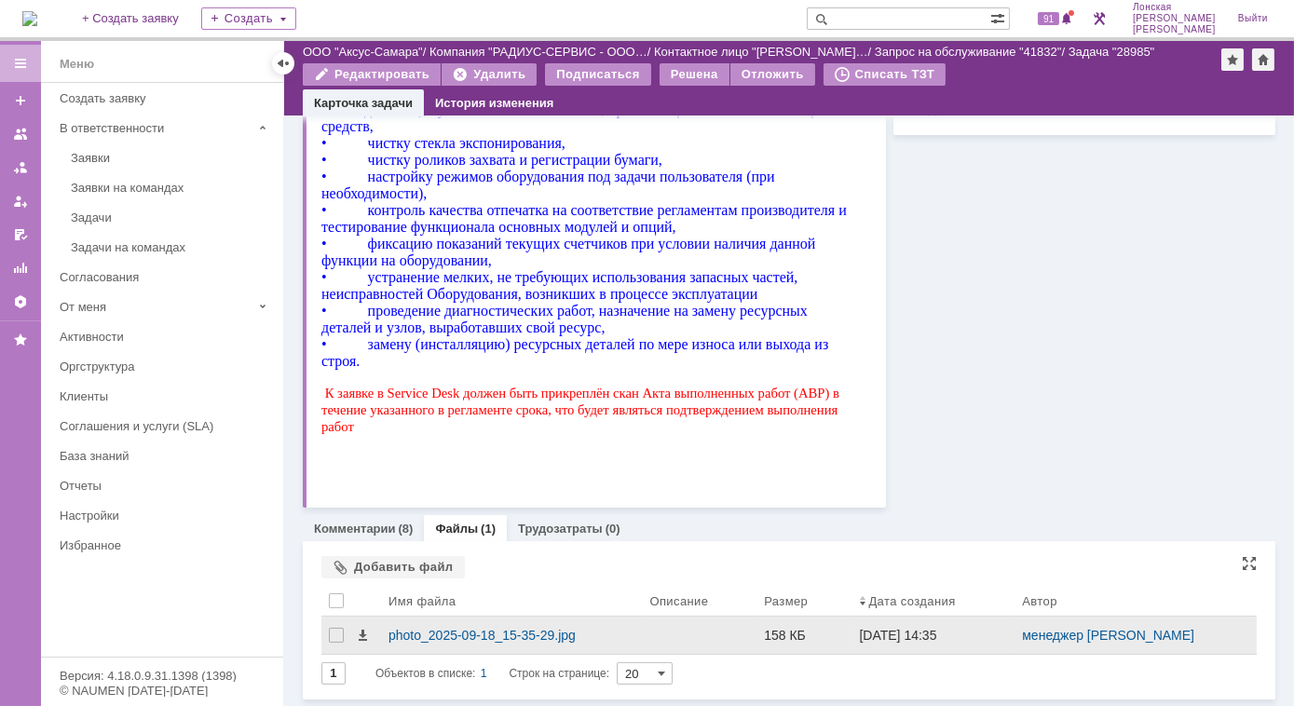
click at [371, 636] on div at bounding box center [366, 635] width 22 height 37
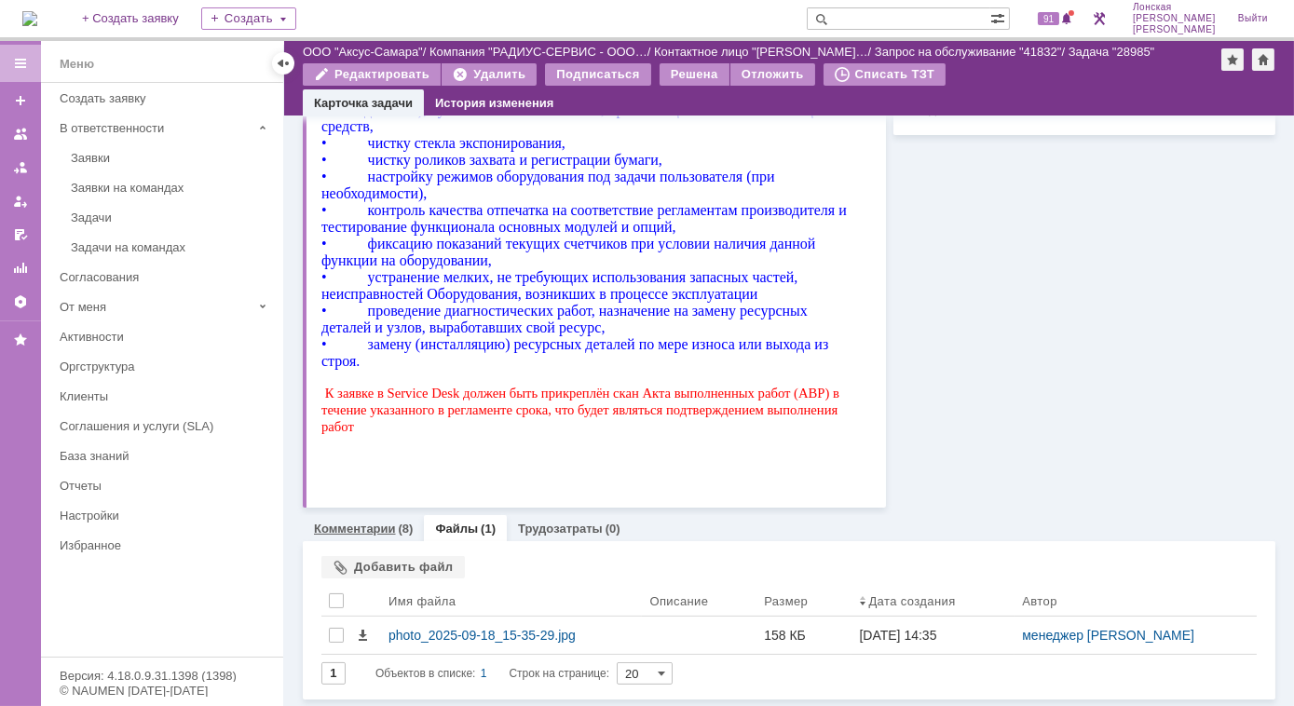
click at [404, 525] on div "(8)" at bounding box center [406, 529] width 15 height 14
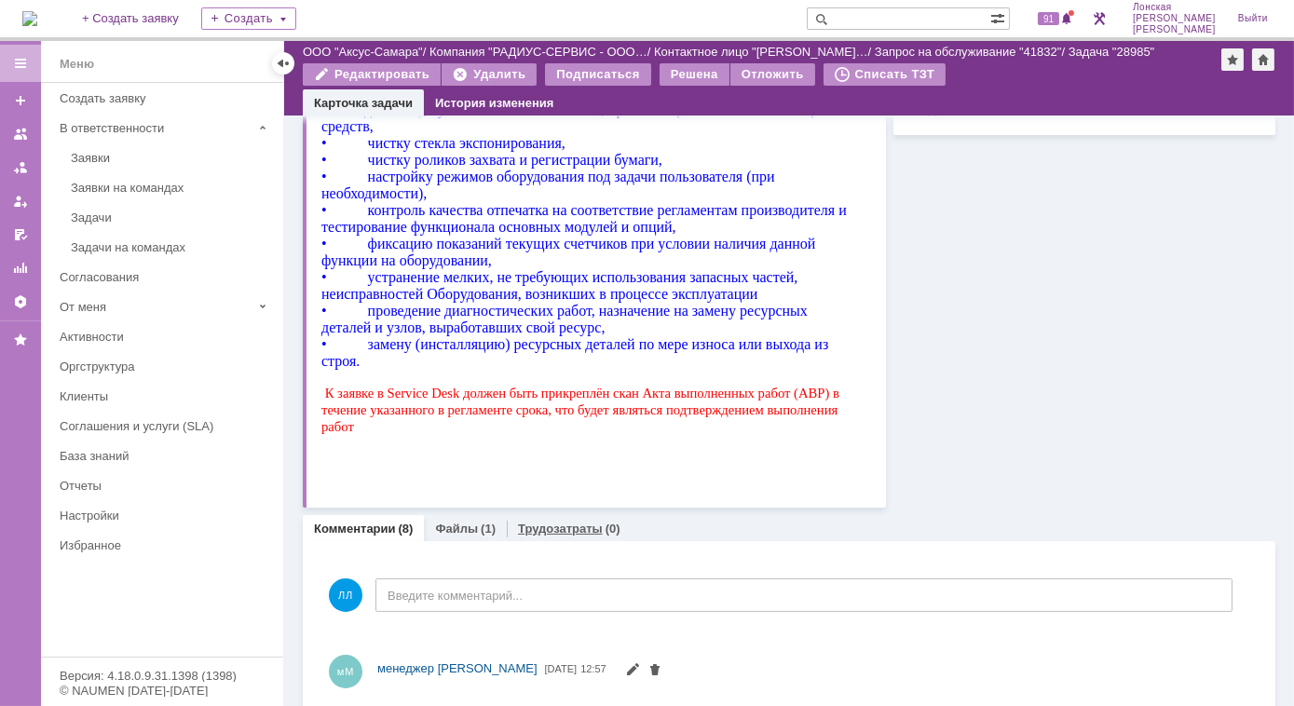
scroll to position [1170, 0]
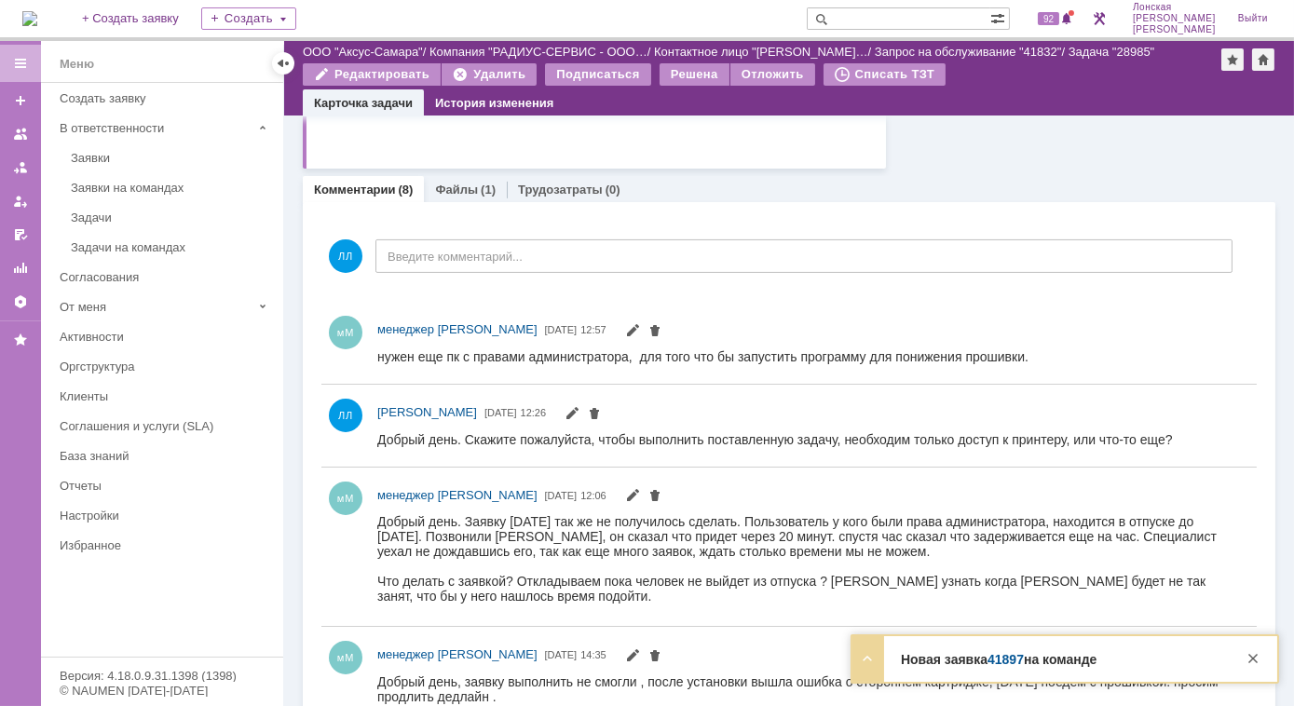
click at [923, 664] on strong "Новая заявка 41897 на команде" at bounding box center [999, 659] width 196 height 15
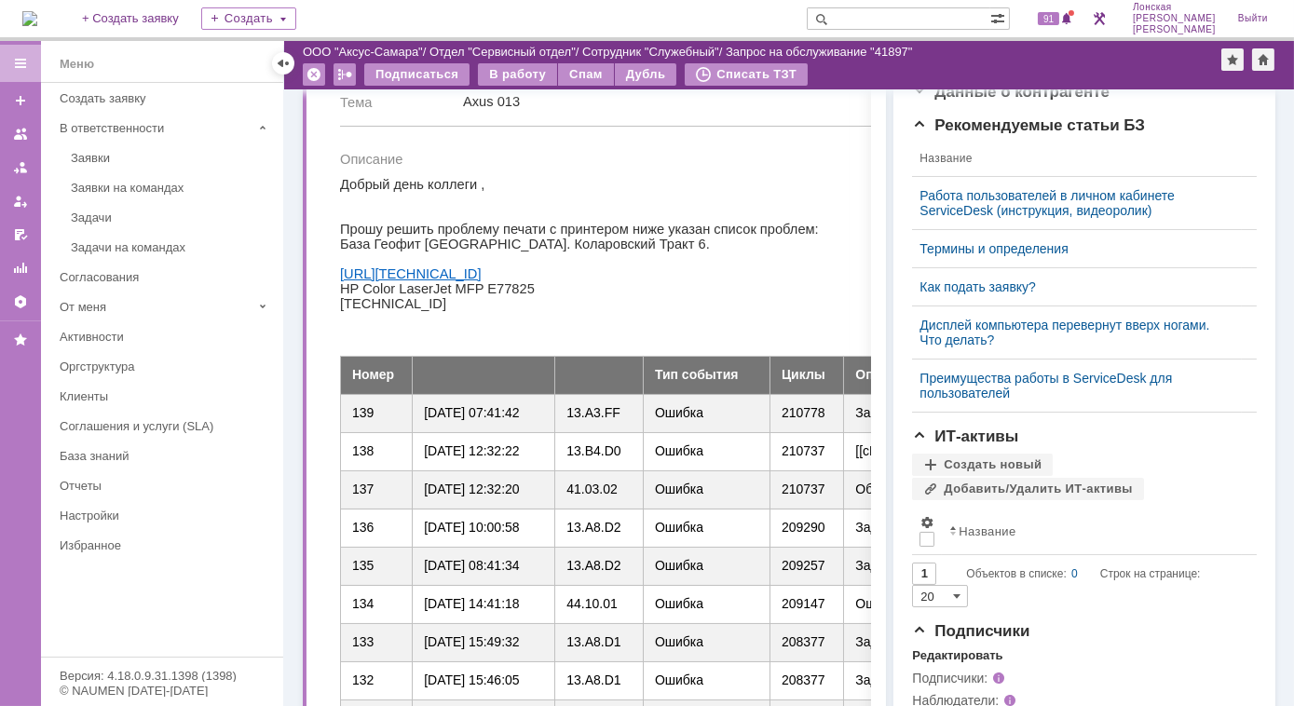
scroll to position [440, 0]
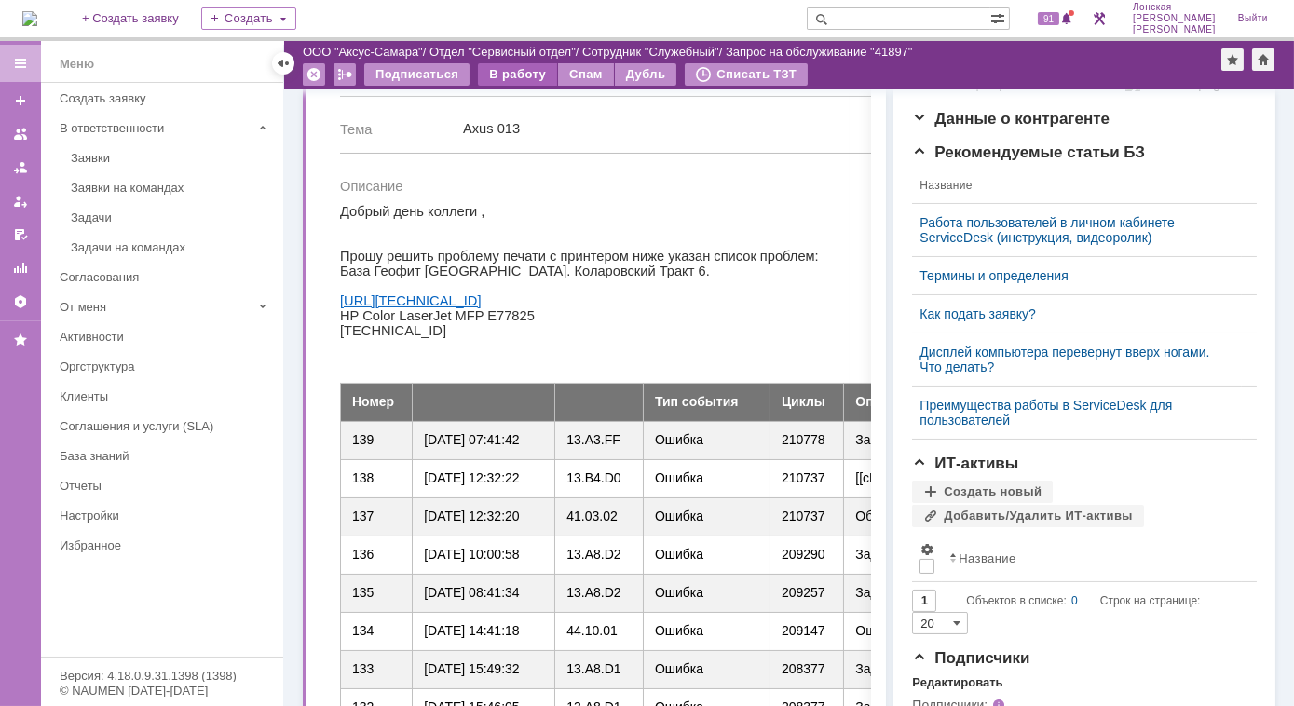
click at [495, 81] on div "В работу" at bounding box center [517, 74] width 79 height 22
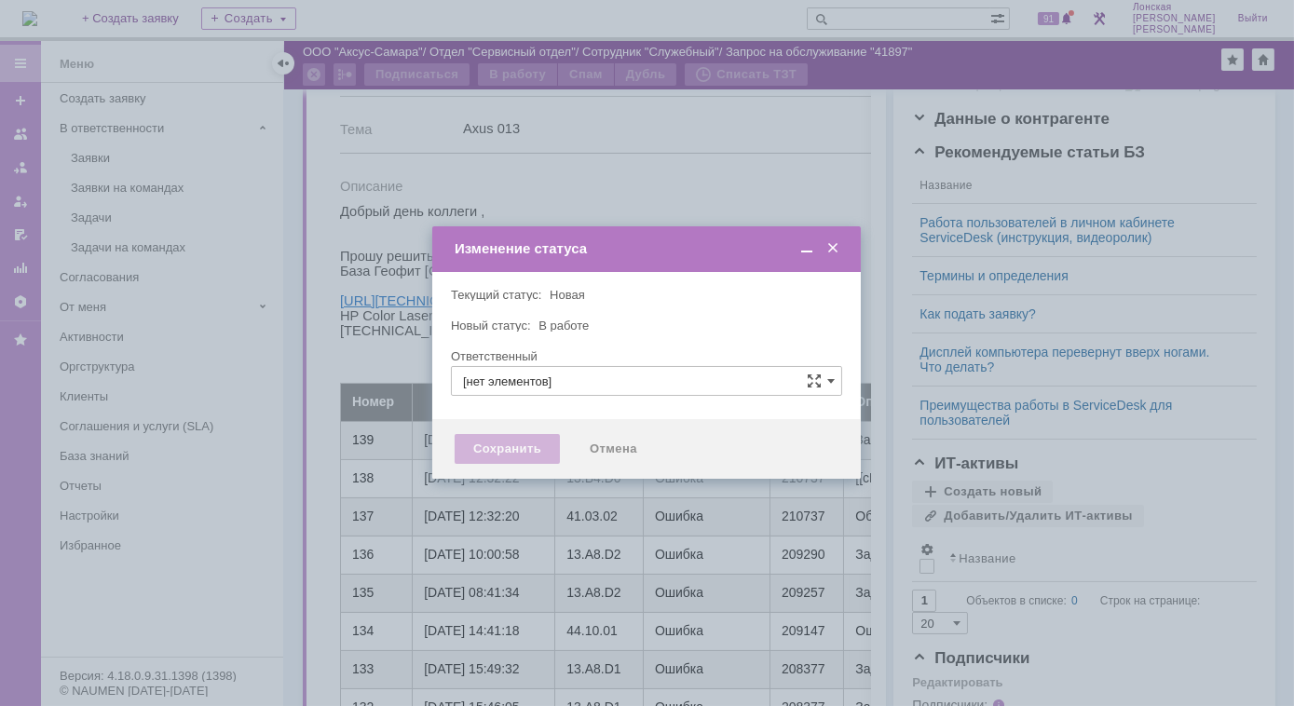
type input "Отдел поддержки пользователей"
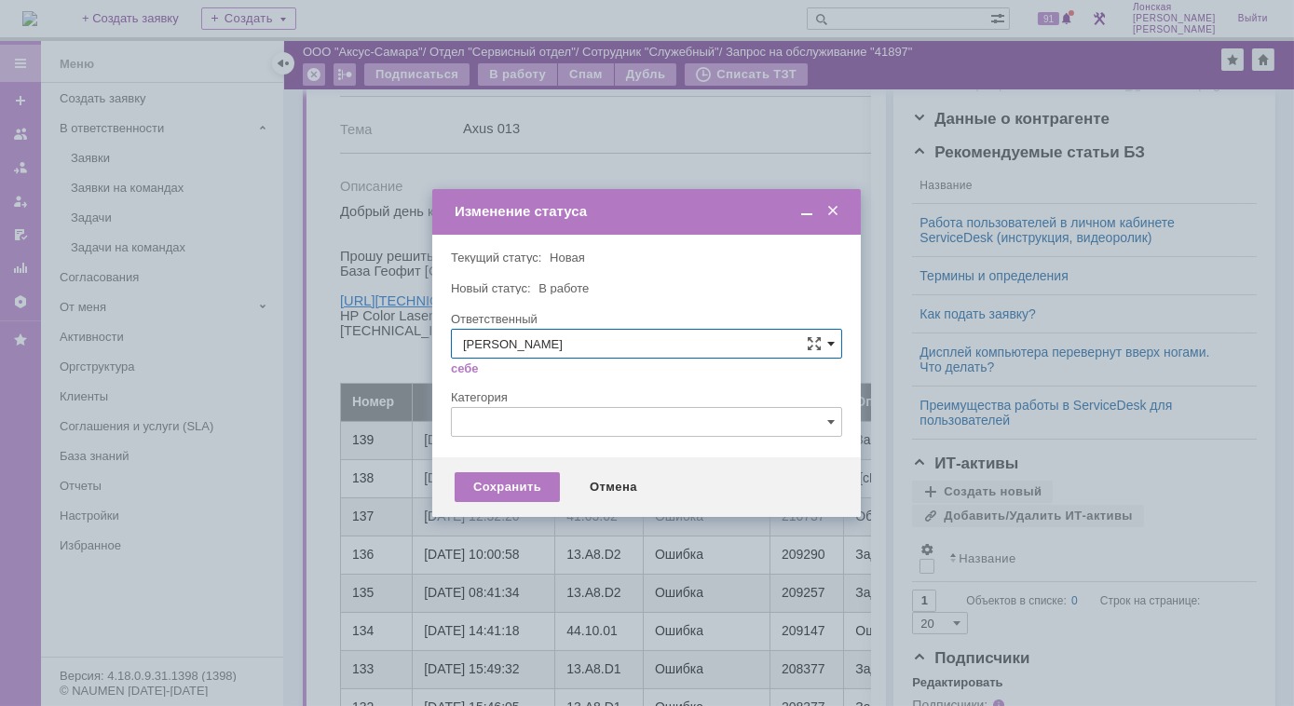
click at [831, 348] on span at bounding box center [830, 343] width 7 height 15
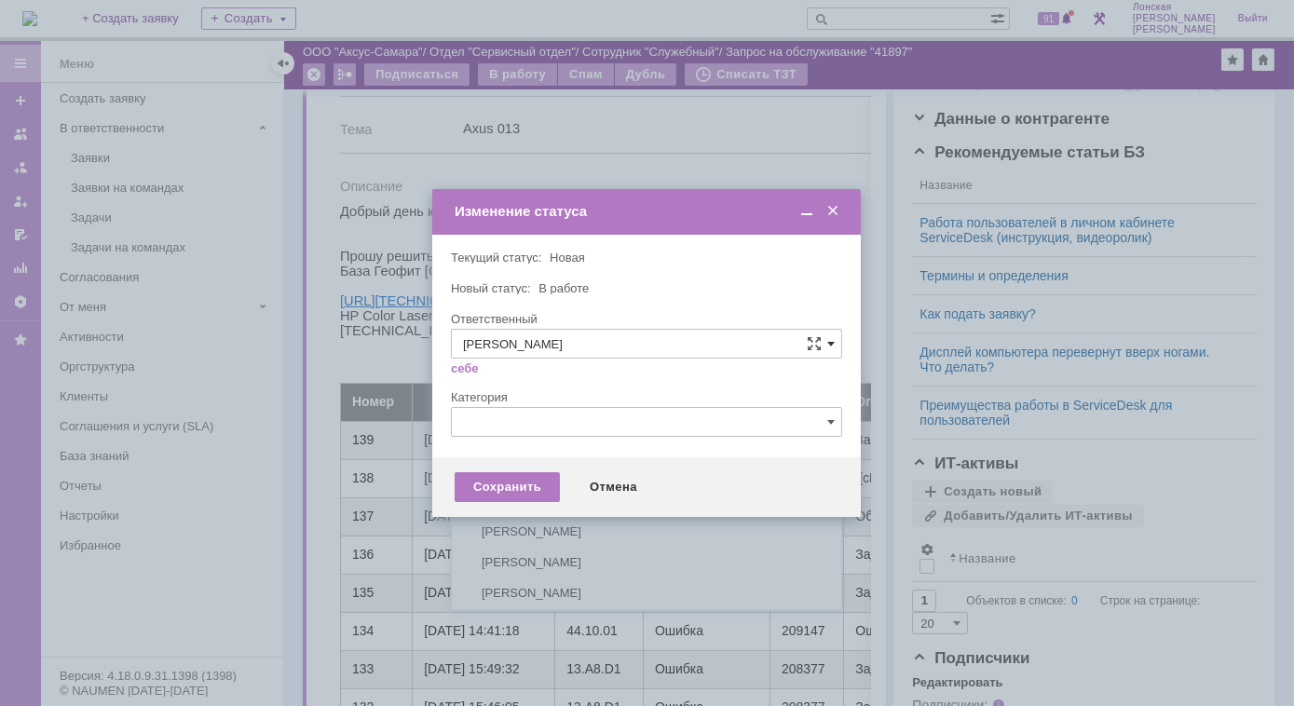
scroll to position [248, 0]
click at [542, 500] on span "[PERSON_NAME]" at bounding box center [646, 499] width 367 height 15
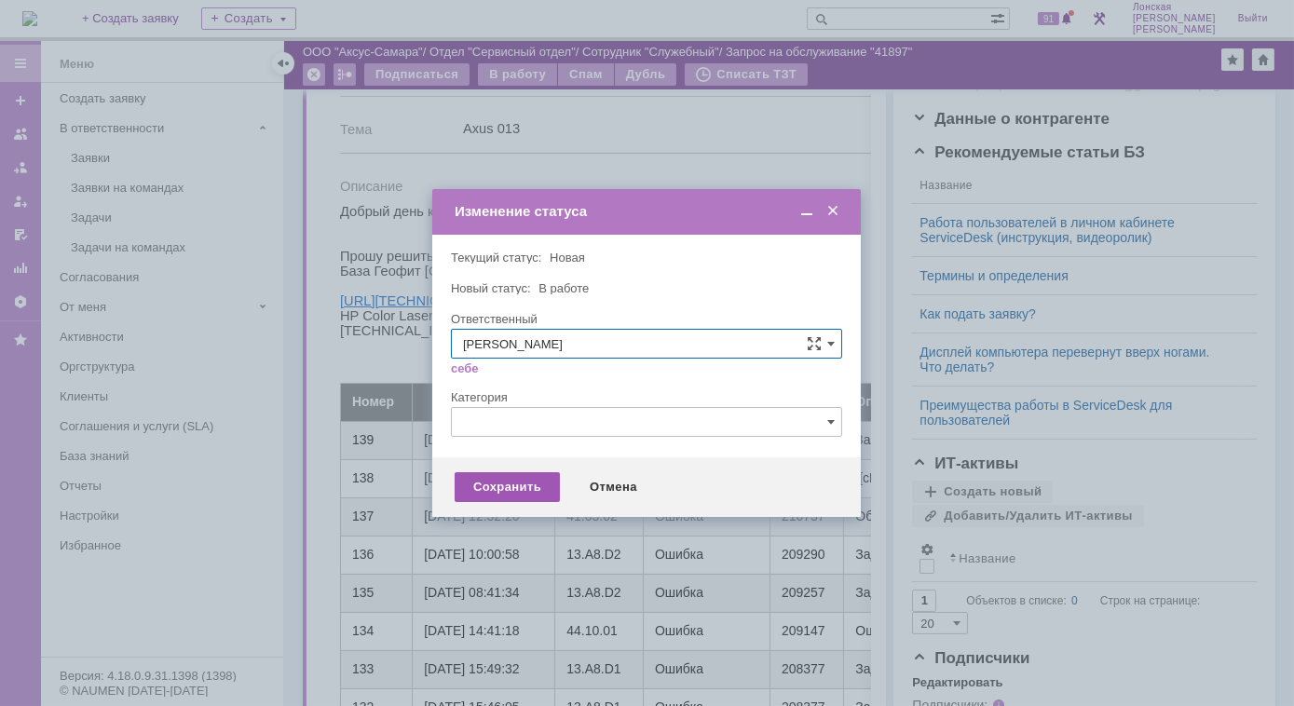
type input "[PERSON_NAME]"
click at [541, 487] on div "Сохранить" at bounding box center [507, 487] width 105 height 30
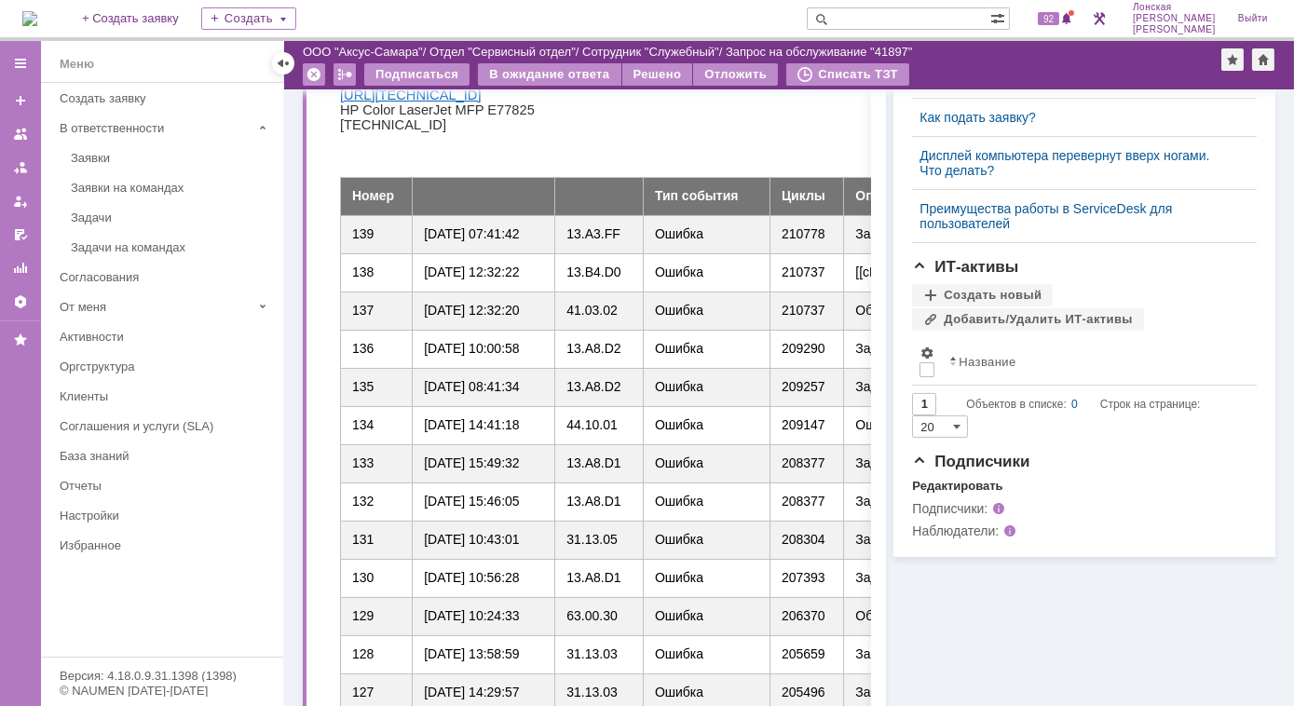
scroll to position [671, 0]
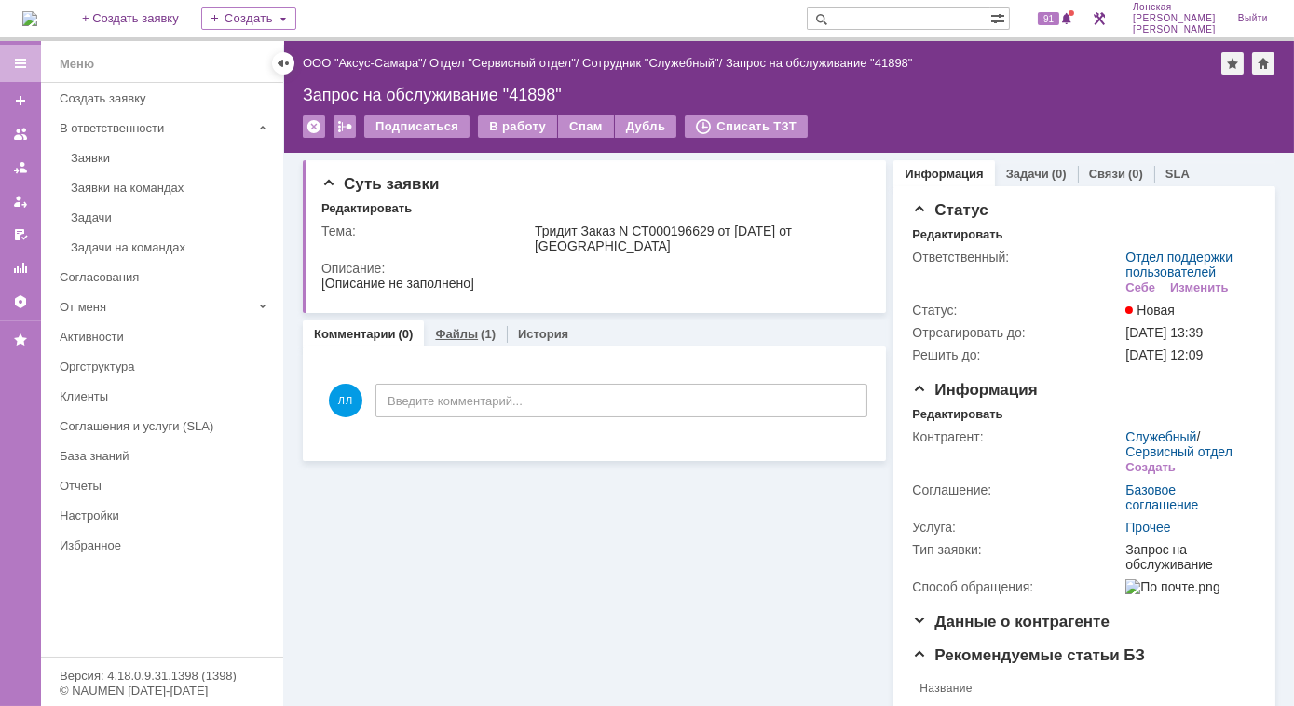
click at [444, 338] on link "Файлы" at bounding box center [456, 334] width 43 height 14
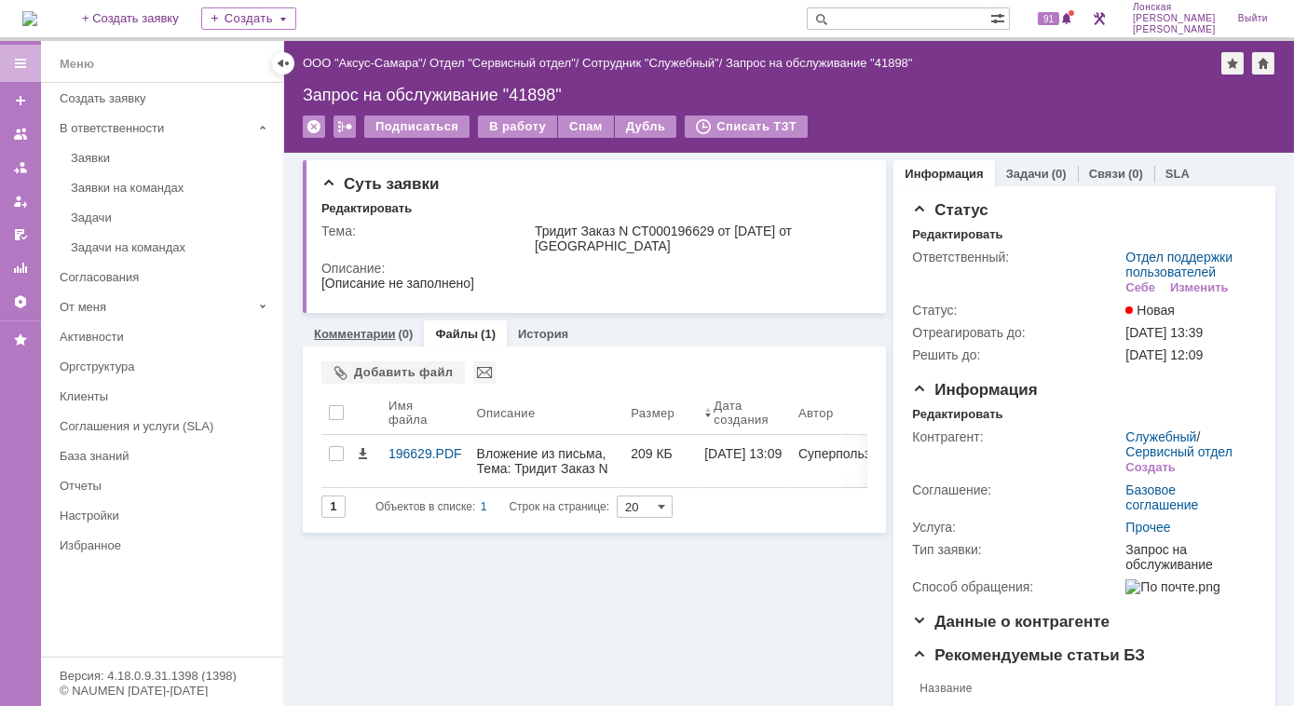
click at [374, 328] on link "Комментарии" at bounding box center [355, 334] width 82 height 14
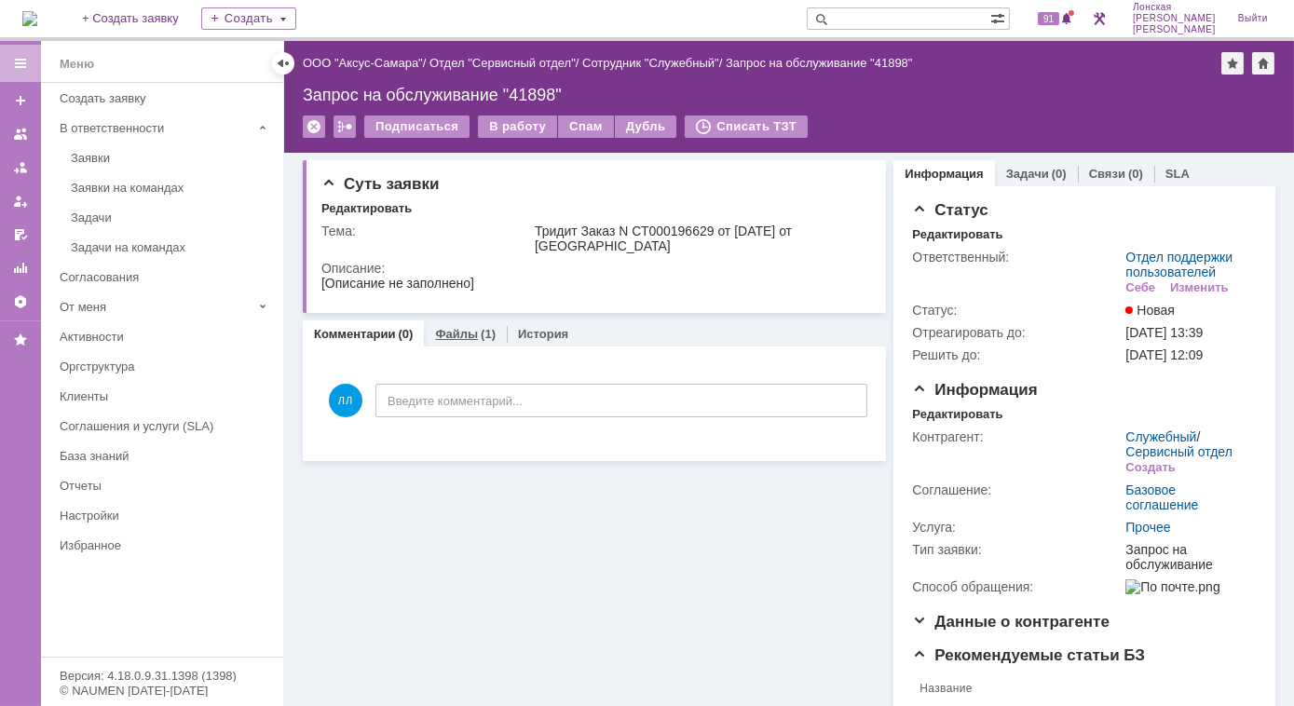
click at [452, 337] on link "Файлы" at bounding box center [456, 334] width 43 height 14
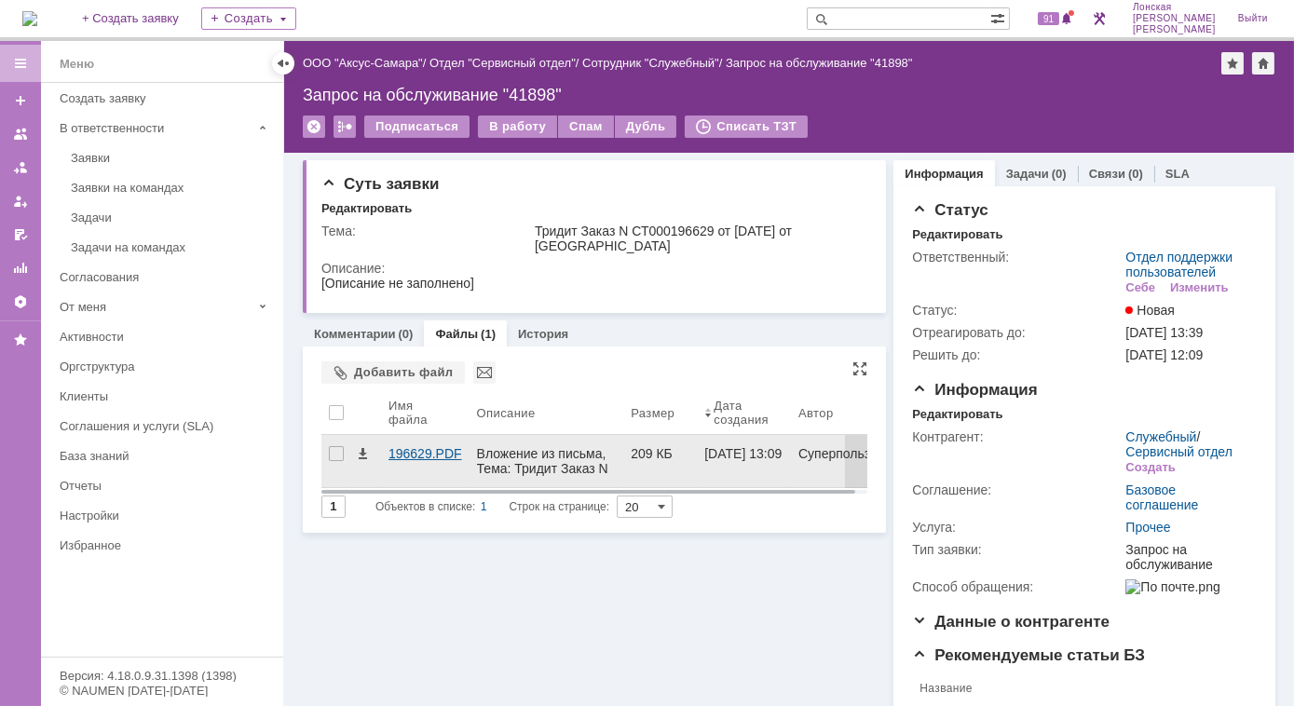
click at [433, 451] on div "196629.PDF" at bounding box center [425, 453] width 74 height 15
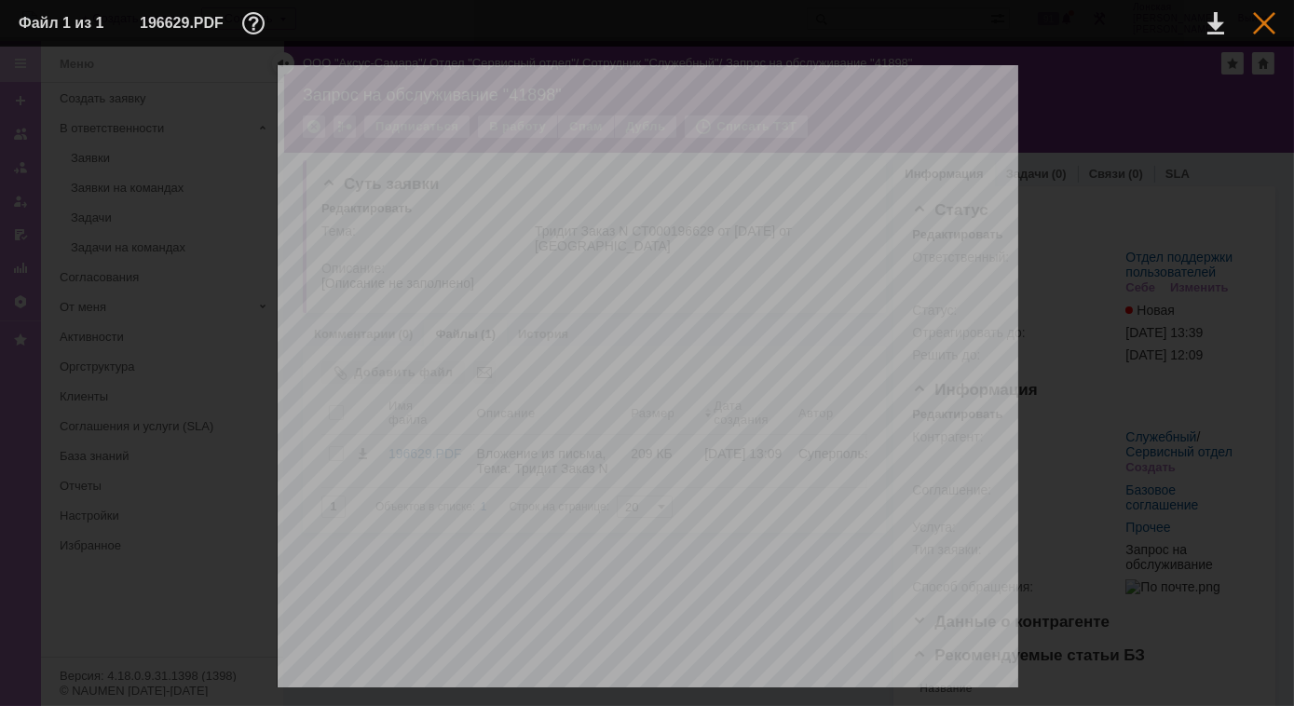
click at [1268, 28] on div at bounding box center [1264, 23] width 22 height 22
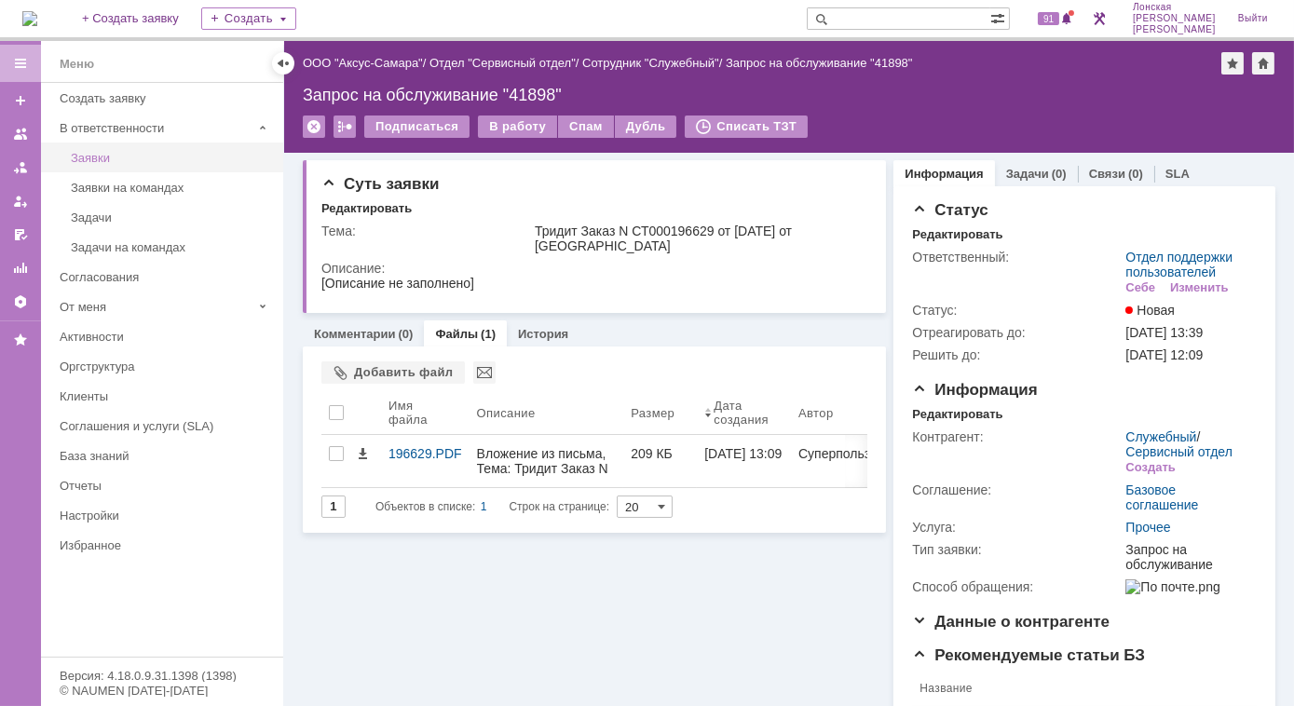
click at [145, 155] on div "Заявки" at bounding box center [171, 158] width 201 height 14
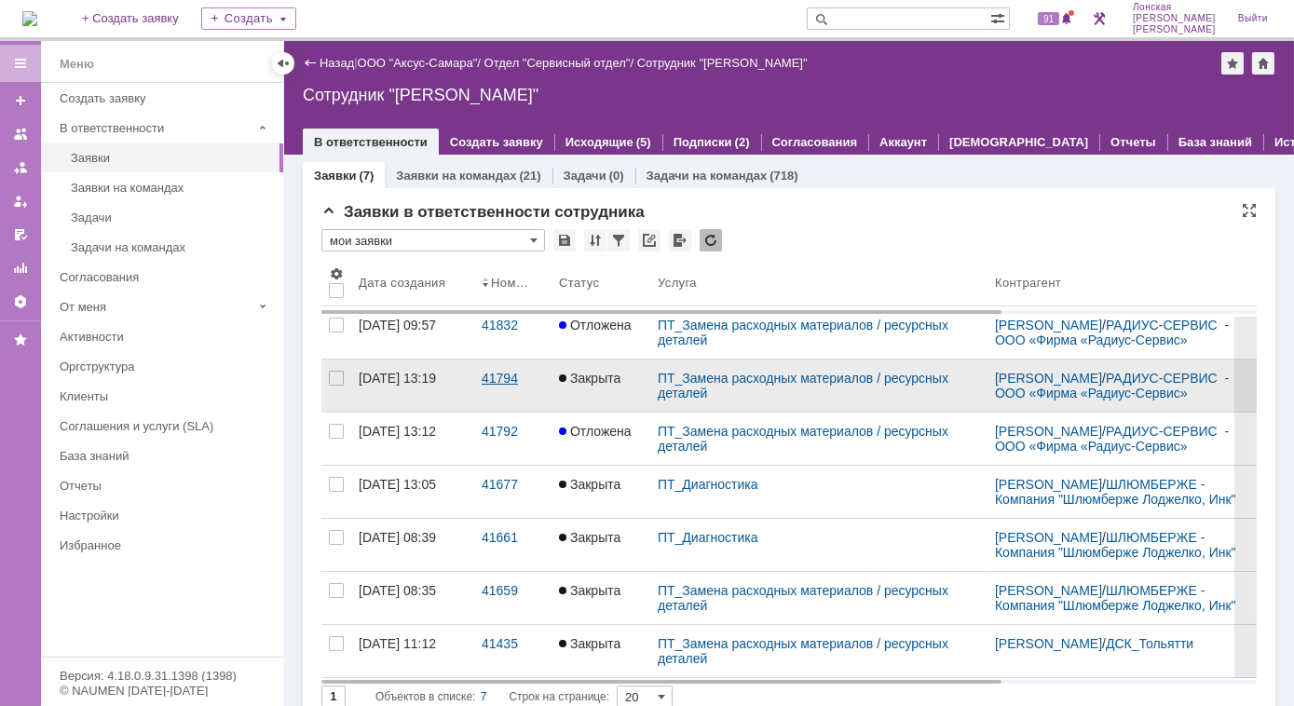
click at [499, 386] on div "41794" at bounding box center [513, 378] width 62 height 15
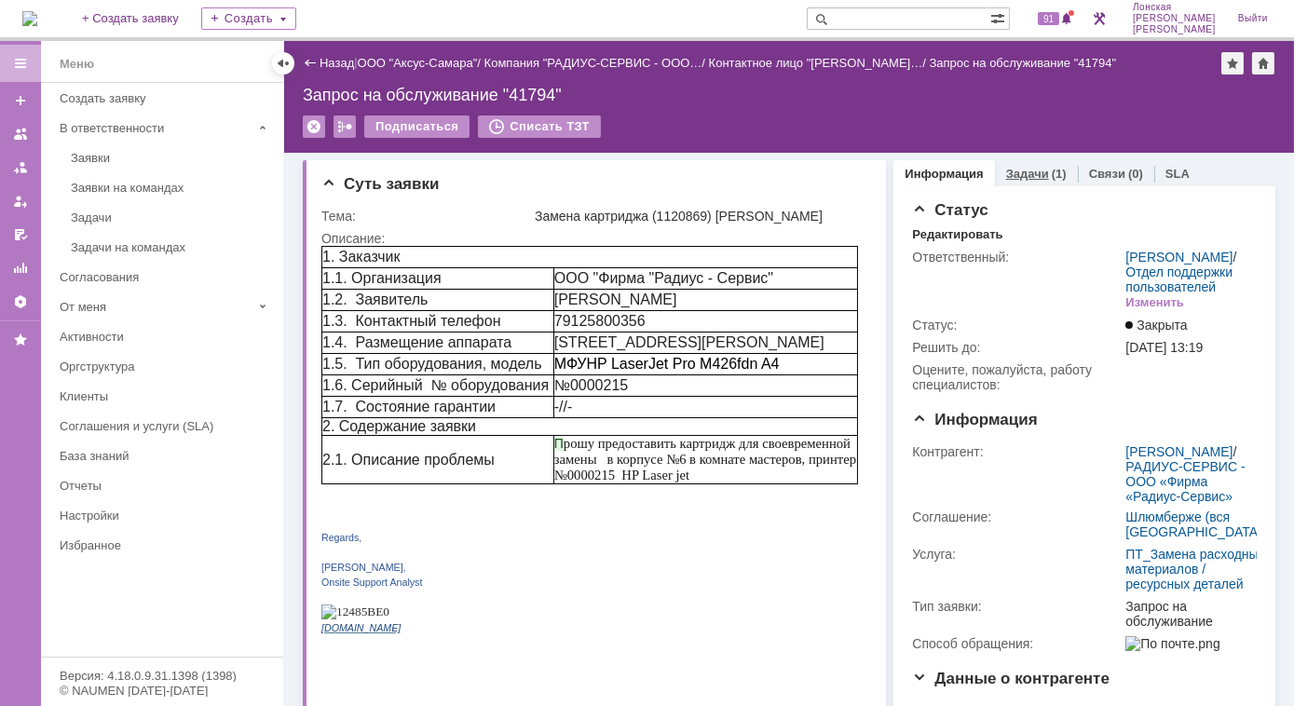
click at [1013, 172] on link "Задачи" at bounding box center [1027, 174] width 43 height 14
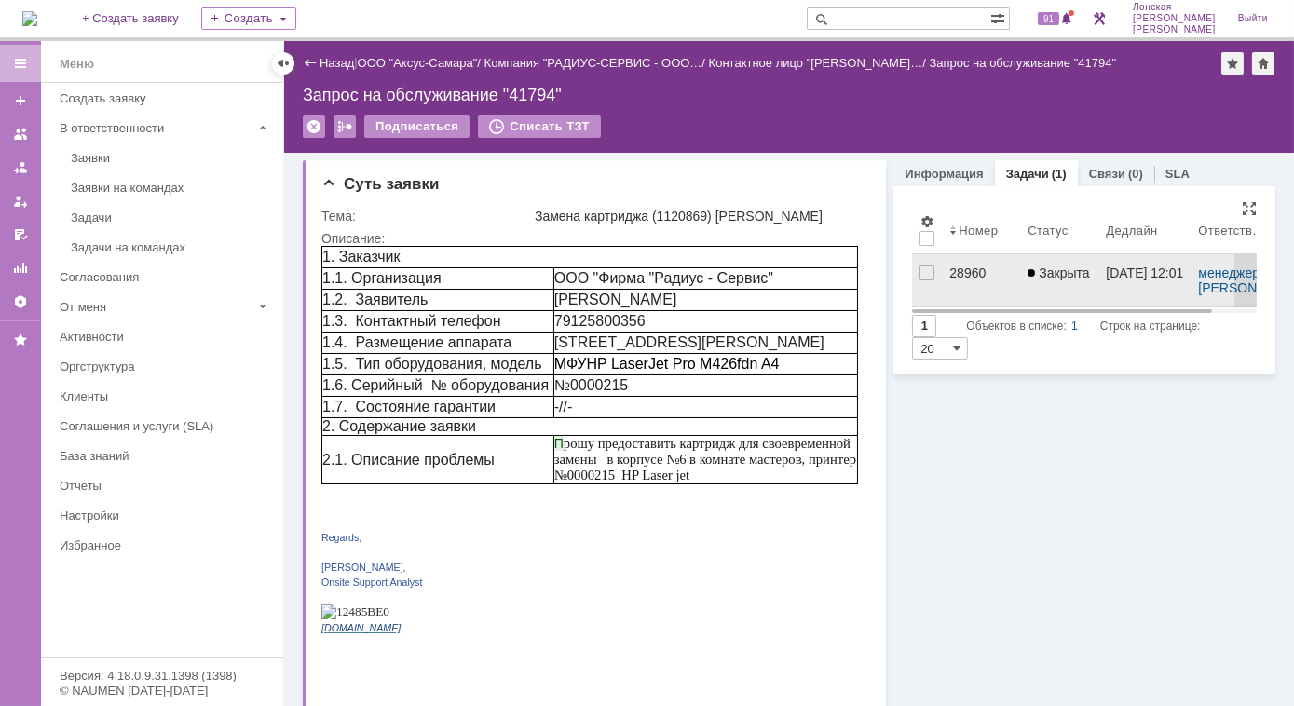
click at [931, 276] on div at bounding box center [927, 280] width 30 height 52
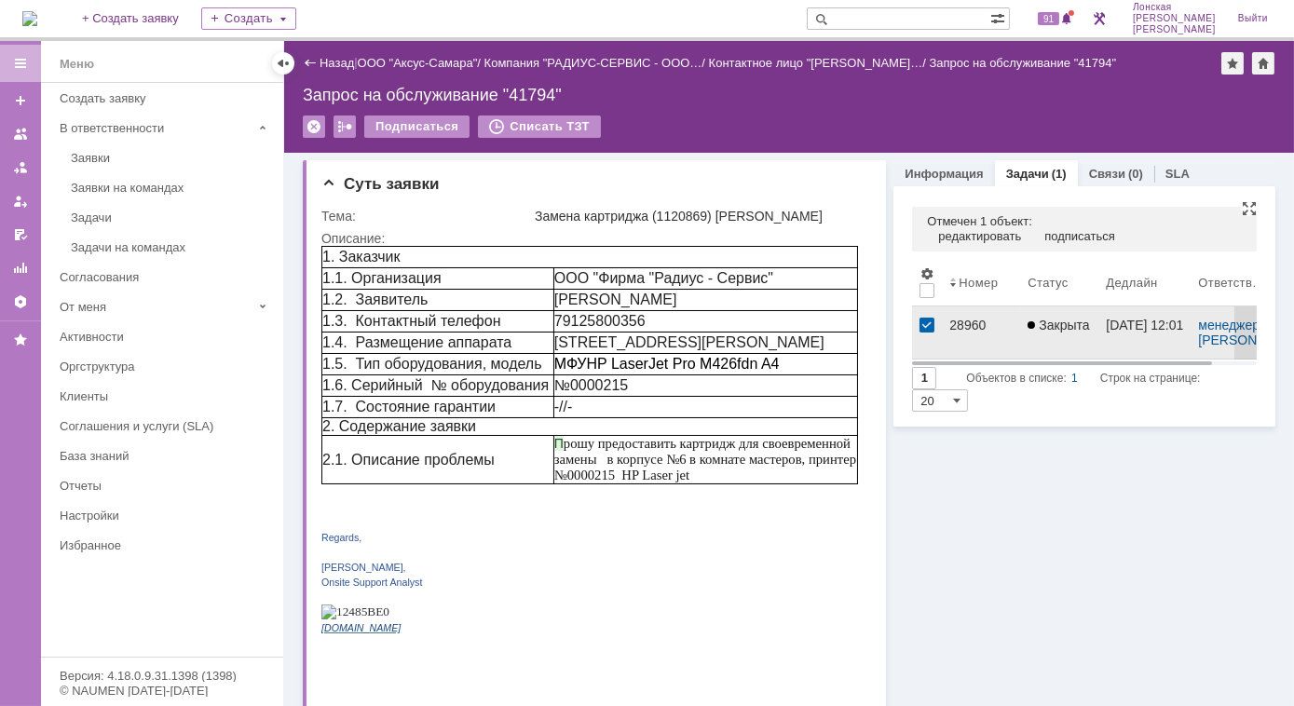
click at [956, 324] on div "28960" at bounding box center [980, 325] width 63 height 15
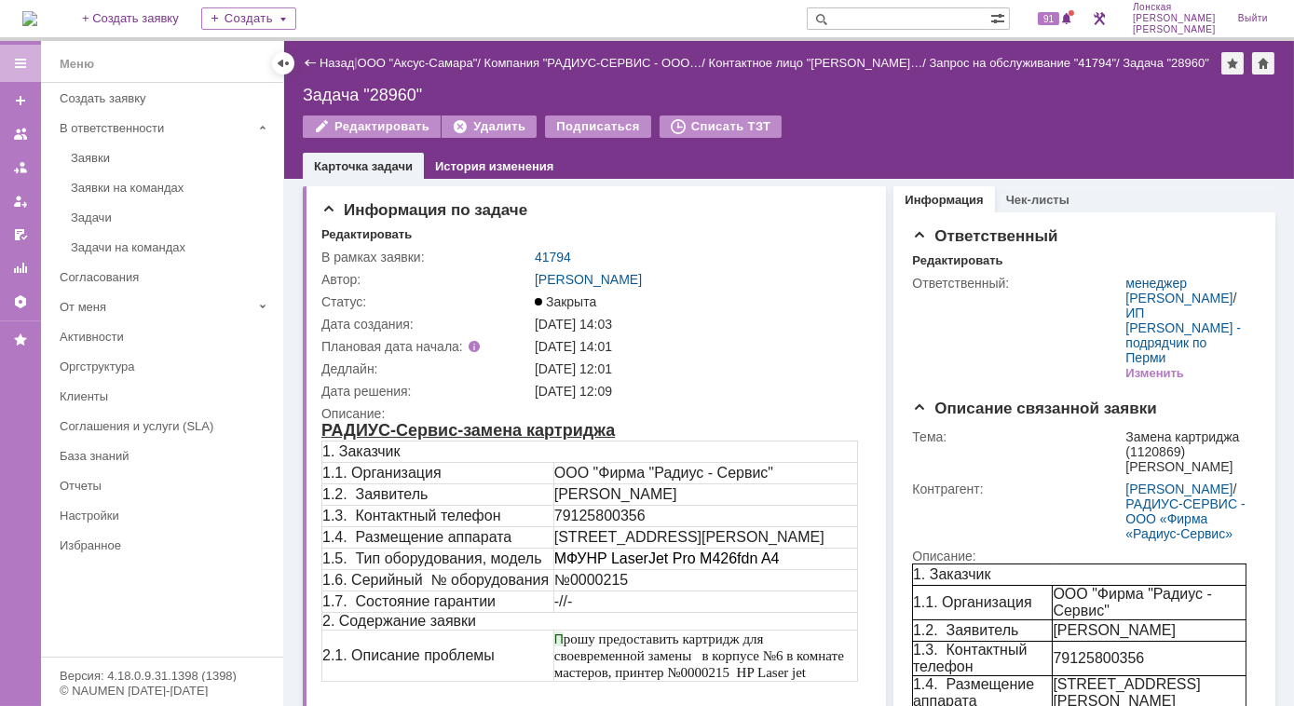
click at [37, 23] on img at bounding box center [29, 18] width 15 height 15
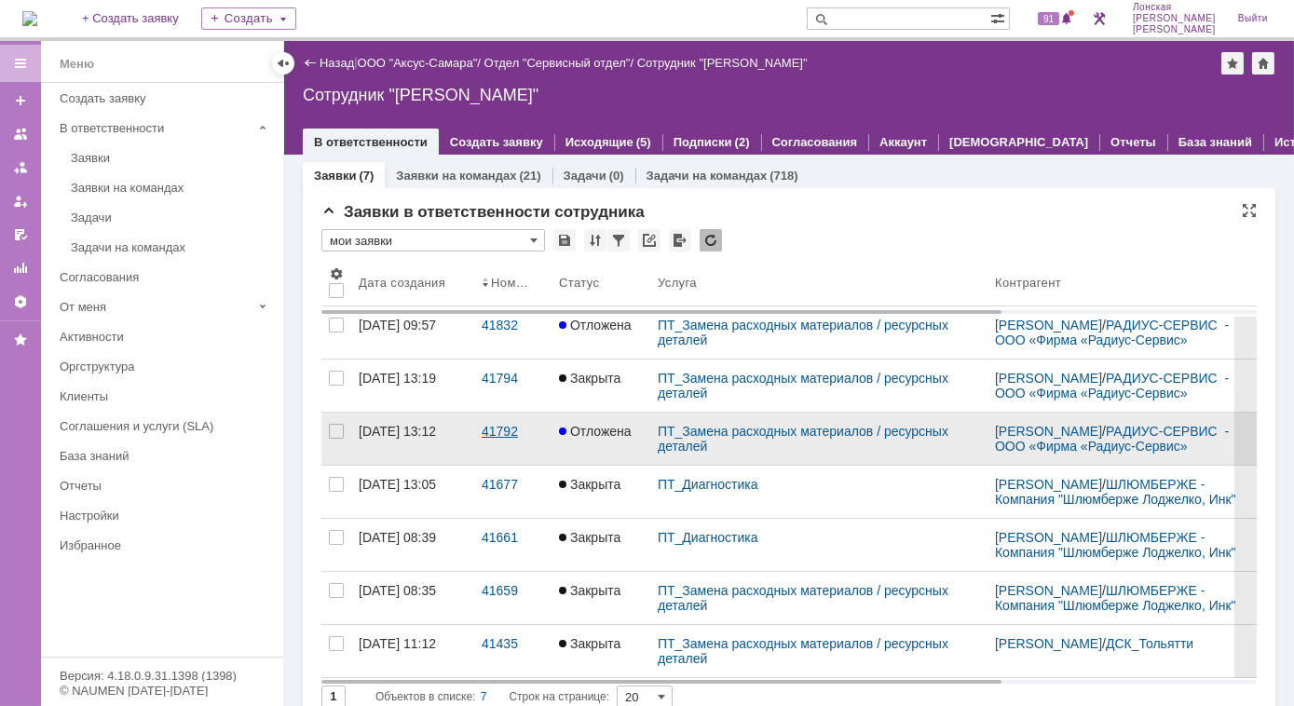
click at [504, 438] on div "41792" at bounding box center [513, 431] width 62 height 15
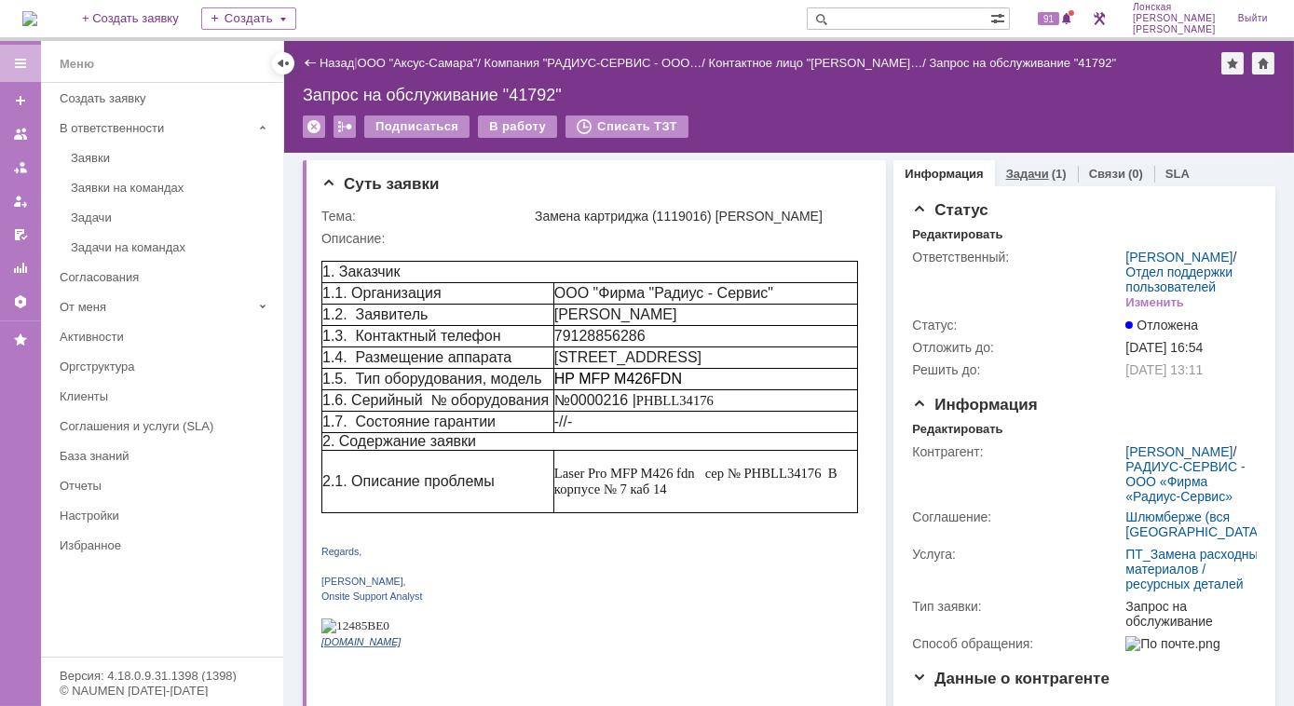
click at [1018, 172] on link "Задачи" at bounding box center [1027, 174] width 43 height 14
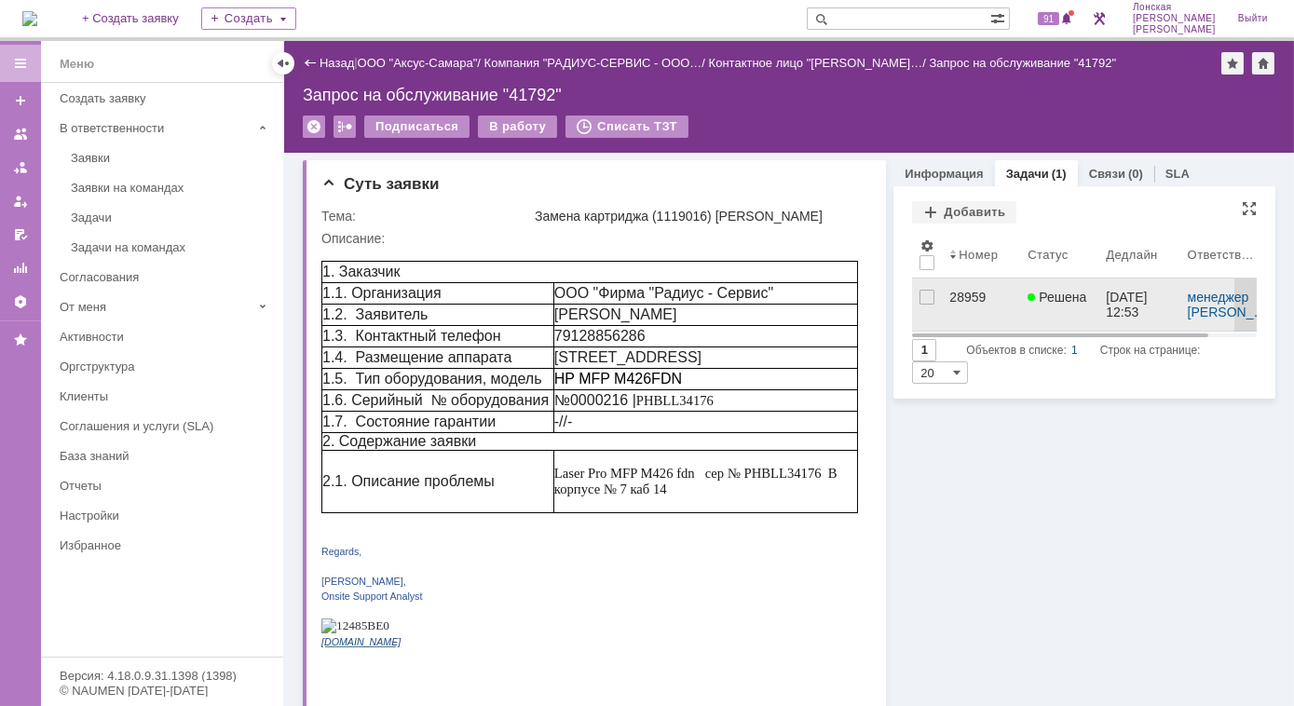
click at [964, 303] on div "28959" at bounding box center [980, 297] width 63 height 15
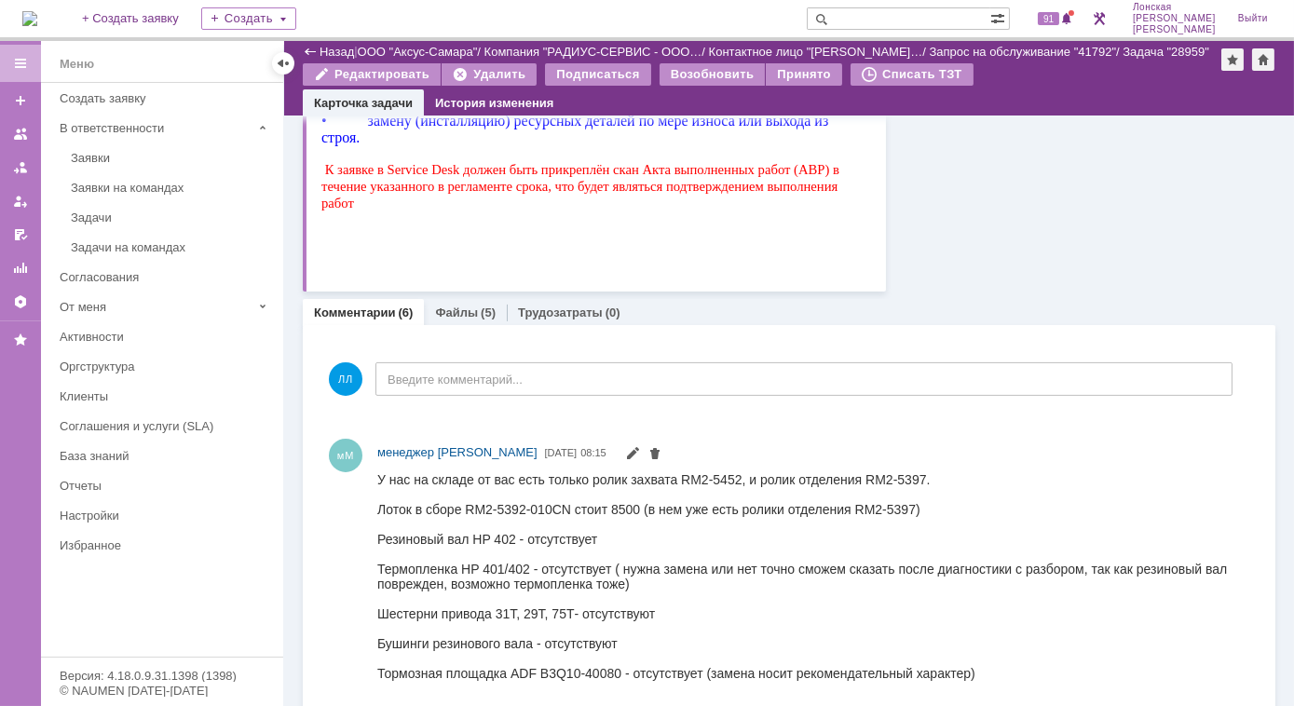
click at [37, 16] on img at bounding box center [29, 18] width 15 height 15
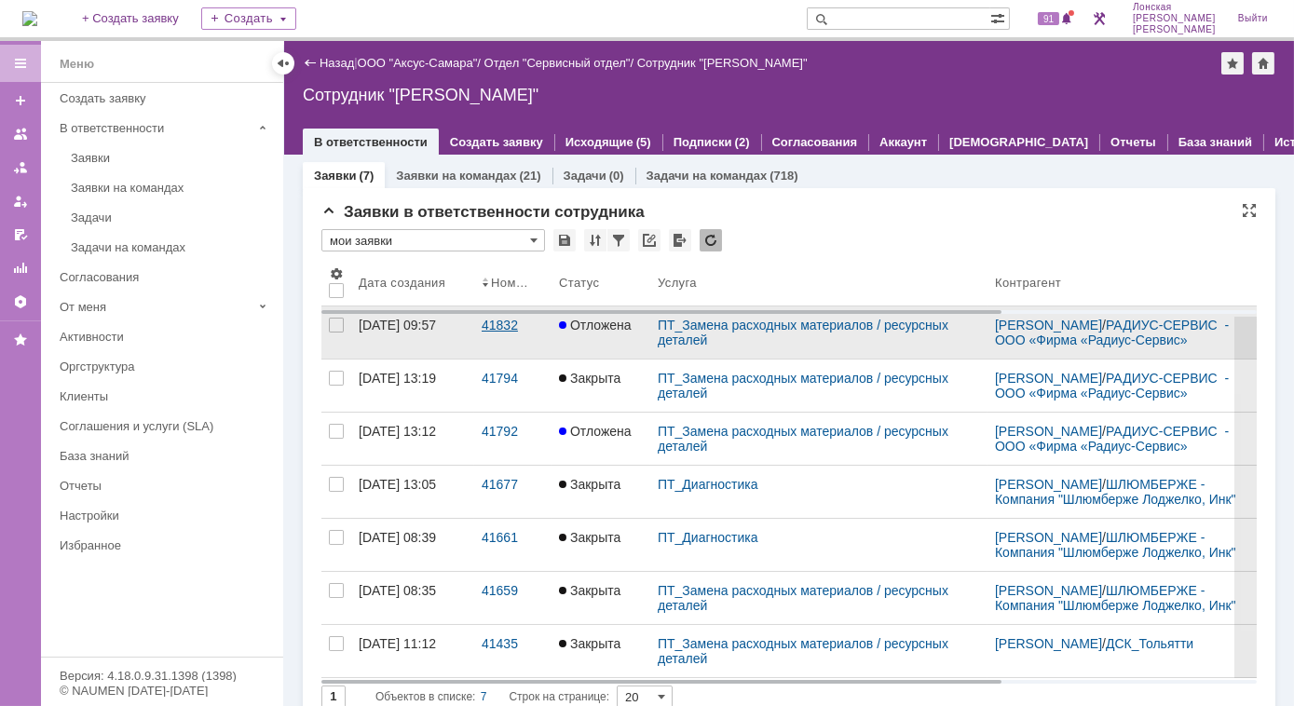
click at [508, 333] on div "41832" at bounding box center [513, 325] width 62 height 15
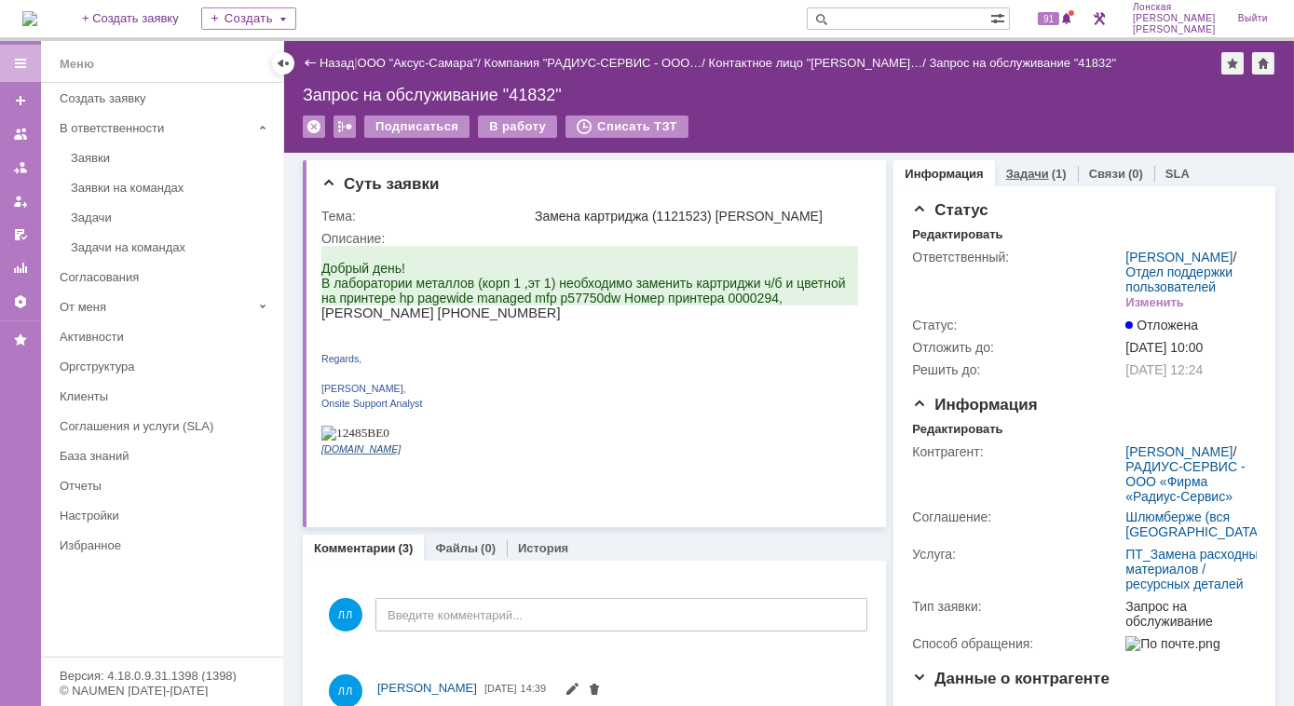
click at [1034, 171] on link "Задачи" at bounding box center [1027, 174] width 43 height 14
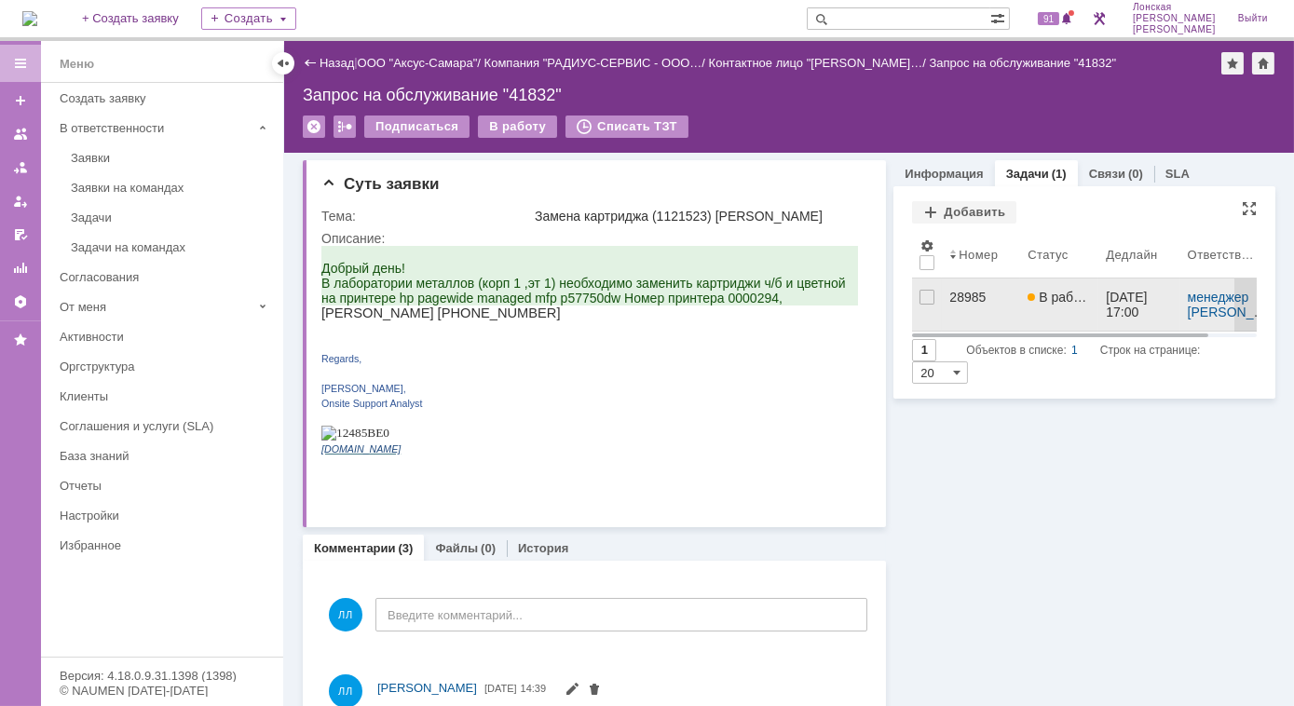
click at [949, 295] on div "28985" at bounding box center [980, 297] width 63 height 15
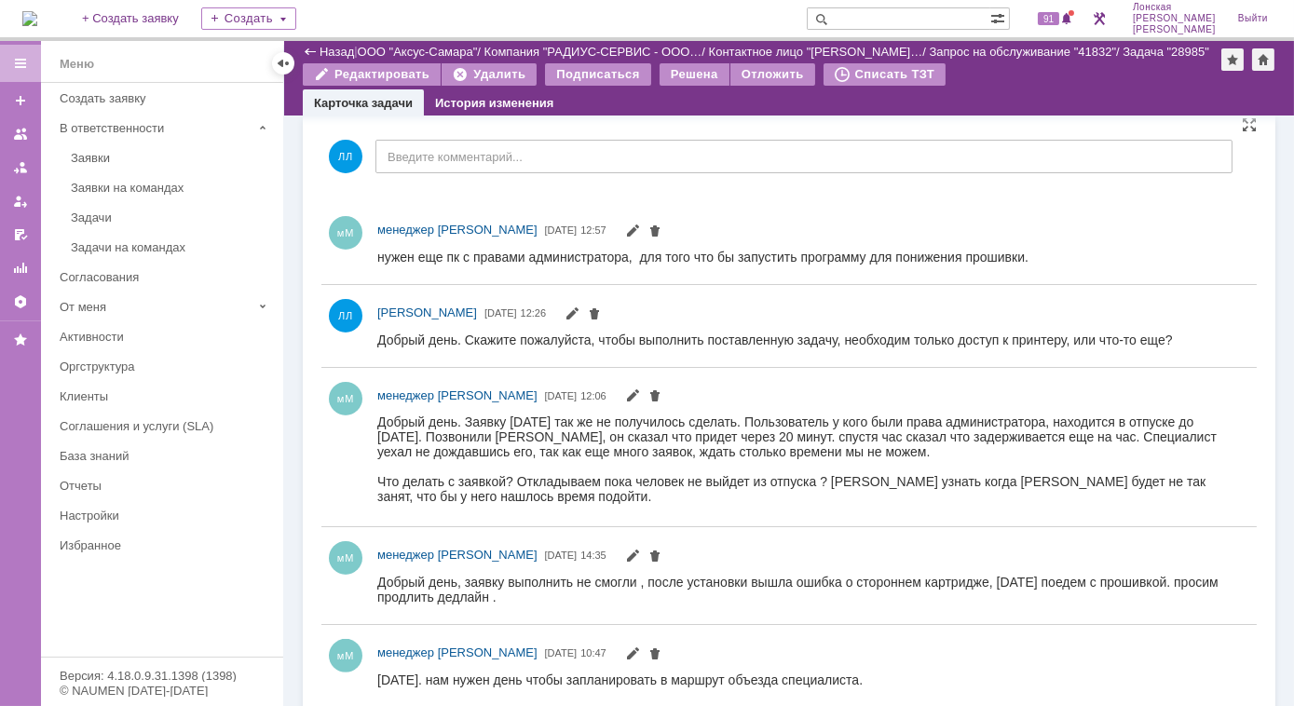
scroll to position [1439, 0]
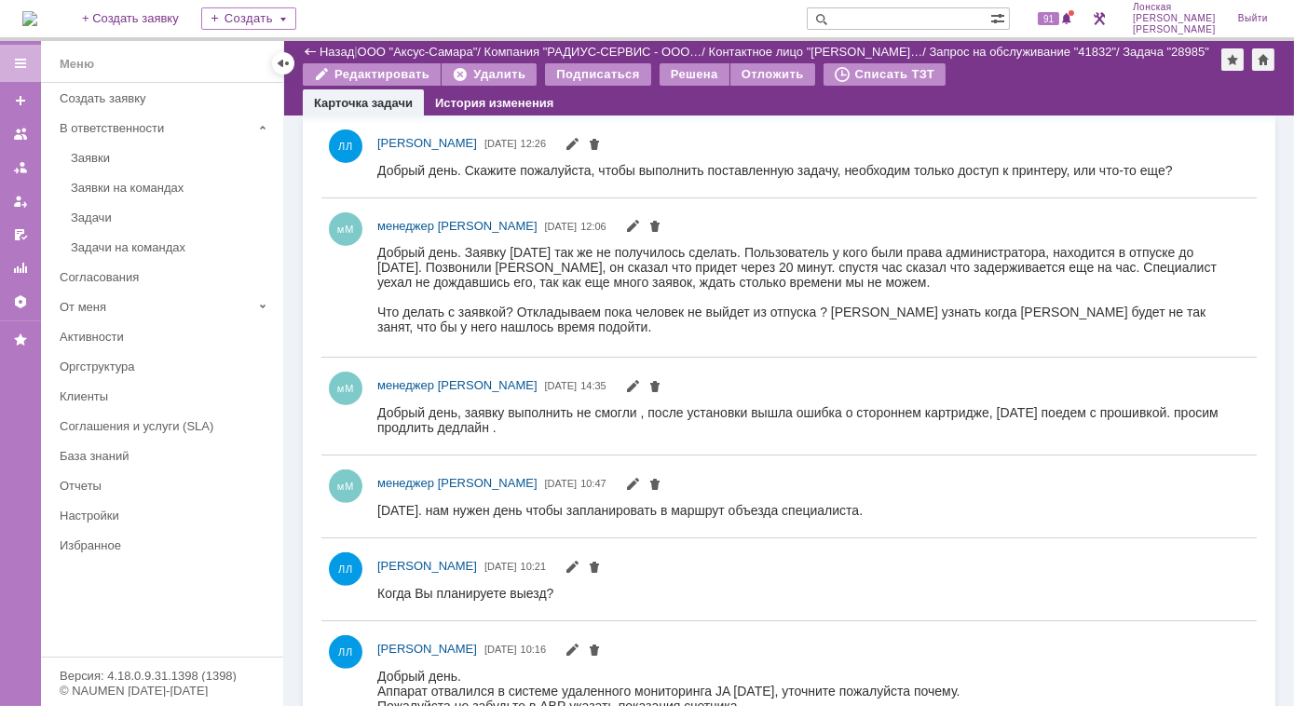
click at [538, 190] on div "ЛЛ Лонская Лариса Вячеславовна 19.09.2025 12:26" at bounding box center [788, 157] width 935 height 82
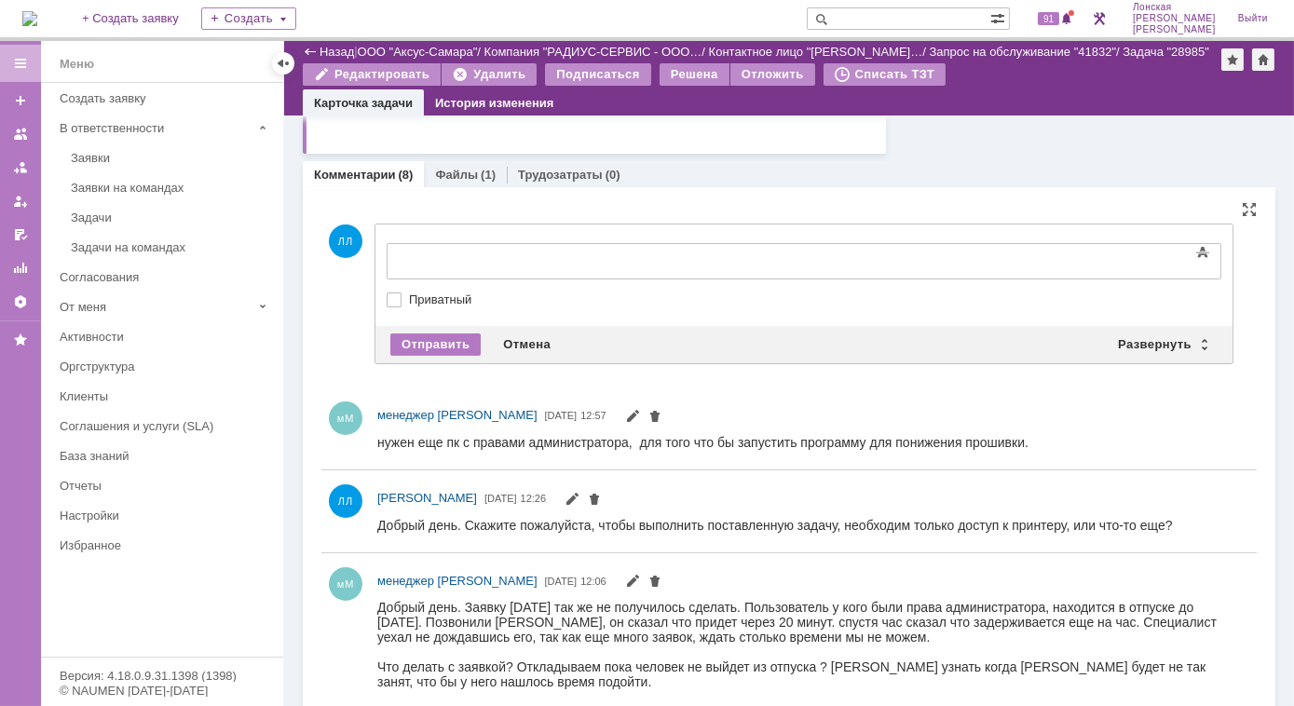
scroll to position [0, 0]
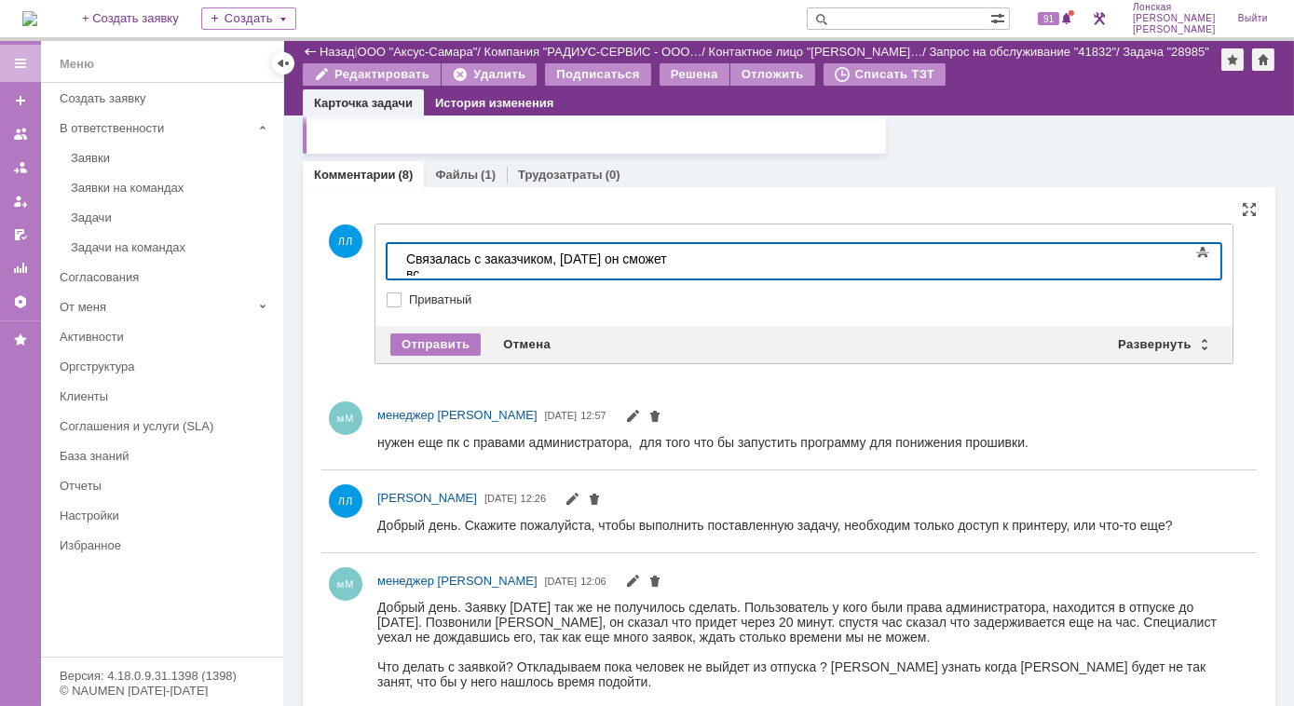
click at [643, 255] on div "Связалась с заказчиком, 23.09.2025 он сможет вс" at bounding box center [537, 266] width 265 height 30
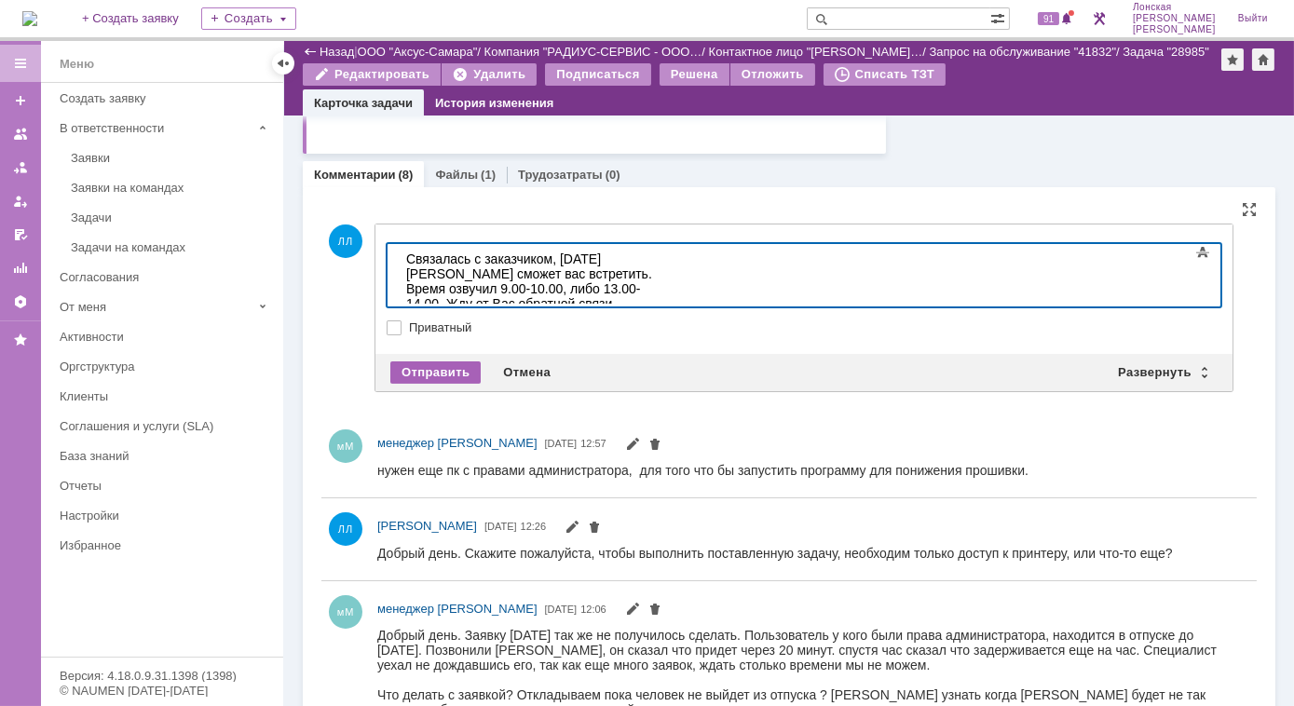
click at [424, 365] on div "Отправить" at bounding box center [435, 372] width 90 height 22
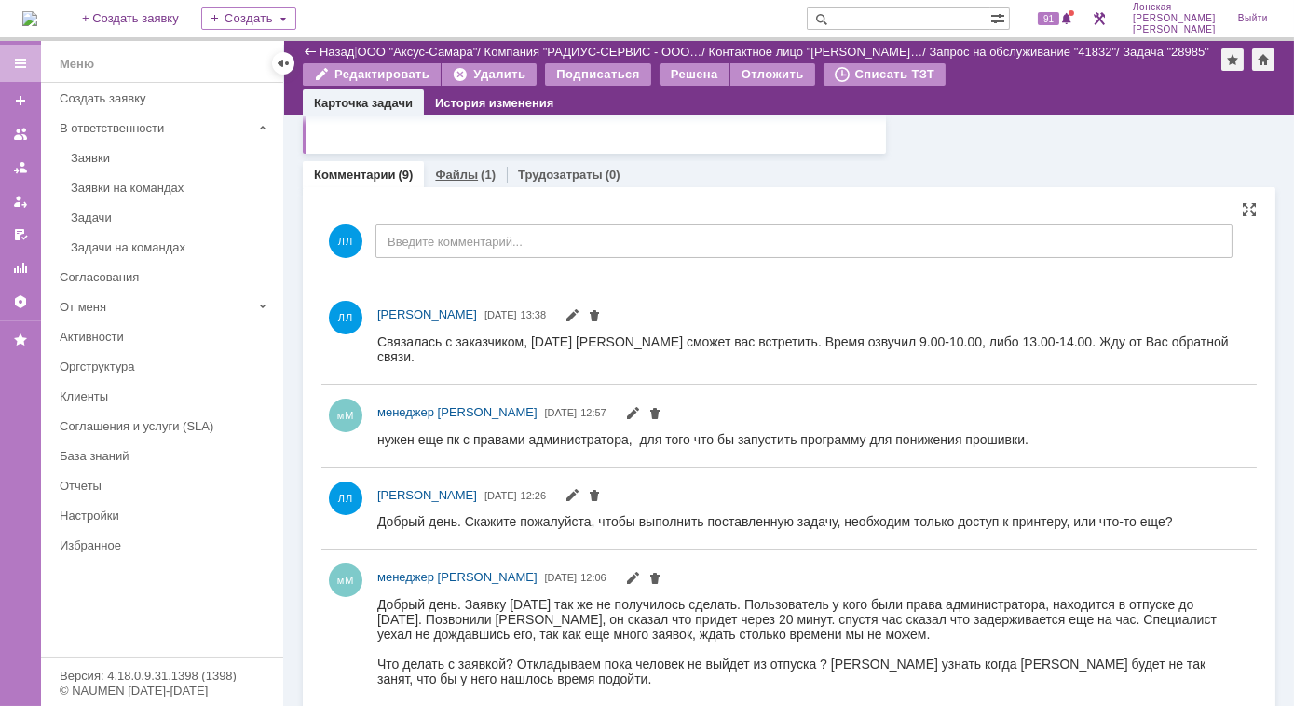
click at [462, 170] on link "Файлы" at bounding box center [456, 175] width 43 height 14
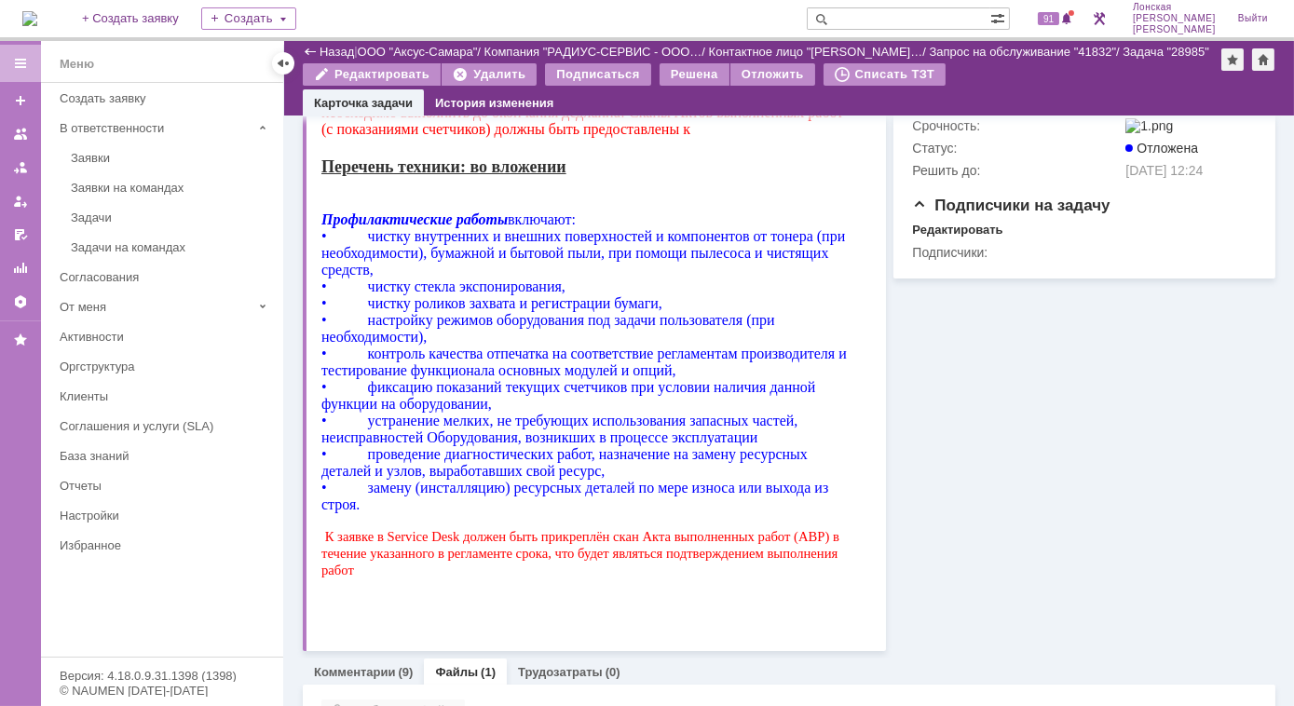
scroll to position [831, 0]
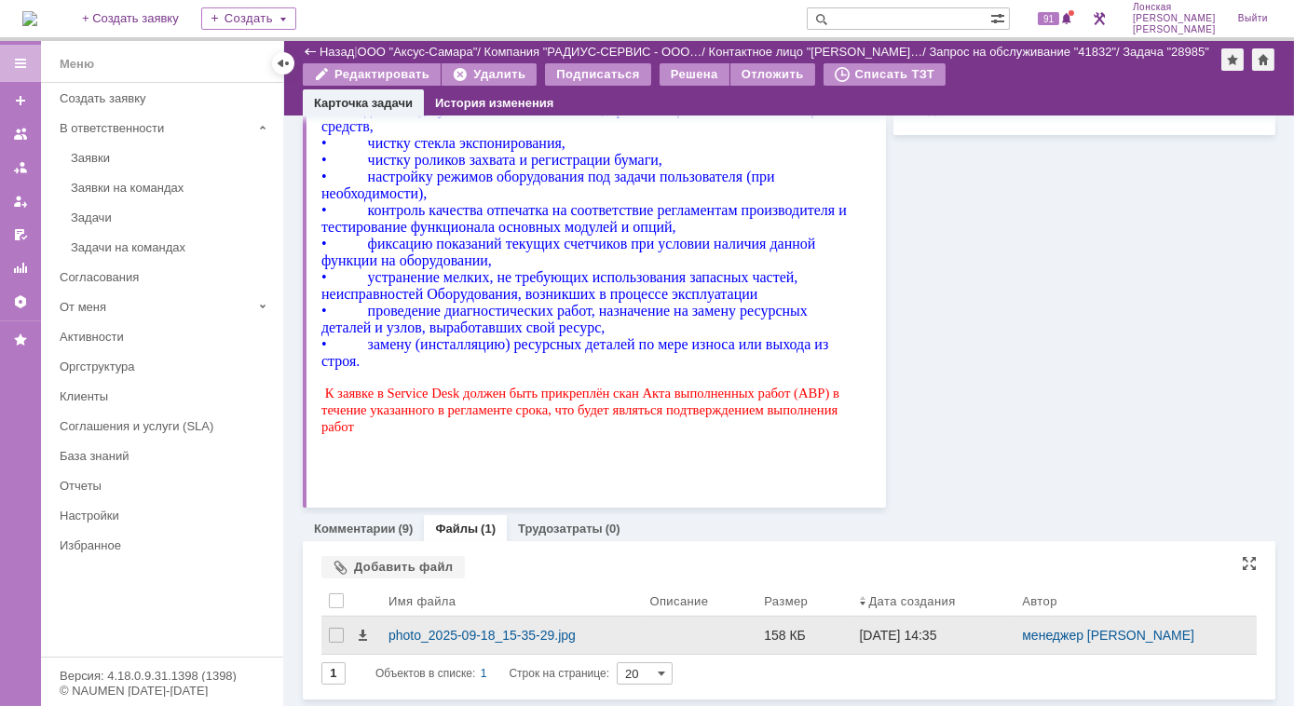
click at [380, 633] on td at bounding box center [366, 636] width 30 height 38
click at [366, 639] on span at bounding box center [362, 635] width 15 height 15
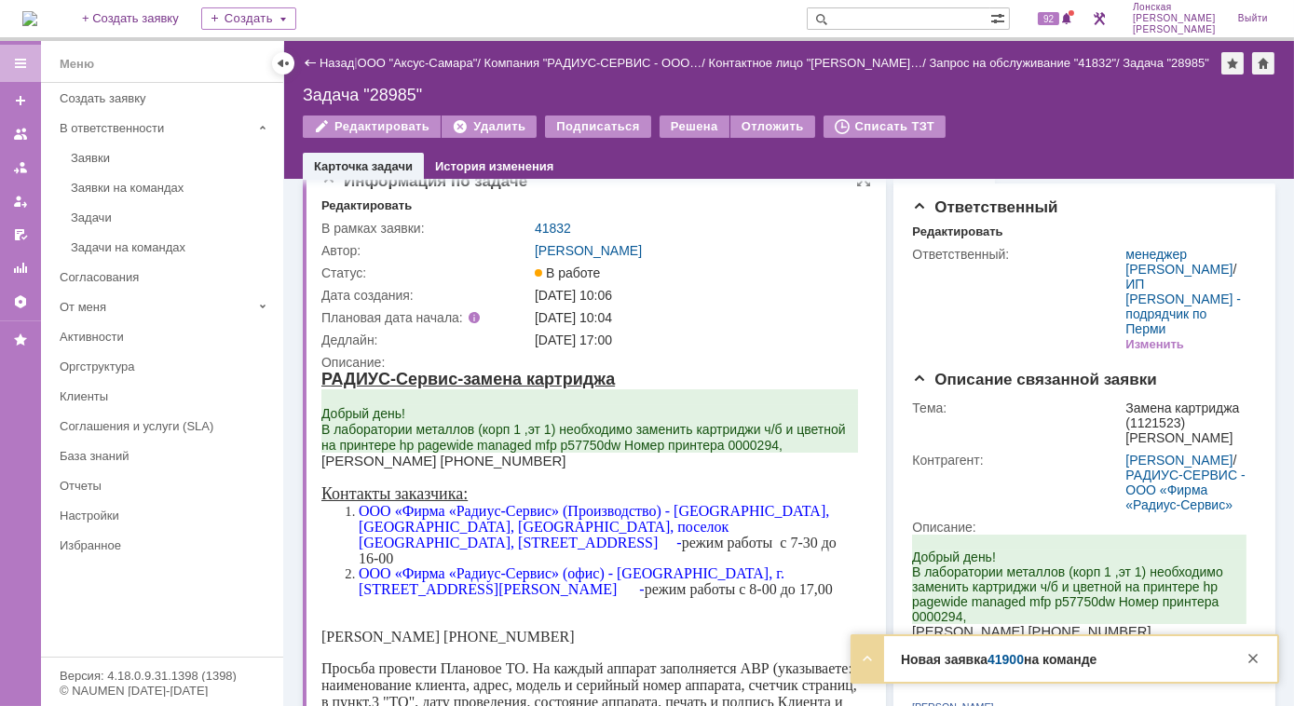
scroll to position [0, 0]
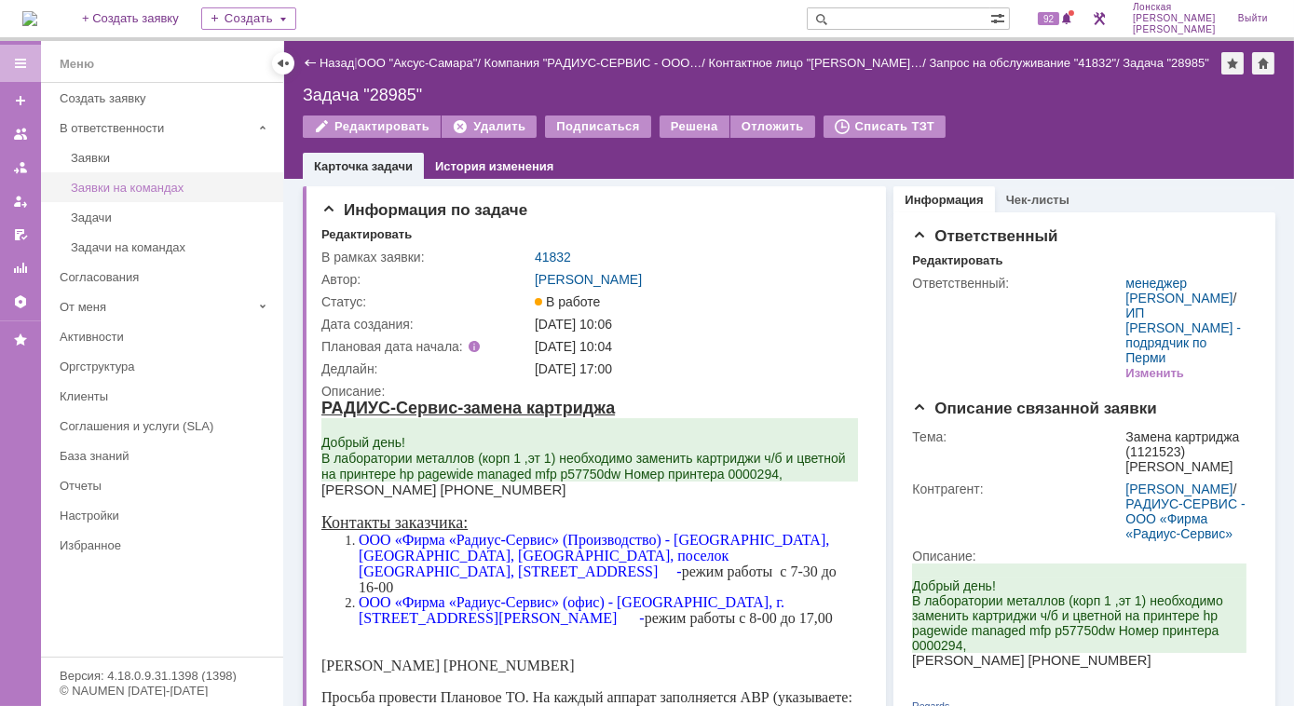
click at [133, 190] on div "Заявки на командах" at bounding box center [171, 188] width 201 height 14
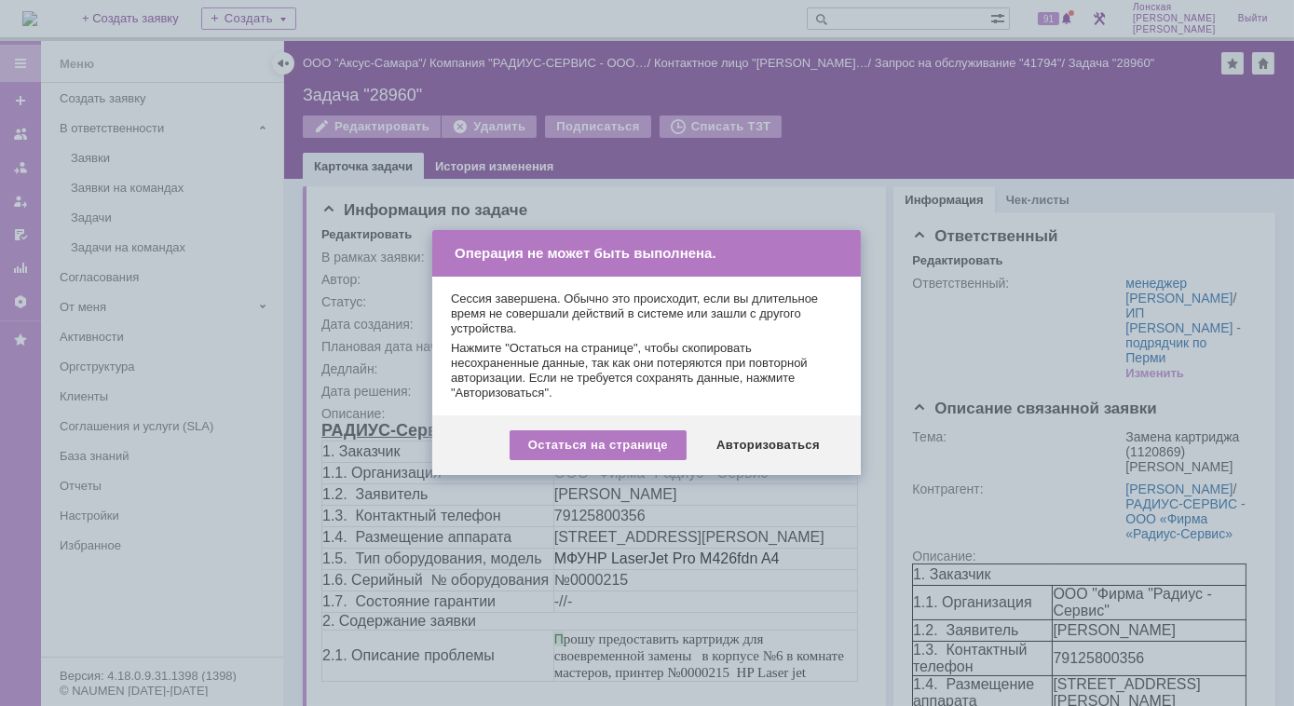
click at [791, 190] on div at bounding box center [647, 353] width 1294 height 706
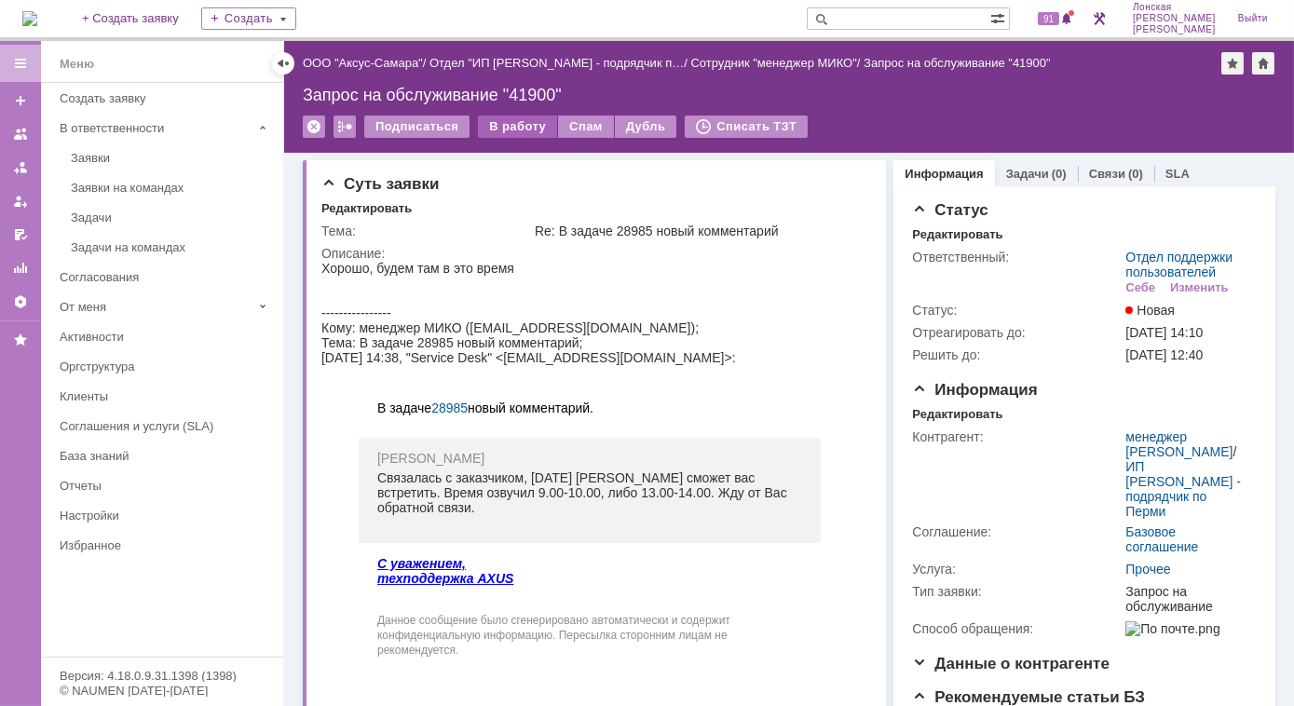
click at [494, 121] on div "В работу" at bounding box center [517, 127] width 79 height 22
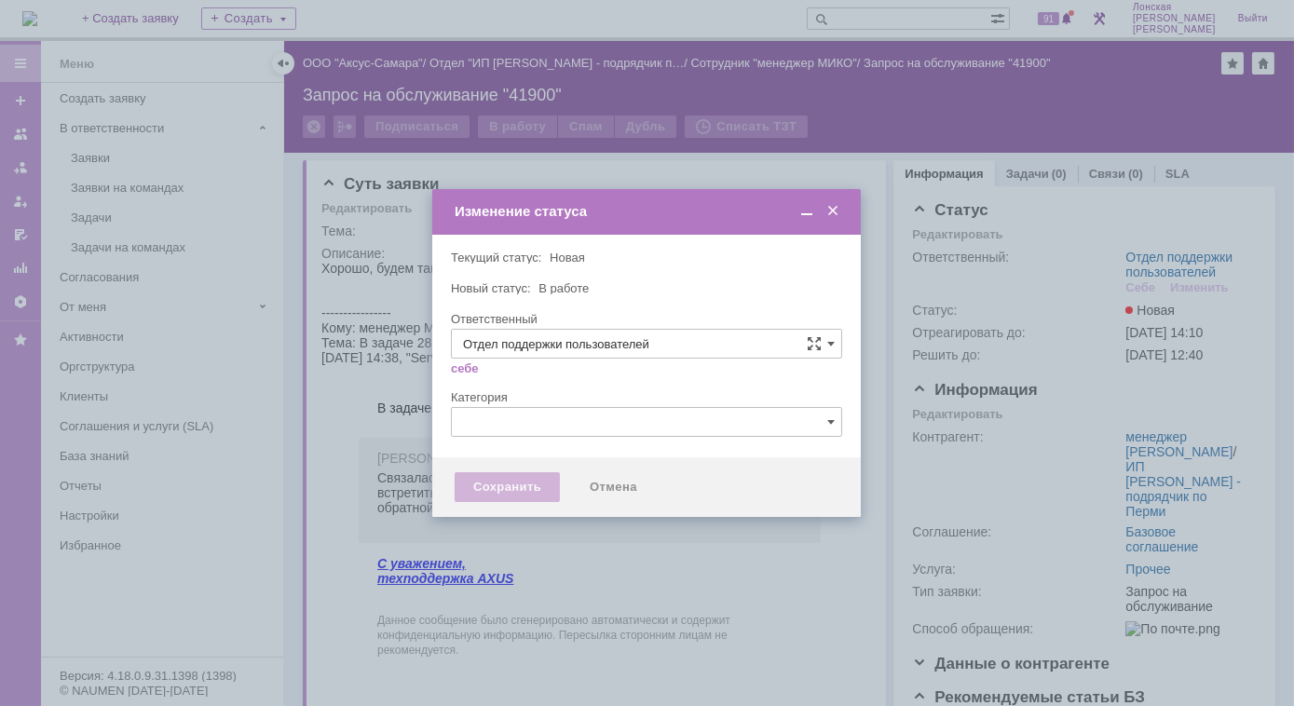
type input "[PERSON_NAME]"
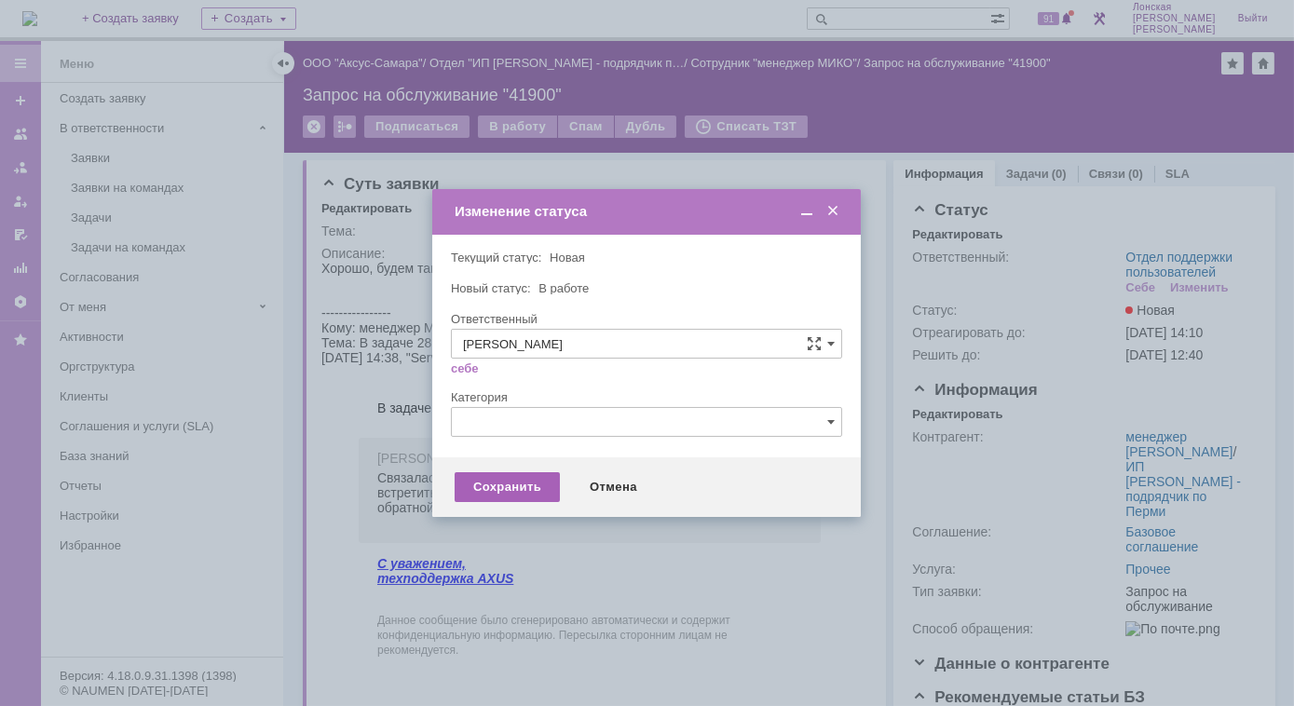
click at [516, 486] on div "Сохранить" at bounding box center [507, 487] width 105 height 30
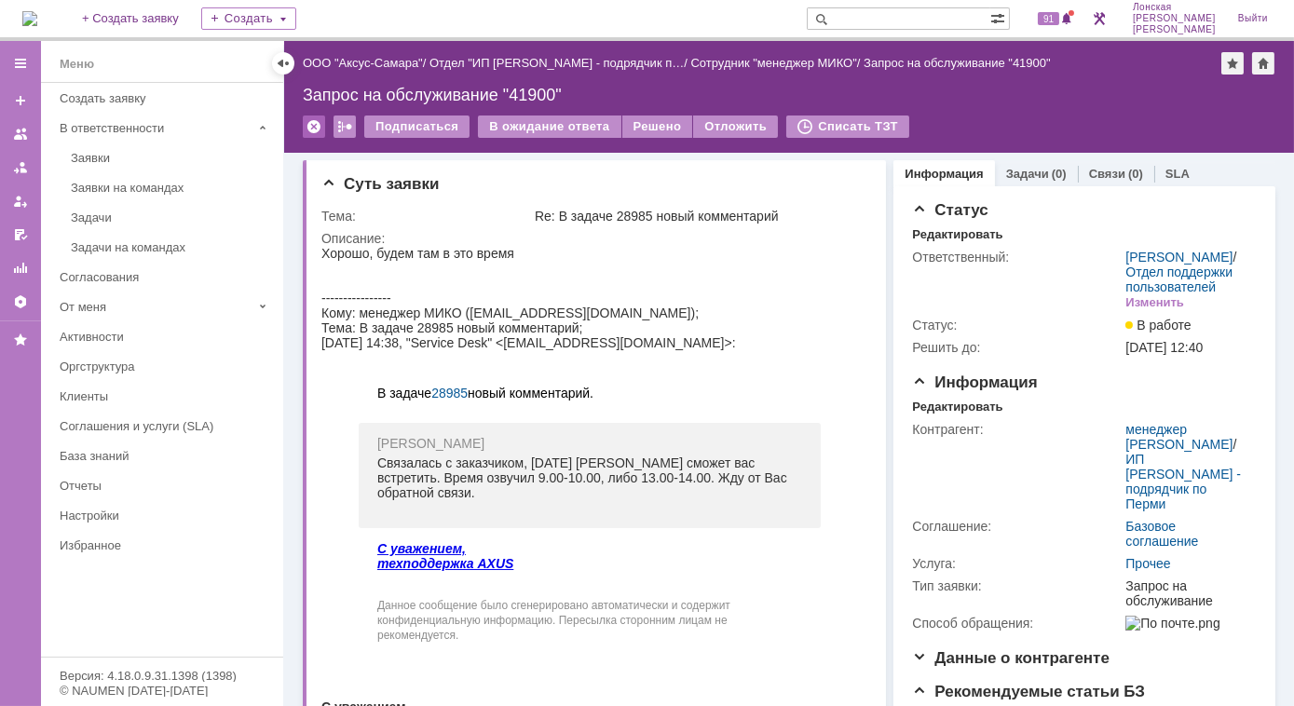
click at [314, 126] on div at bounding box center [314, 127] width 22 height 22
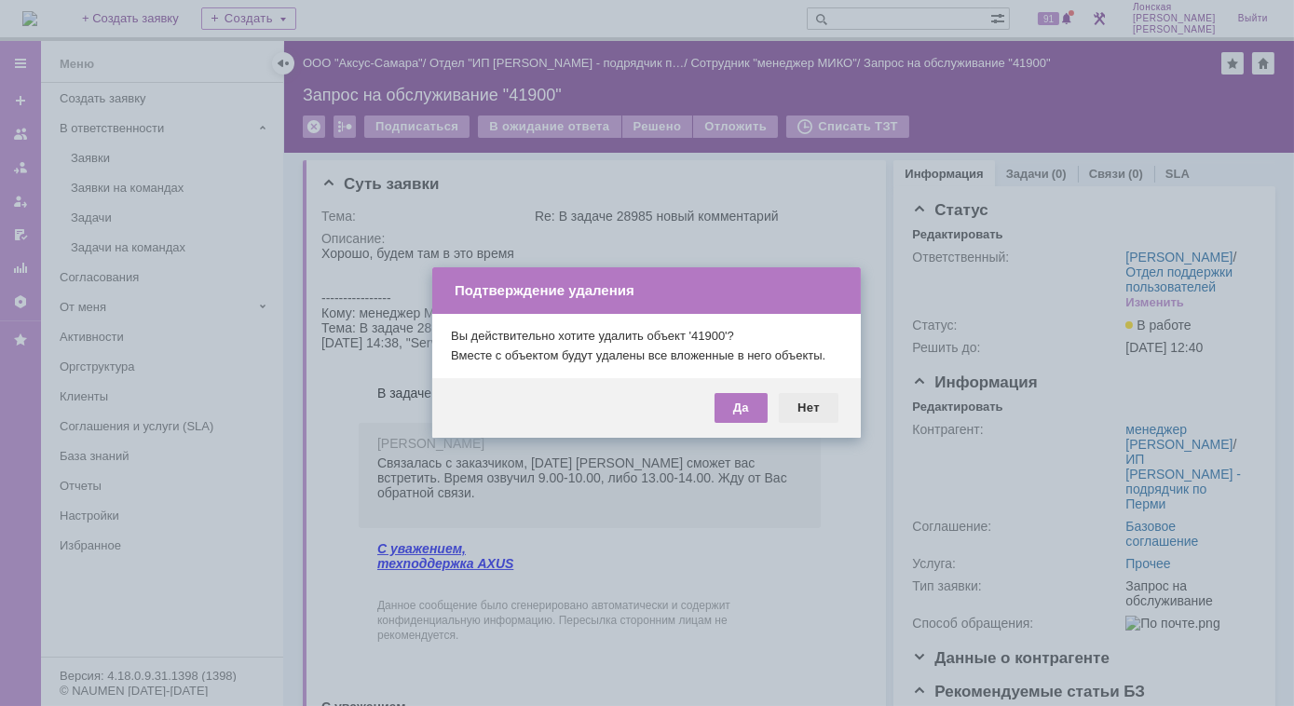
click at [810, 406] on div "Нет" at bounding box center [809, 408] width 60 height 30
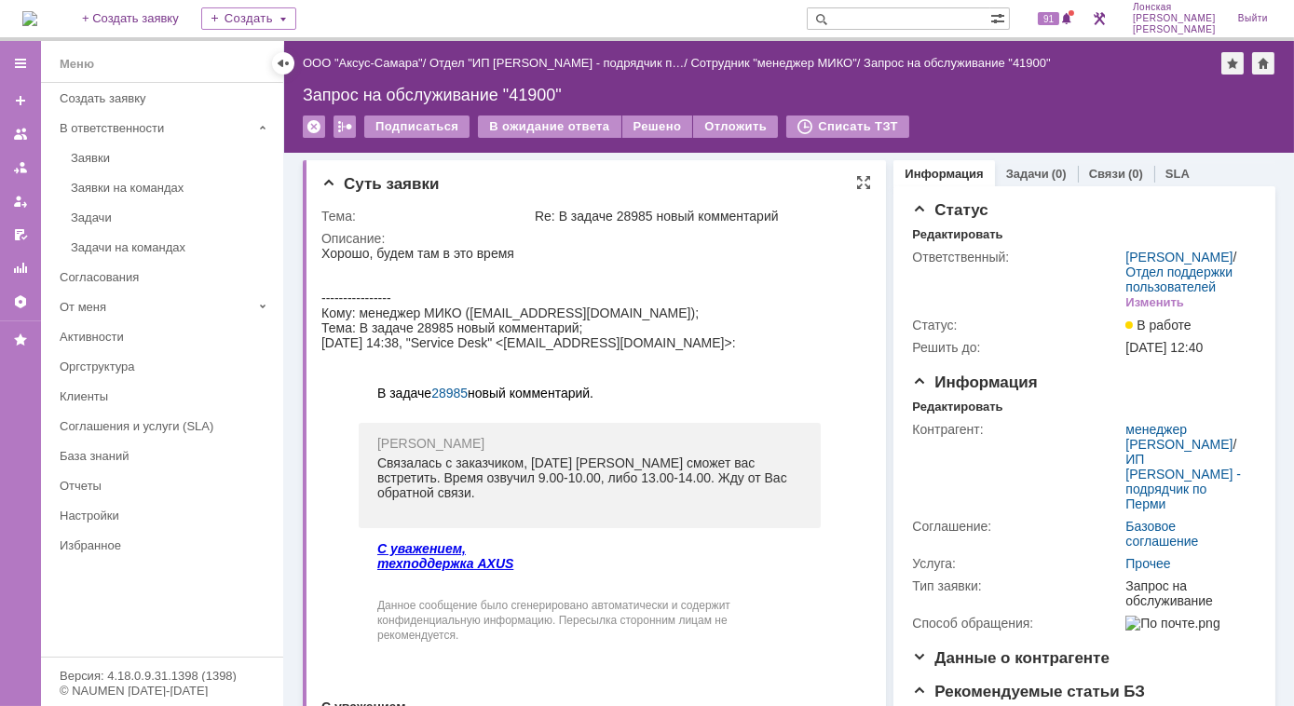
click at [639, 306] on div "Кому: менеджер МИКО ([EMAIL_ADDRESS][DOMAIN_NAME]);" at bounding box center [588, 312] width 537 height 15
click at [134, 182] on div "Заявки на командах" at bounding box center [171, 188] width 201 height 14
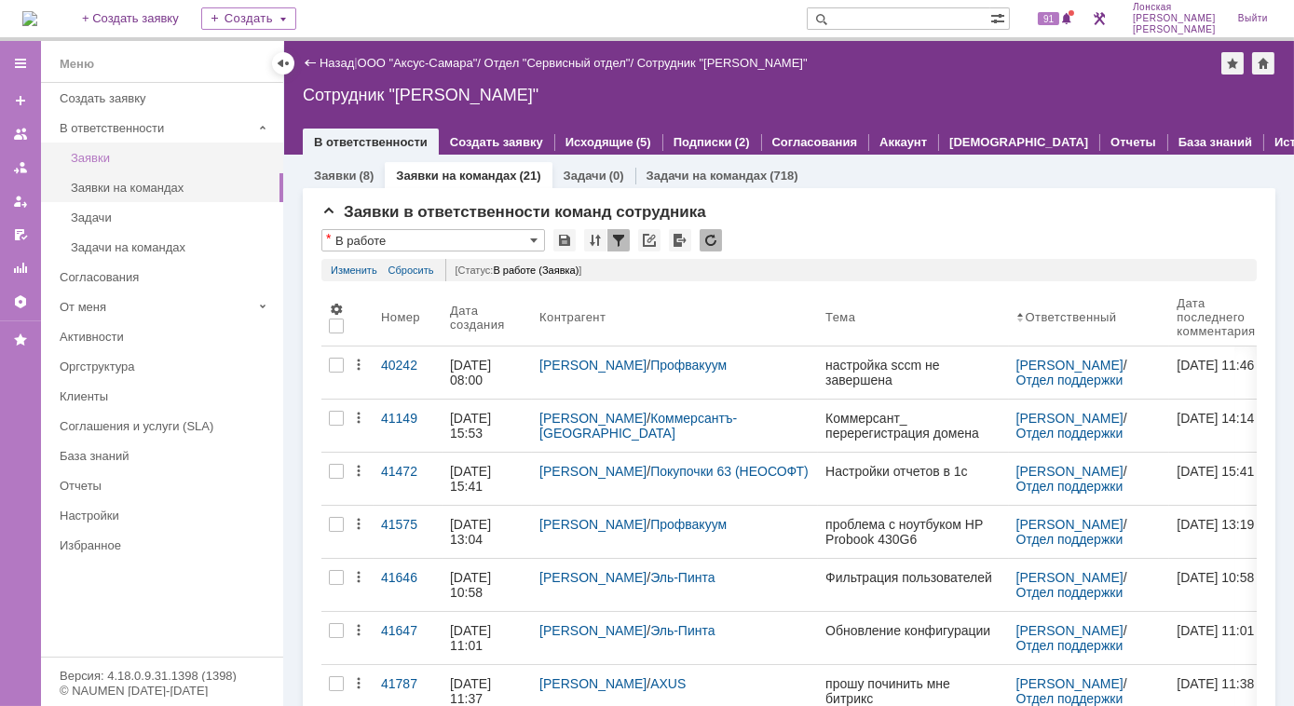
click at [138, 165] on link "Заявки" at bounding box center [171, 157] width 216 height 29
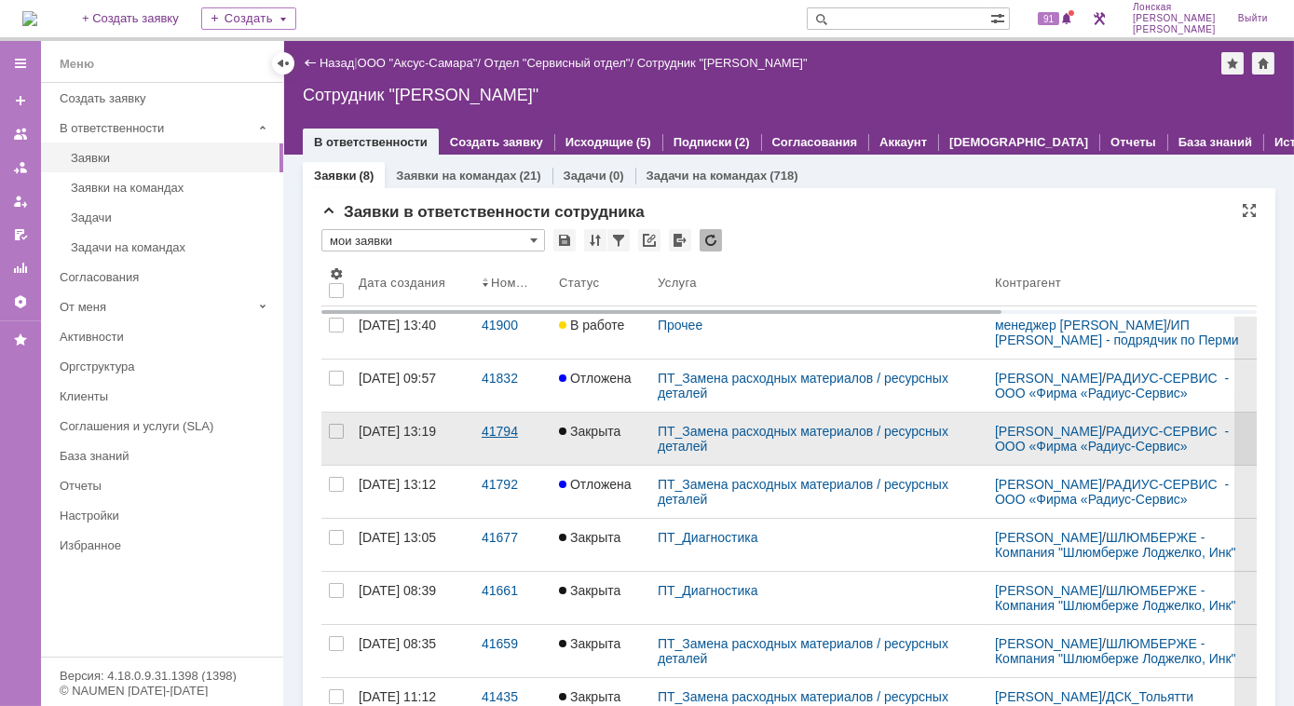
click at [505, 439] on div "41794" at bounding box center [513, 431] width 62 height 15
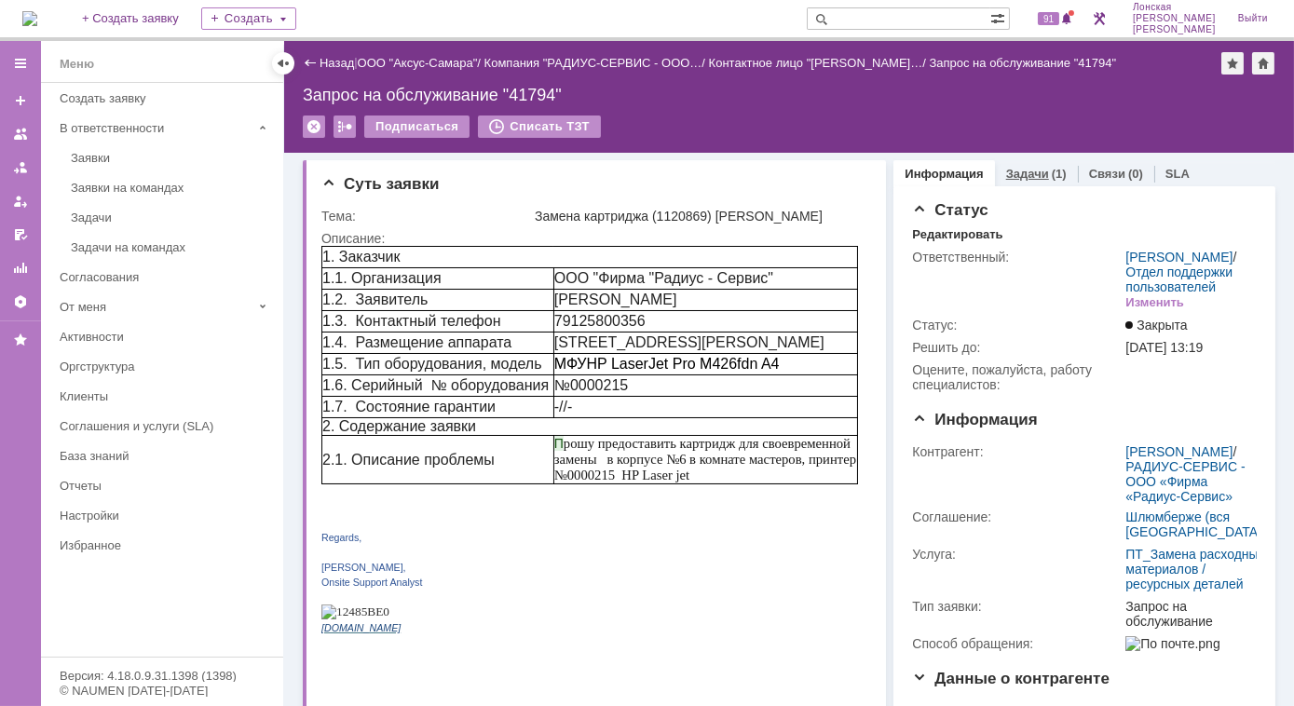
click at [1030, 175] on link "Задачи" at bounding box center [1027, 174] width 43 height 14
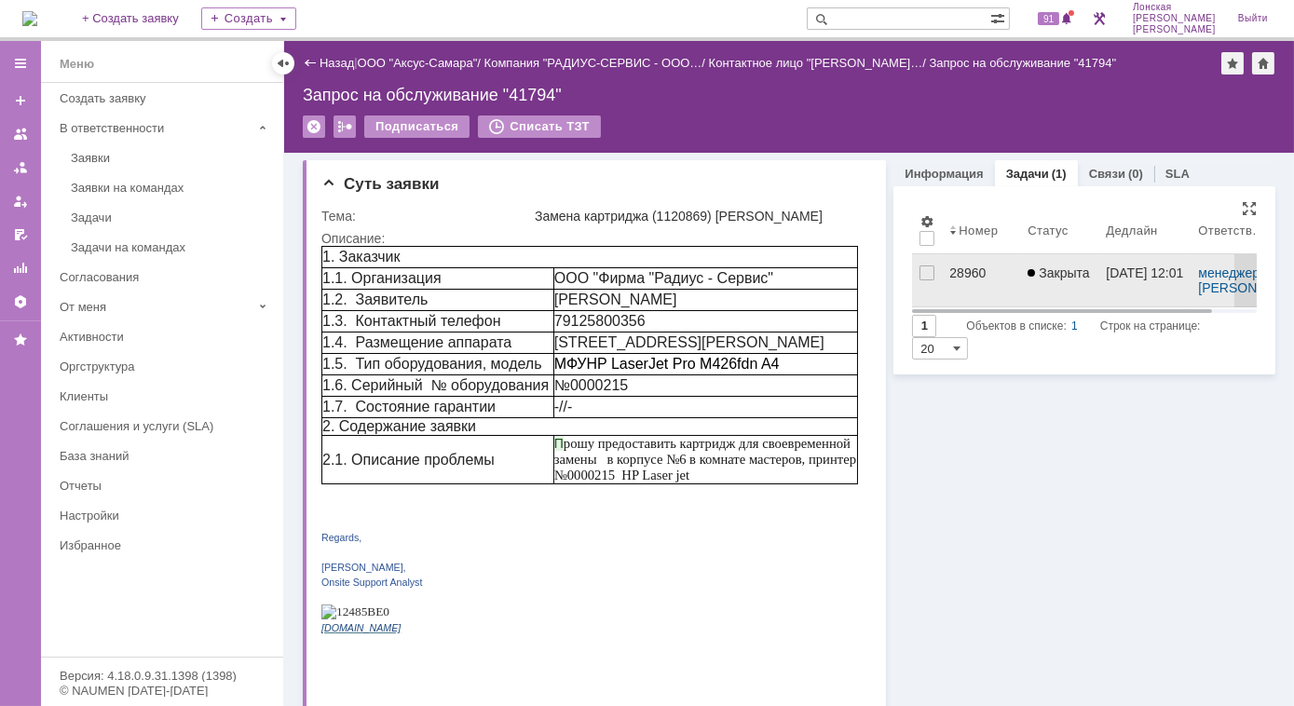
click at [956, 271] on div "28960" at bounding box center [980, 272] width 63 height 15
click at [973, 269] on div "28960" at bounding box center [980, 272] width 63 height 15
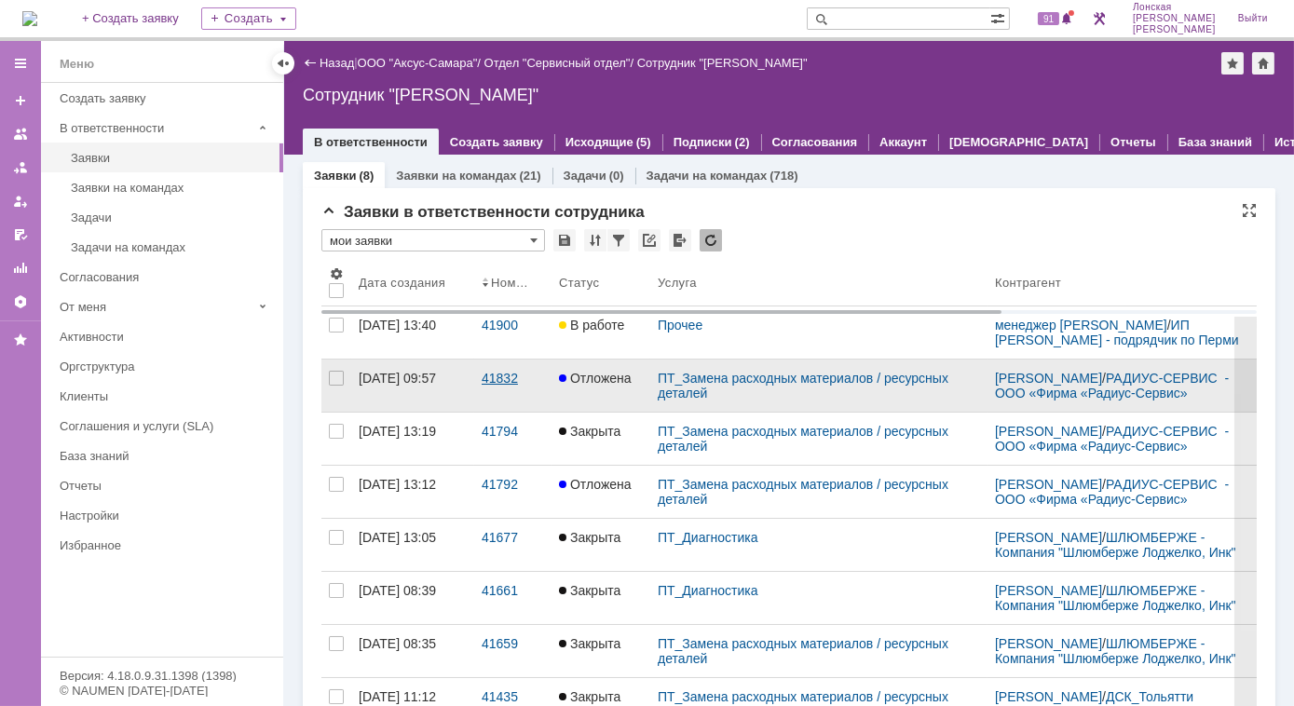
click at [510, 386] on div "41832" at bounding box center [513, 378] width 62 height 15
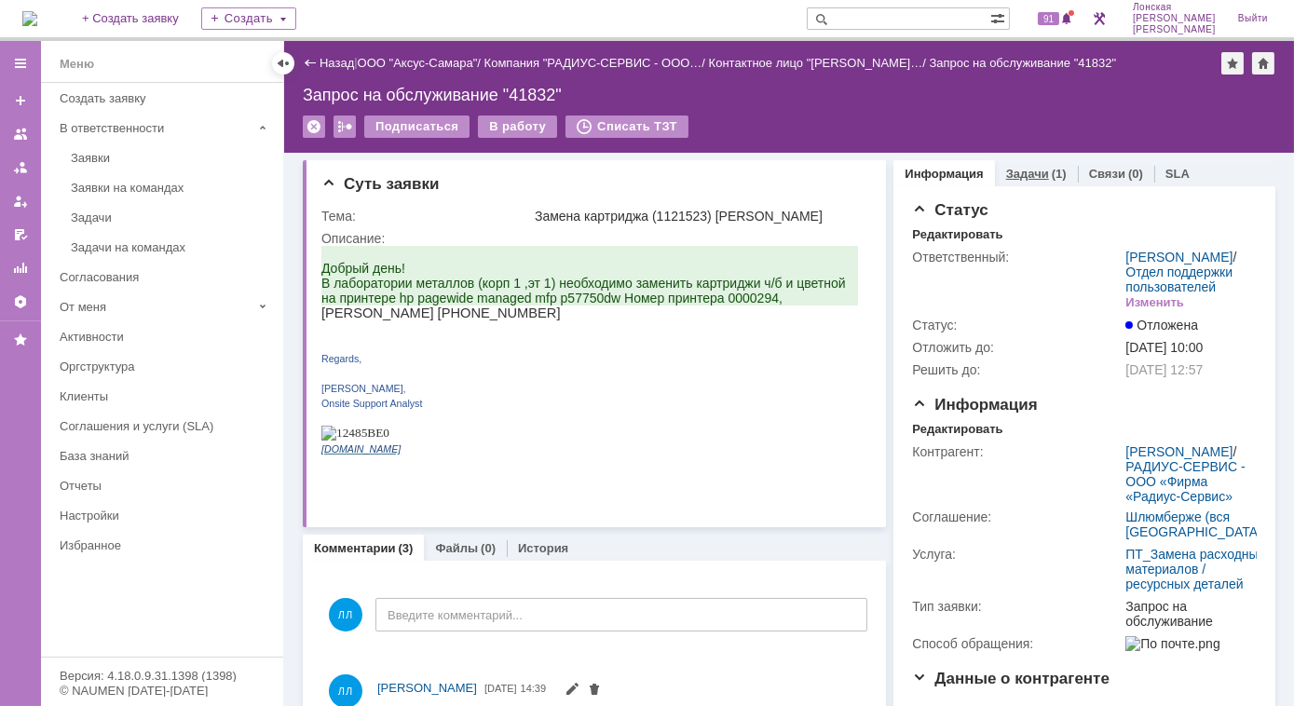
click at [1008, 177] on link "Задачи" at bounding box center [1027, 174] width 43 height 14
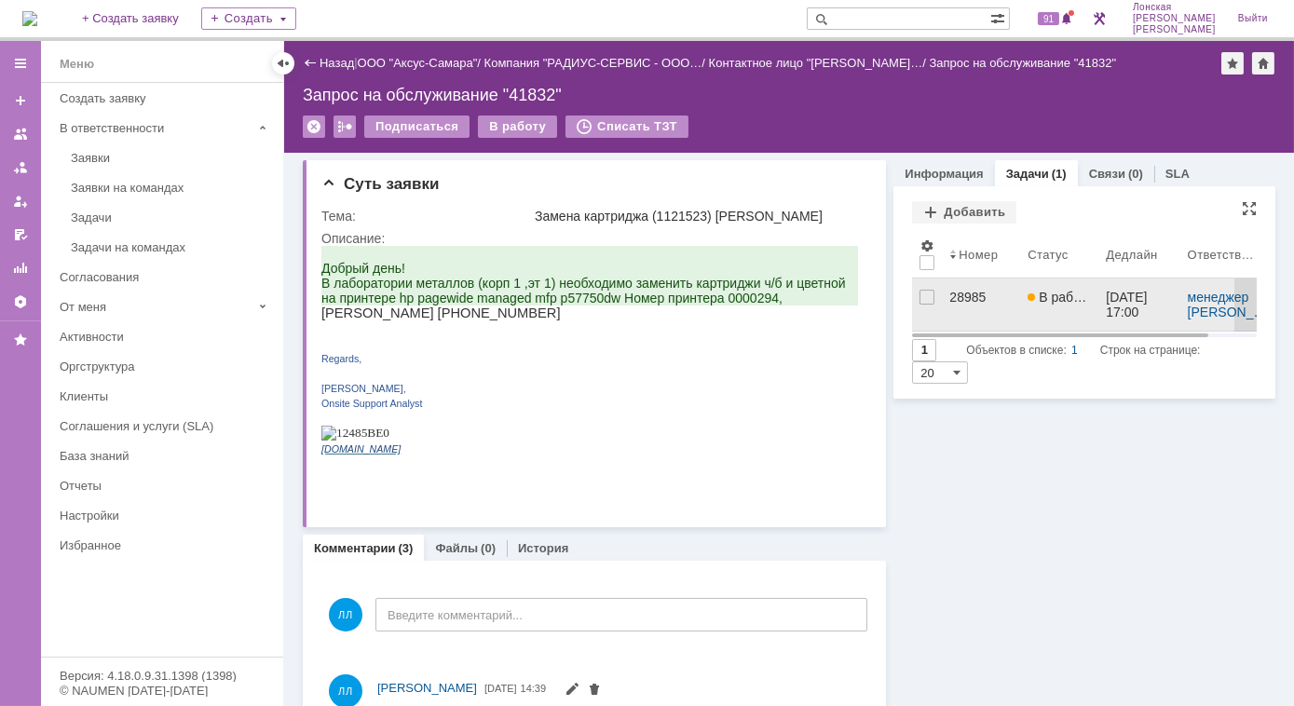
click at [965, 293] on div "28985" at bounding box center [980, 297] width 63 height 15
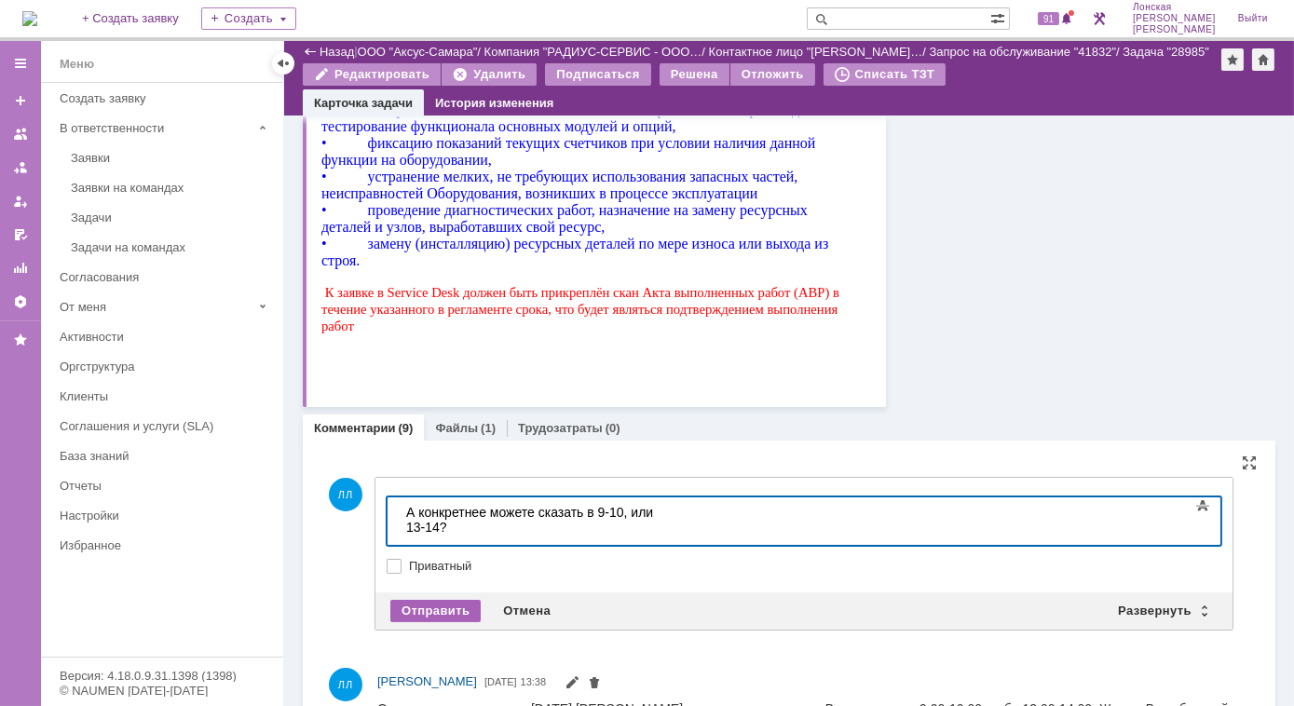
click at [443, 601] on div "Отправить" at bounding box center [435, 611] width 90 height 22
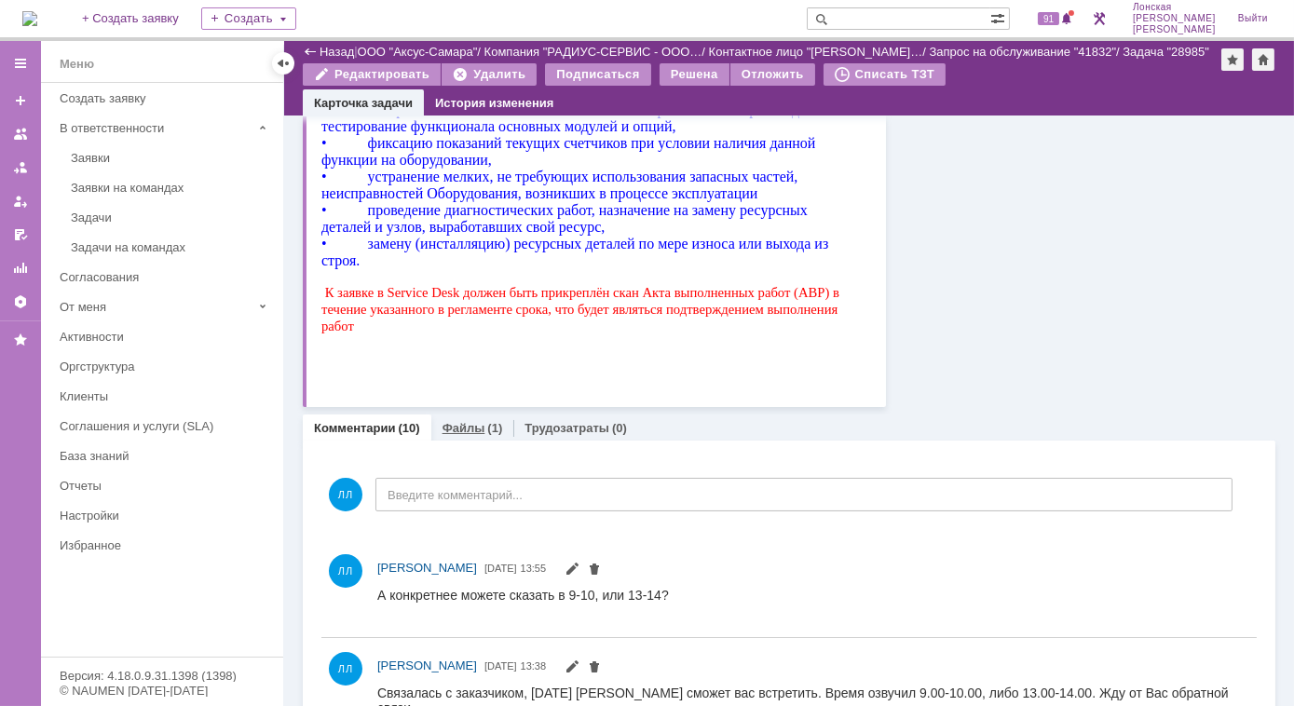
drag, startPoint x: 473, startPoint y: 429, endPoint x: 145, endPoint y: 761, distance: 467.0
click at [473, 429] on link "Файлы" at bounding box center [463, 428] width 43 height 14
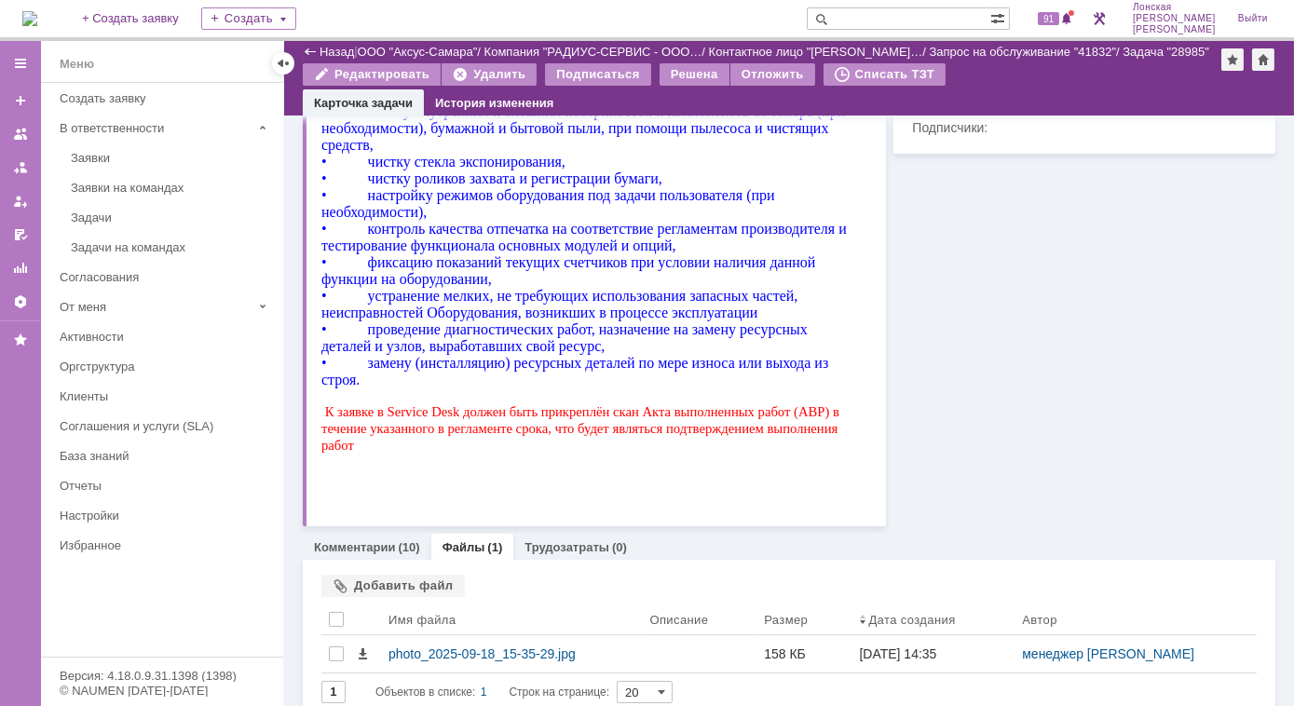
scroll to position [831, 0]
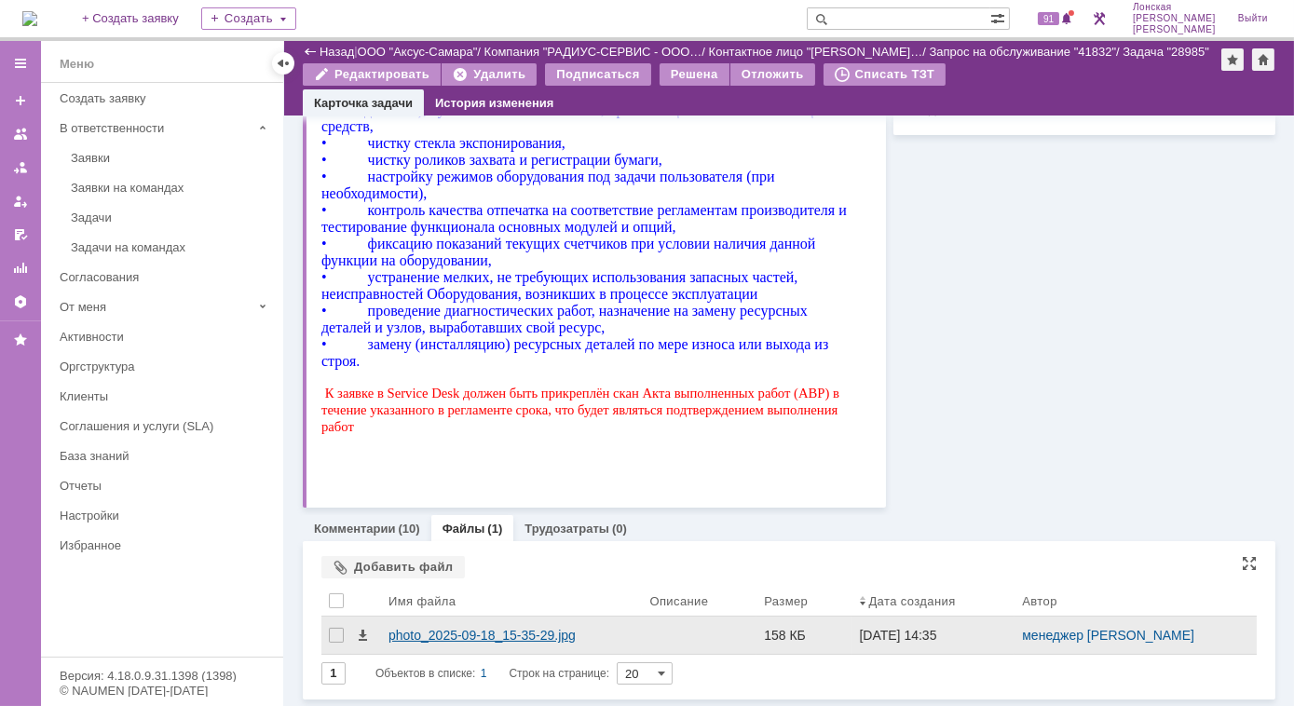
click at [455, 641] on div "photo_2025-09-18_15-35-29.jpg" at bounding box center [511, 635] width 246 height 15
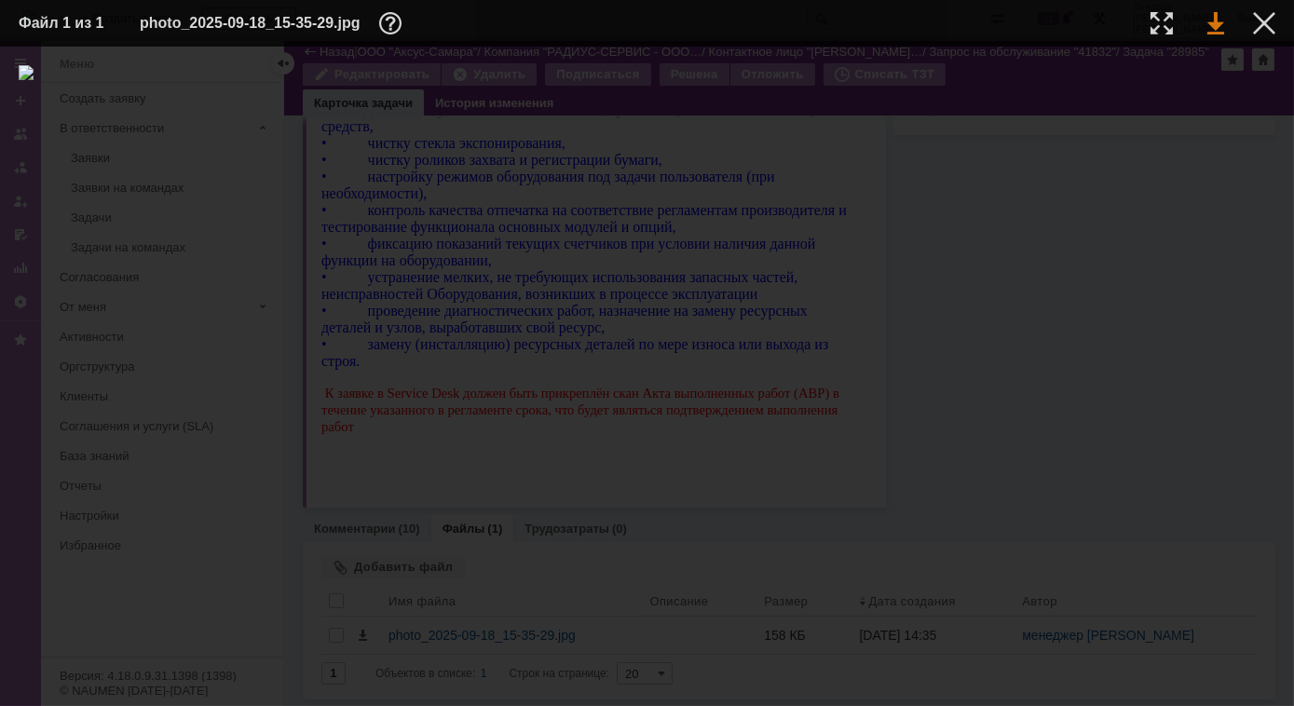
click at [1218, 20] on link at bounding box center [1215, 23] width 17 height 22
click at [977, 274] on div at bounding box center [647, 376] width 1257 height 622
click at [1261, 26] on div at bounding box center [1264, 23] width 22 height 22
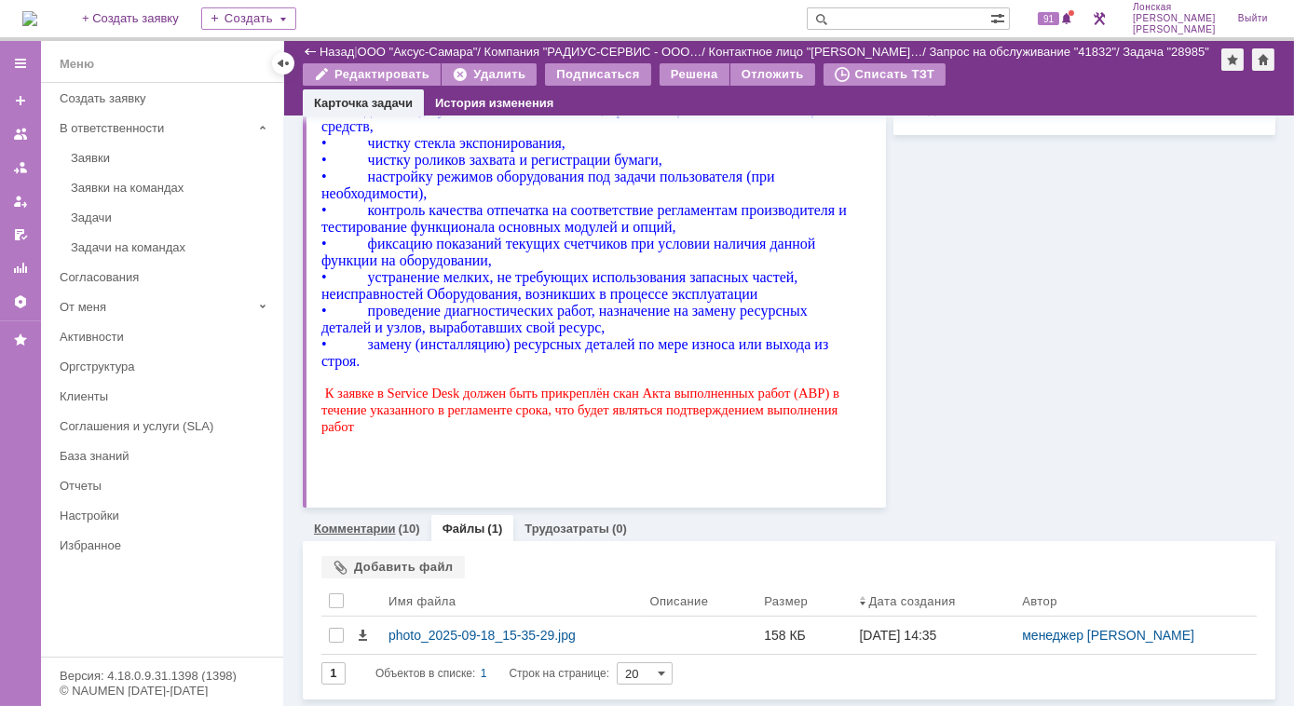
click at [408, 532] on div "(10)" at bounding box center [409, 529] width 21 height 14
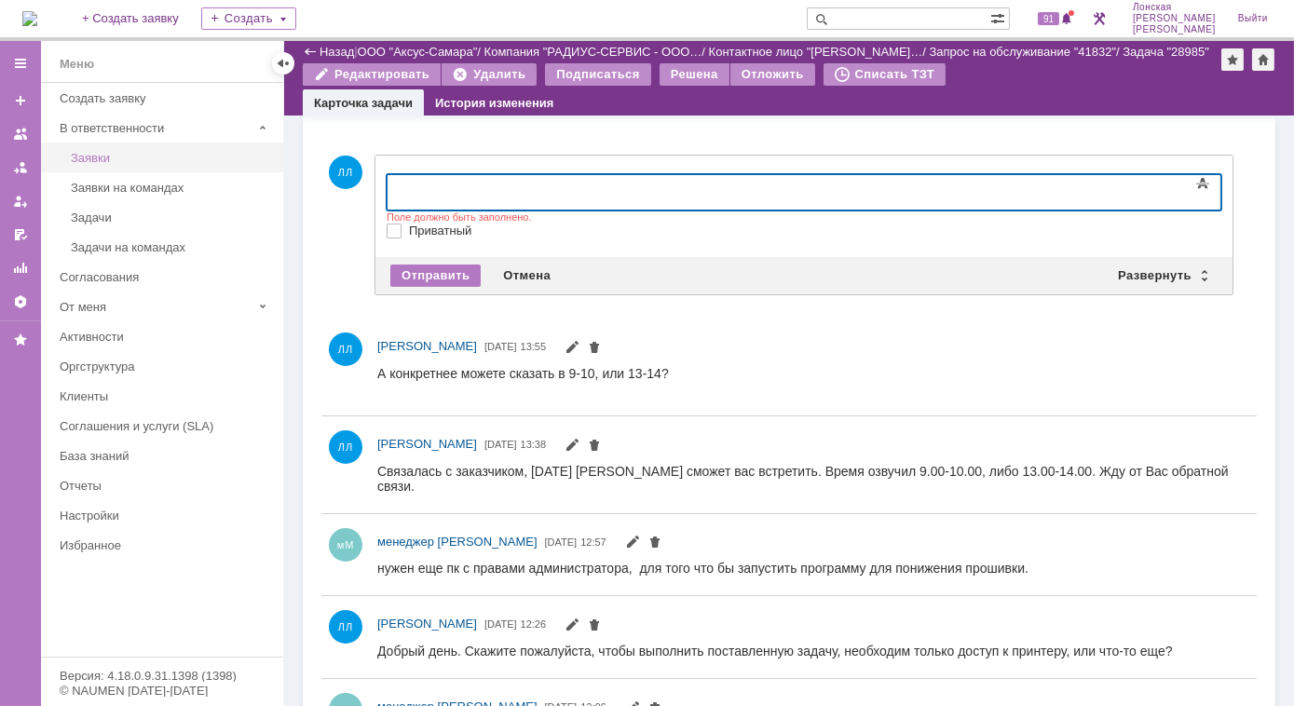
click at [127, 151] on div "Заявки" at bounding box center [171, 158] width 201 height 14
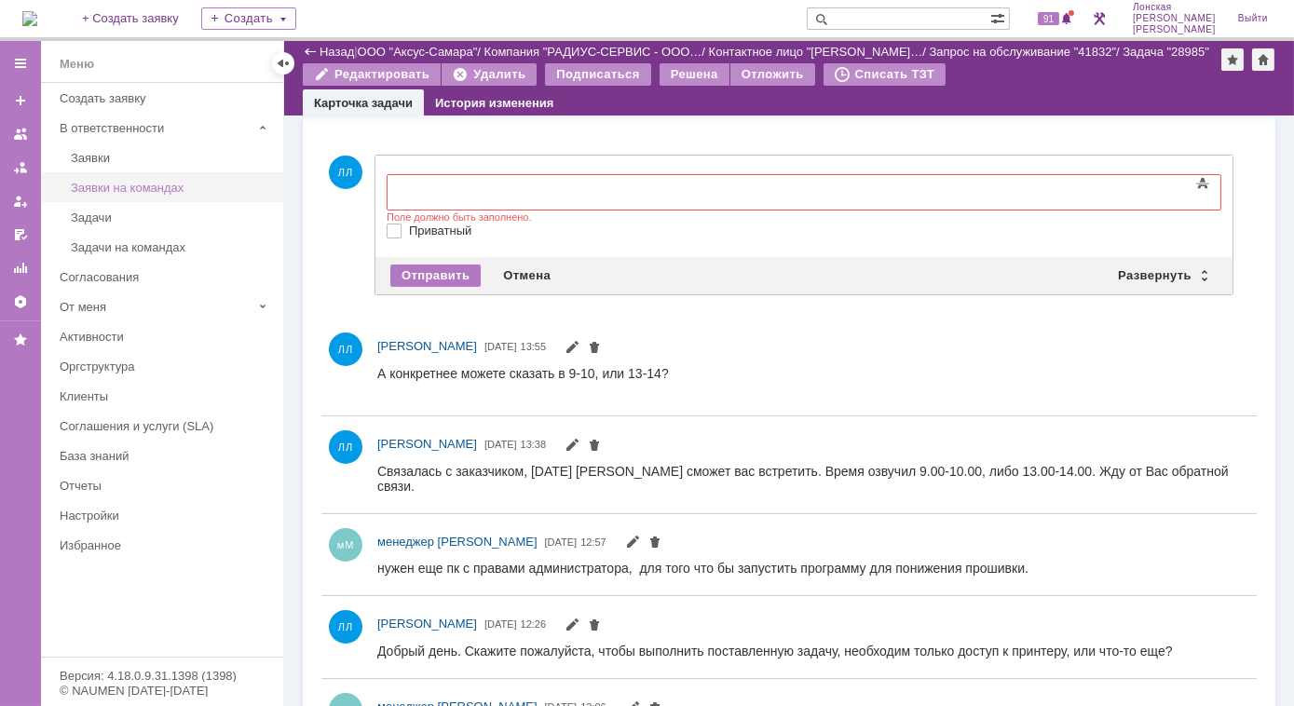
click at [159, 194] on link "Заявки на командах" at bounding box center [171, 187] width 216 height 29
click at [1172, 341] on div "ЛЛ Лонская Лариса Вячеславовна 19.09.2025 13:55" at bounding box center [813, 347] width 872 height 22
click at [497, 267] on div "Отмена" at bounding box center [527, 276] width 70 height 22
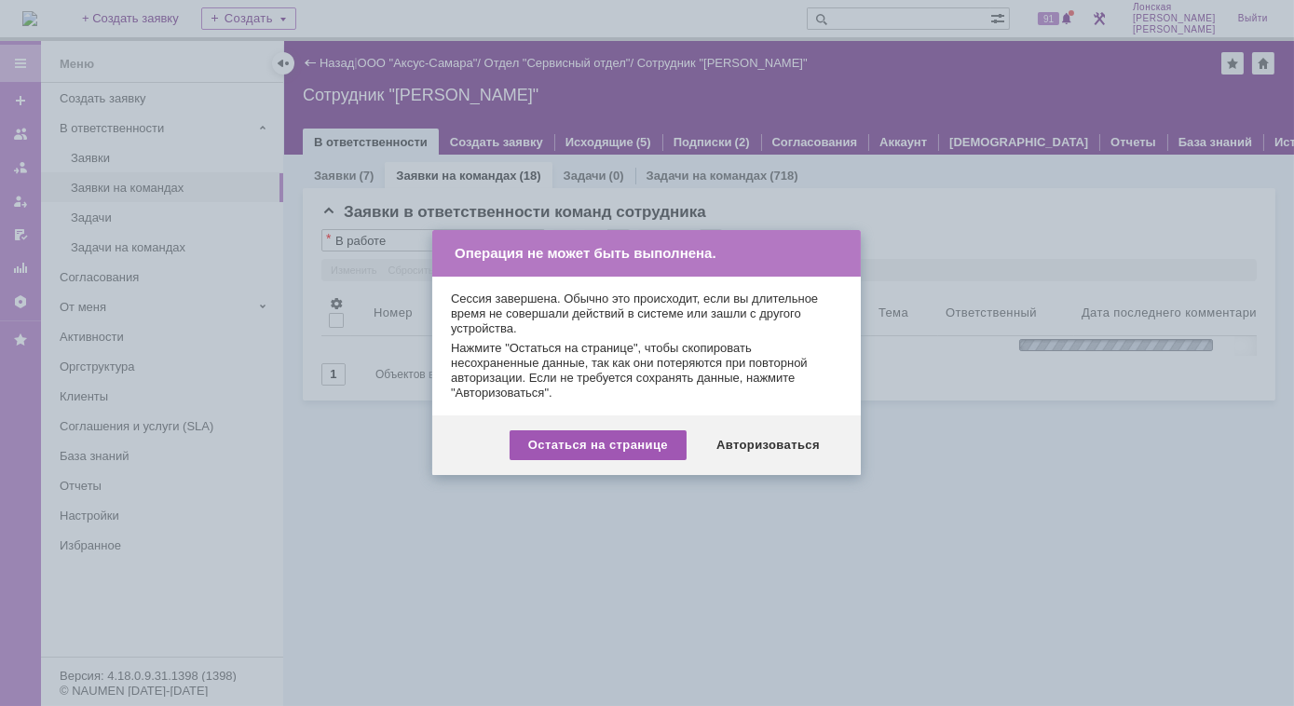
click at [633, 458] on div "Остаться на странице" at bounding box center [598, 445] width 177 height 30
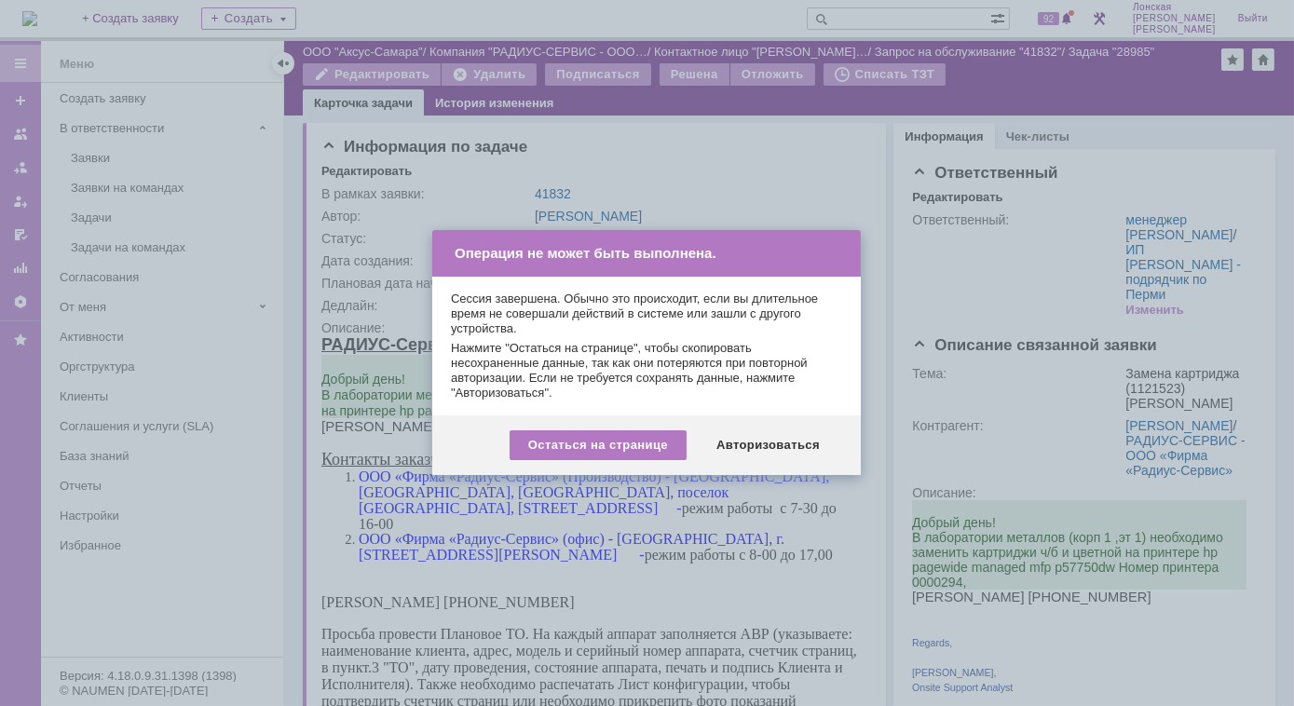
scroll to position [1170, 0]
